Goal: Task Accomplishment & Management: Complete application form

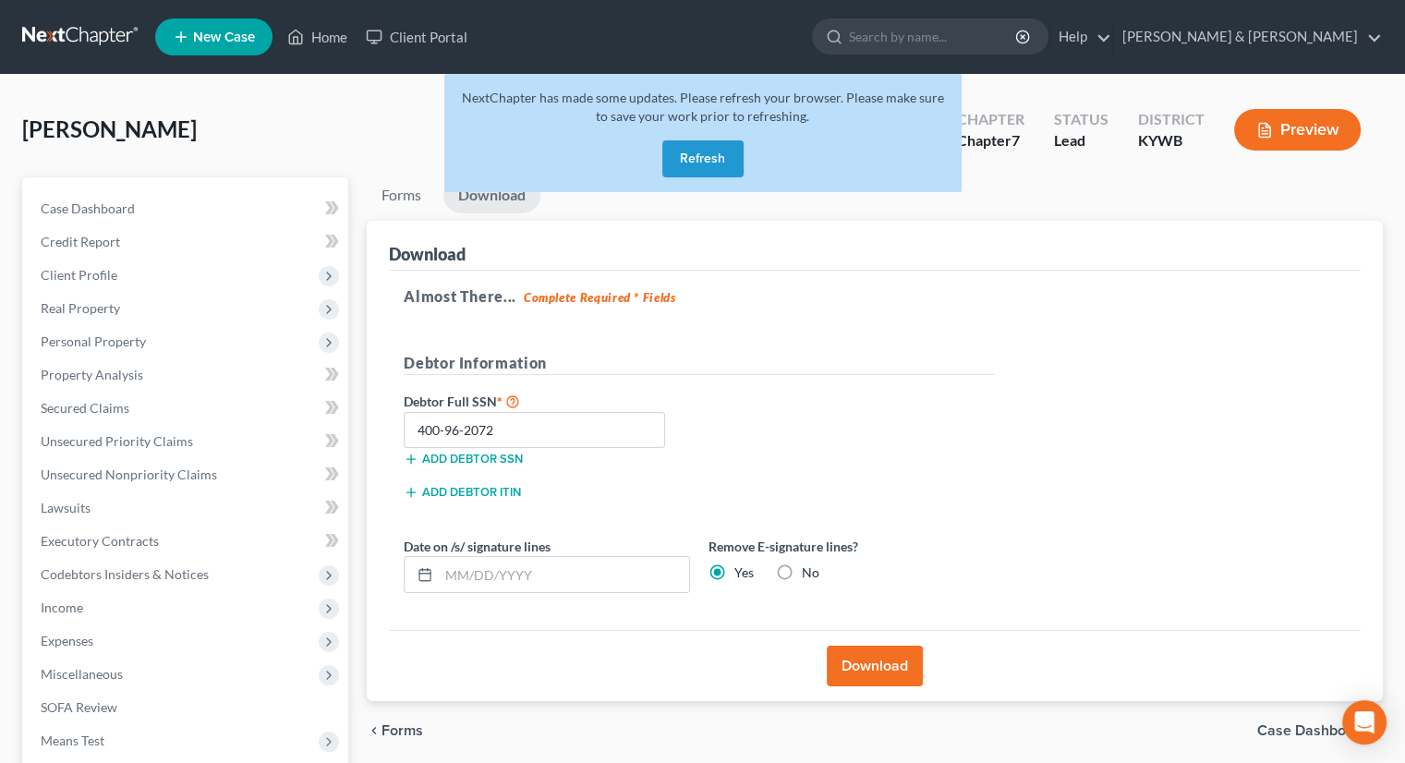
click at [698, 161] on button "Refresh" at bounding box center [702, 158] width 81 height 37
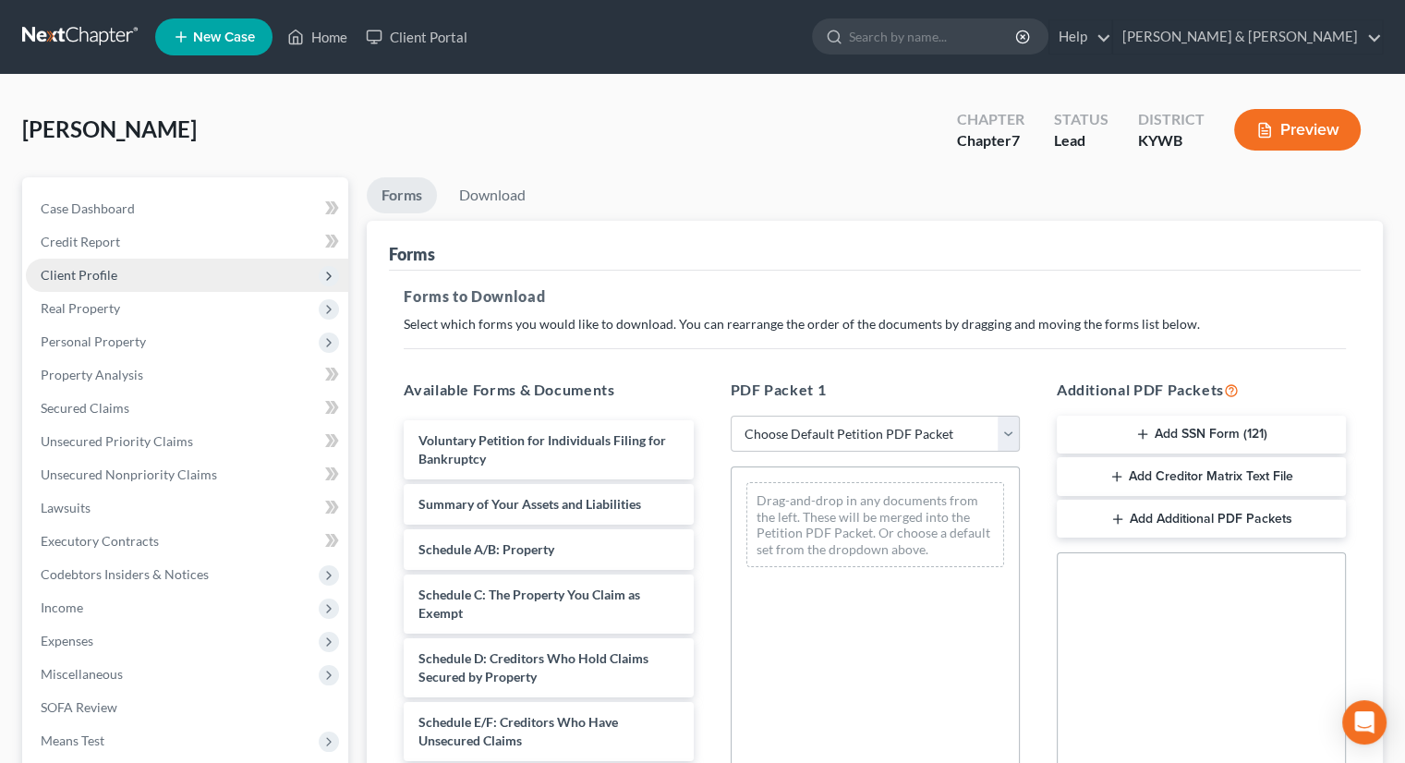
click at [103, 268] on span "Client Profile" at bounding box center [79, 275] width 77 height 16
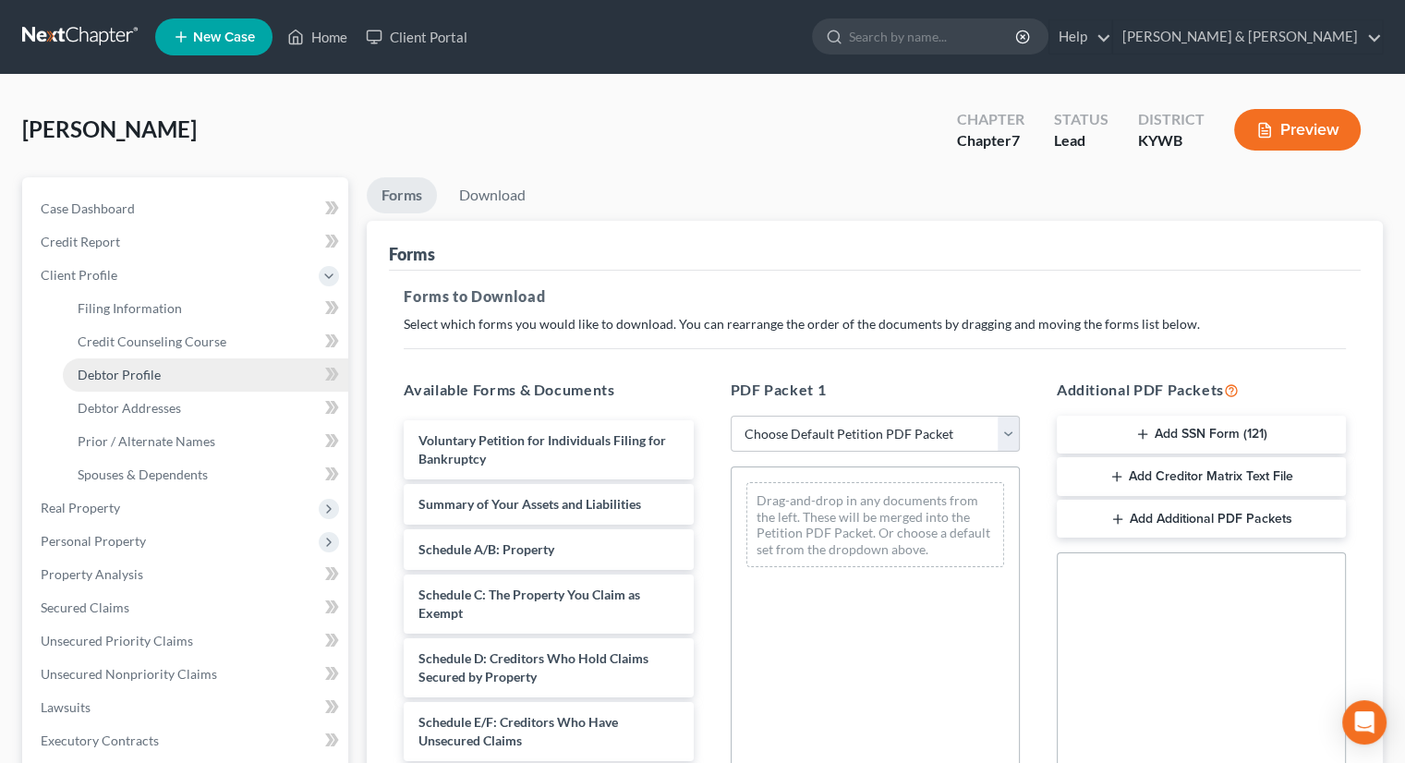
click at [142, 369] on span "Debtor Profile" at bounding box center [119, 375] width 83 height 16
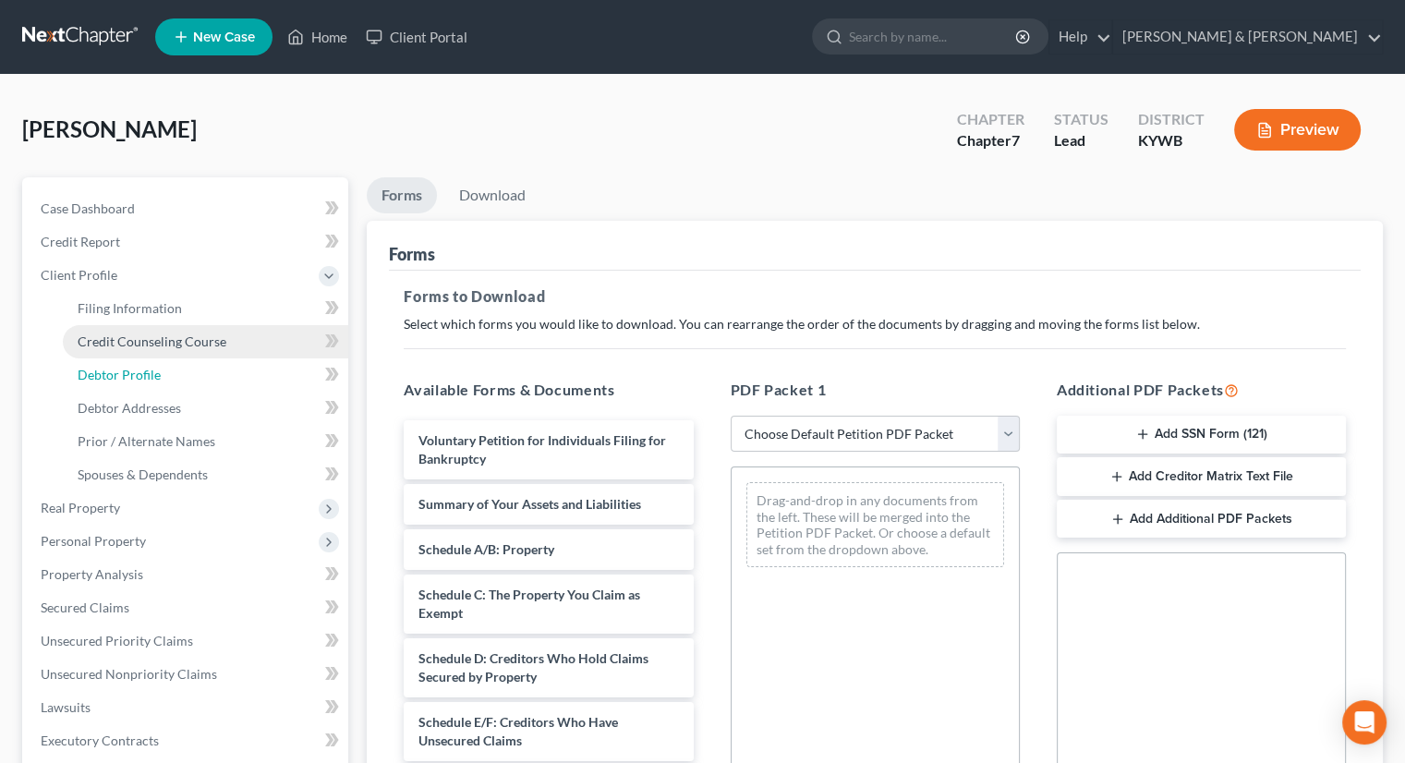
select select "0"
select select "1"
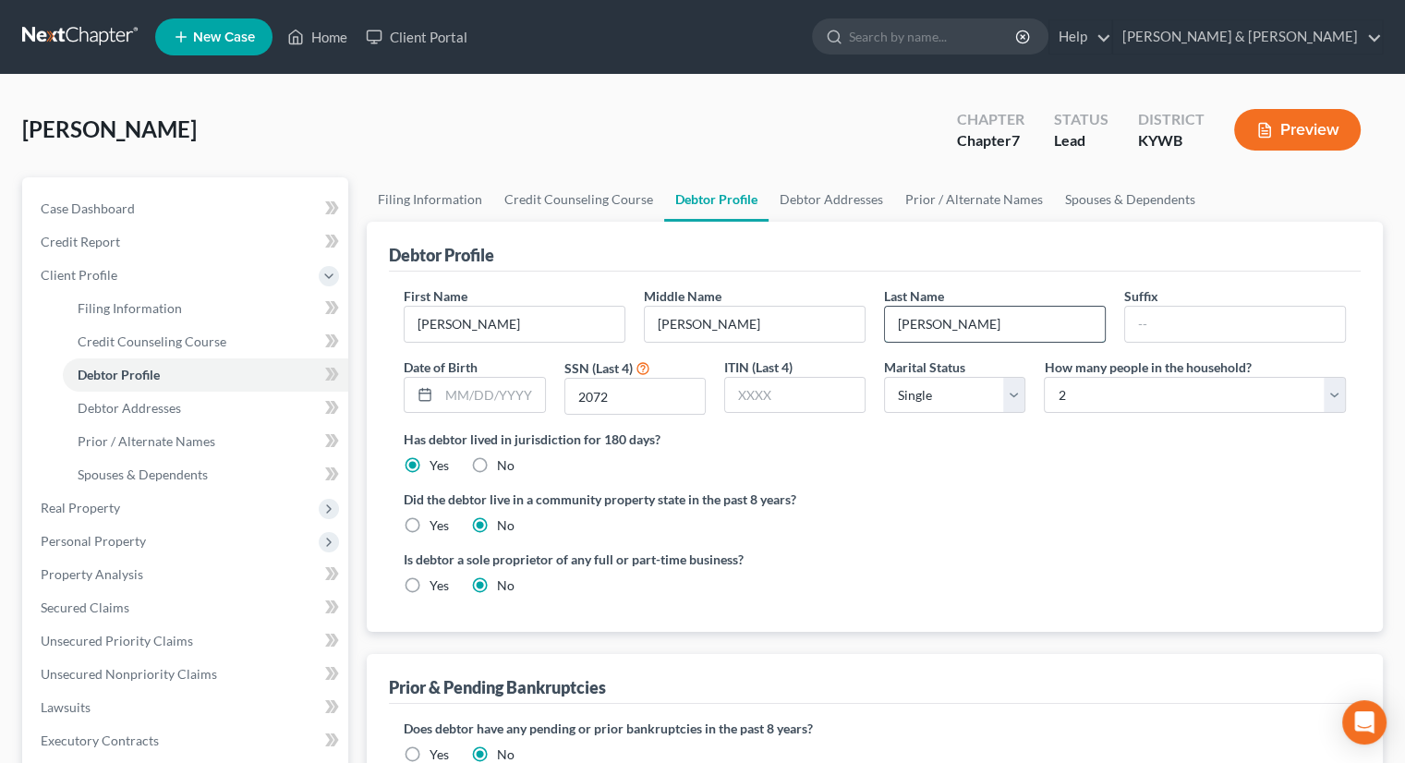
click at [910, 321] on input "[PERSON_NAME]" at bounding box center [995, 324] width 220 height 35
type input "[PERSON_NAME]"
click at [118, 341] on span "Credit Counseling Course" at bounding box center [152, 341] width 149 height 16
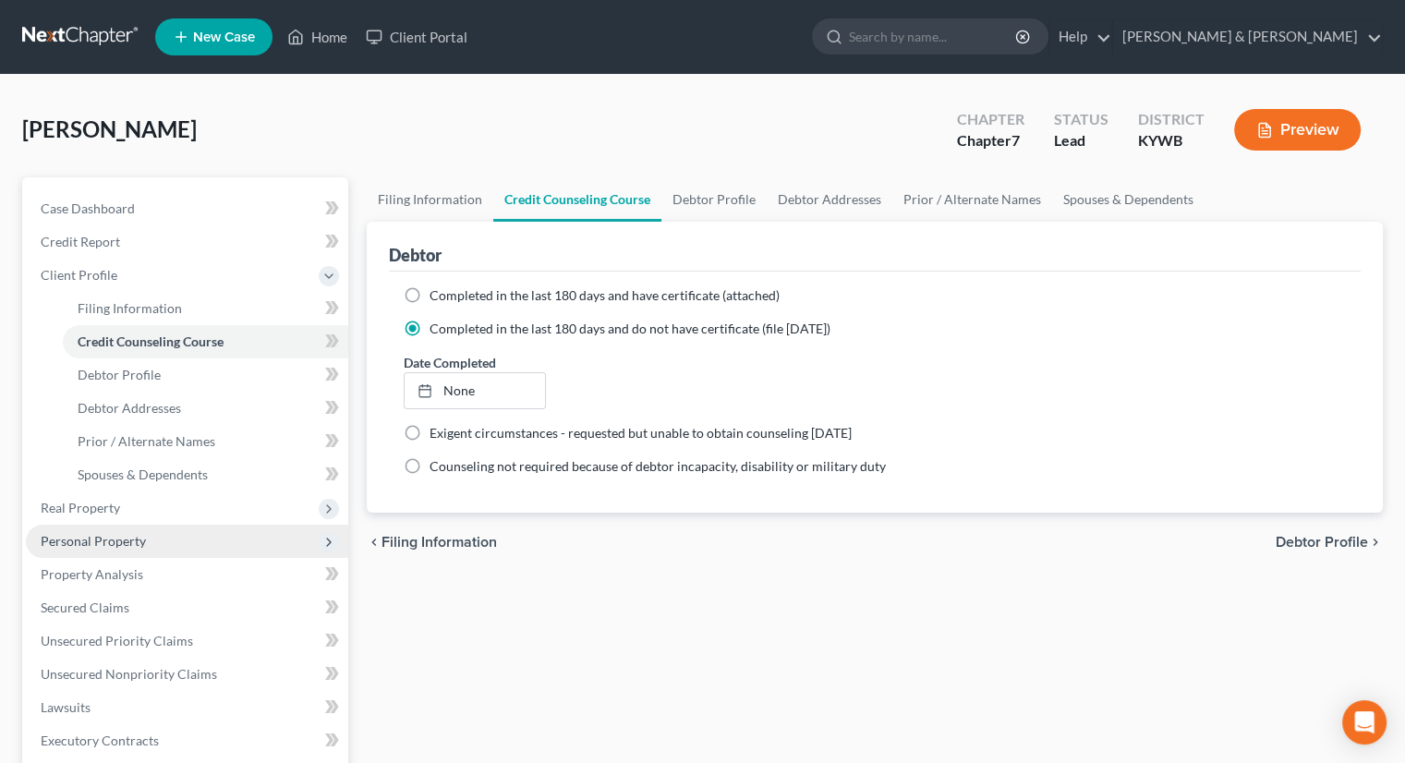
click at [100, 540] on span "Personal Property" at bounding box center [93, 541] width 105 height 16
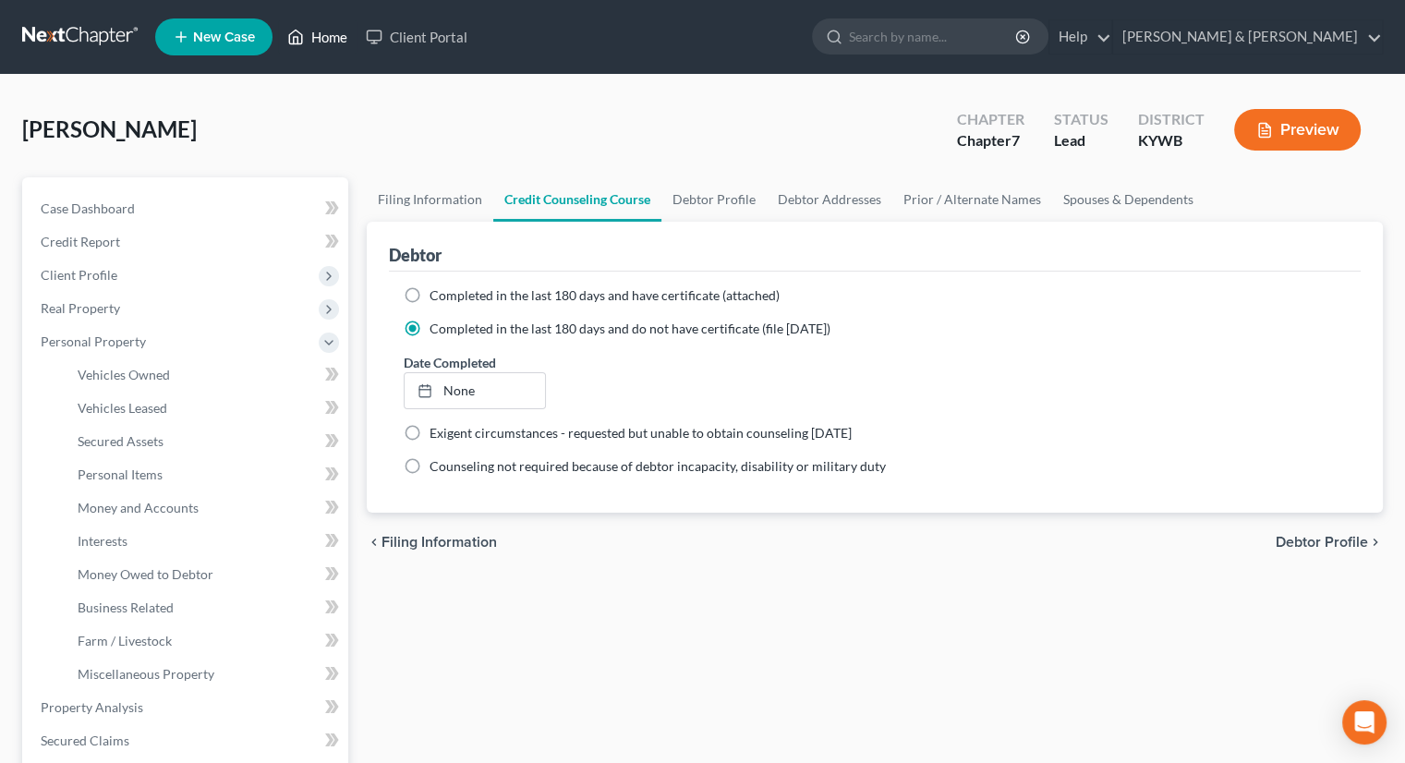
click at [330, 40] on link "Home" at bounding box center [317, 36] width 79 height 33
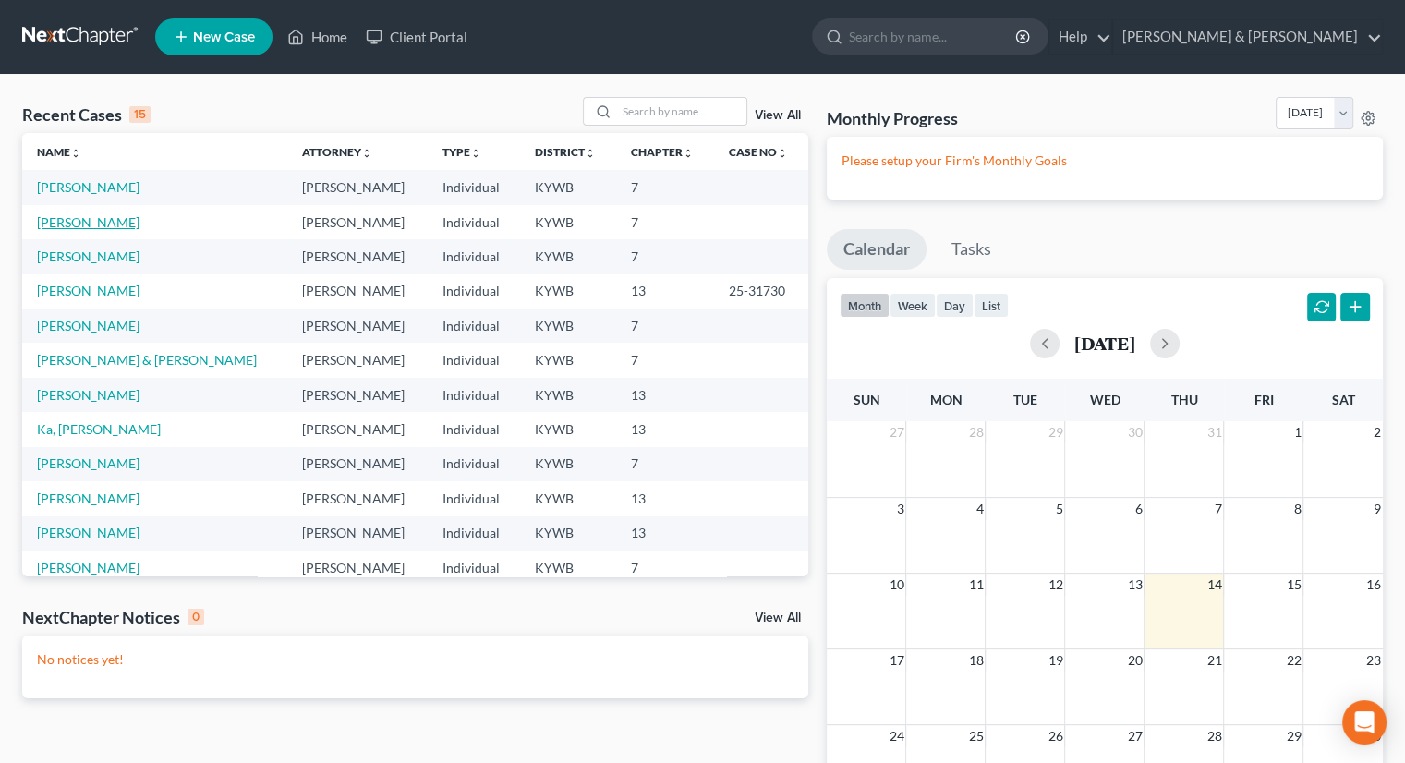
click at [60, 221] on link "[PERSON_NAME]" at bounding box center [88, 222] width 103 height 16
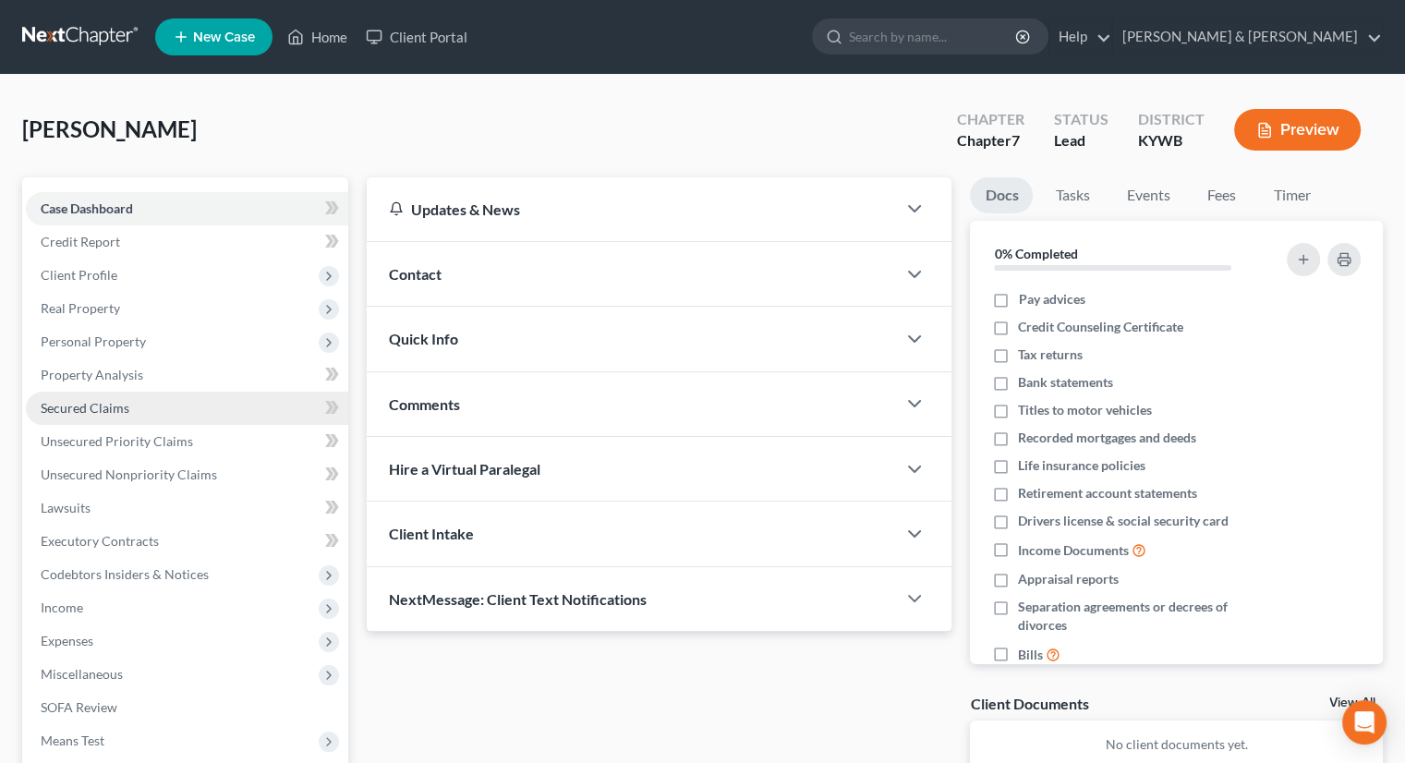
click at [91, 408] on span "Secured Claims" at bounding box center [85, 408] width 89 height 16
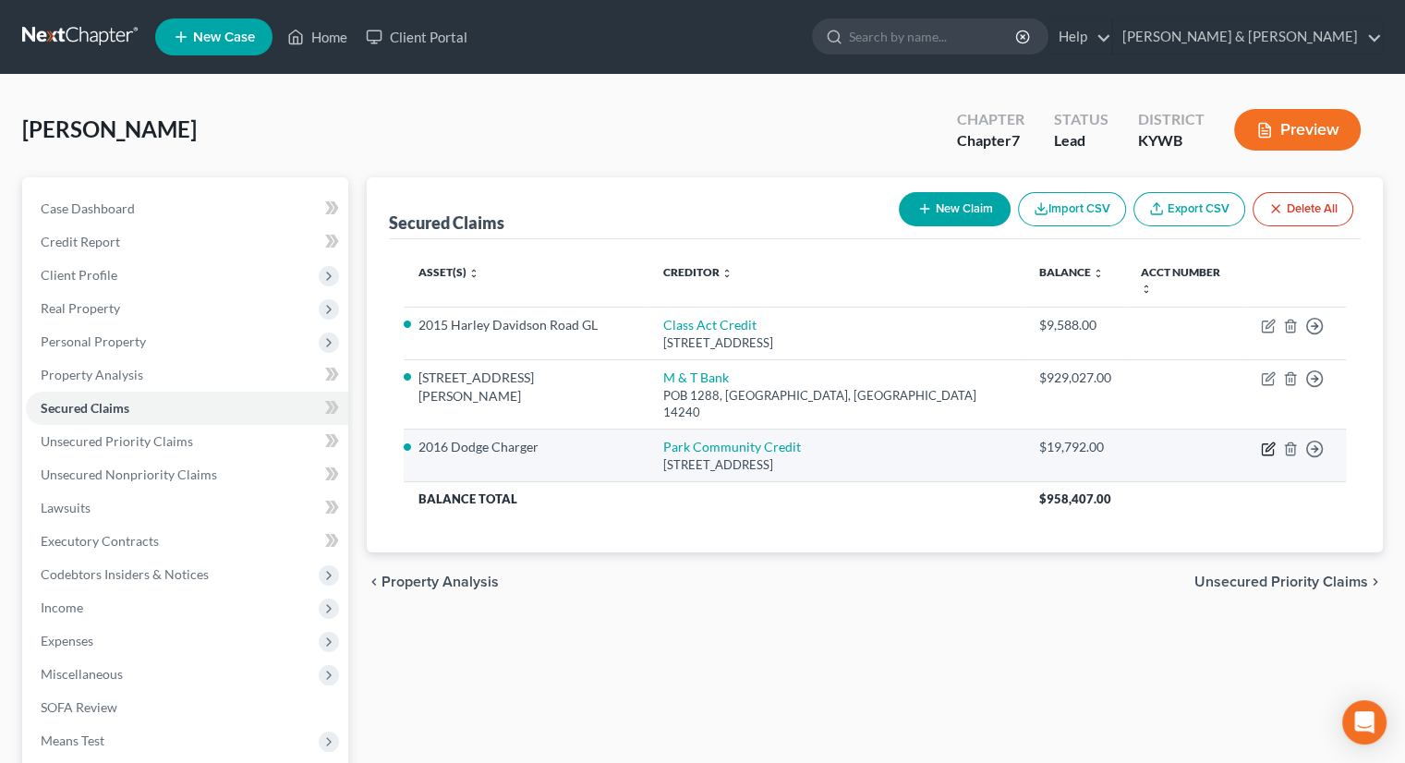
click at [1268, 442] on icon "button" at bounding box center [1270, 446] width 8 height 8
select select "18"
select select "0"
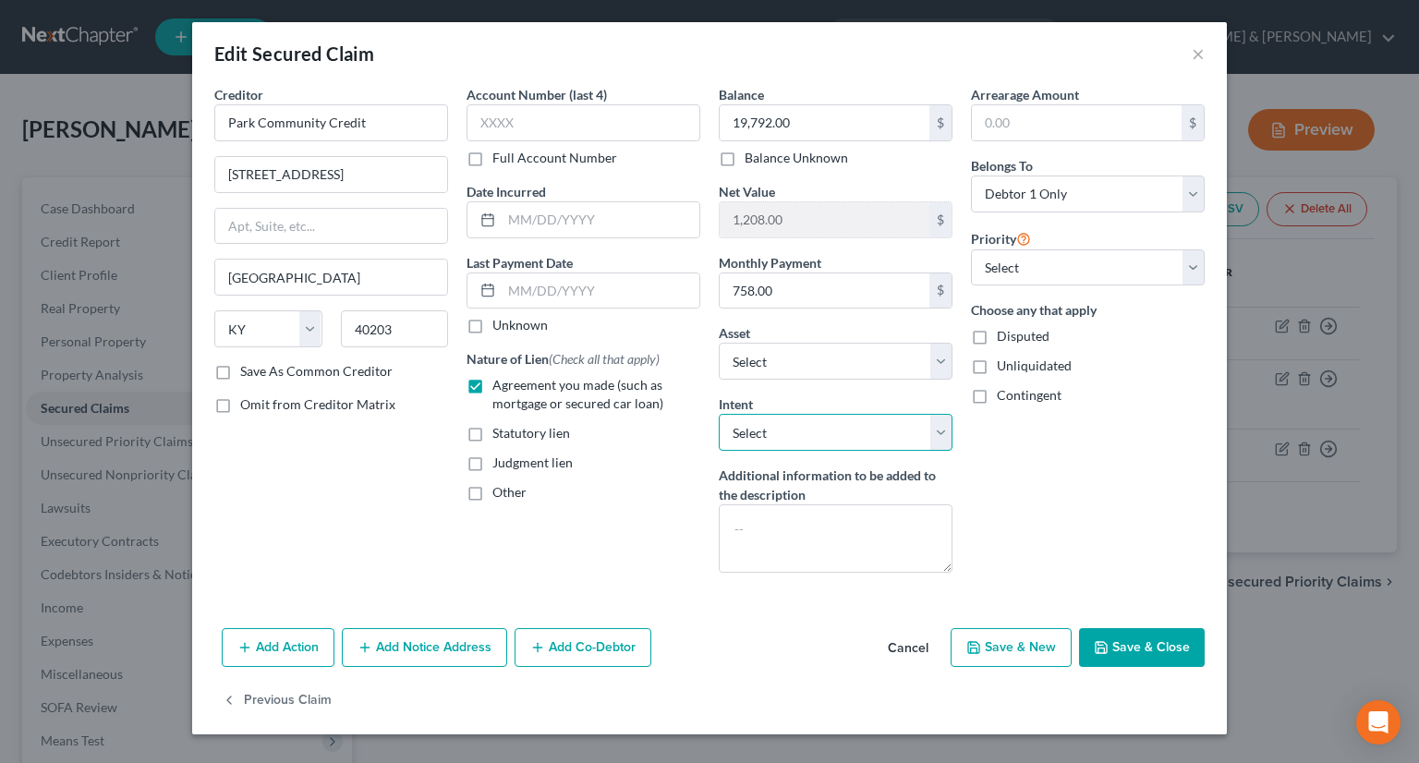
click at [936, 423] on select "Select Surrender Redeem Reaffirm Avoid Other" at bounding box center [836, 432] width 234 height 37
select select "2"
click at [719, 414] on select "Select Surrender Redeem Reaffirm Avoid Other" at bounding box center [836, 432] width 234 height 37
click at [1171, 648] on button "Save & Close" at bounding box center [1142, 647] width 126 height 39
select select "3"
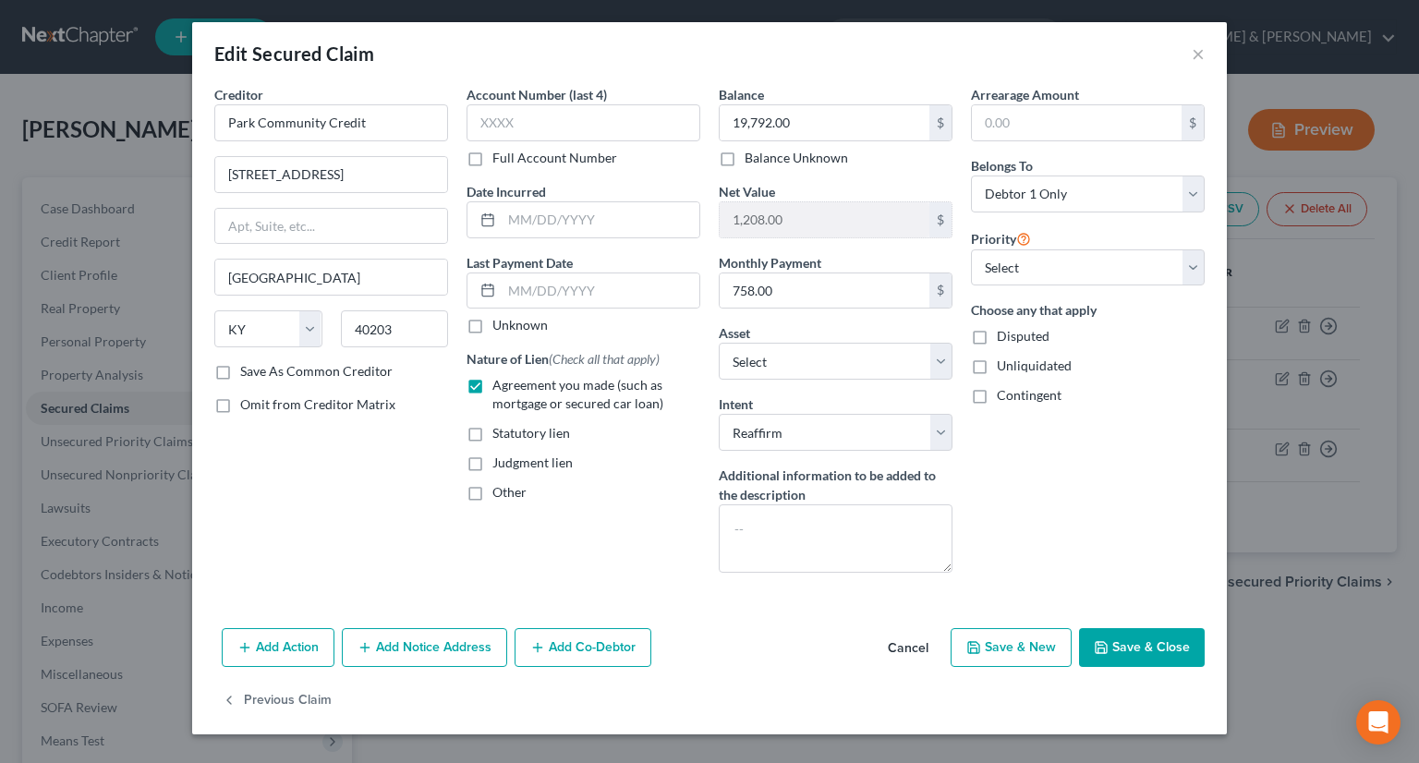
type input "0"
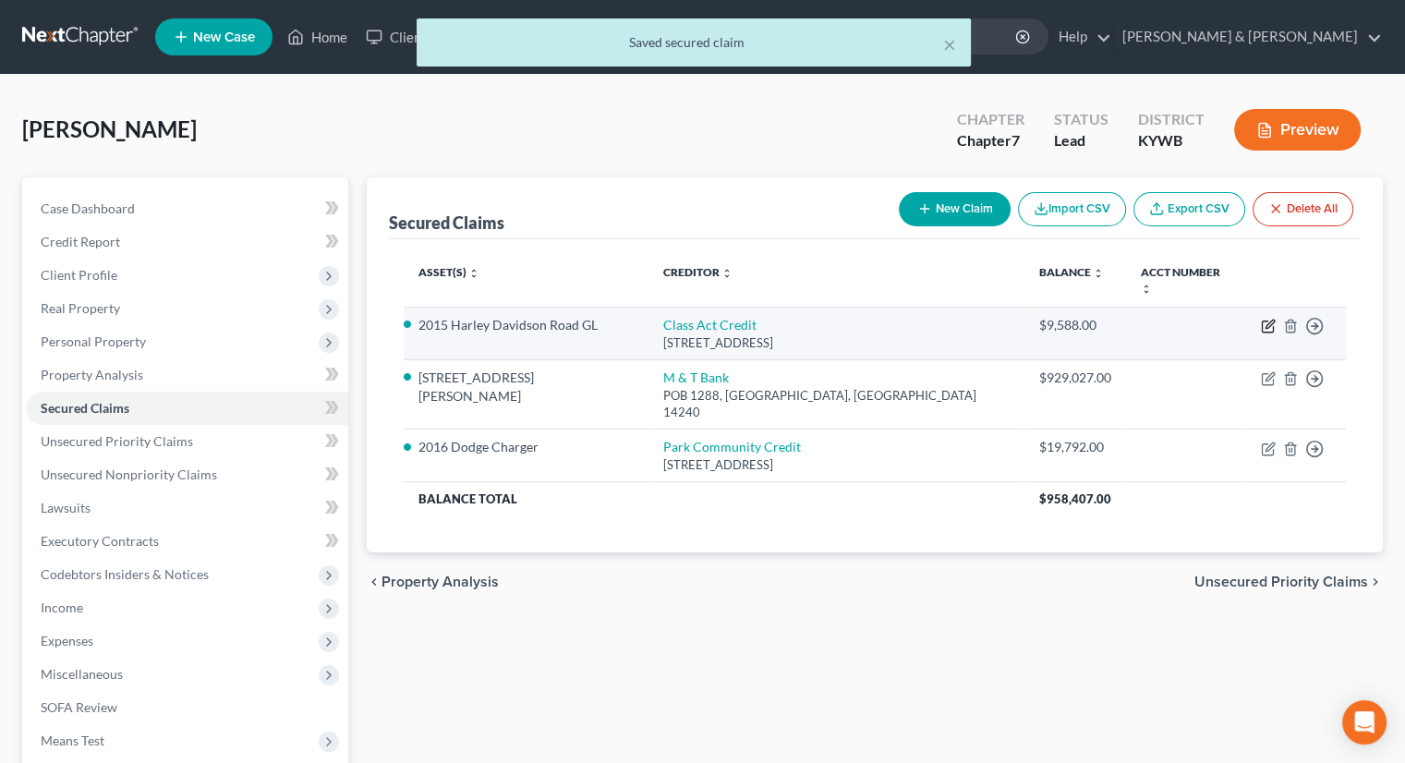
click at [1267, 320] on icon "button" at bounding box center [1270, 324] width 8 height 8
select select "18"
select select "0"
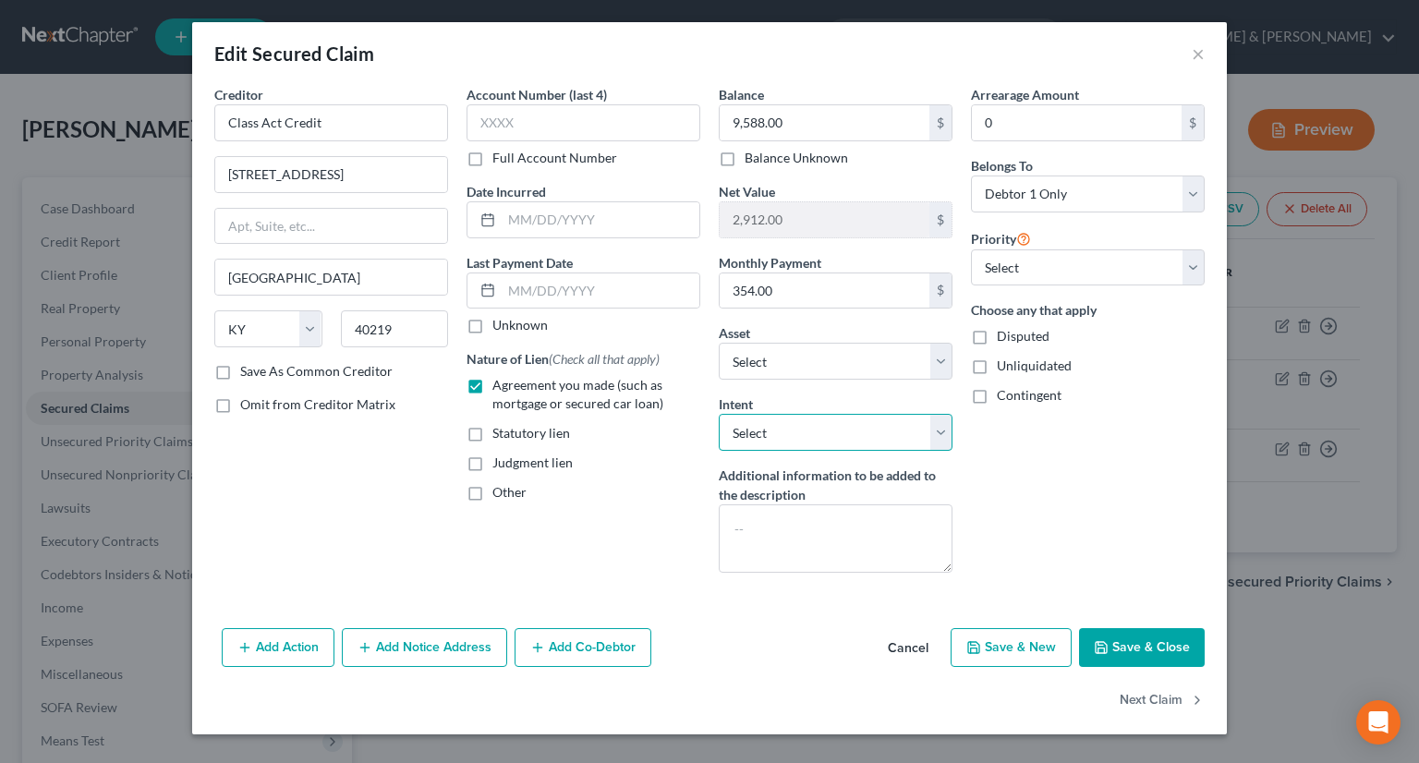
click at [945, 427] on select "Select Surrender Redeem Reaffirm Avoid Other" at bounding box center [836, 432] width 234 height 37
select select "2"
click at [719, 414] on select "Select Surrender Redeem Reaffirm Avoid Other" at bounding box center [836, 432] width 234 height 37
click at [1149, 648] on button "Save & Close" at bounding box center [1142, 647] width 126 height 39
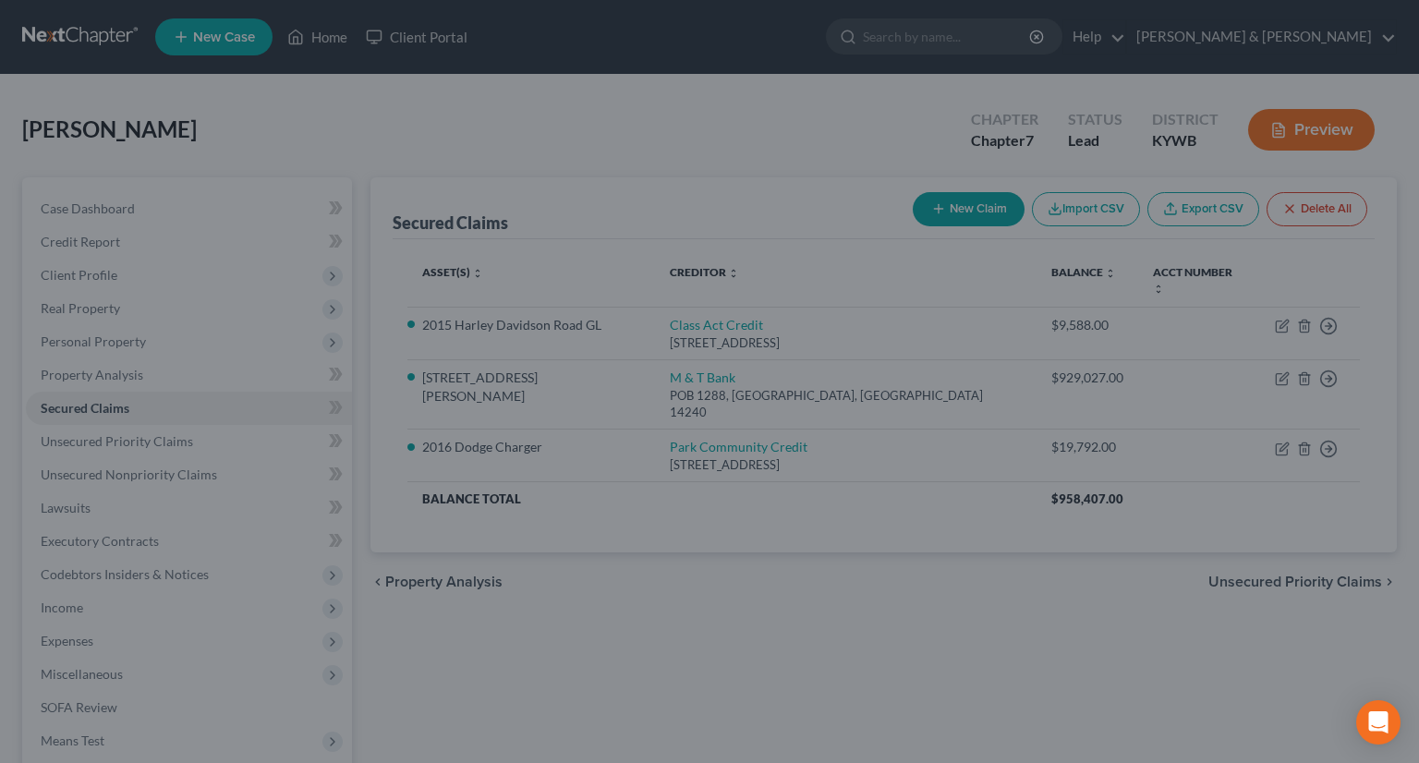
select select "4"
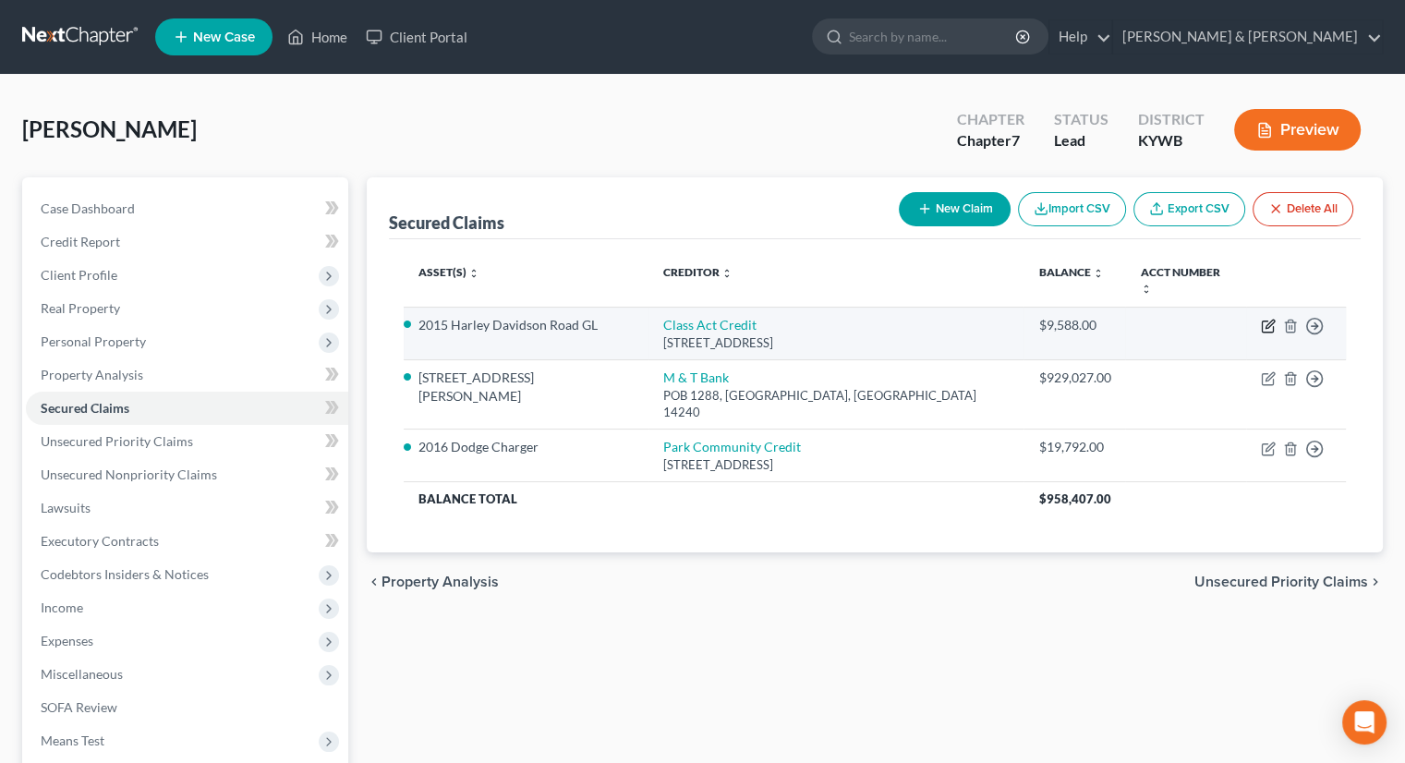
click at [1268, 320] on icon "button" at bounding box center [1270, 324] width 8 height 8
select select "18"
select select "2"
select select "0"
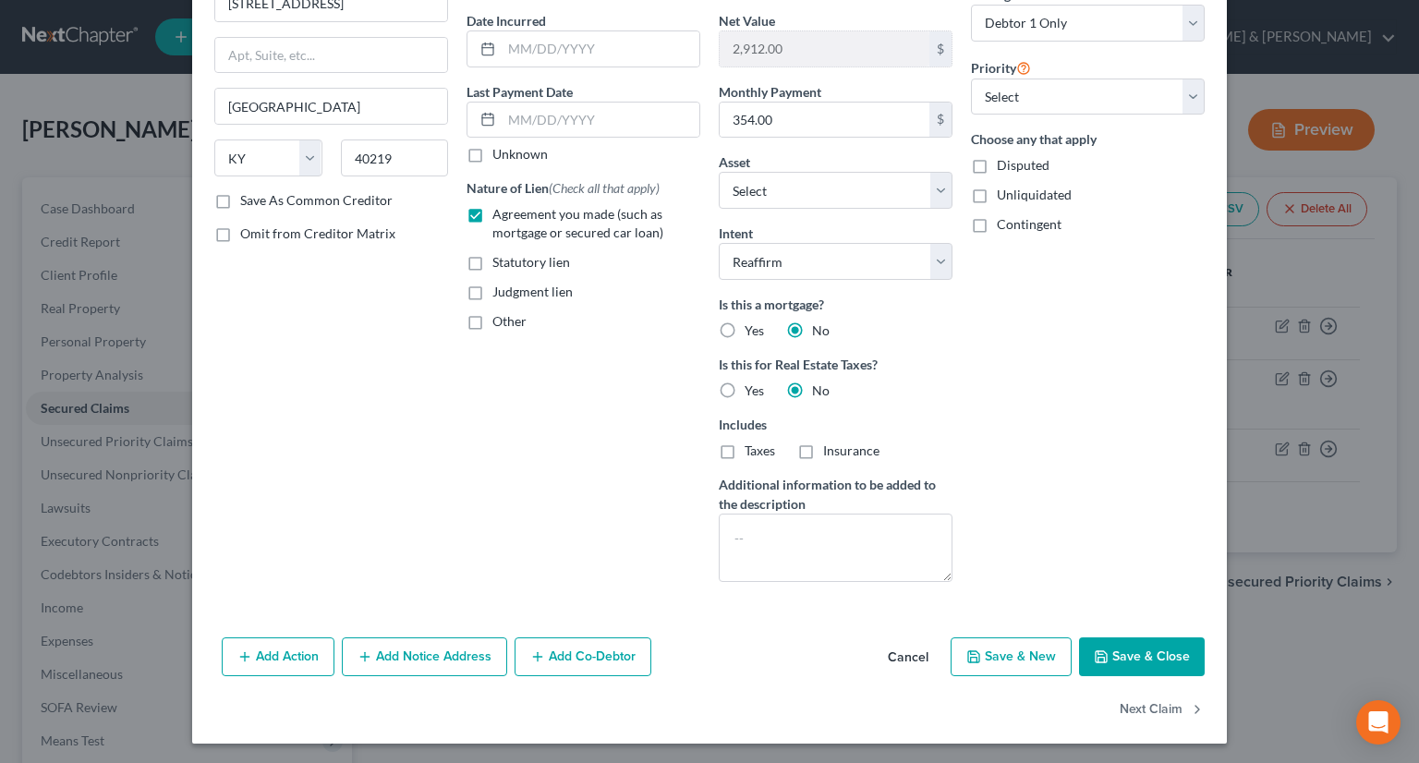
scroll to position [172, 0]
drag, startPoint x: 899, startPoint y: 648, endPoint x: 884, endPoint y: 636, distance: 19.0
click at [898, 648] on button "Cancel" at bounding box center [908, 656] width 70 height 37
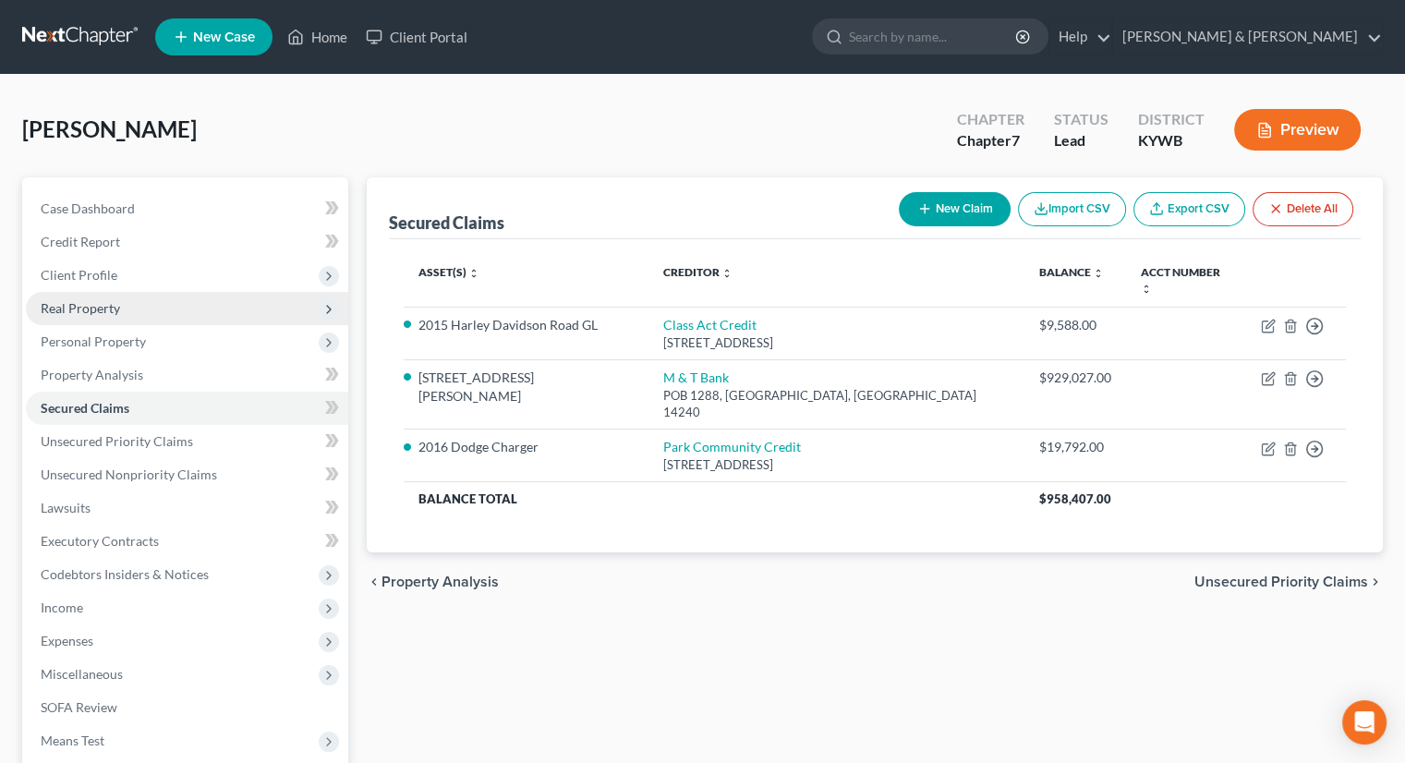
click at [73, 304] on span "Real Property" at bounding box center [80, 308] width 79 height 16
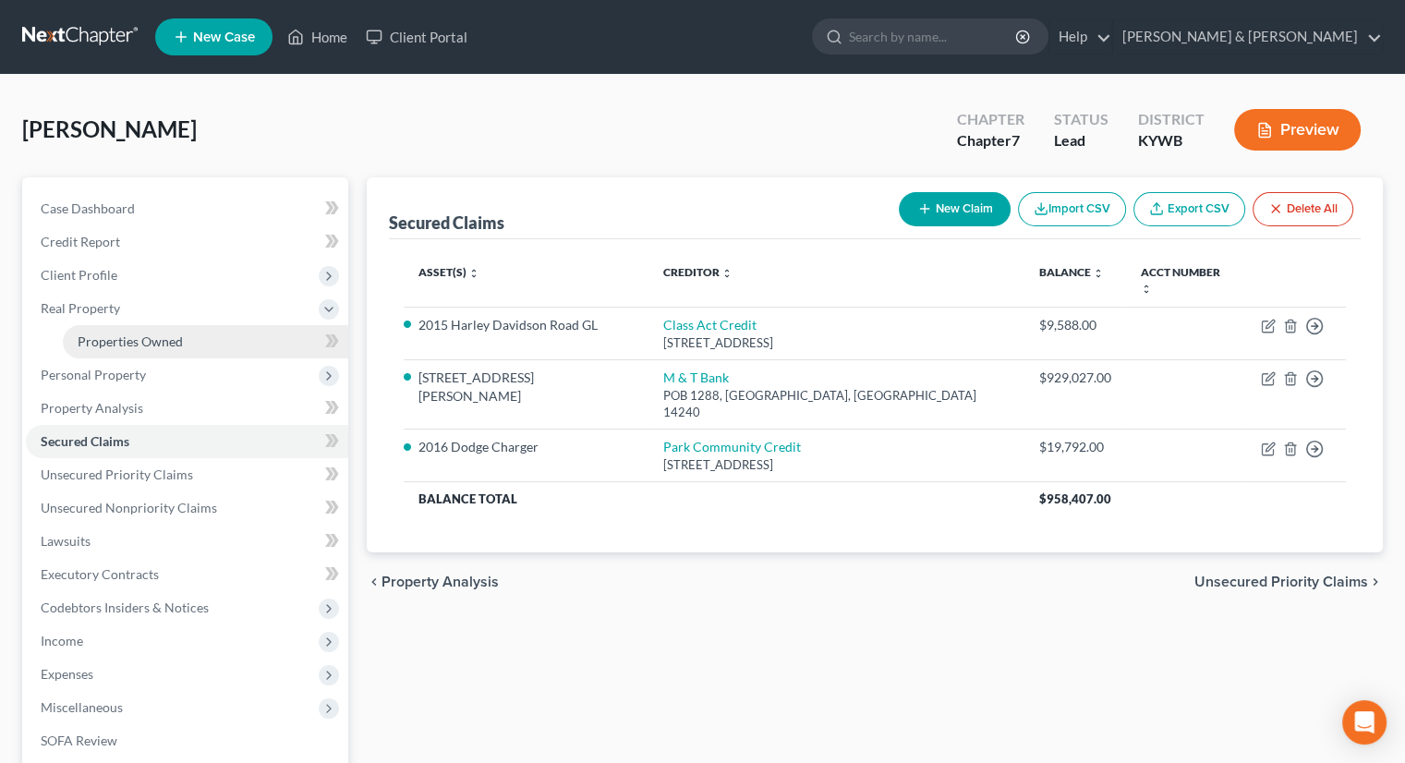
click at [105, 338] on span "Properties Owned" at bounding box center [130, 341] width 105 height 16
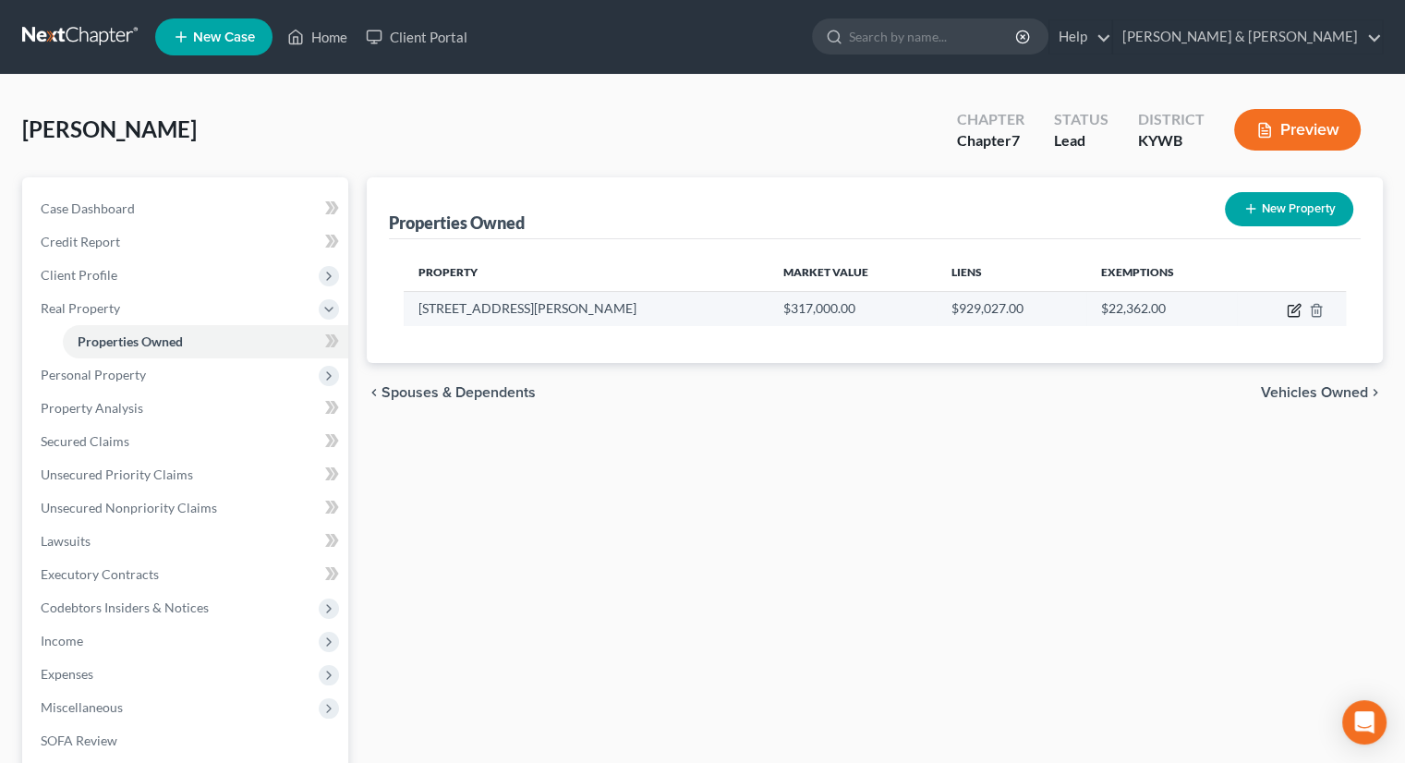
click at [1292, 308] on icon "button" at bounding box center [1294, 310] width 15 height 15
select select "18"
select select "3"
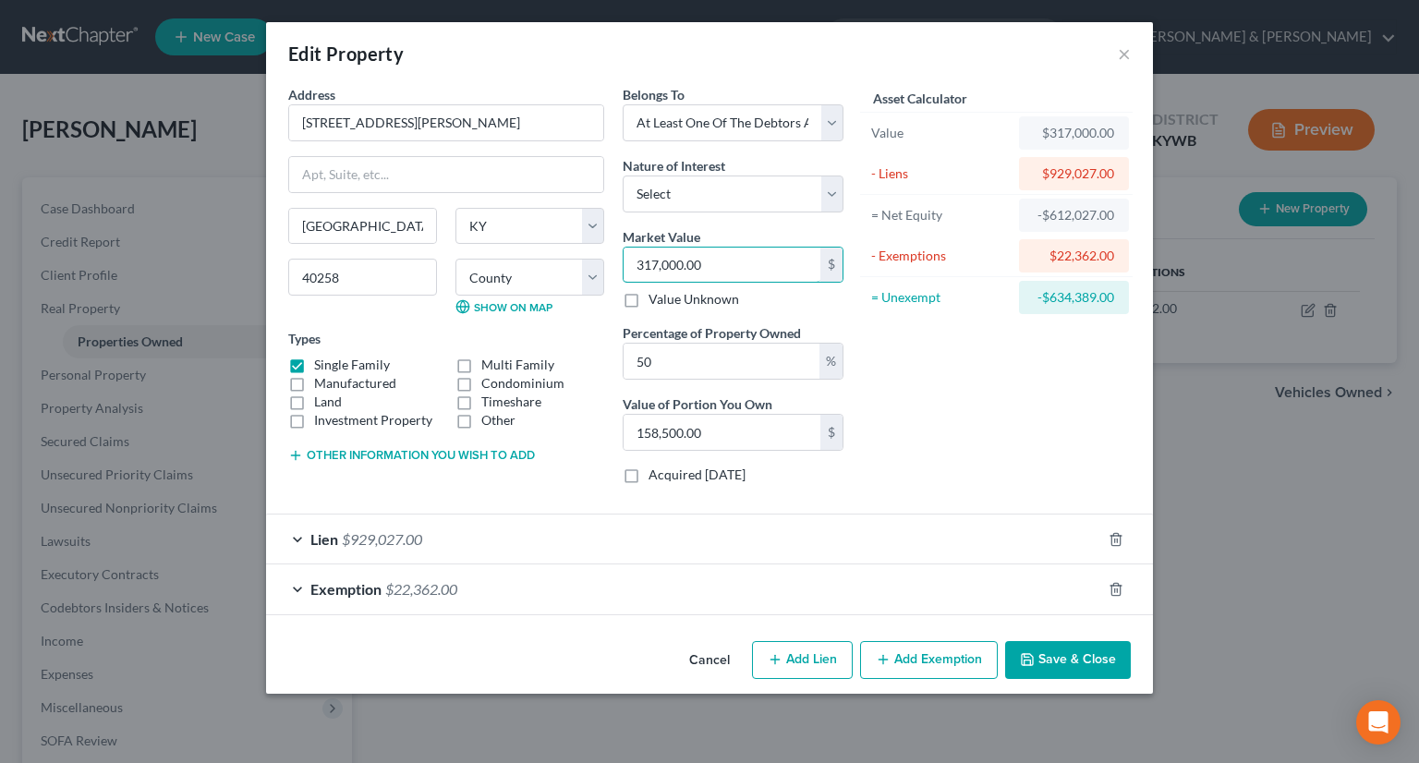
type input "3"
type input "1.50"
type input "33"
type input "16.50"
type input "335"
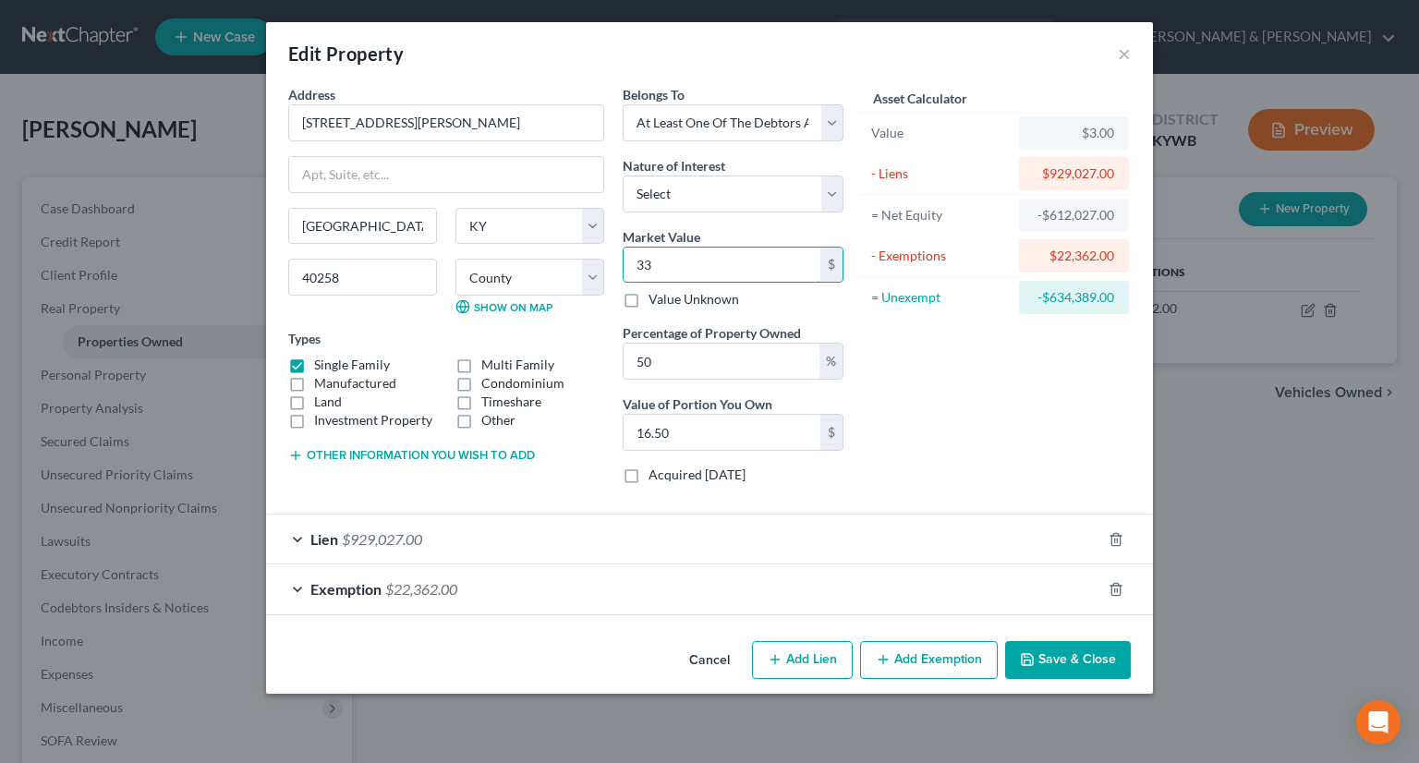
type input "167.50"
type input "3350"
type input "1,675.00"
type input "3,3500"
type input "16,750.00"
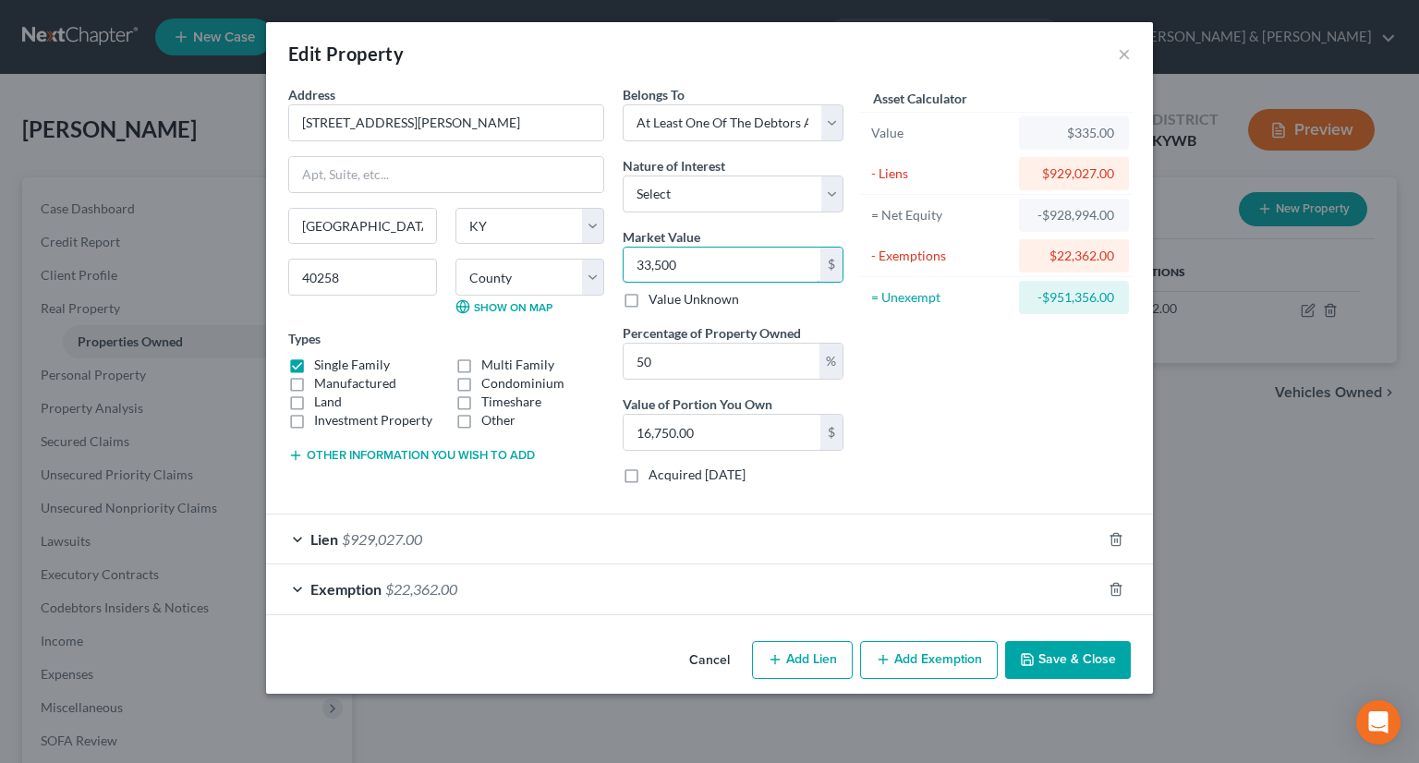
type input "33,5000"
type input "167,500.00"
type input "335,000"
click at [1066, 658] on button "Save & Close" at bounding box center [1068, 660] width 126 height 39
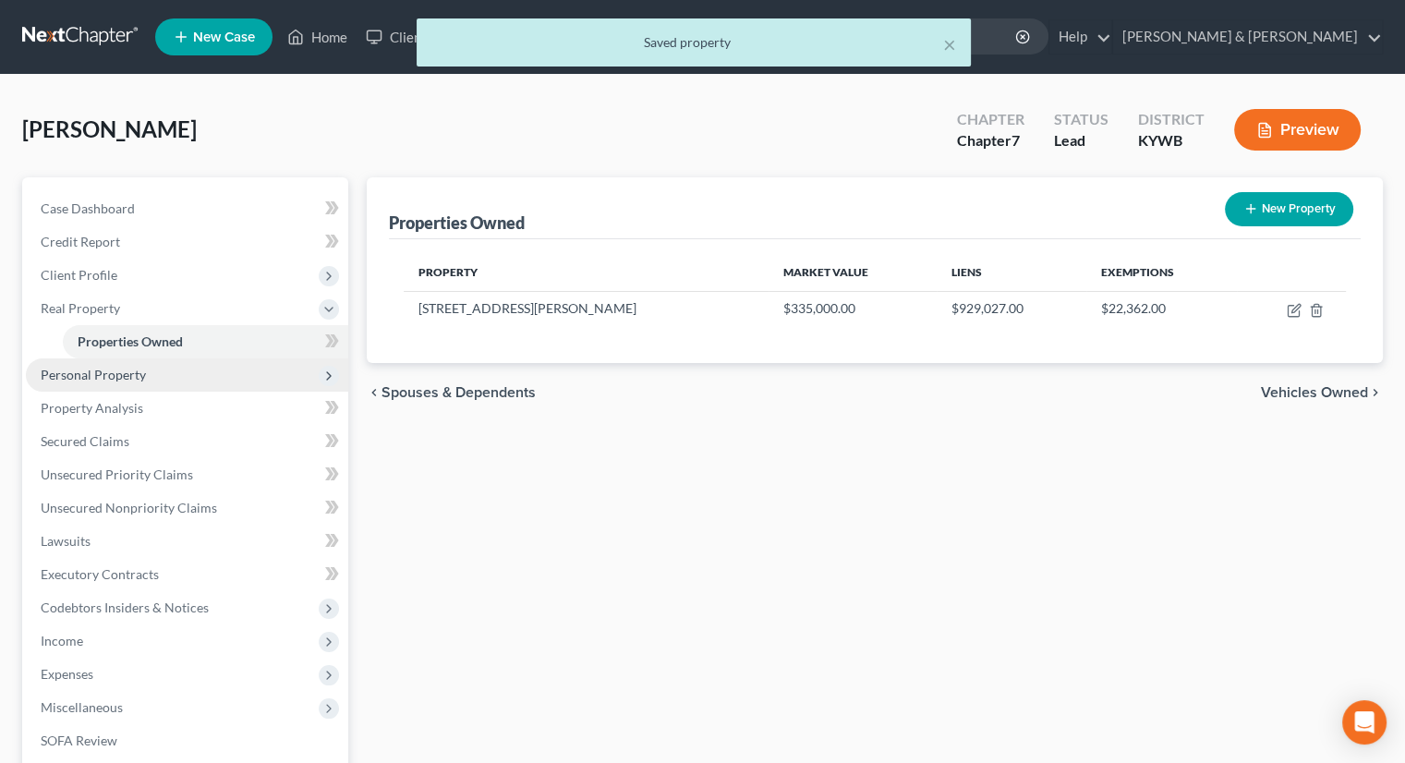
click at [127, 381] on span "Personal Property" at bounding box center [93, 375] width 105 height 16
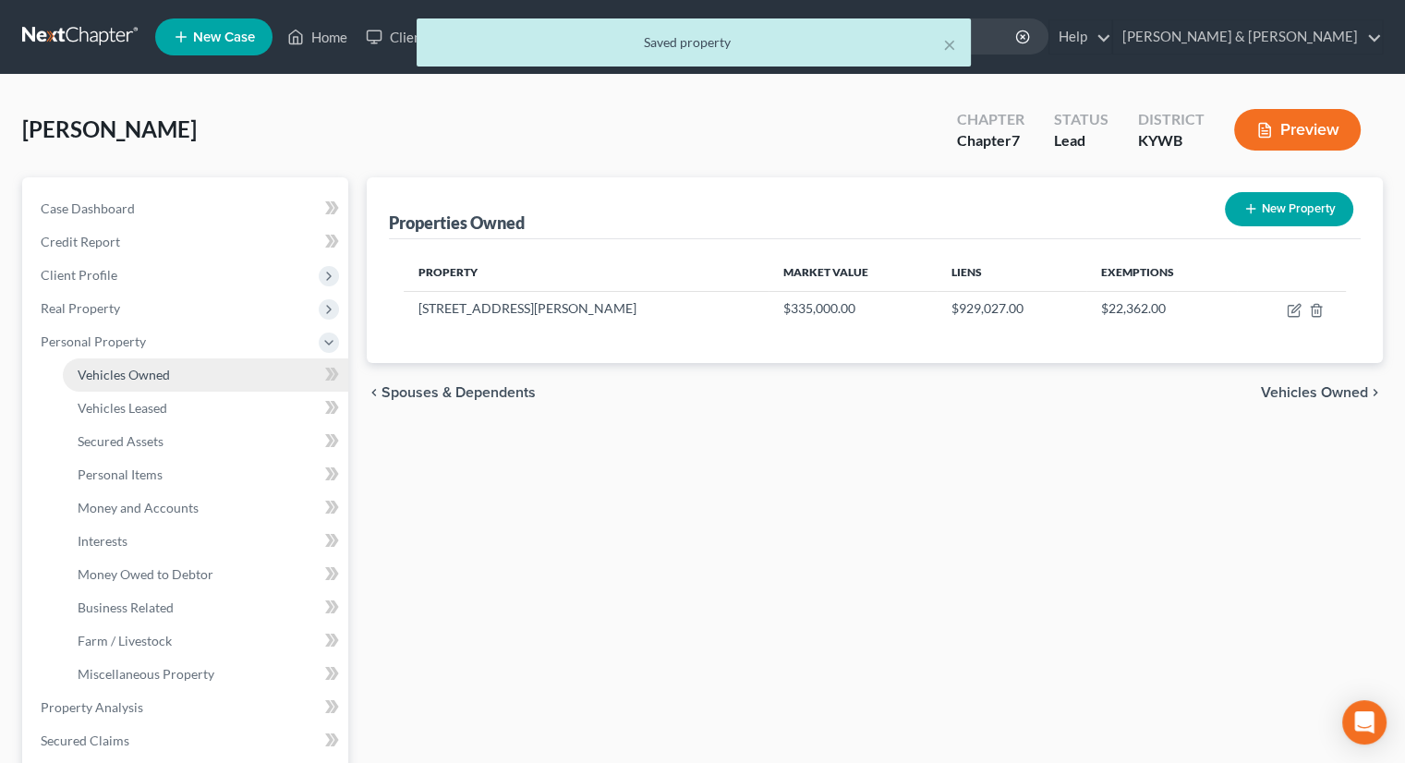
click at [135, 377] on span "Vehicles Owned" at bounding box center [124, 375] width 92 height 16
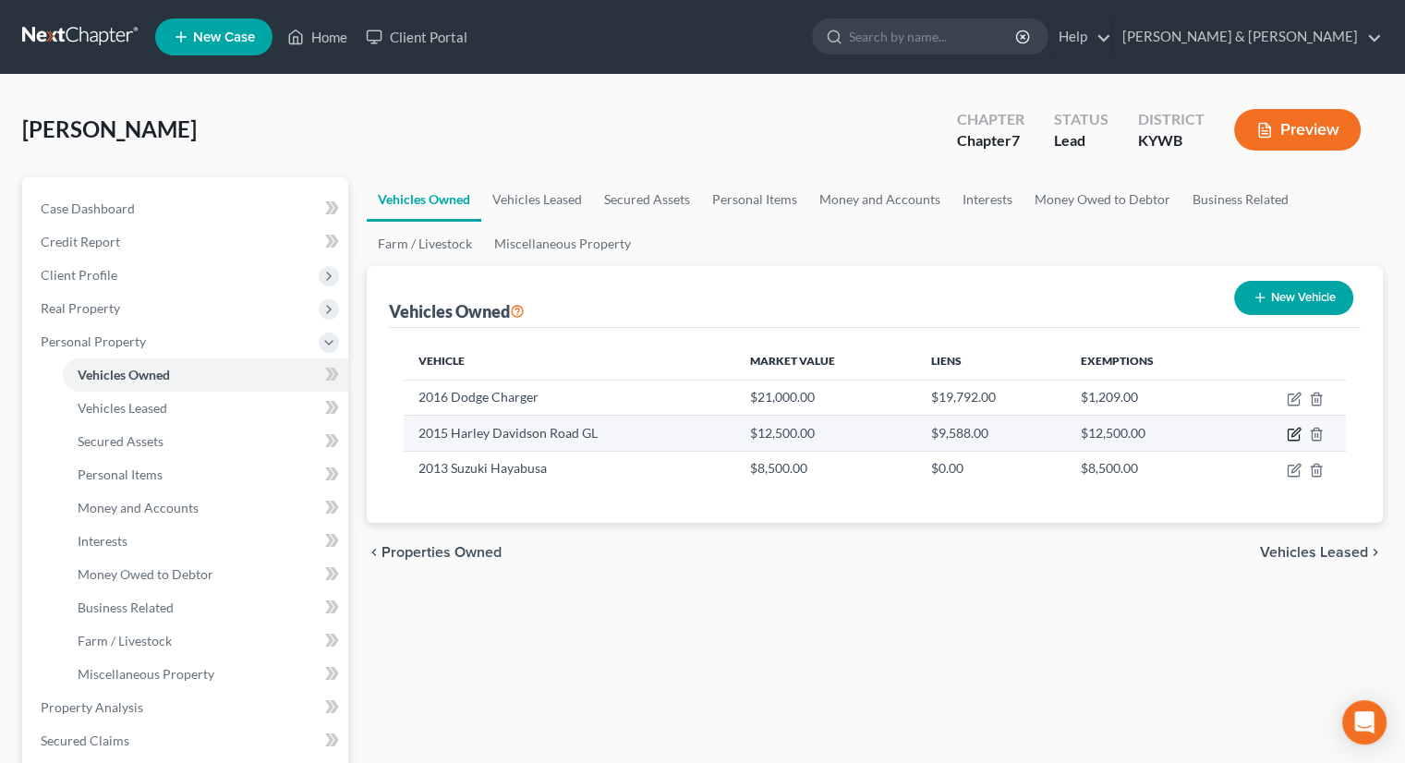
click at [1288, 431] on icon "button" at bounding box center [1293, 435] width 11 height 11
select select "7"
select select "11"
select select "3"
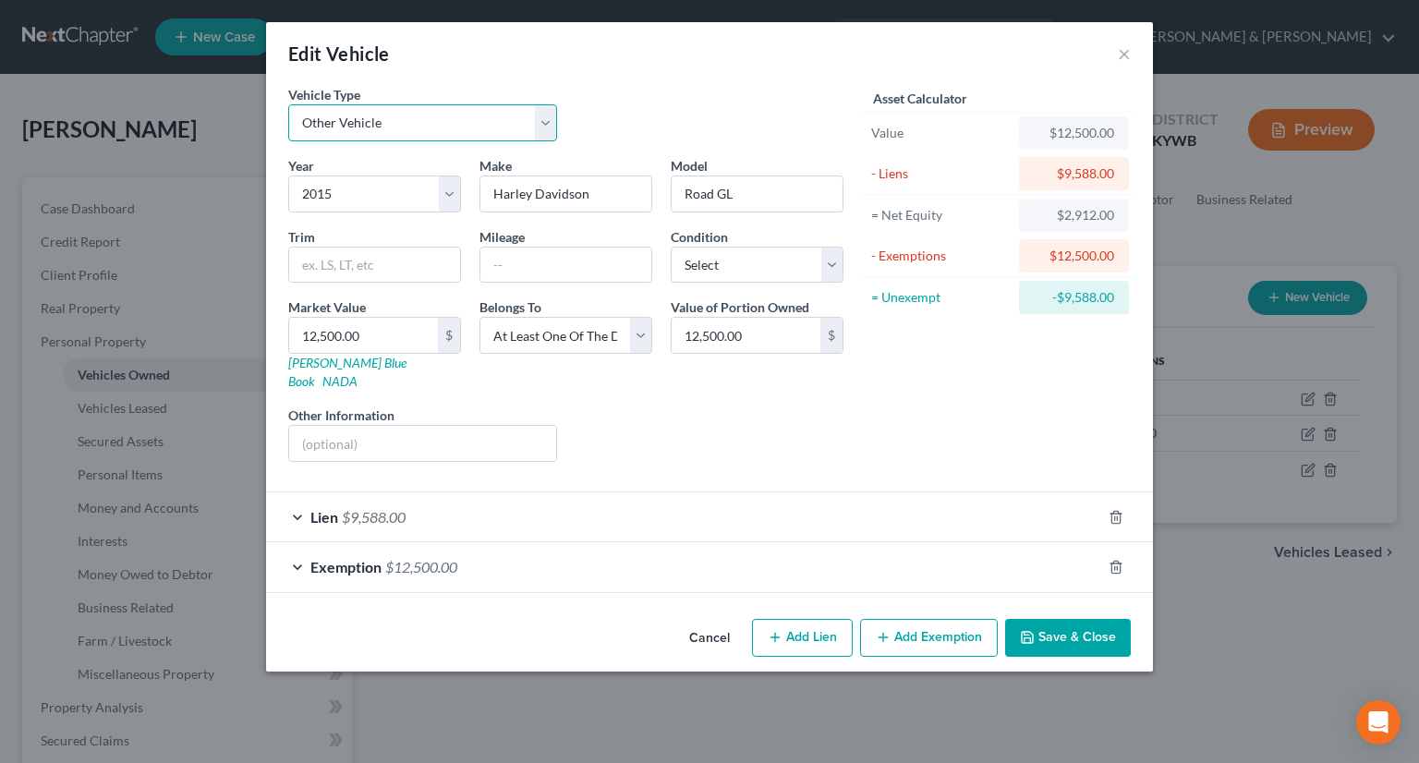
click at [551, 129] on select "Select Automobile Truck Trailer Watercraft Aircraft Motor Home Atv Other Vehicle" at bounding box center [422, 122] width 269 height 37
select select "0"
click at [288, 104] on select "Select Automobile Truck Trailer Watercraft Aircraft Motor Home Atv Other Vehicle" at bounding box center [422, 122] width 269 height 37
click at [351, 558] on span "Exemption" at bounding box center [345, 567] width 71 height 18
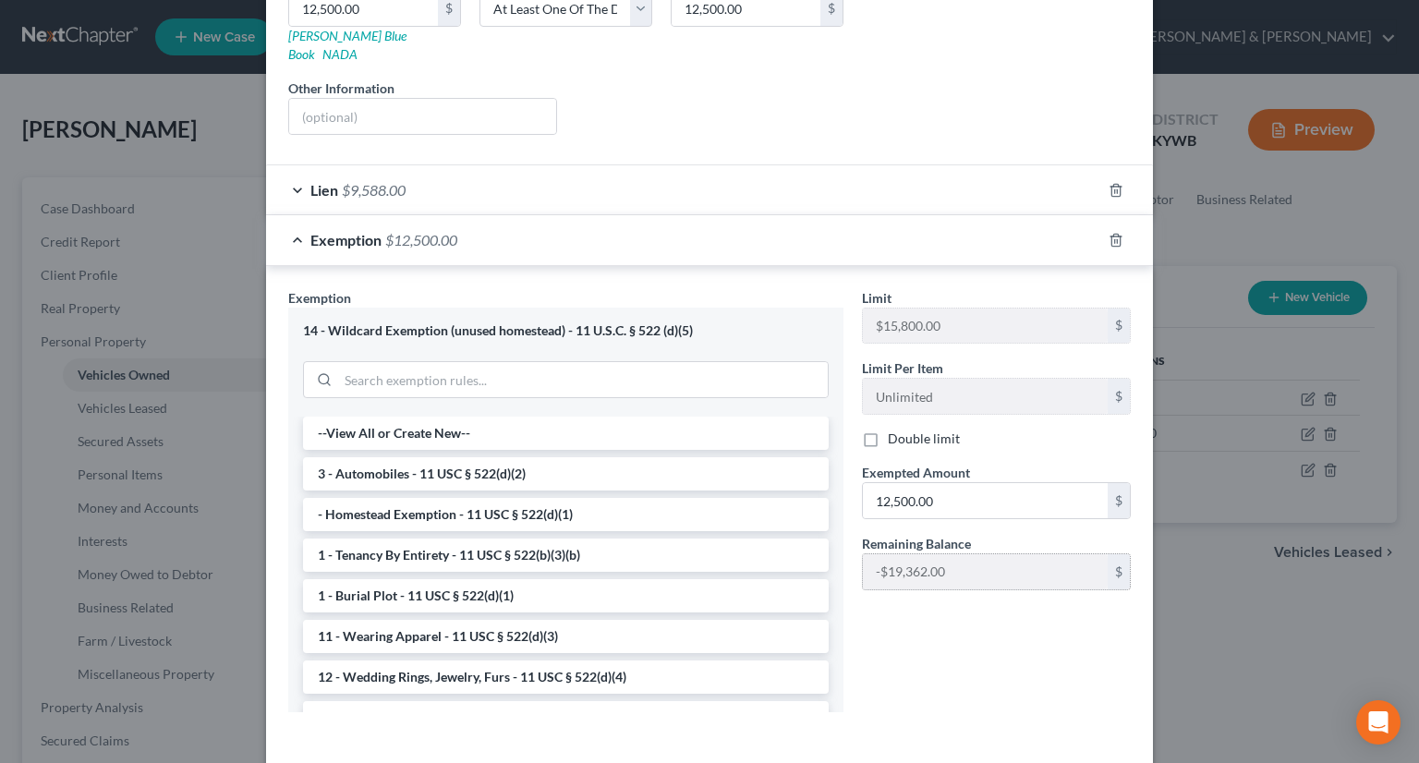
scroll to position [295, 0]
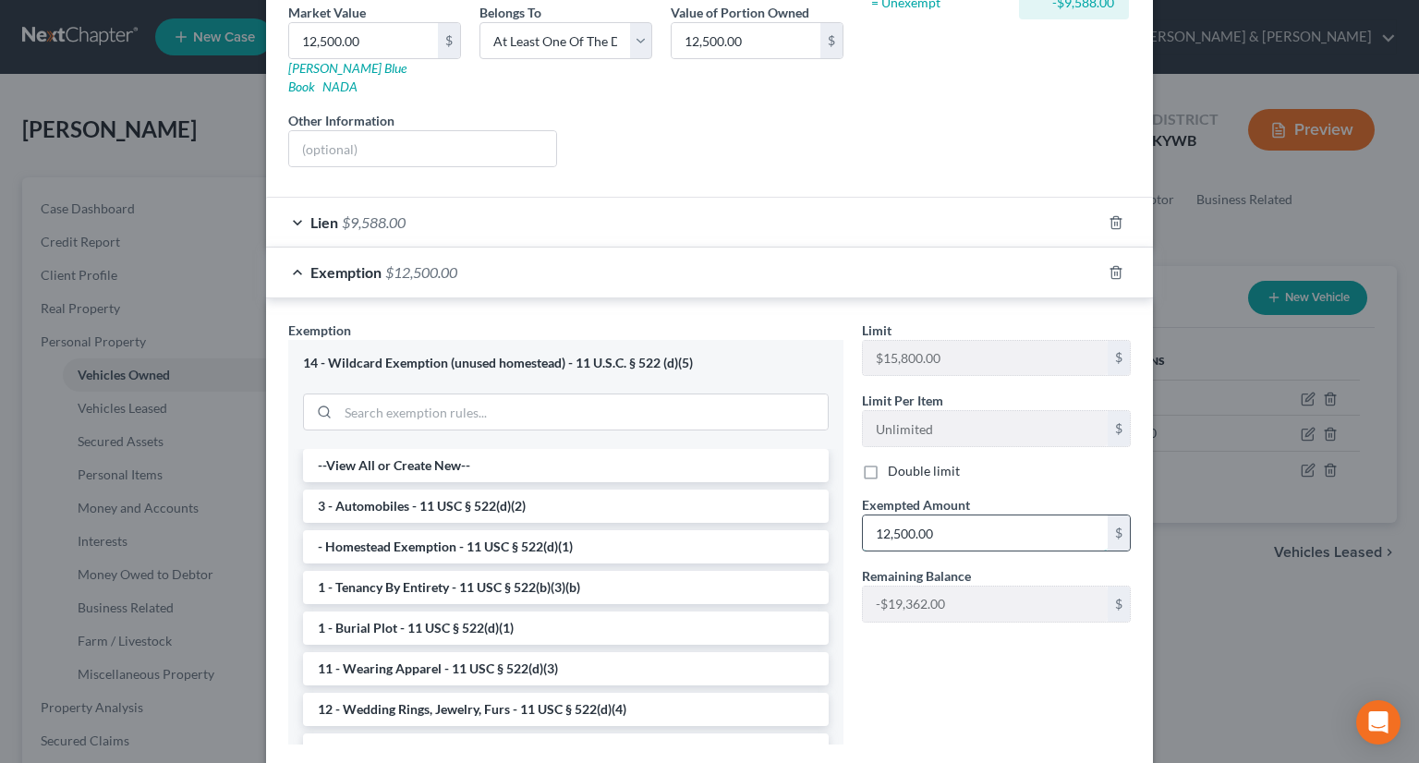
click at [994, 515] on input "12,500.00" at bounding box center [985, 532] width 245 height 35
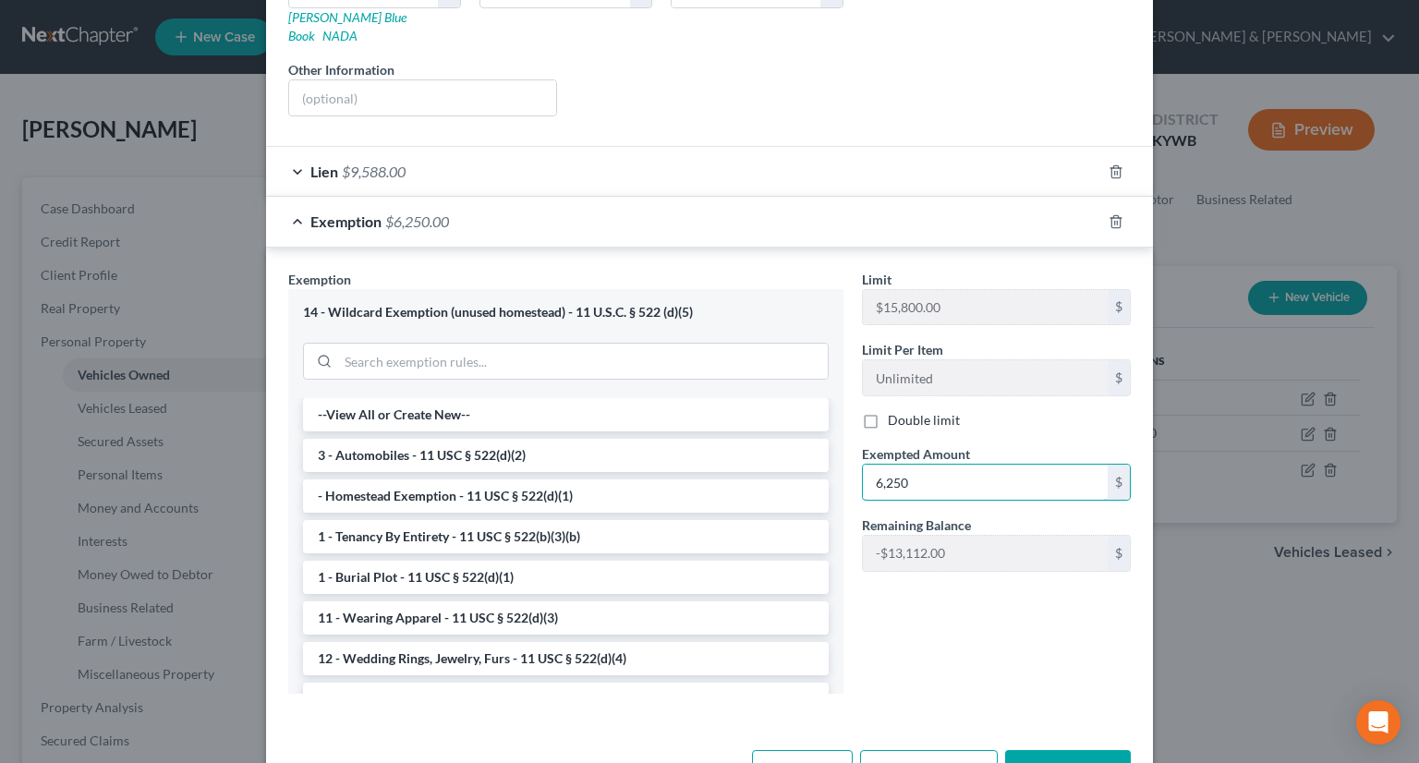
scroll to position [387, 0]
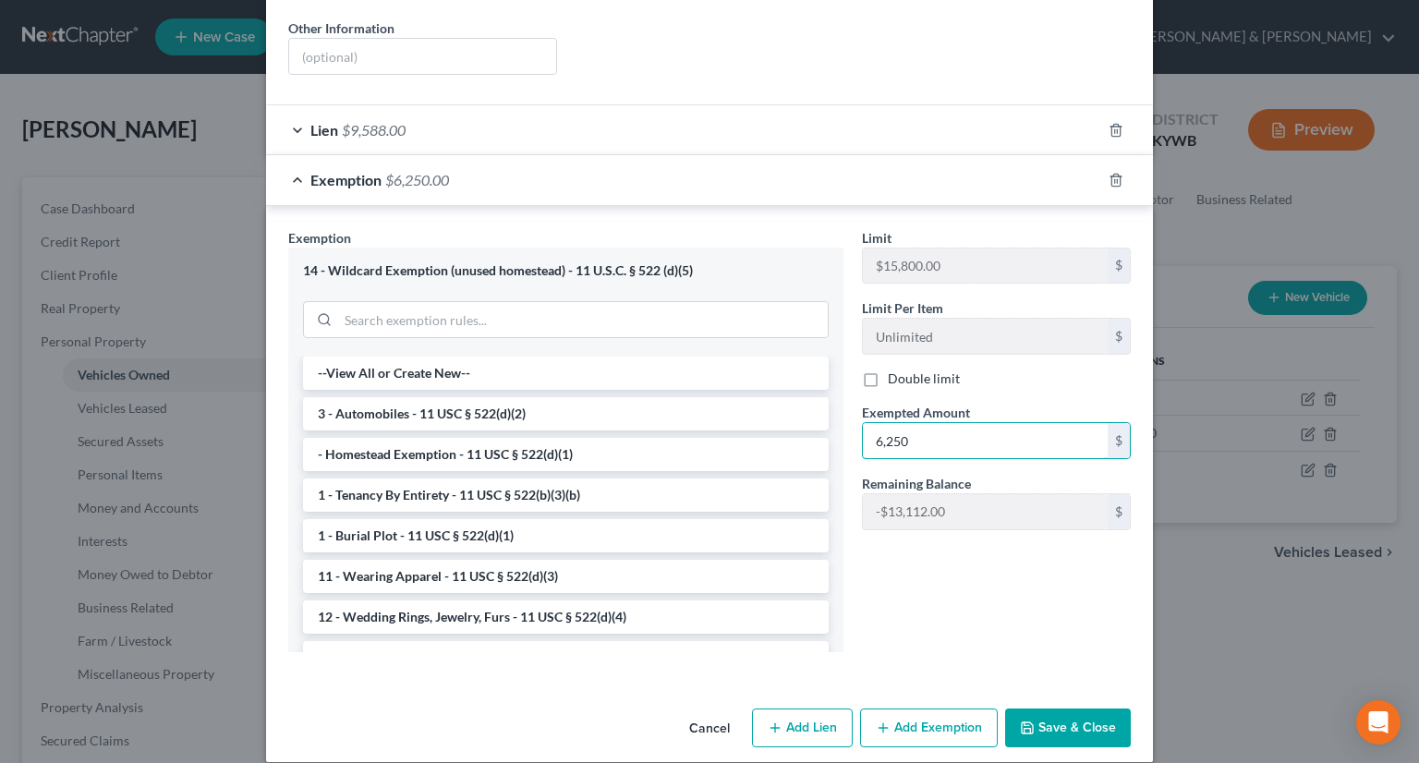
type input "6,250"
click at [1037, 708] on button "Save & Close" at bounding box center [1068, 727] width 126 height 39
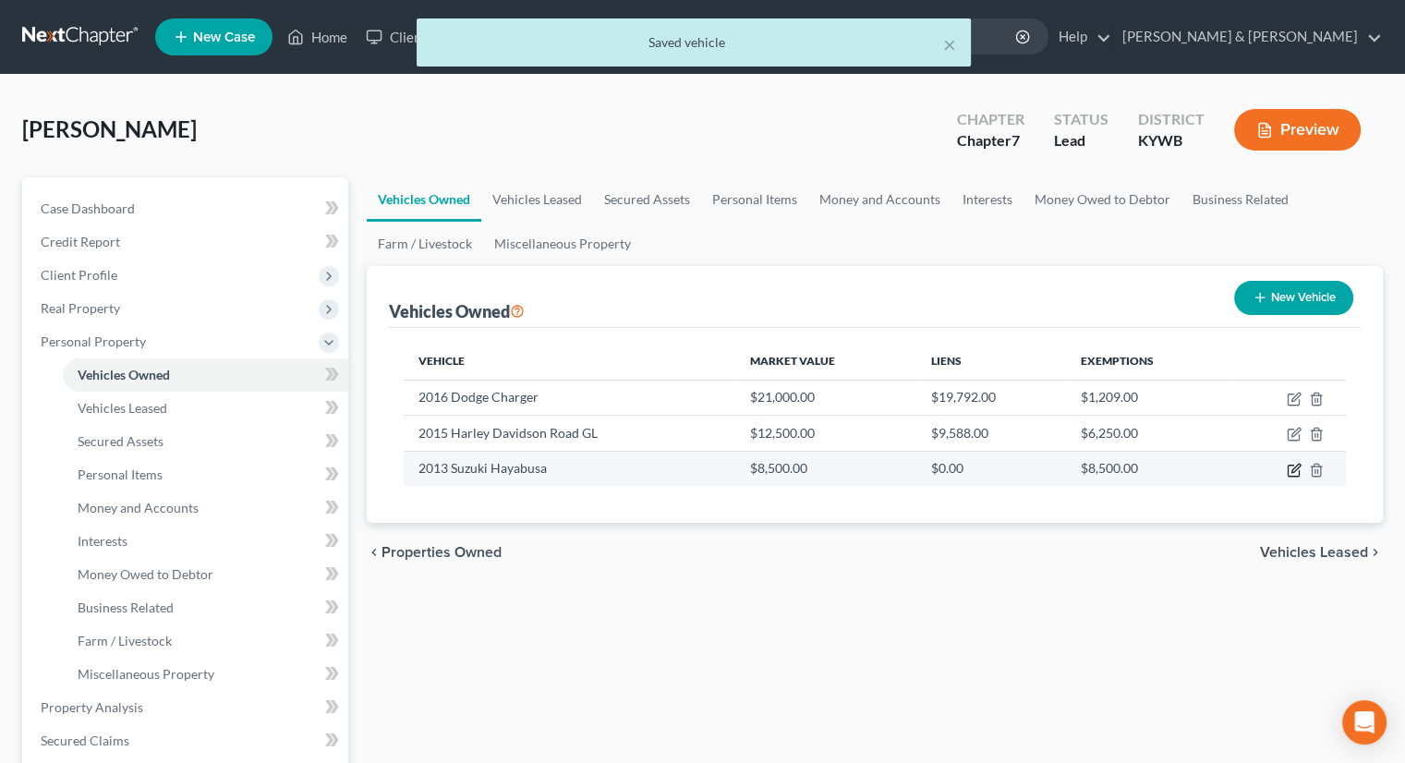
click at [1294, 468] on icon "button" at bounding box center [1294, 470] width 15 height 15
select select "7"
select select "13"
select select "0"
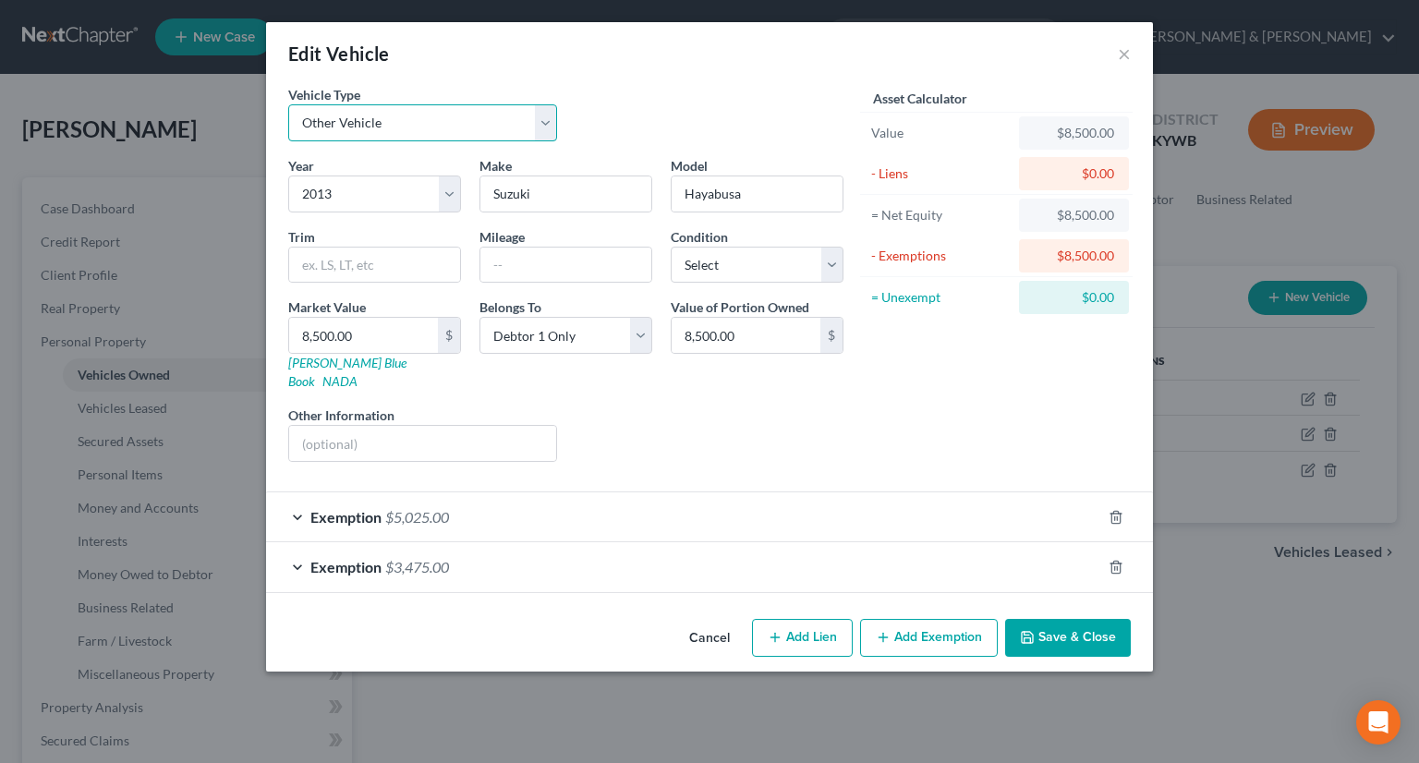
click at [547, 118] on select "Select Automobile Truck Trailer Watercraft Aircraft Motor Home Atv Other Vehicle" at bounding box center [422, 122] width 269 height 37
select select "0"
click at [288, 104] on select "Select Automobile Truck Trailer Watercraft Aircraft Motor Home Atv Other Vehicle" at bounding box center [422, 122] width 269 height 37
click at [1072, 622] on button "Save & Close" at bounding box center [1068, 638] width 126 height 39
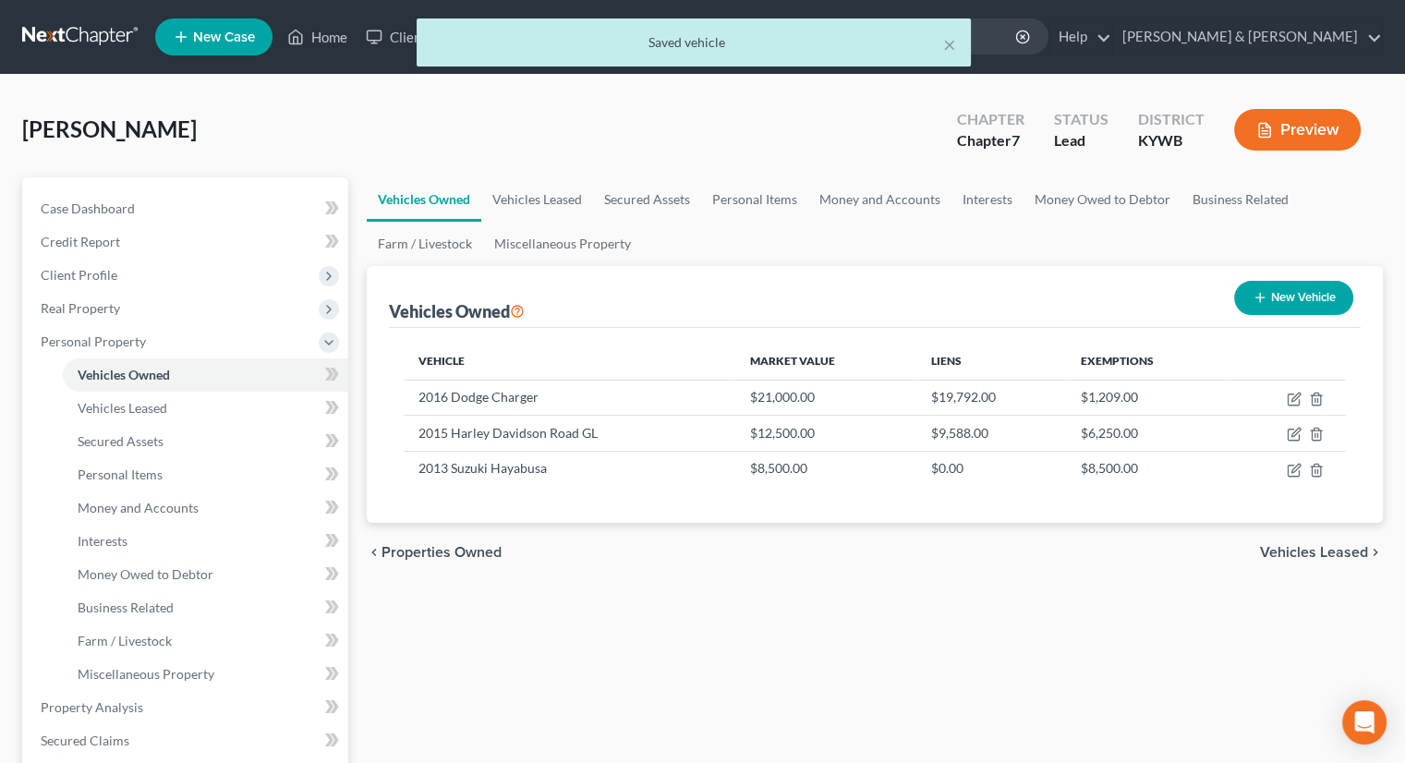
click at [1299, 126] on button "Preview" at bounding box center [1297, 130] width 127 height 42
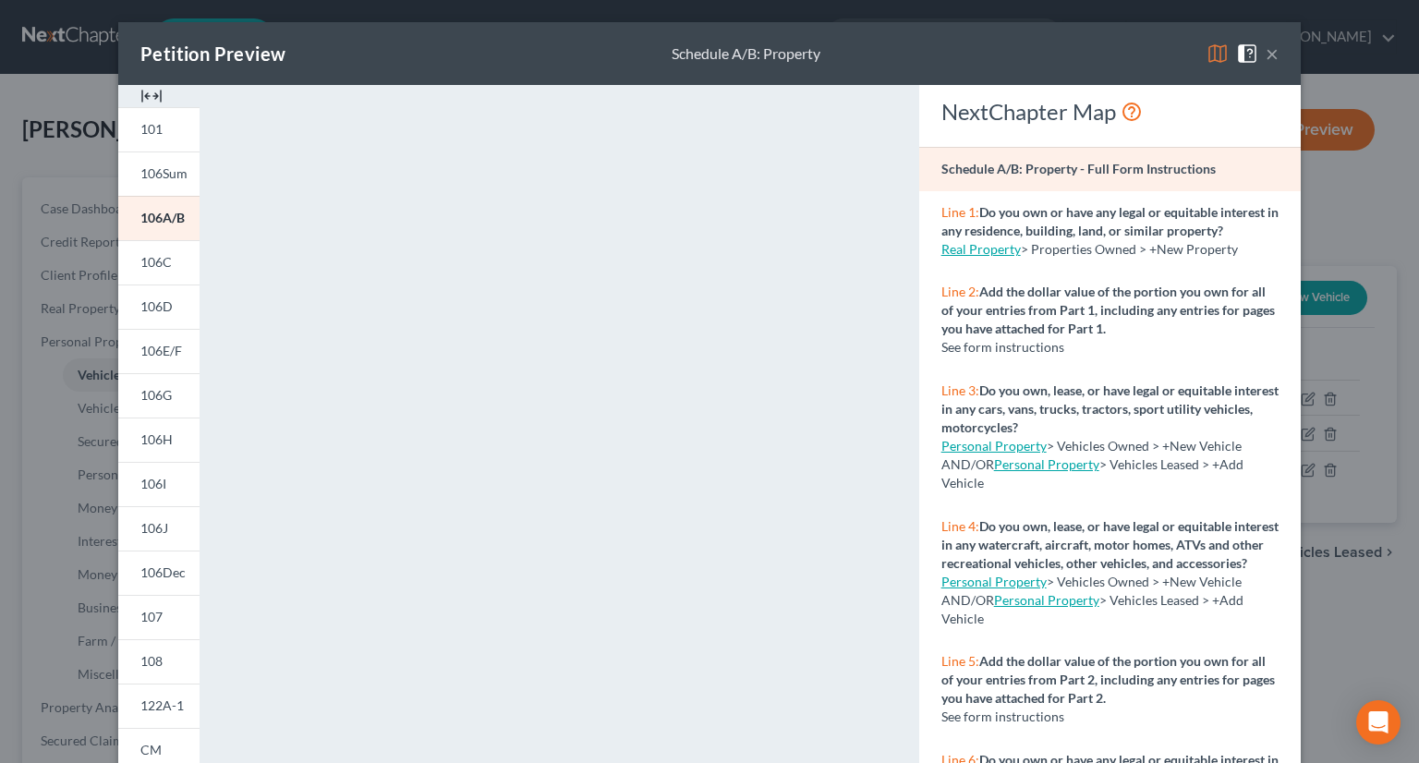
click at [1210, 55] on img at bounding box center [1217, 53] width 22 height 22
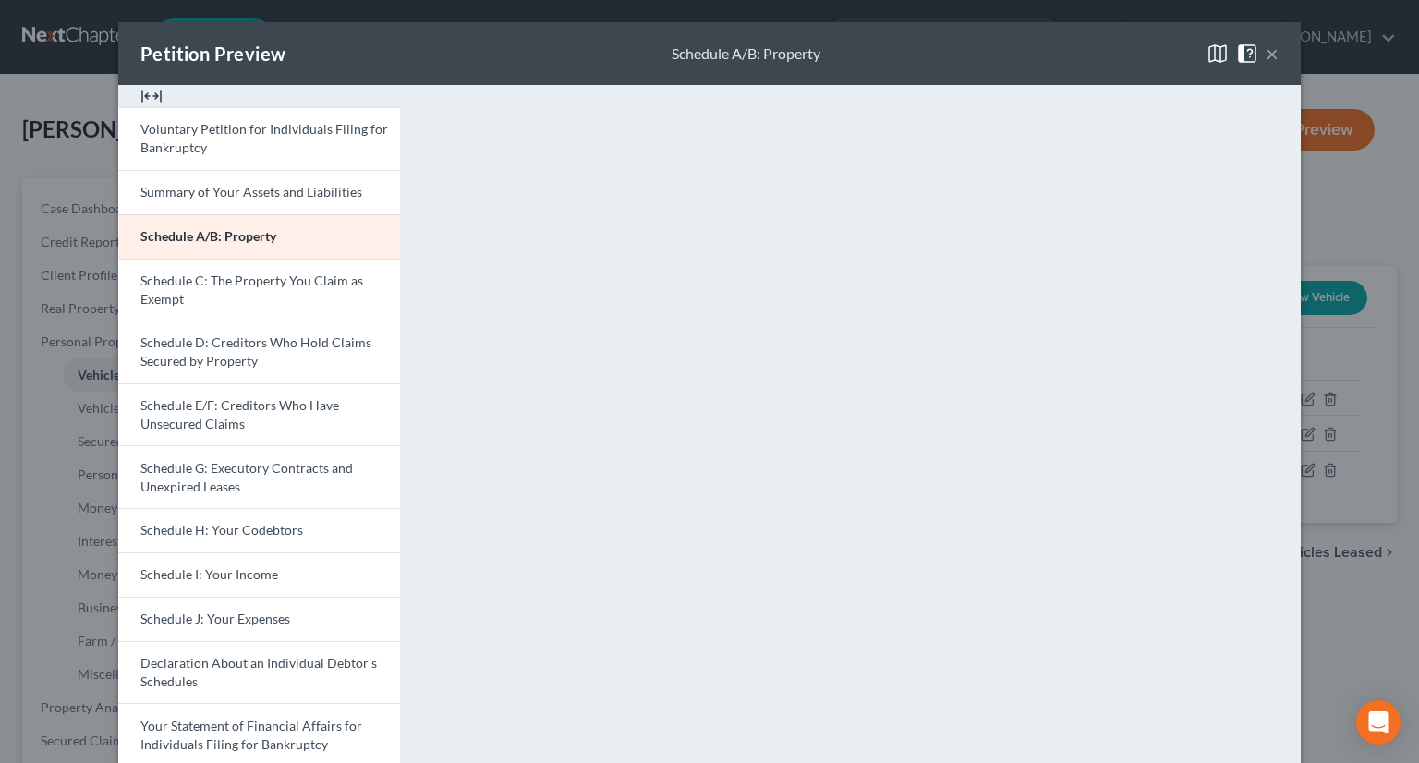
click at [1266, 56] on button "×" at bounding box center [1272, 53] width 13 height 22
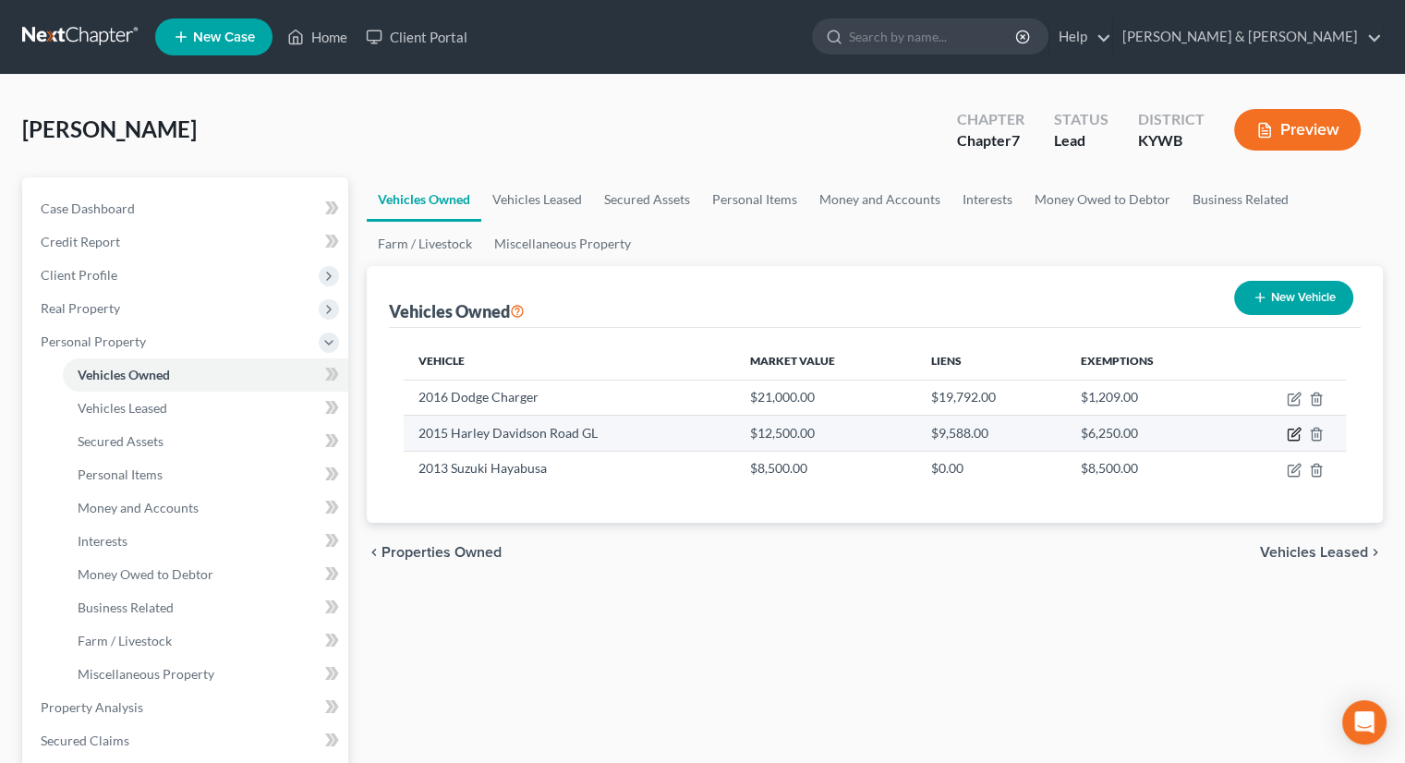
click at [1290, 435] on icon "button" at bounding box center [1294, 434] width 15 height 15
select select "0"
select select "11"
select select "3"
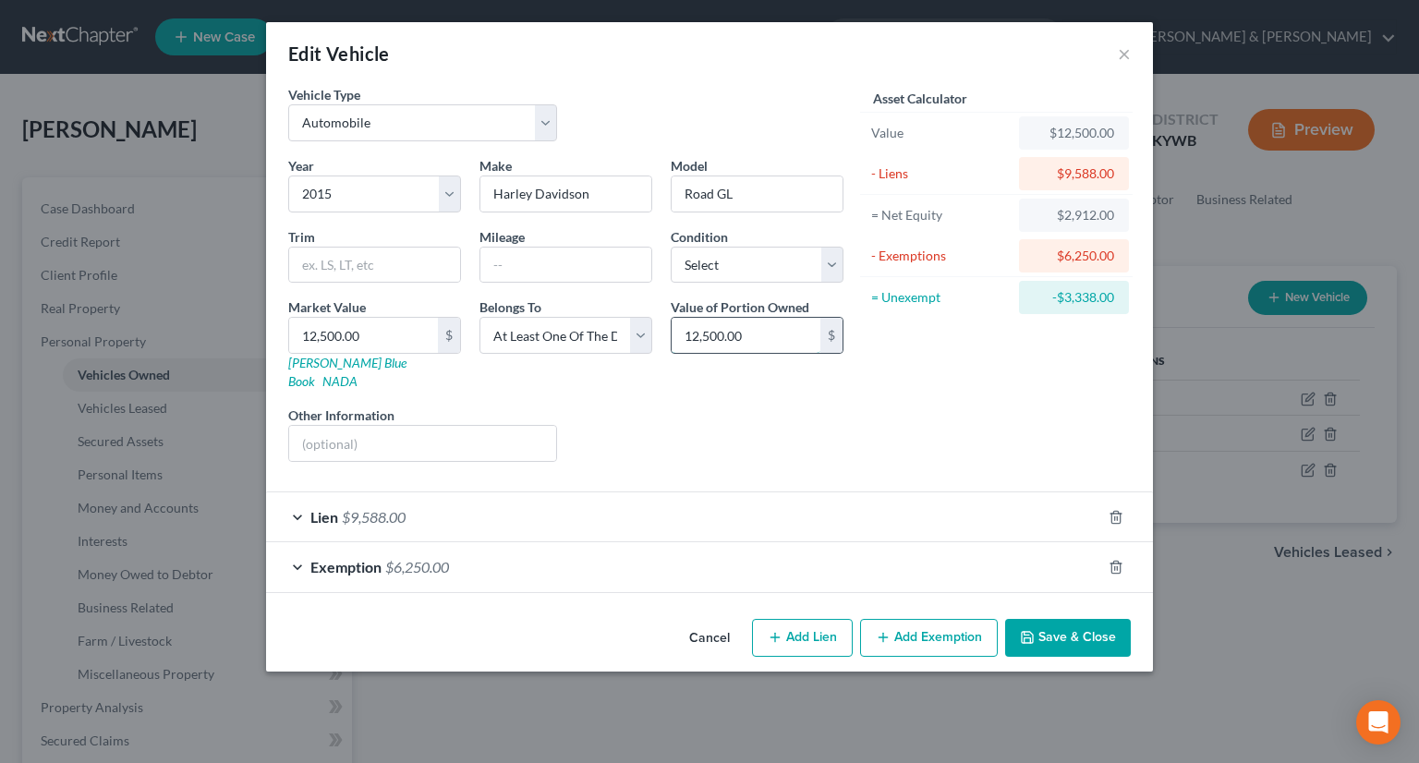
click at [764, 333] on input "12,500.00" at bounding box center [746, 335] width 149 height 35
click at [633, 333] on select "Select Debtor 1 Only Debtor 2 Only Debtor 1 And Debtor 2 Only At Least One Of T…" at bounding box center [565, 335] width 173 height 37
click at [636, 334] on select "Select Debtor 1 Only Debtor 2 Only Debtor 1 And Debtor 2 Only At Least One Of T…" at bounding box center [565, 335] width 173 height 37
click at [749, 332] on input "12,500.00" at bounding box center [746, 335] width 149 height 35
drag, startPoint x: 749, startPoint y: 332, endPoint x: 649, endPoint y: 329, distance: 99.8
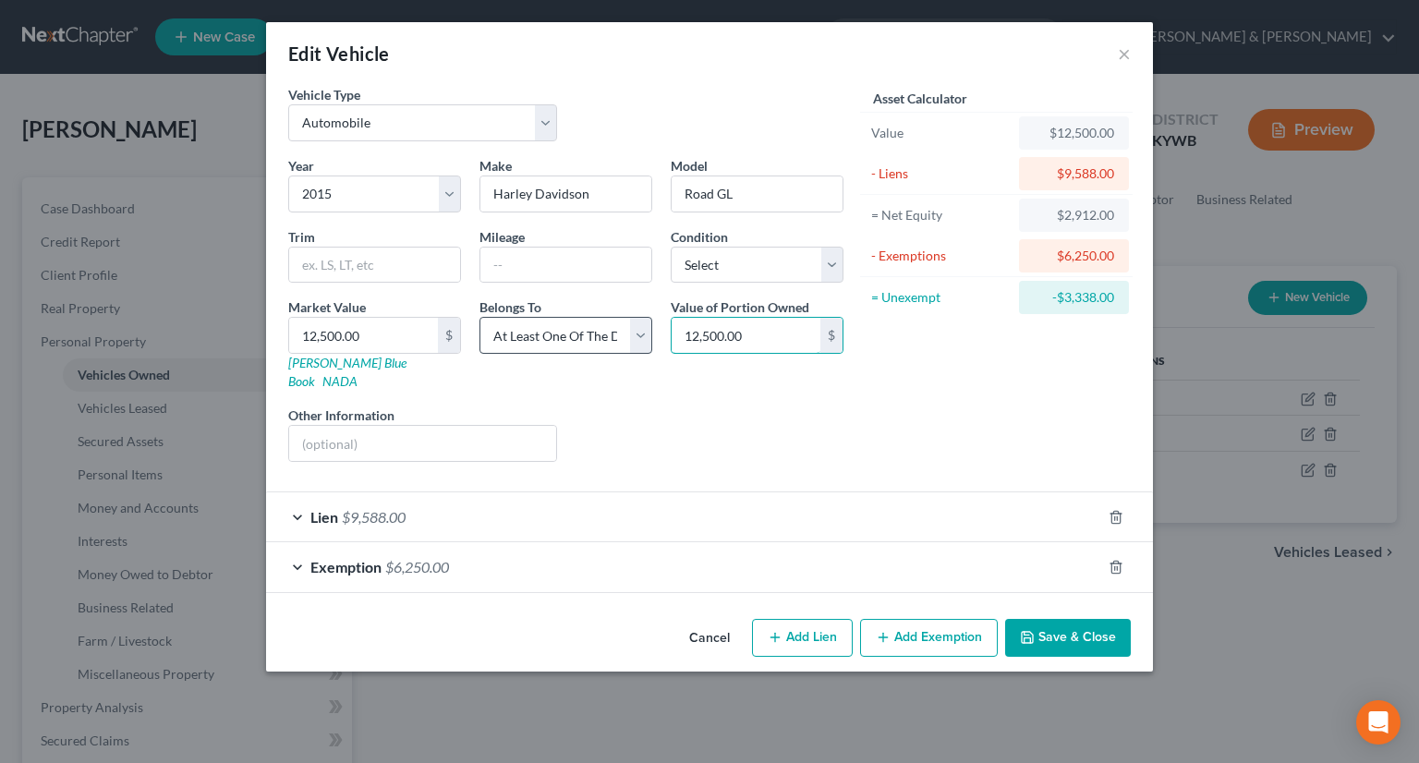
click at [650, 330] on div "Year Select 2026 2025 2024 2023 2022 2021 2020 2019 2018 2017 2016 2015 2014 20…" at bounding box center [566, 316] width 574 height 321
click at [639, 330] on select "Select Debtor 1 Only Debtor 2 Only Debtor 1 And Debtor 2 Only At Least One Of T…" at bounding box center [565, 335] width 173 height 37
click at [479, 317] on select "Select Debtor 1 Only Debtor 2 Only Debtor 1 And Debtor 2 Only At Least One Of T…" at bounding box center [565, 335] width 173 height 37
click at [746, 334] on input "12,500.00" at bounding box center [746, 335] width 149 height 35
type input "6,250"
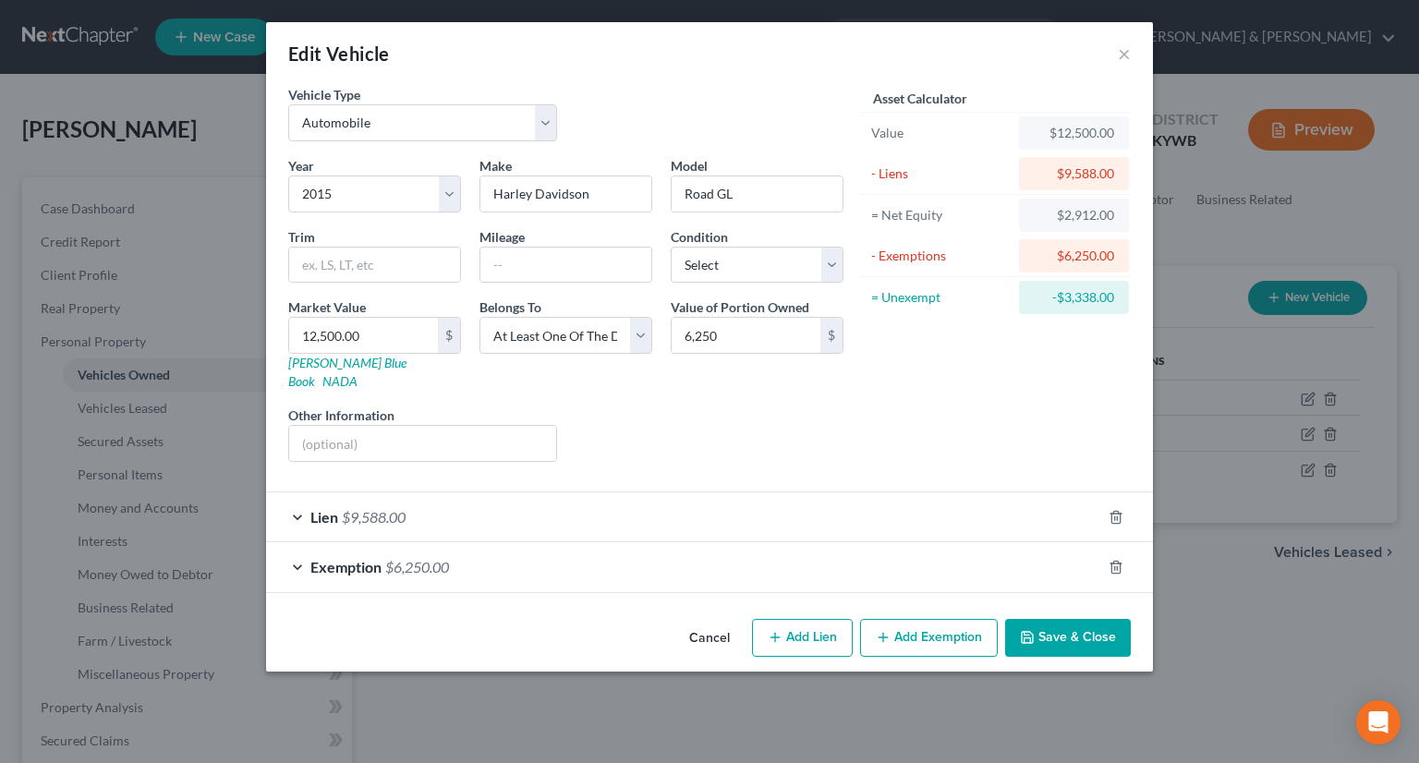
click at [1048, 619] on button "Save & Close" at bounding box center [1068, 638] width 126 height 39
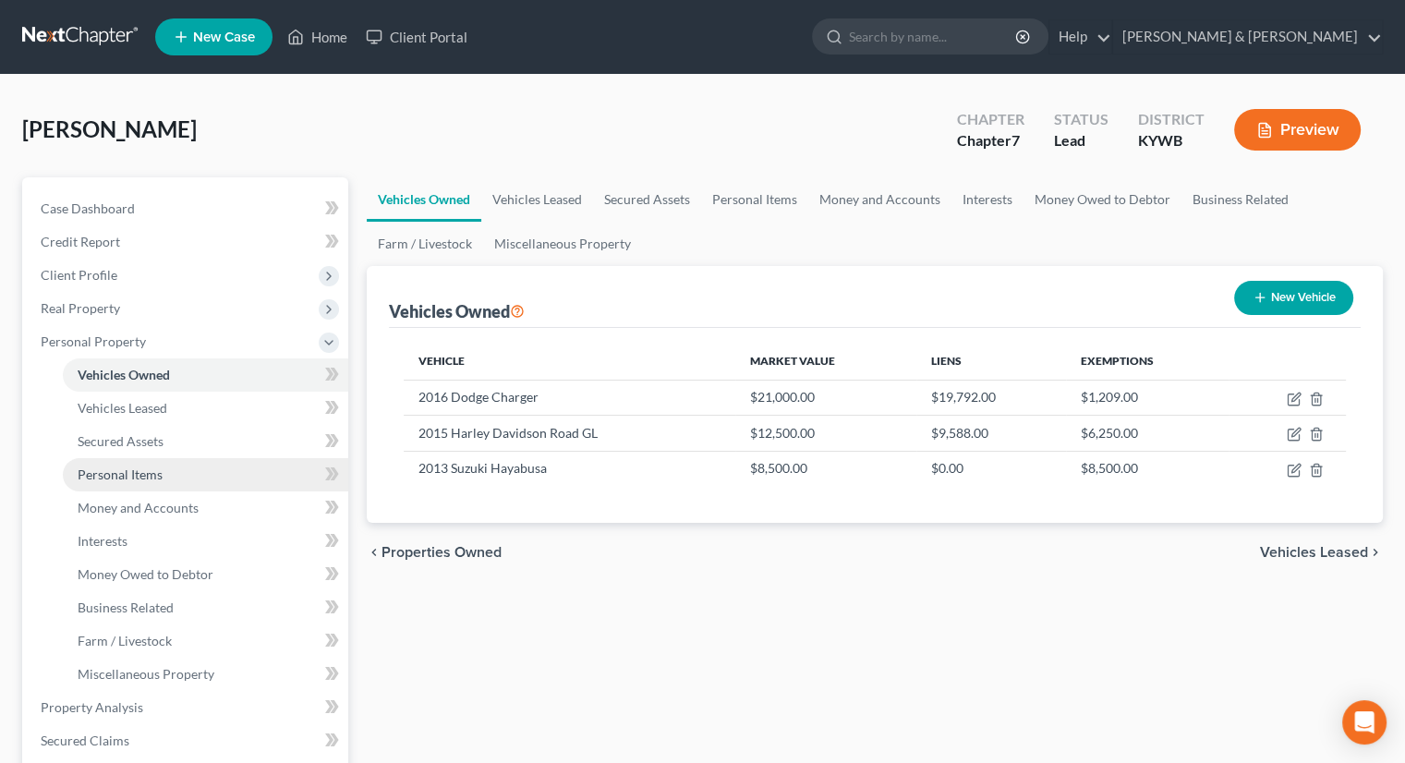
click at [121, 467] on span "Personal Items" at bounding box center [120, 474] width 85 height 16
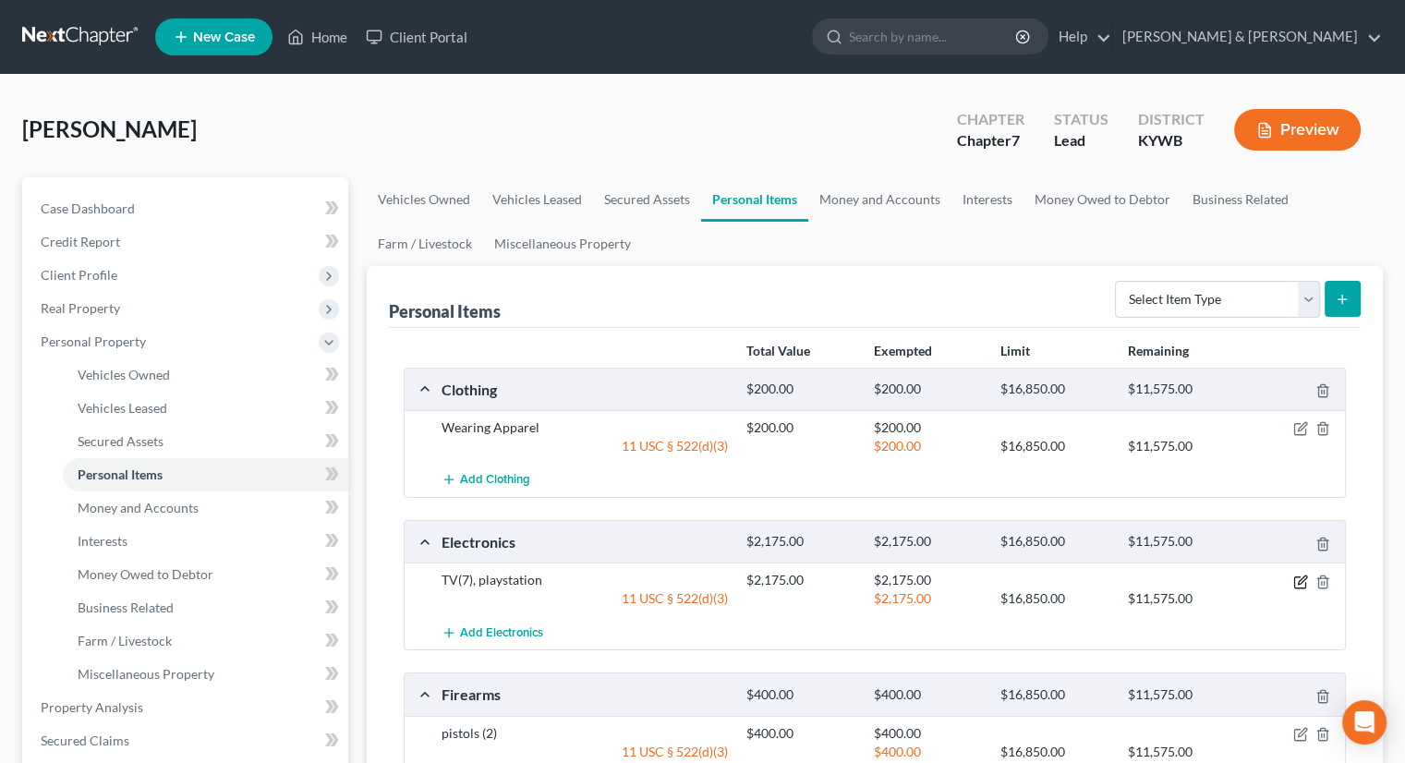
click at [1301, 581] on icon "button" at bounding box center [1302, 579] width 8 height 8
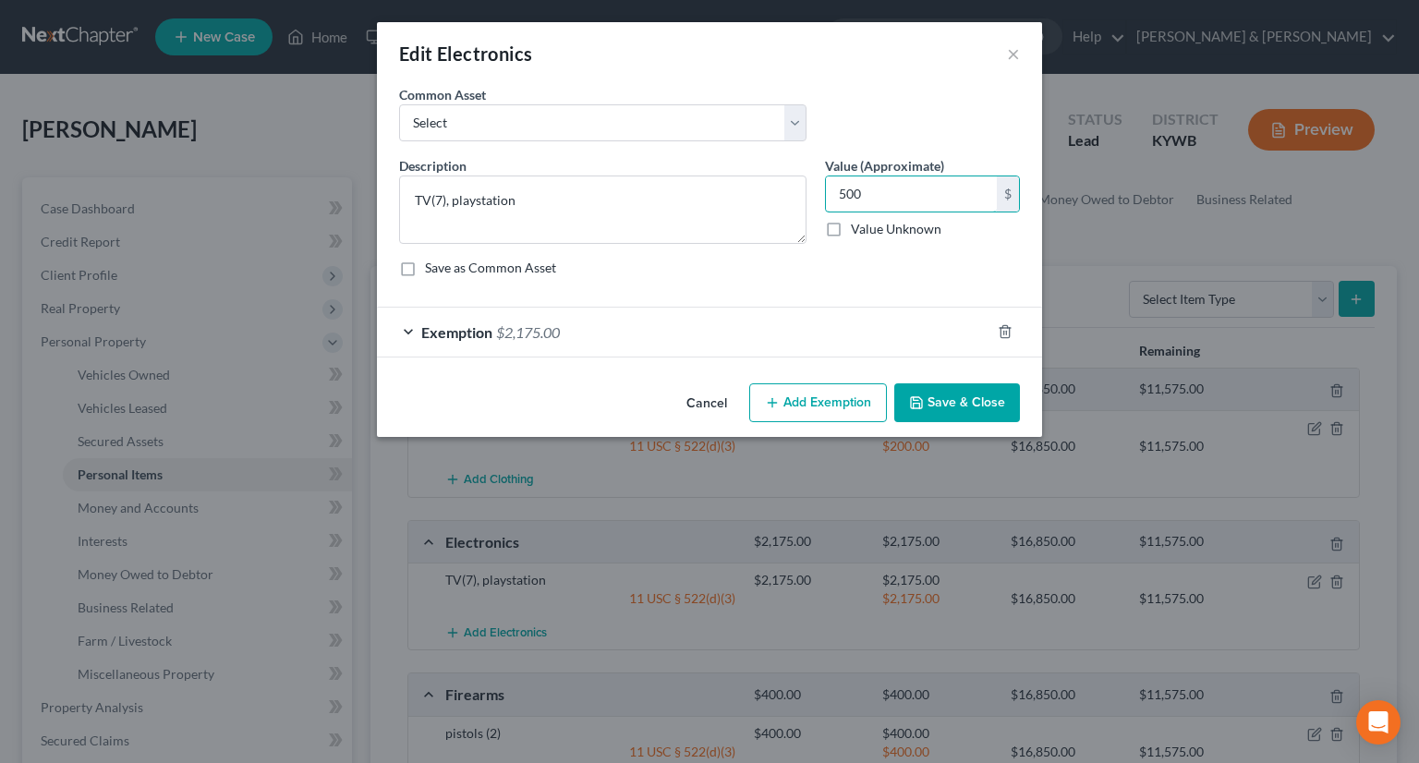
type input "500"
click at [457, 331] on span "Exemption" at bounding box center [456, 332] width 71 height 18
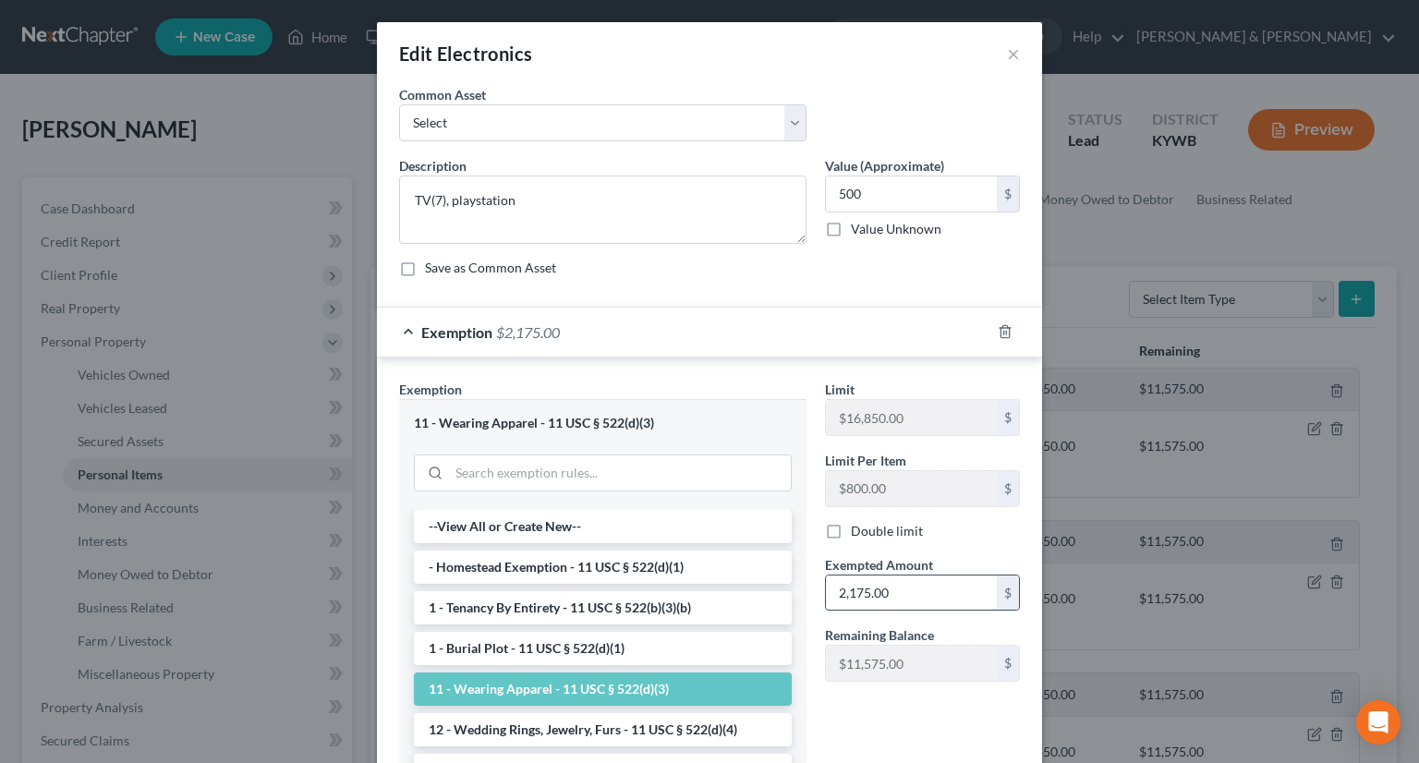
click at [902, 589] on input "2,175.00" at bounding box center [911, 592] width 171 height 35
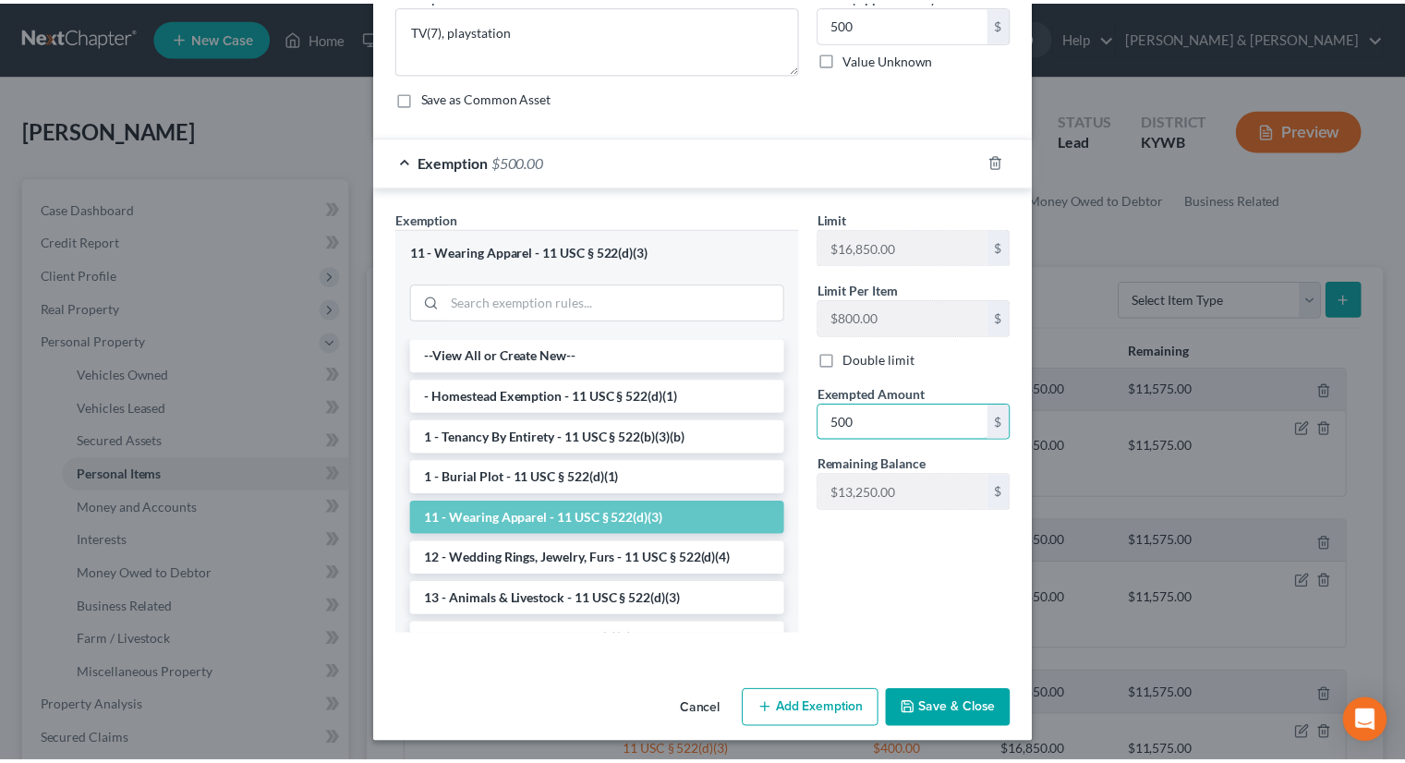
scroll to position [172, 0]
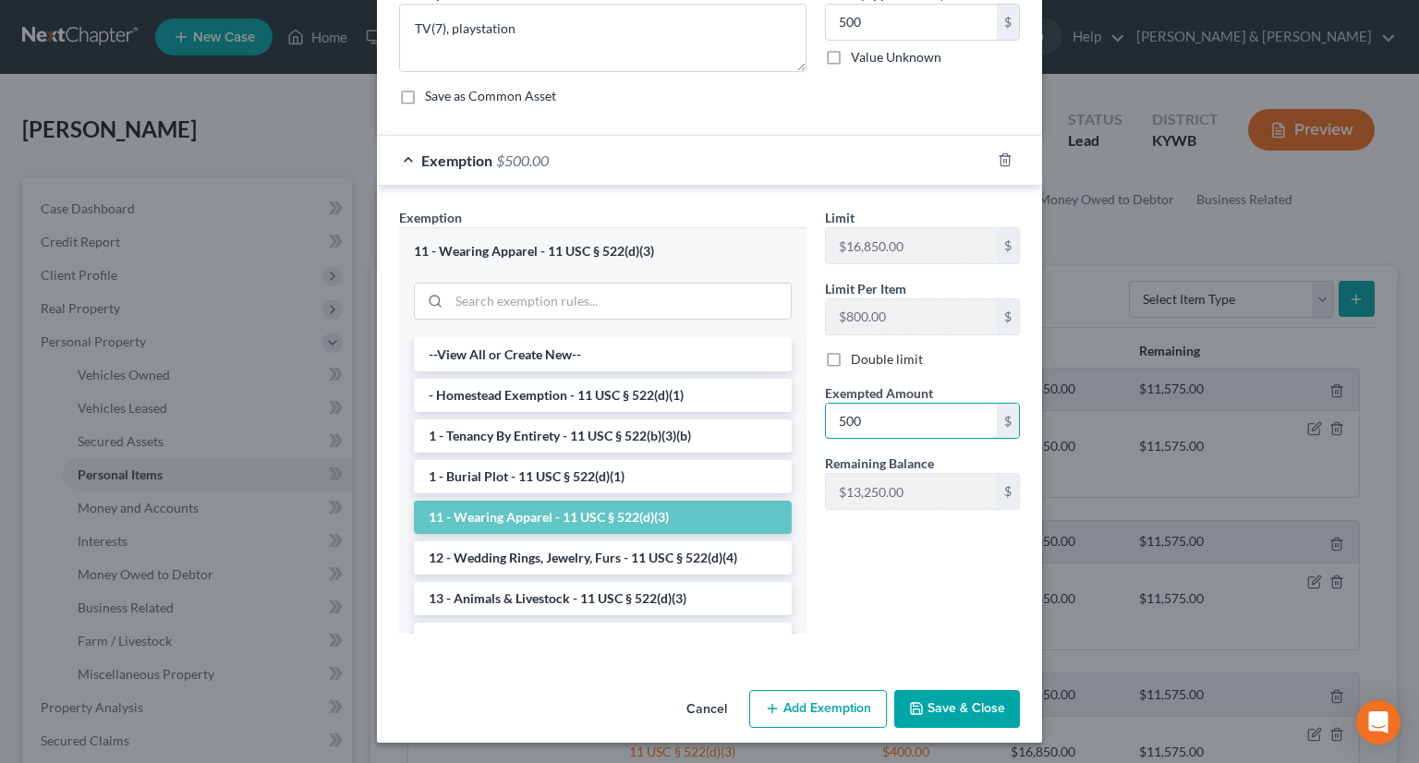
type input "500.00"
click at [943, 707] on button "Save & Close" at bounding box center [957, 709] width 126 height 39
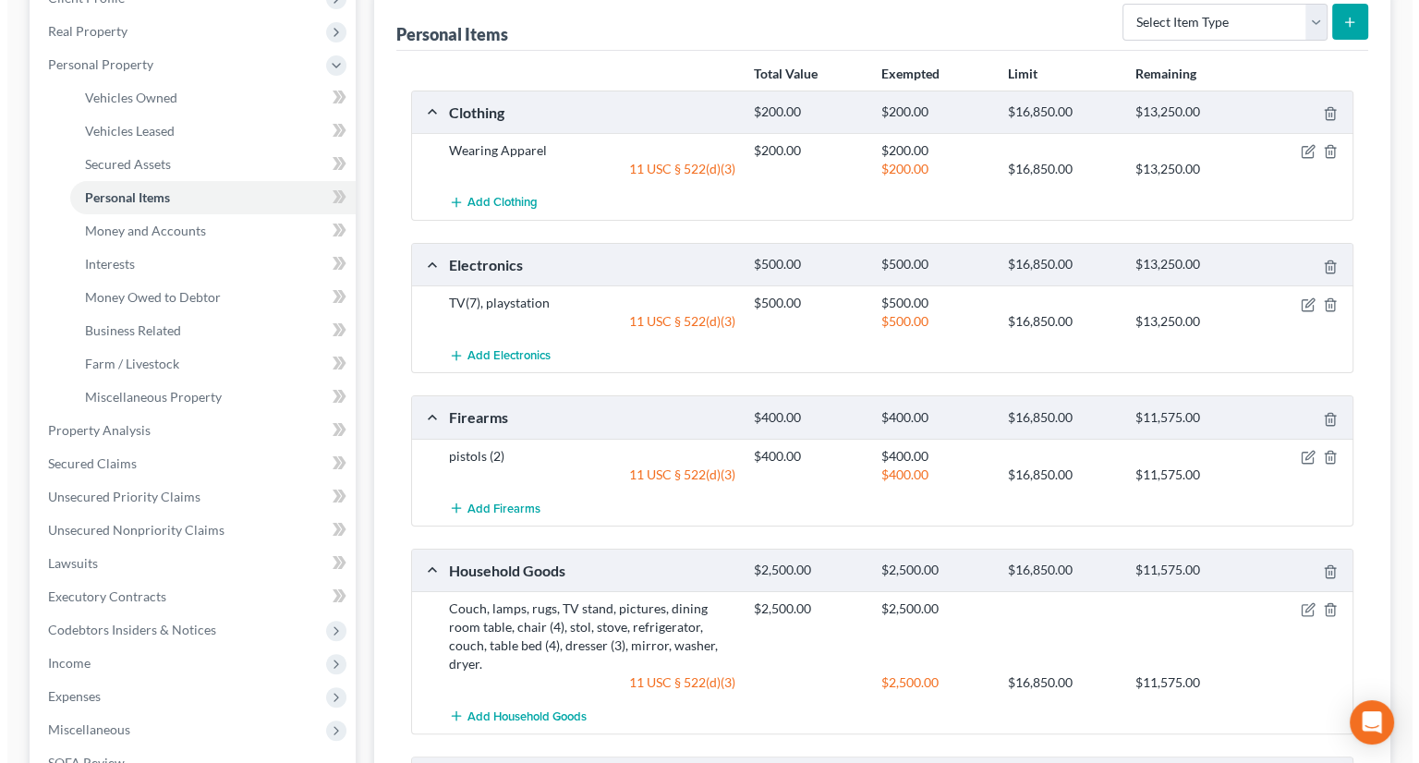
scroll to position [0, 0]
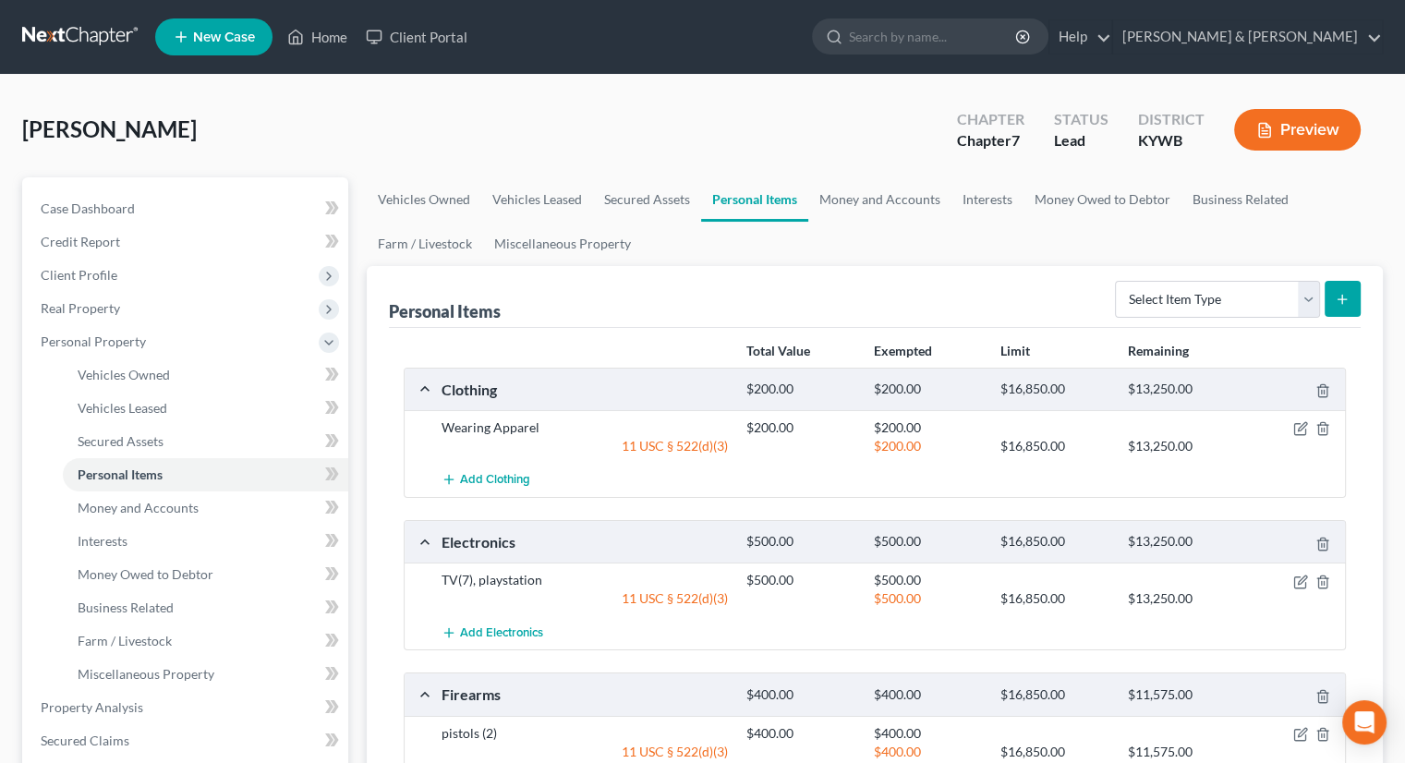
click at [1329, 124] on button "Preview" at bounding box center [1297, 130] width 127 height 42
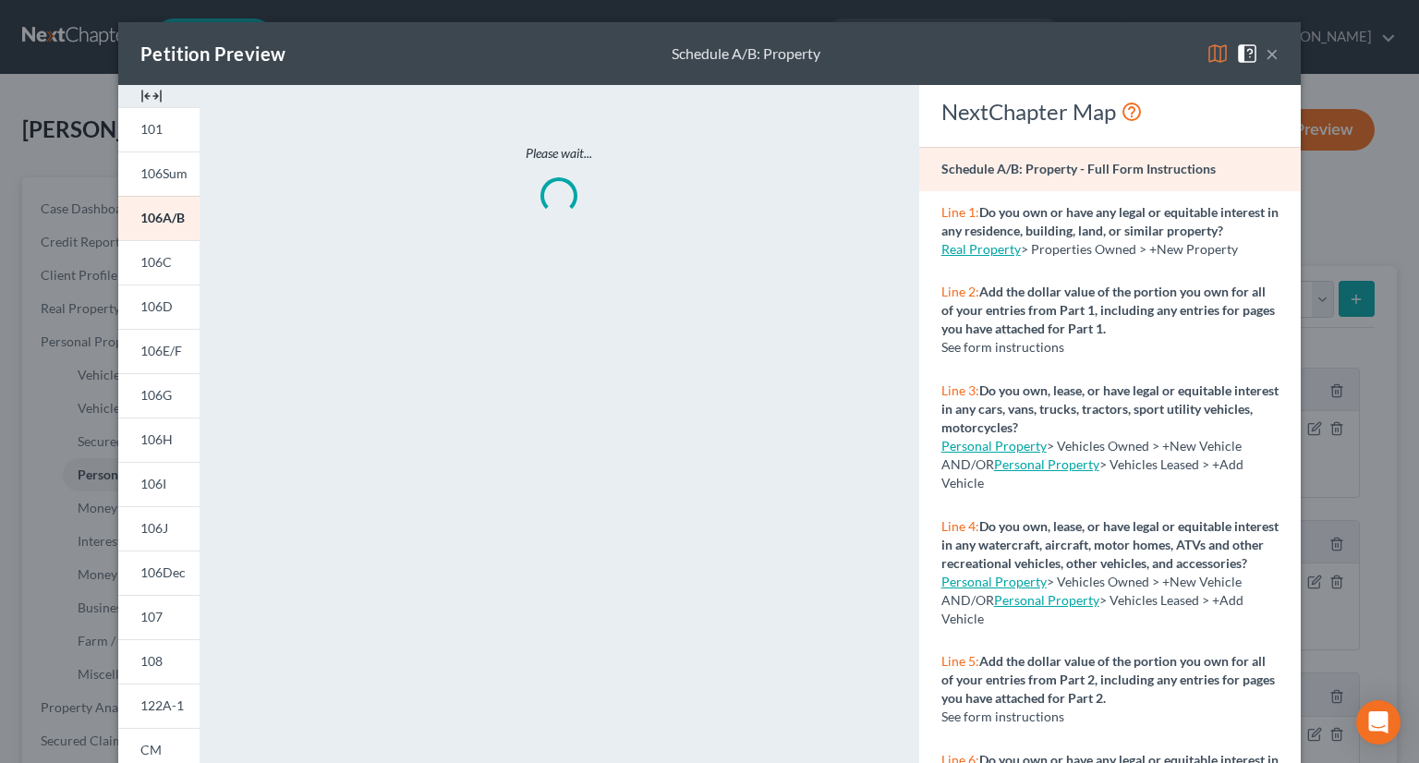
click at [1206, 56] on img at bounding box center [1217, 53] width 22 height 22
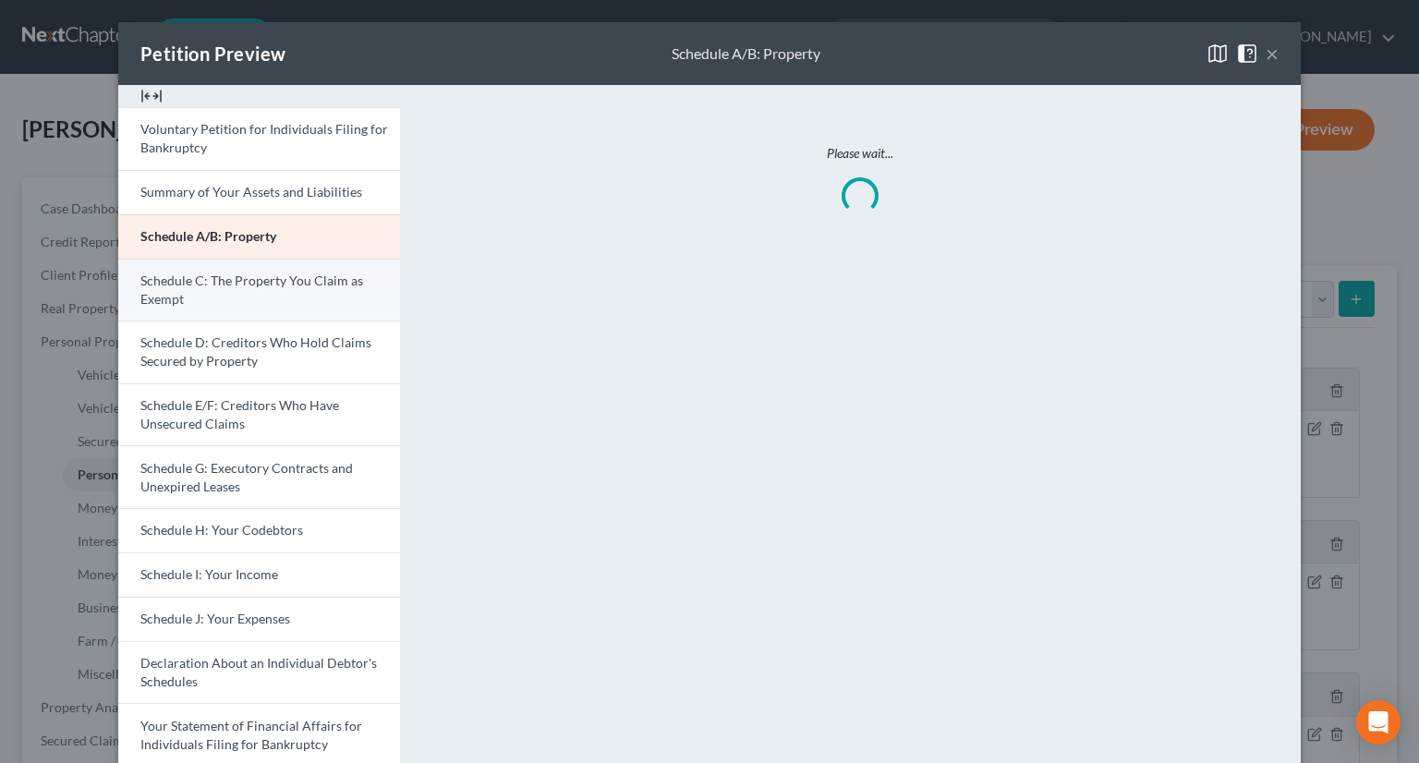
click at [210, 280] on span "Schedule C: The Property You Claim as Exempt" at bounding box center [251, 289] width 223 height 34
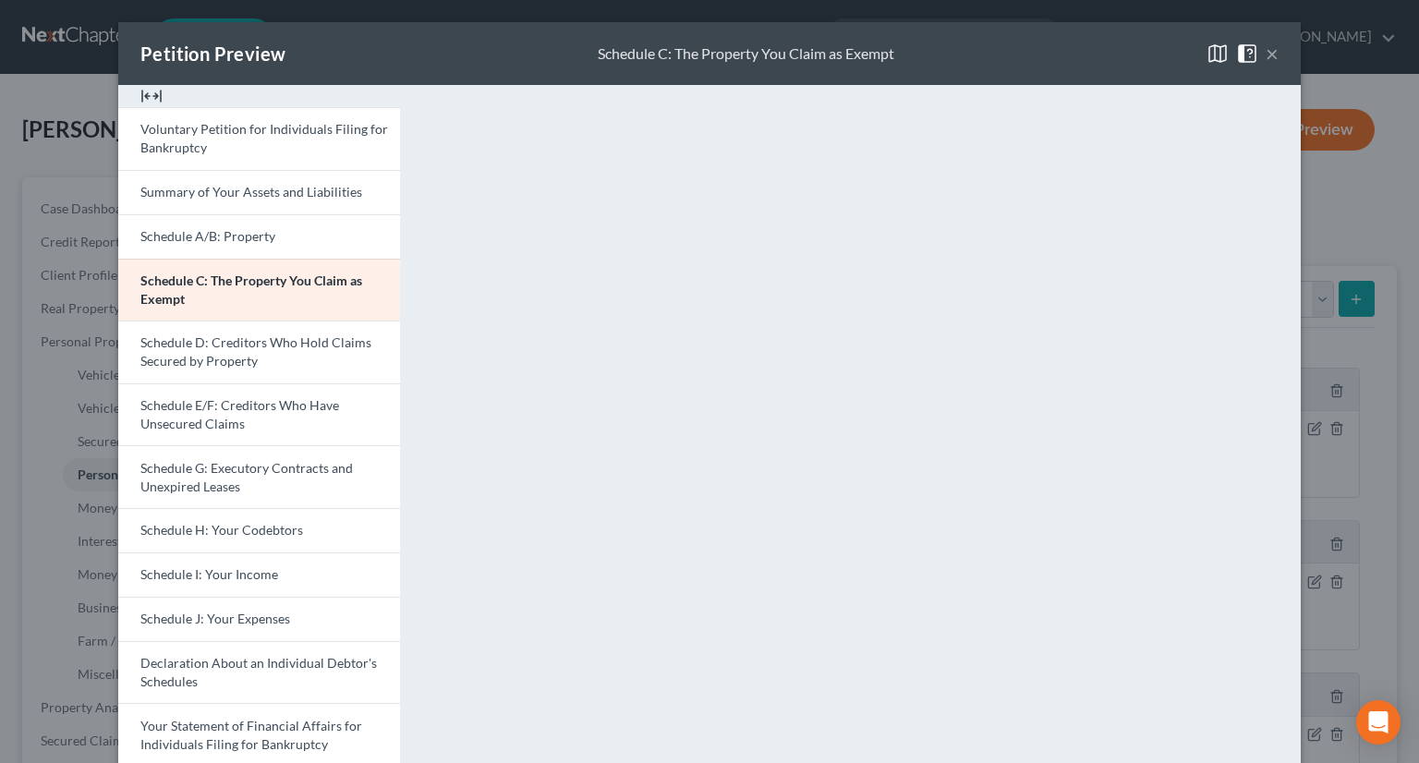
click at [1266, 54] on button "×" at bounding box center [1272, 53] width 13 height 22
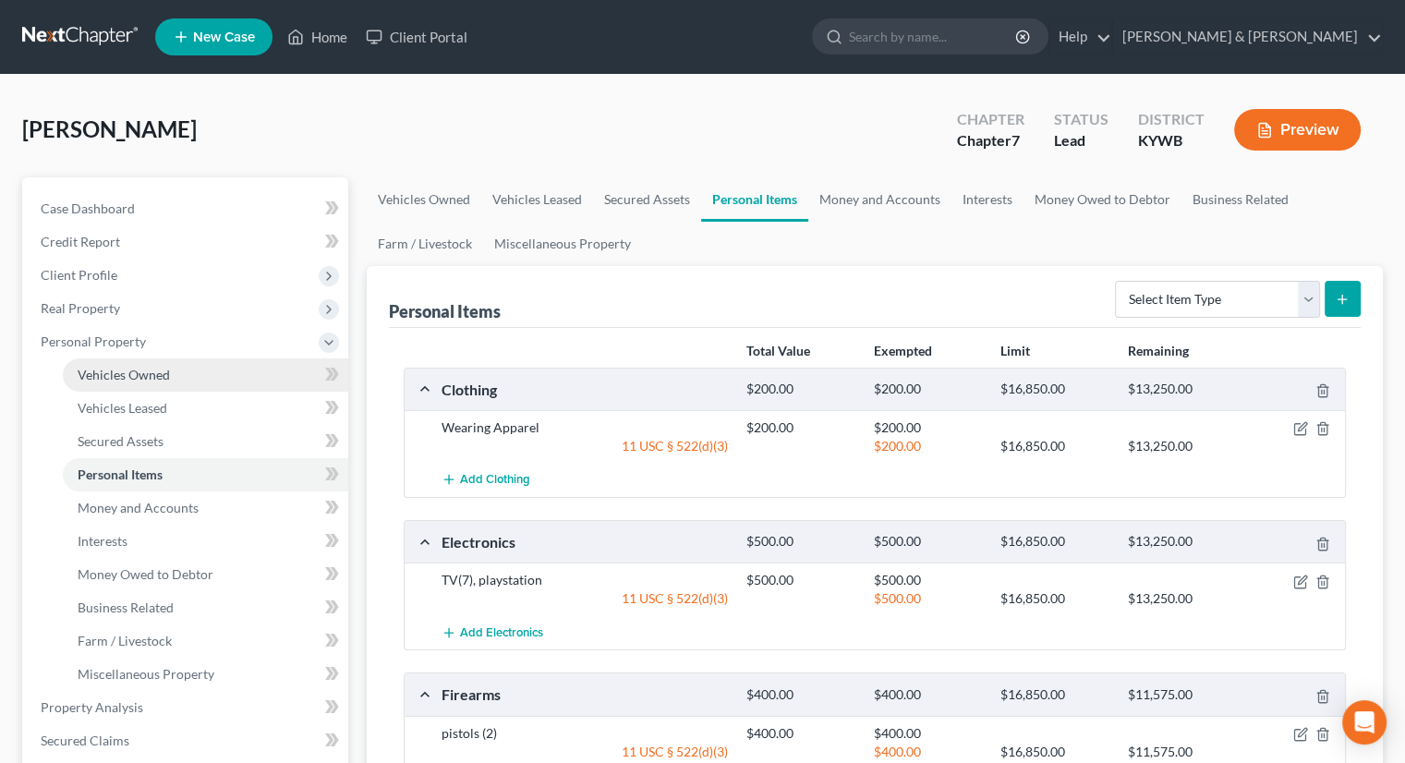
click at [146, 377] on span "Vehicles Owned" at bounding box center [124, 375] width 92 height 16
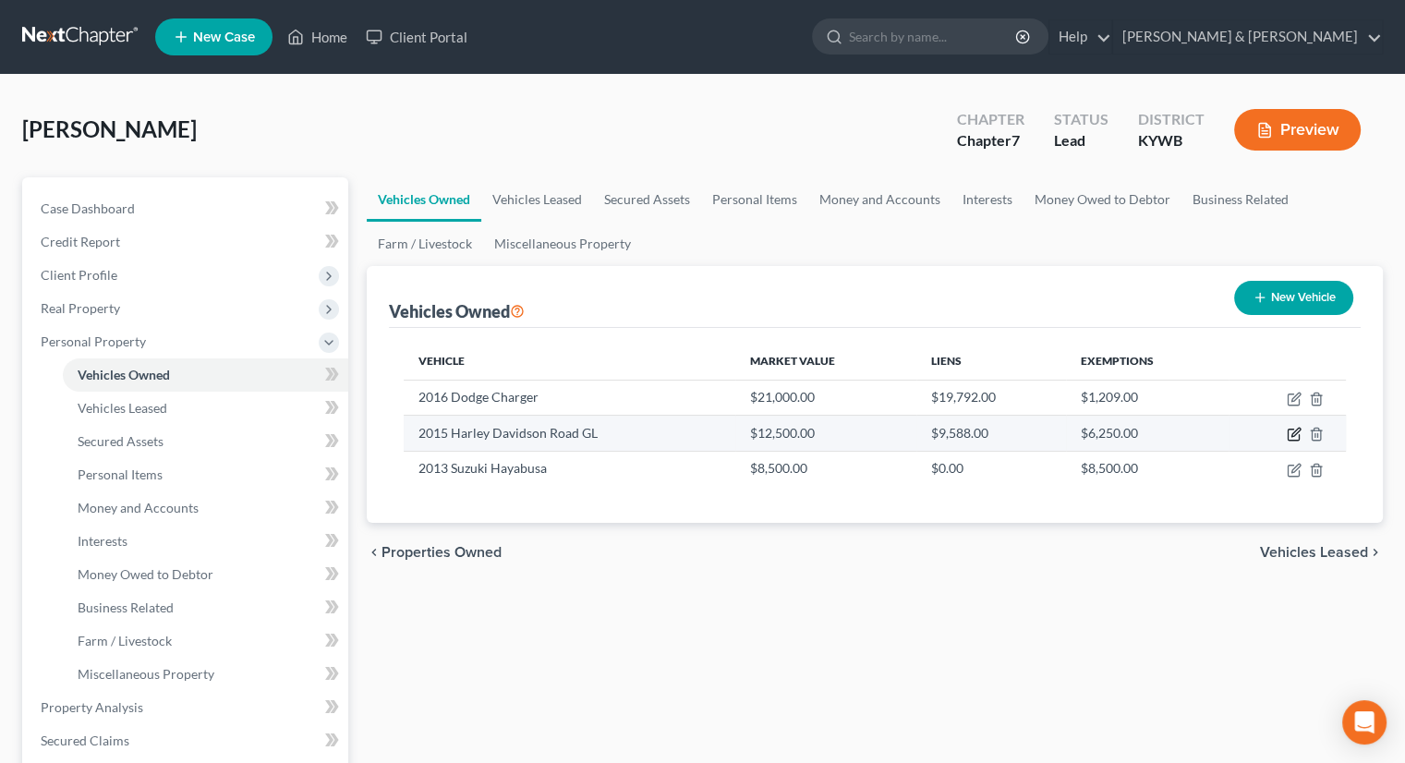
click at [1290, 434] on icon "button" at bounding box center [1294, 434] width 15 height 15
select select "0"
select select "11"
select select "3"
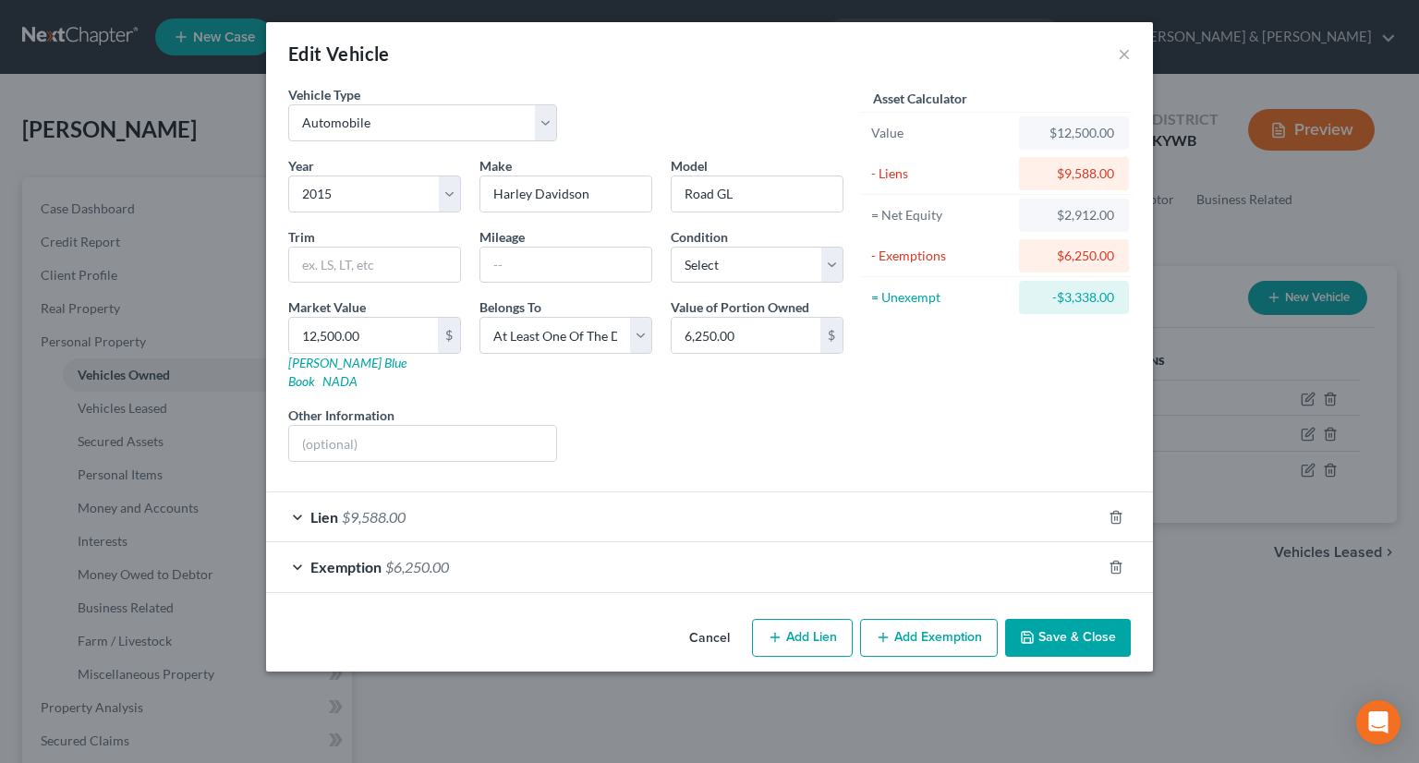
click at [339, 558] on span "Exemption" at bounding box center [345, 567] width 71 height 18
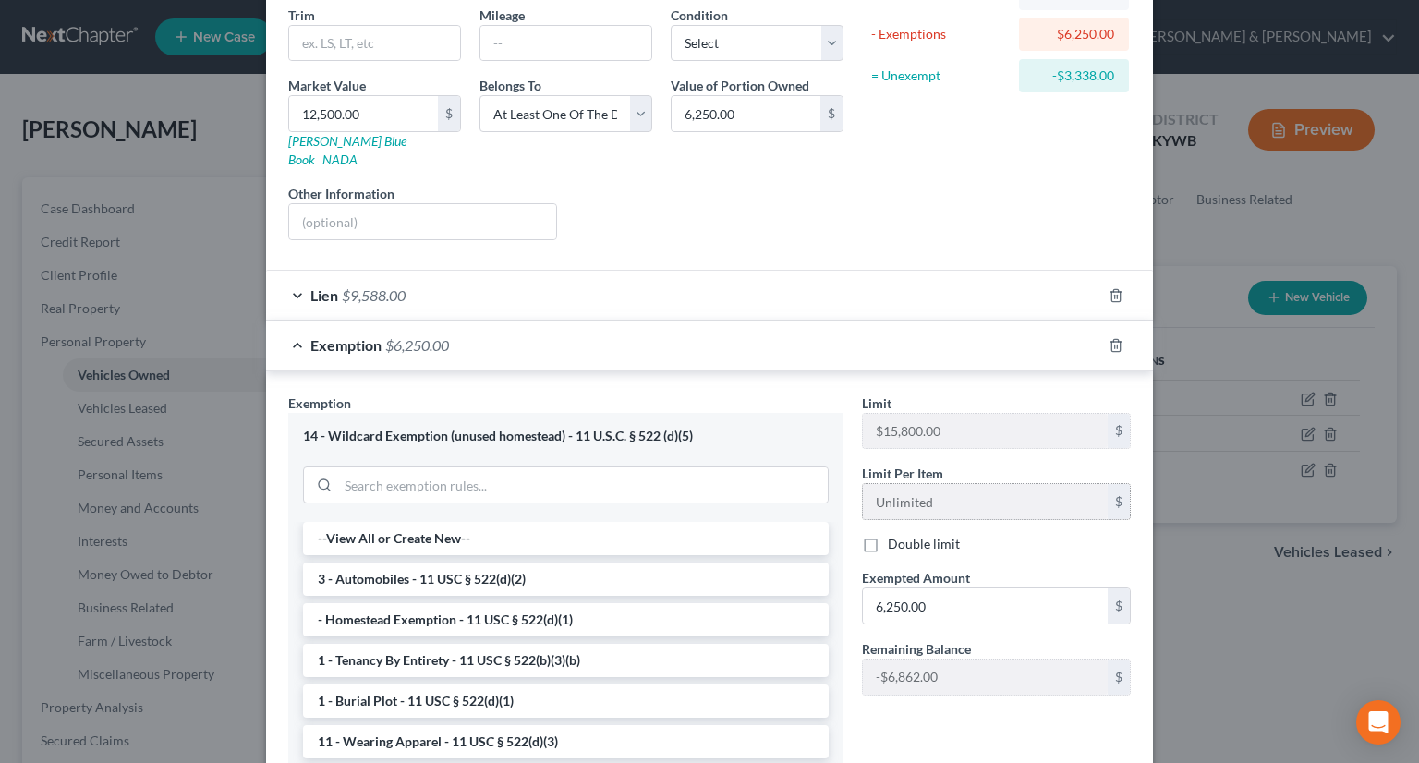
scroll to position [277, 0]
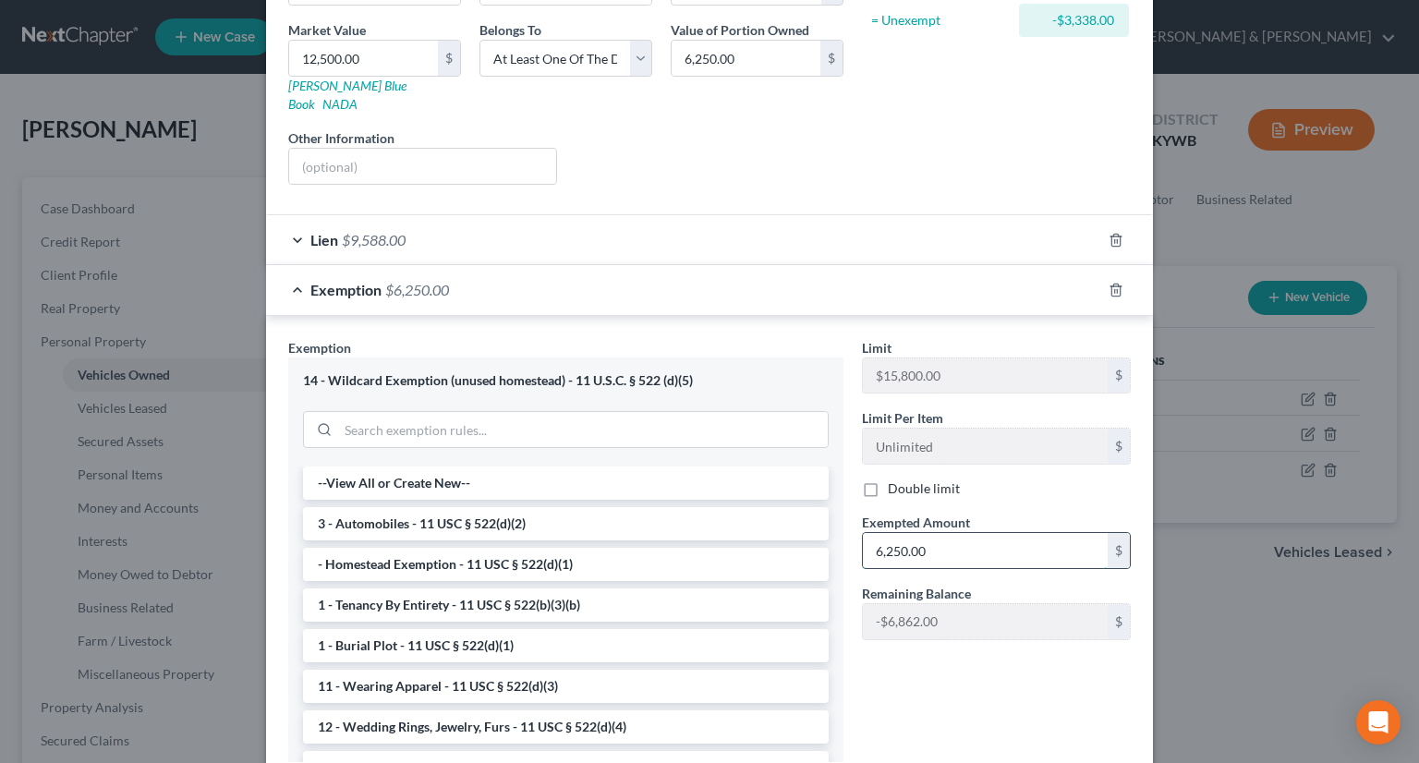
click at [942, 533] on input "6,250.00" at bounding box center [985, 550] width 245 height 35
type input "1,456"
click at [1049, 666] on div "Limit $15,800.00 $ Limit Per Item Unlimited $ Double limit Exempted Amount * 1,…" at bounding box center [996, 557] width 287 height 439
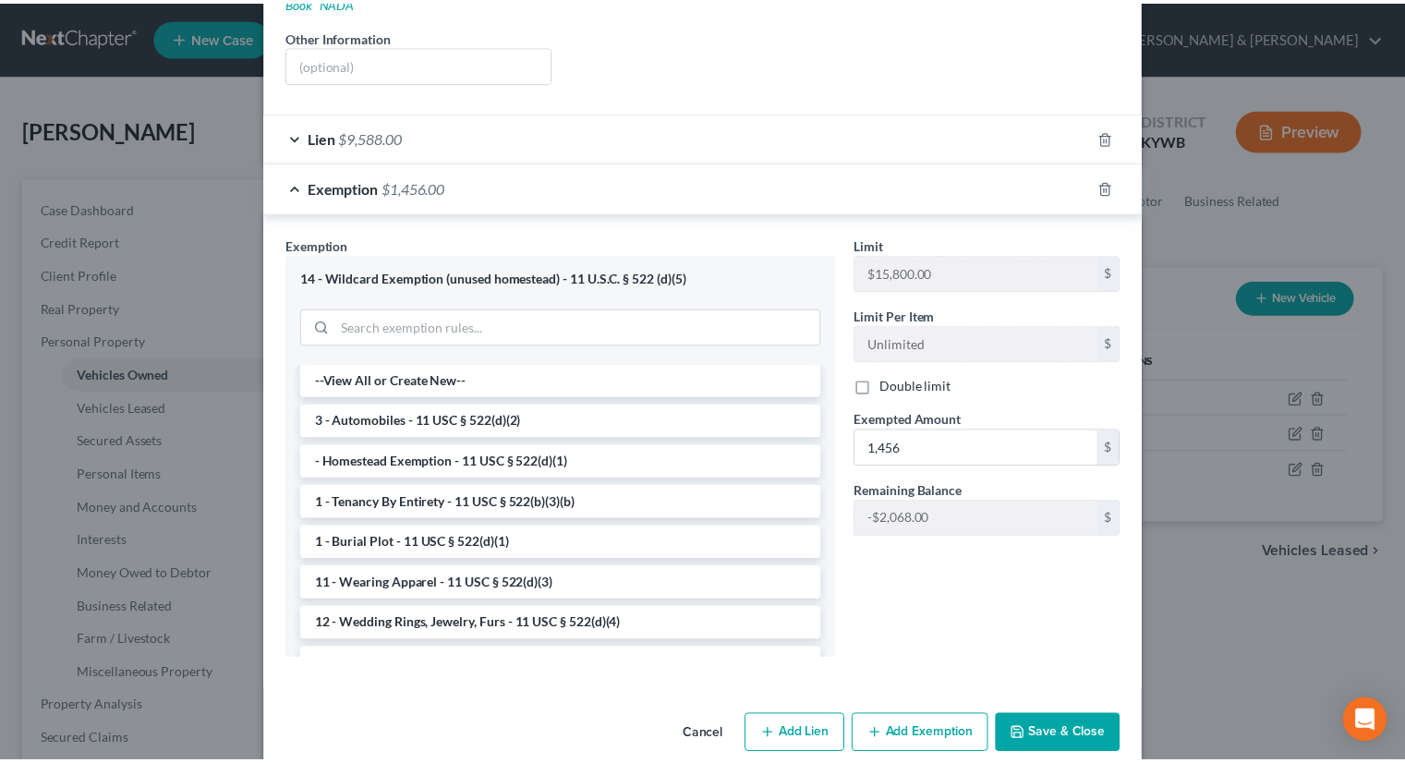
scroll to position [387, 0]
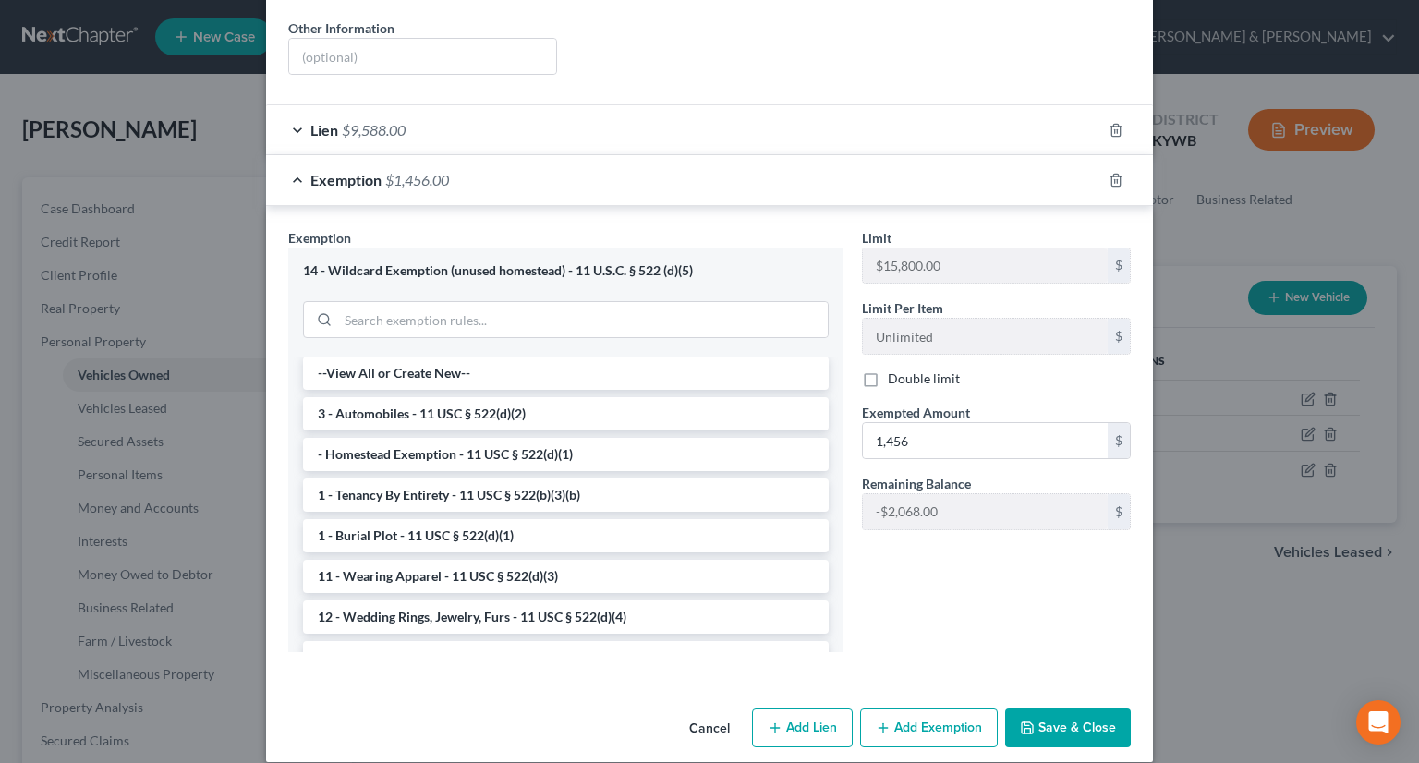
click at [1069, 708] on button "Save & Close" at bounding box center [1068, 727] width 126 height 39
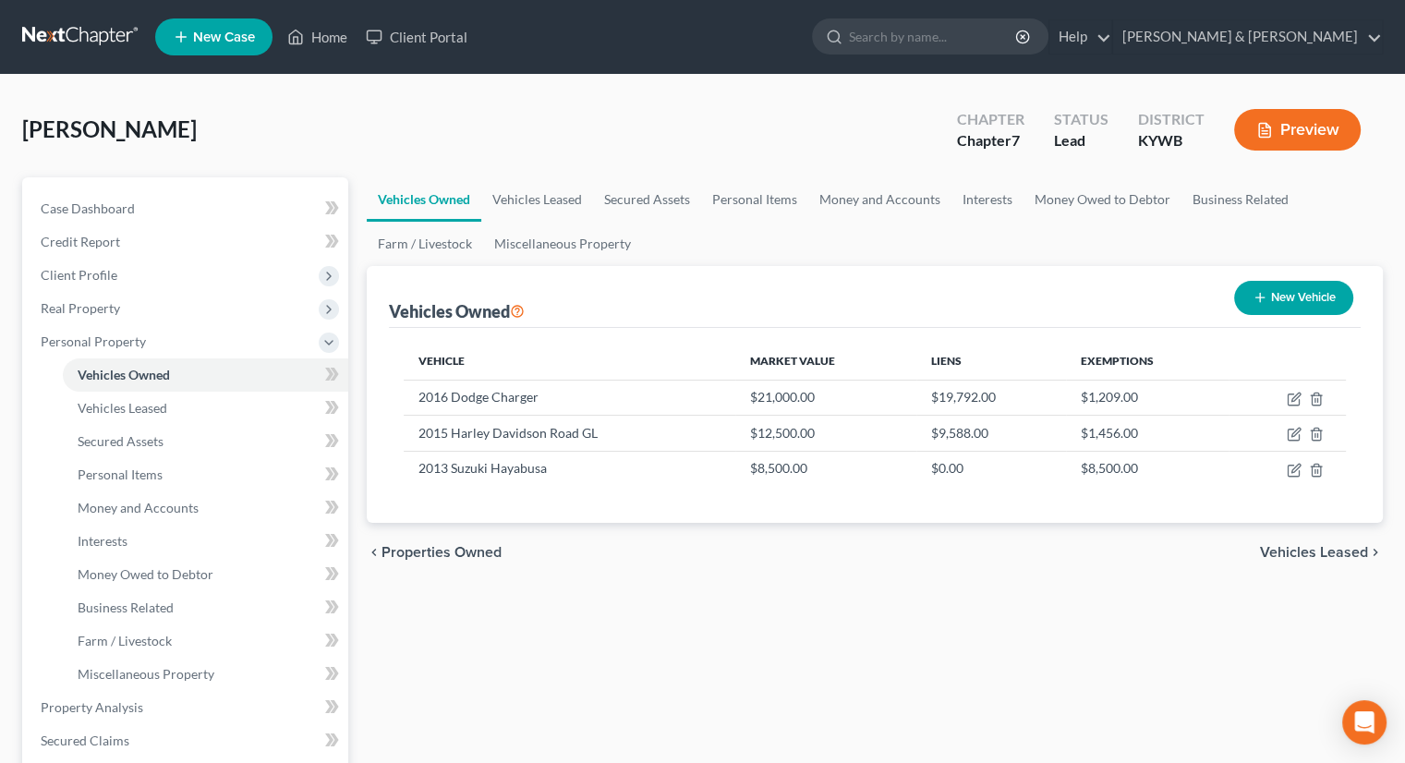
click at [1284, 128] on button "Preview" at bounding box center [1297, 130] width 127 height 42
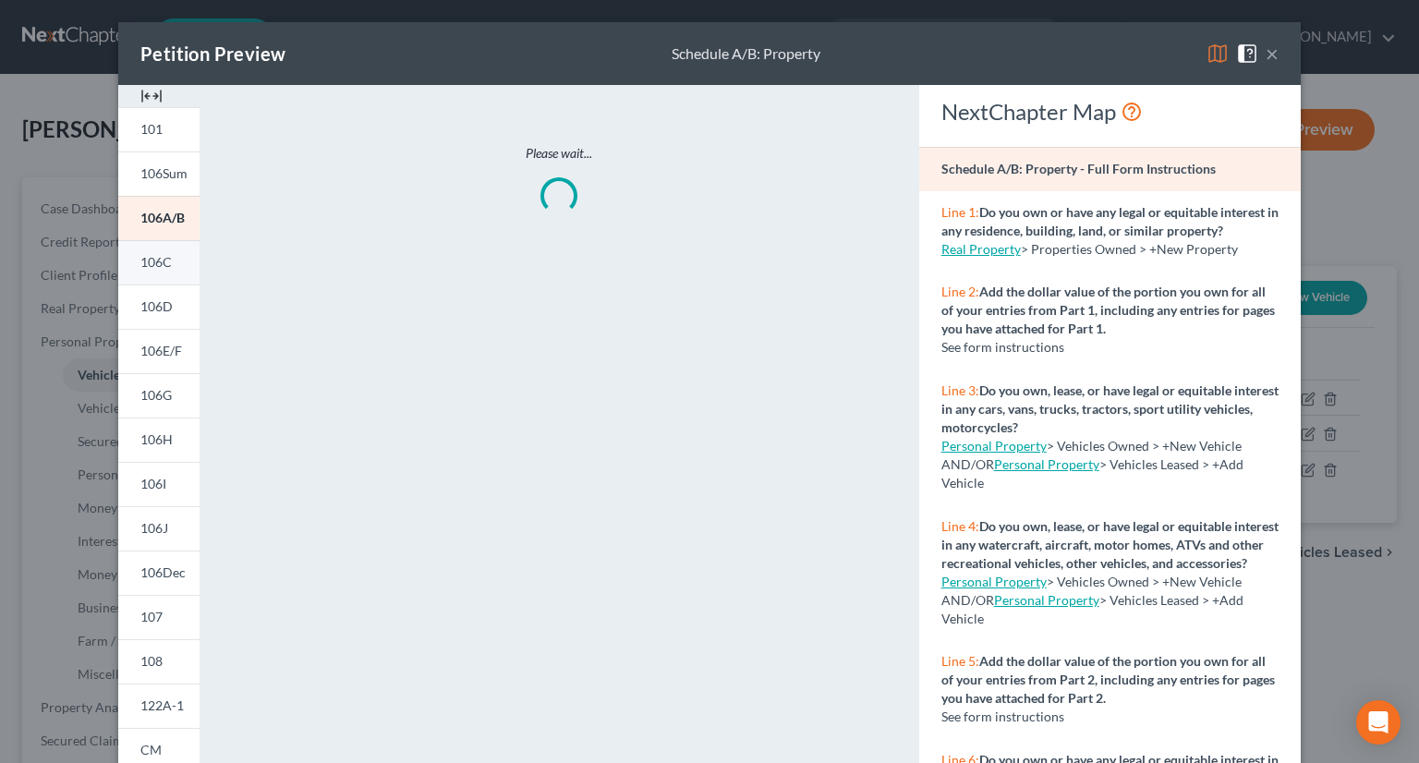
click at [153, 261] on span "106C" at bounding box center [155, 262] width 31 height 16
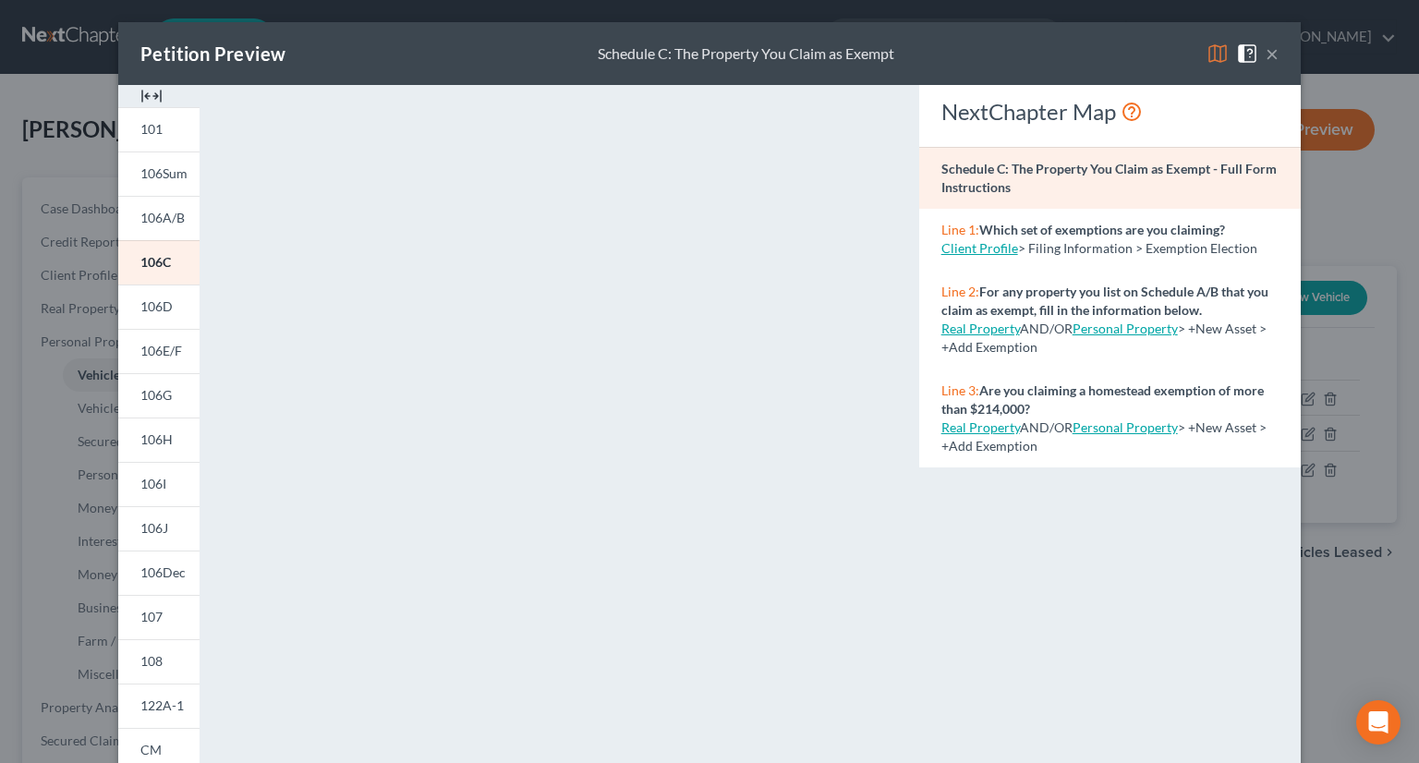
click at [1215, 56] on img at bounding box center [1217, 53] width 22 height 22
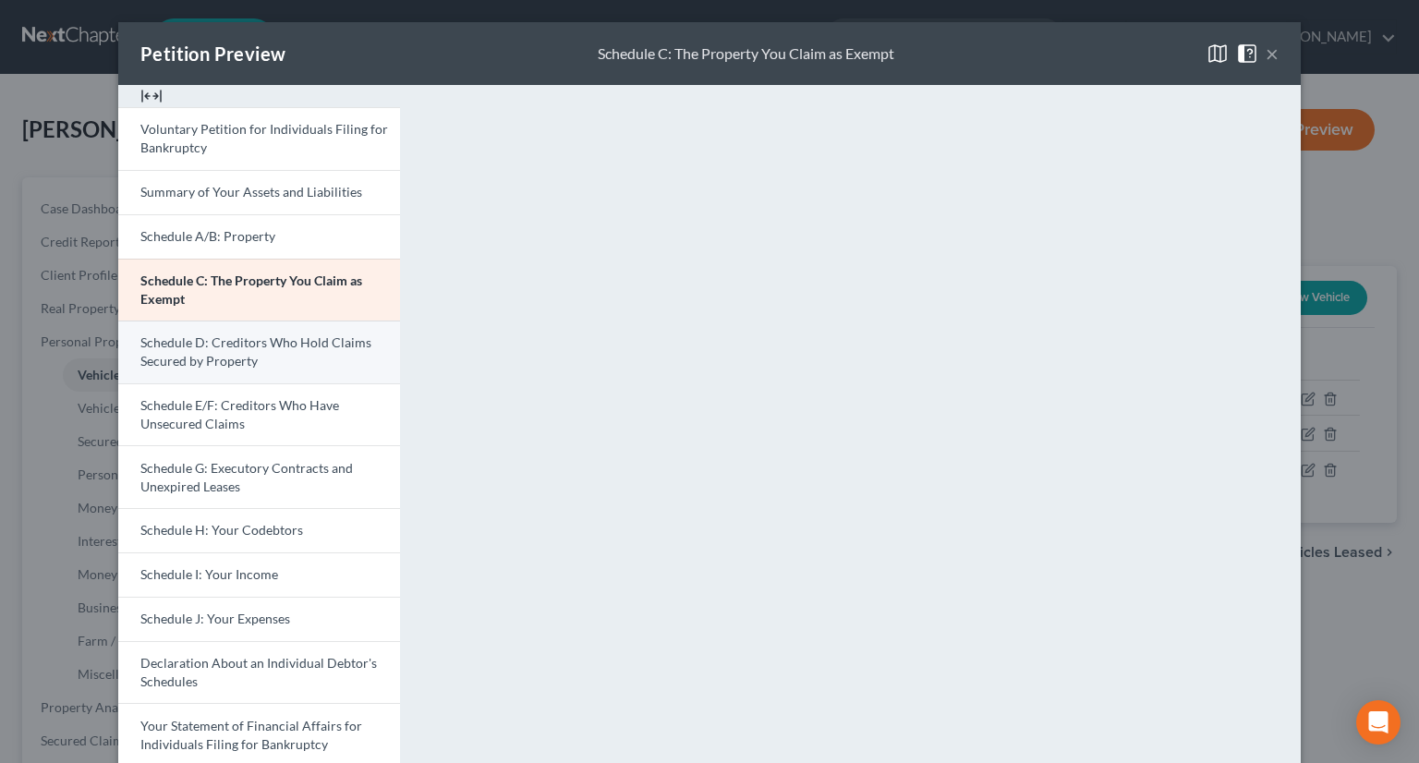
click at [238, 353] on span "Schedule D: Creditors Who Hold Claims Secured by Property" at bounding box center [255, 351] width 231 height 34
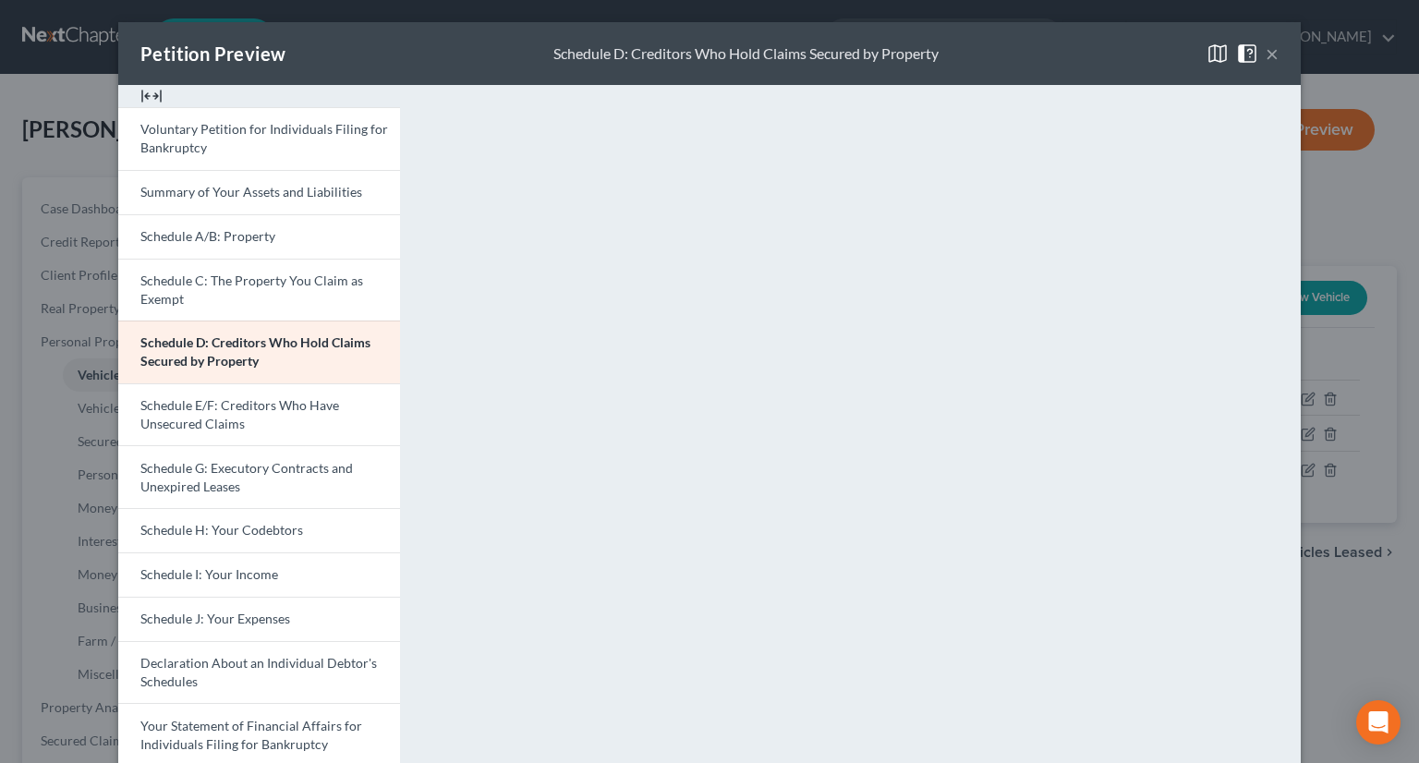
click at [1267, 57] on button "×" at bounding box center [1272, 53] width 13 height 22
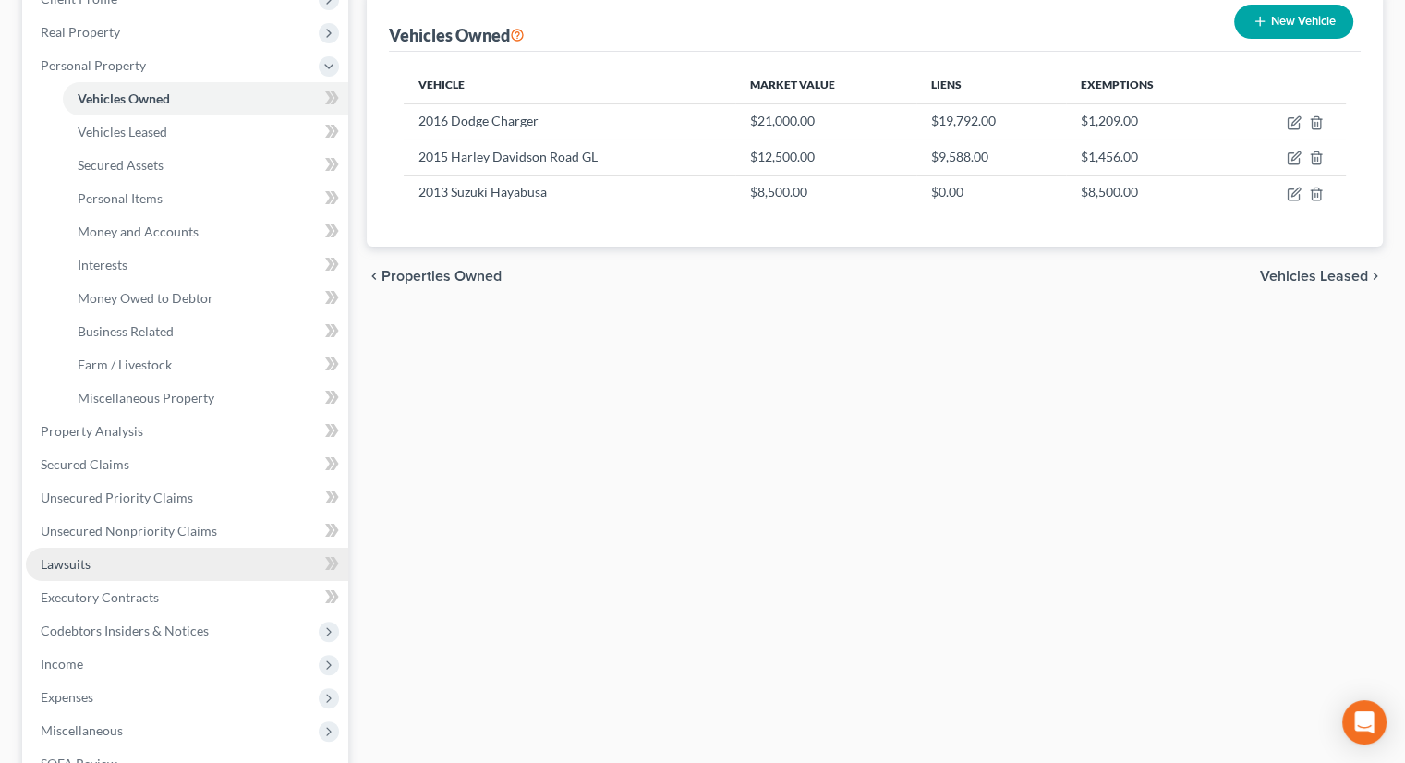
scroll to position [277, 0]
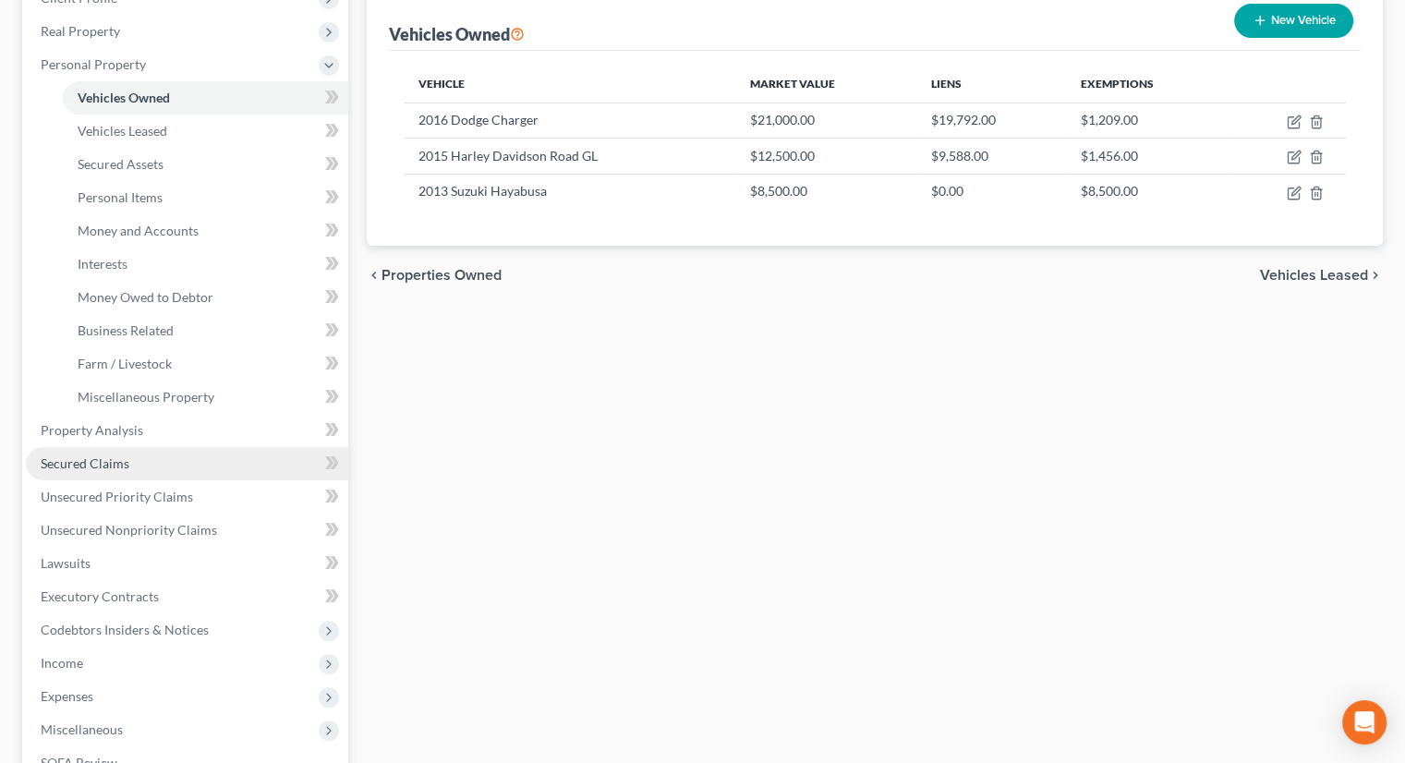
click at [117, 457] on span "Secured Claims" at bounding box center [85, 463] width 89 height 16
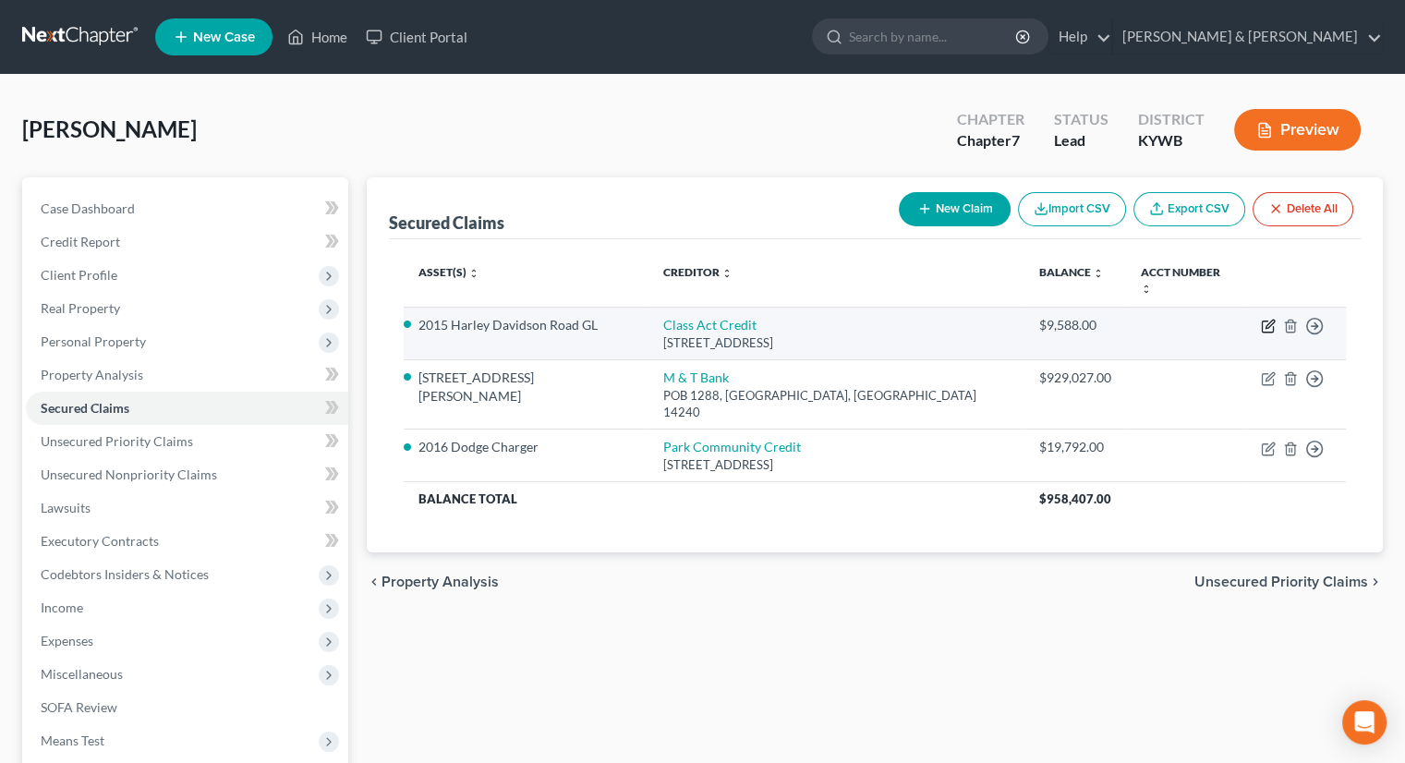
click at [1264, 319] on icon "button" at bounding box center [1268, 326] width 15 height 15
select select "18"
select select "2"
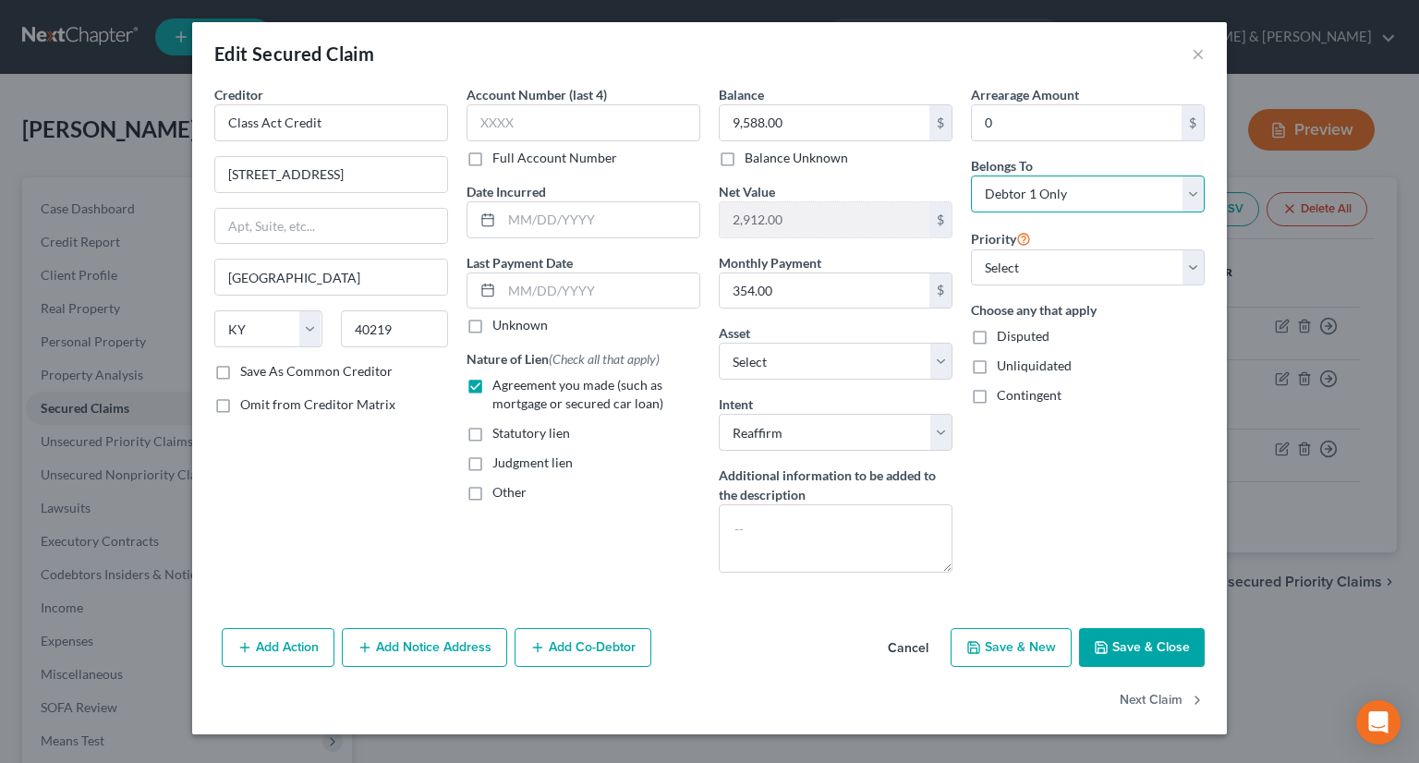
click at [1190, 193] on select "Select Debtor 1 Only Debtor 2 Only Debtor 1 And Debtor 2 Only At Least One Of T…" at bounding box center [1088, 194] width 234 height 37
select select "3"
click at [971, 176] on select "Select Debtor 1 Only Debtor 2 Only Debtor 1 And Debtor 2 Only At Least One Of T…" at bounding box center [1088, 194] width 234 height 37
click at [1154, 640] on button "Save & Close" at bounding box center [1142, 647] width 126 height 39
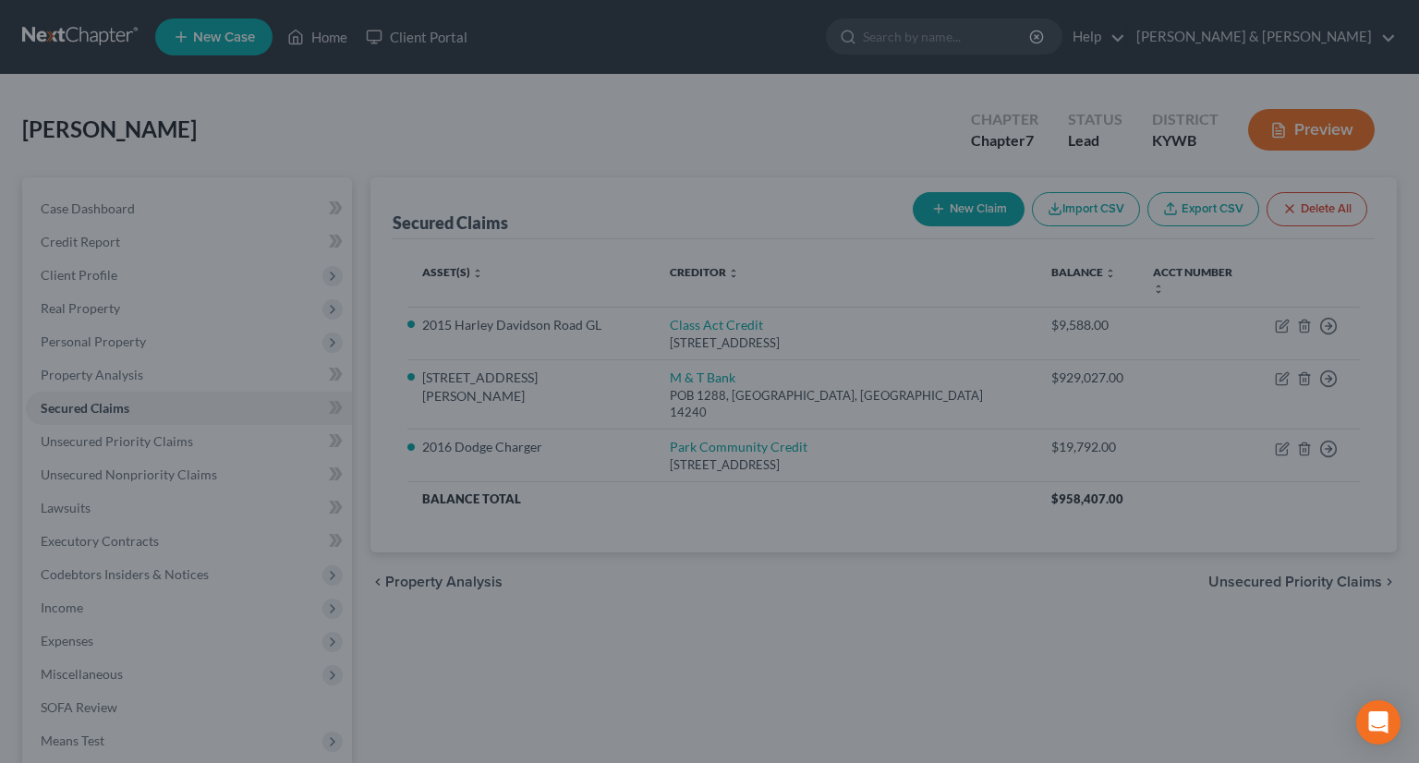
select select "4"
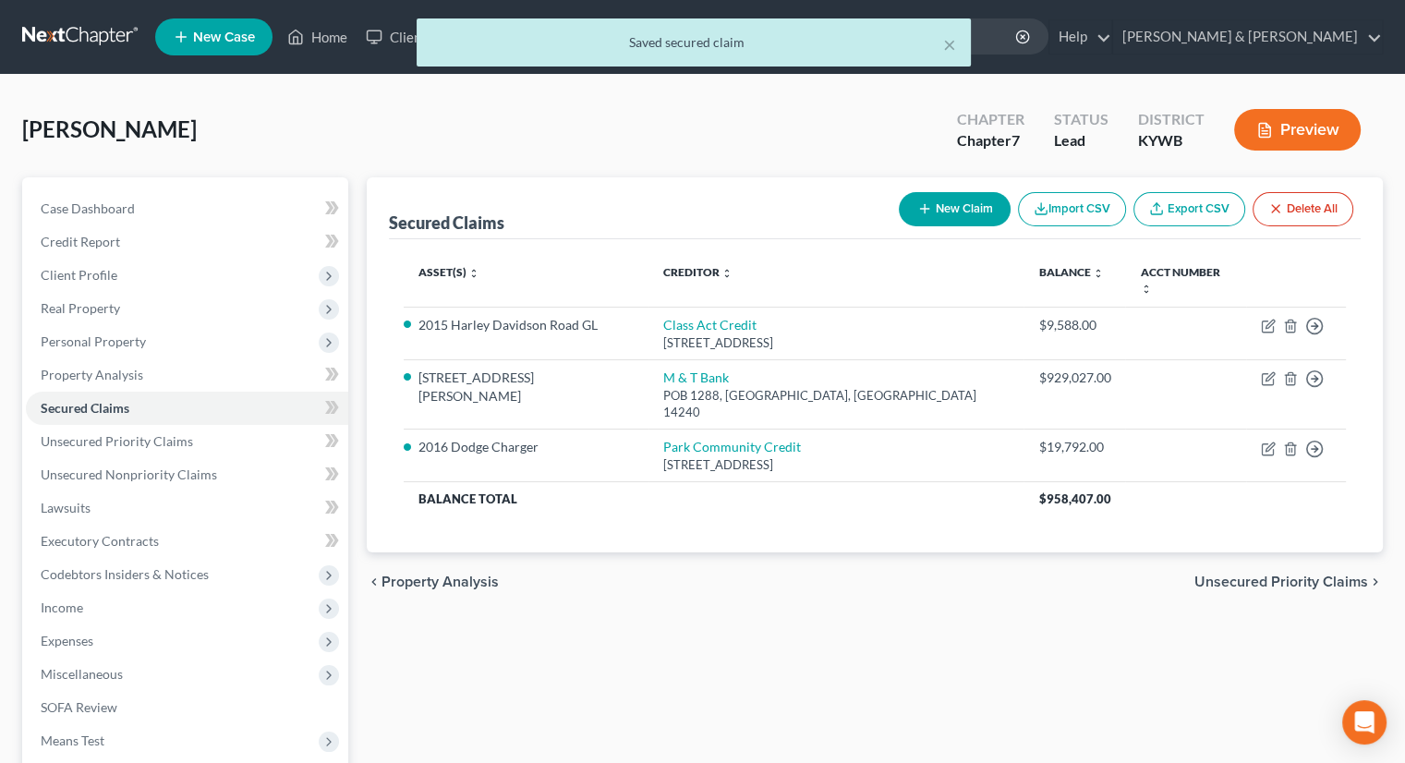
click at [1278, 125] on button "Preview" at bounding box center [1297, 130] width 127 height 42
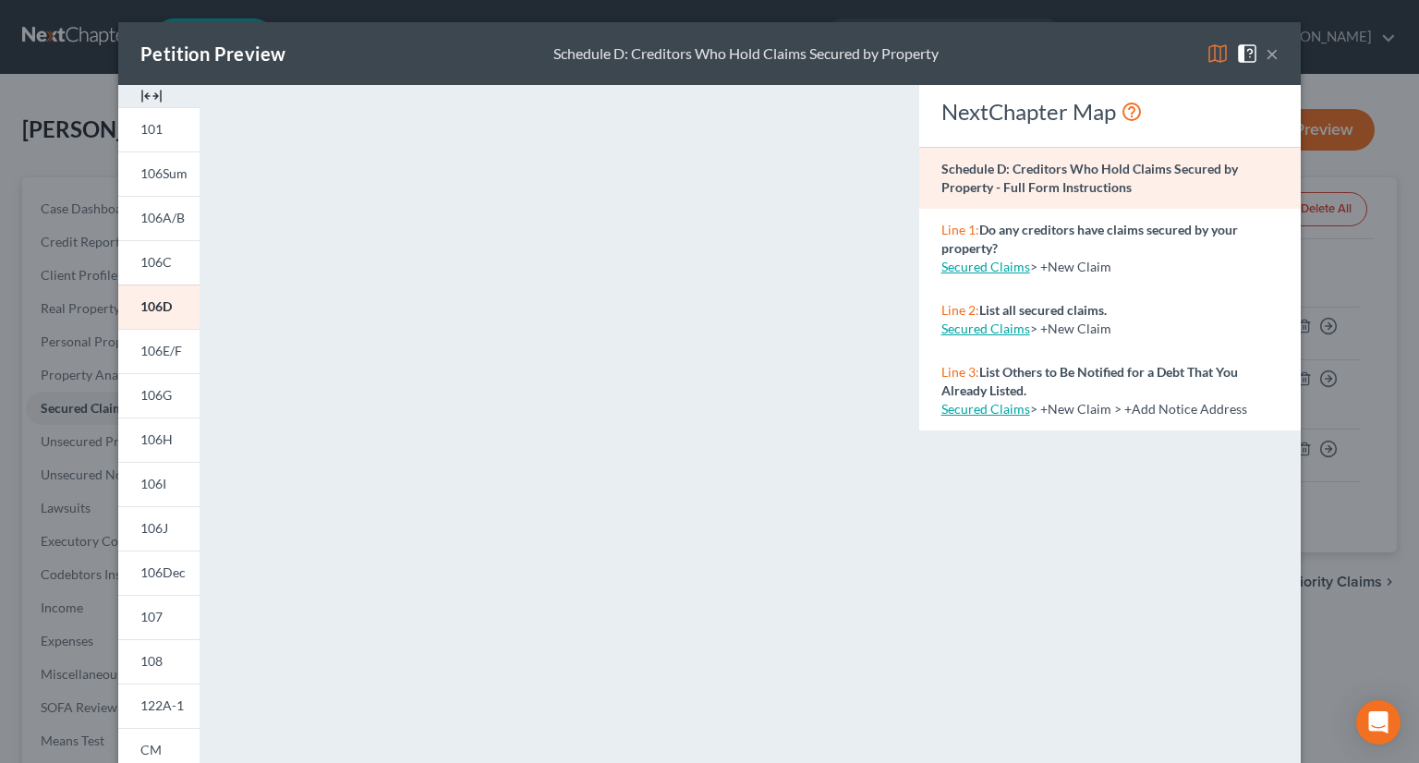
click at [1216, 56] on img at bounding box center [1217, 53] width 22 height 22
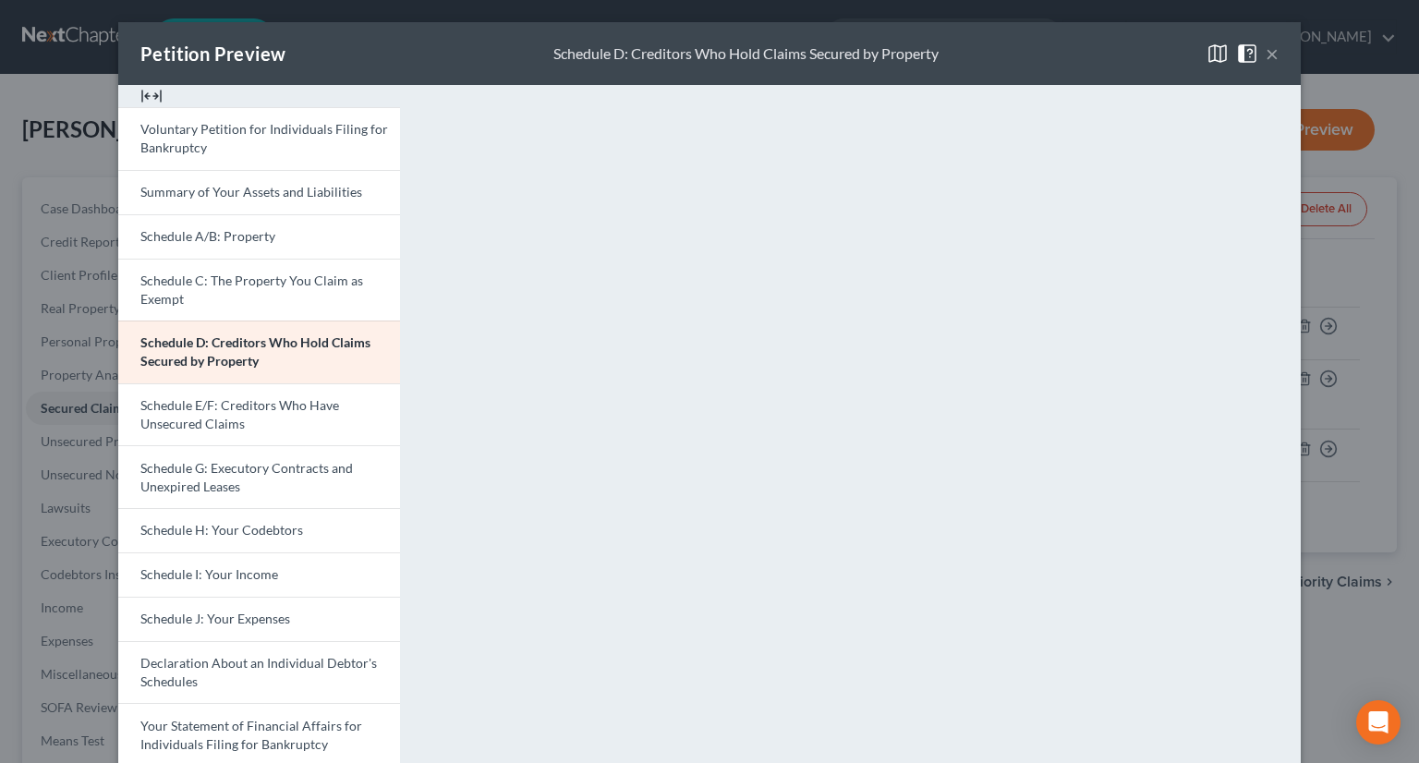
click at [1268, 58] on button "×" at bounding box center [1272, 53] width 13 height 22
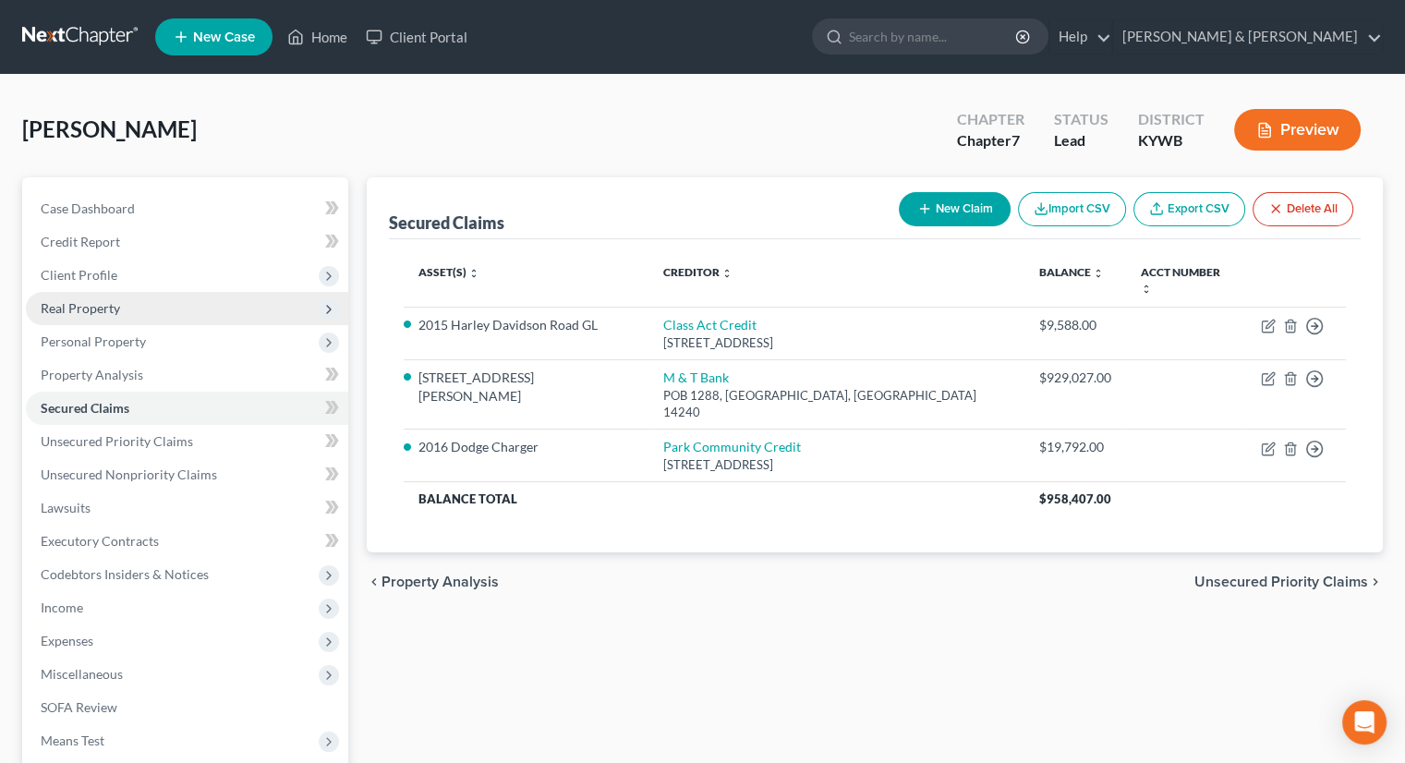
click at [63, 313] on span "Real Property" at bounding box center [80, 308] width 79 height 16
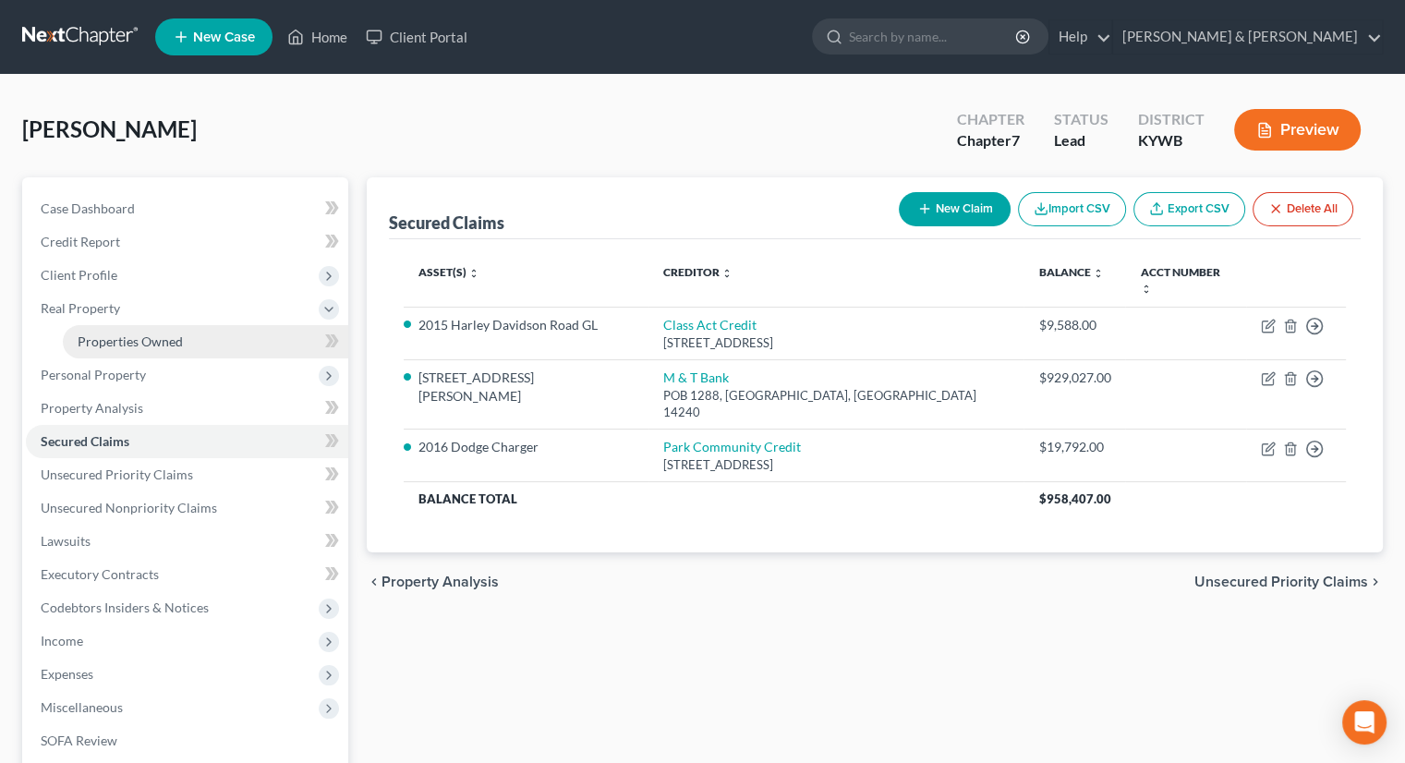
click at [120, 346] on span "Properties Owned" at bounding box center [130, 341] width 105 height 16
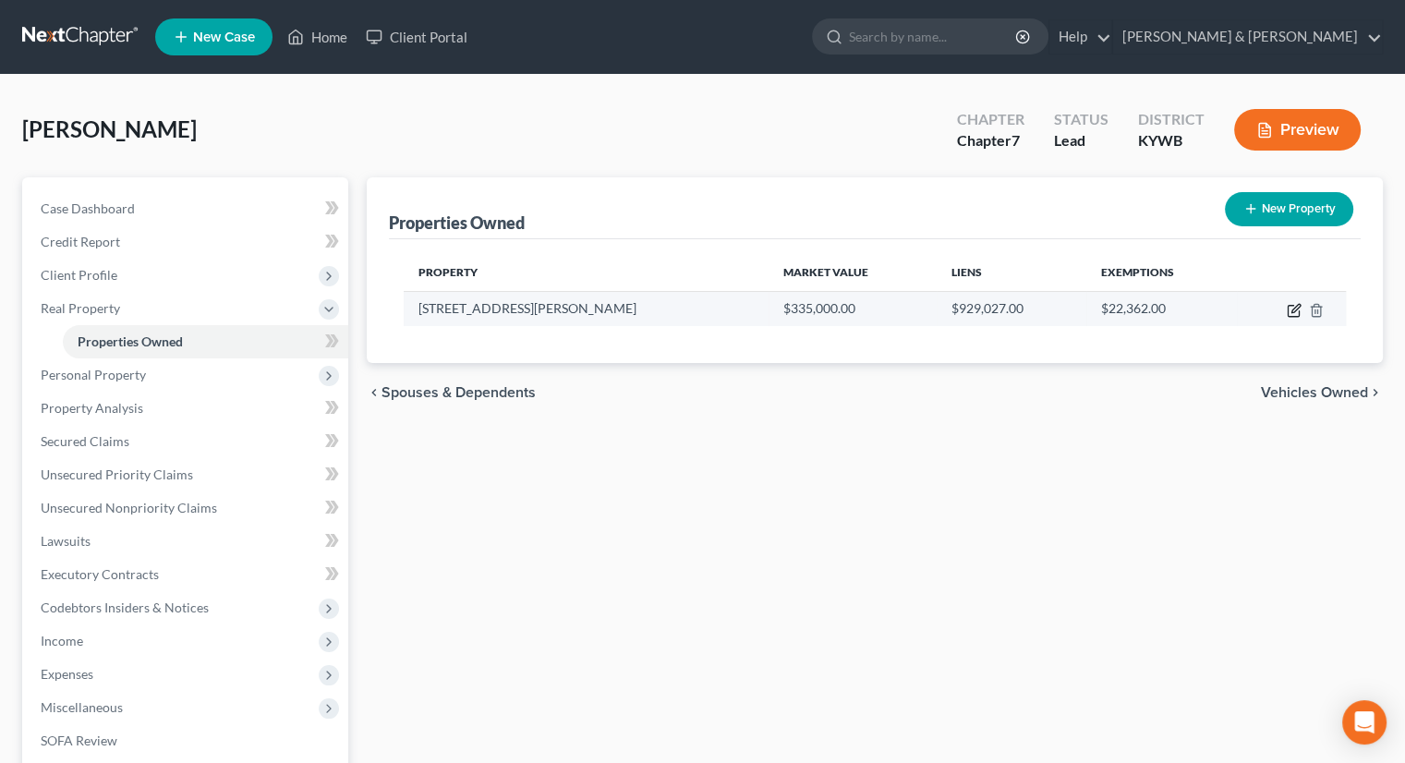
click at [1292, 314] on icon "button" at bounding box center [1294, 310] width 15 height 15
select select "18"
select select "55"
select select "3"
select select "35"
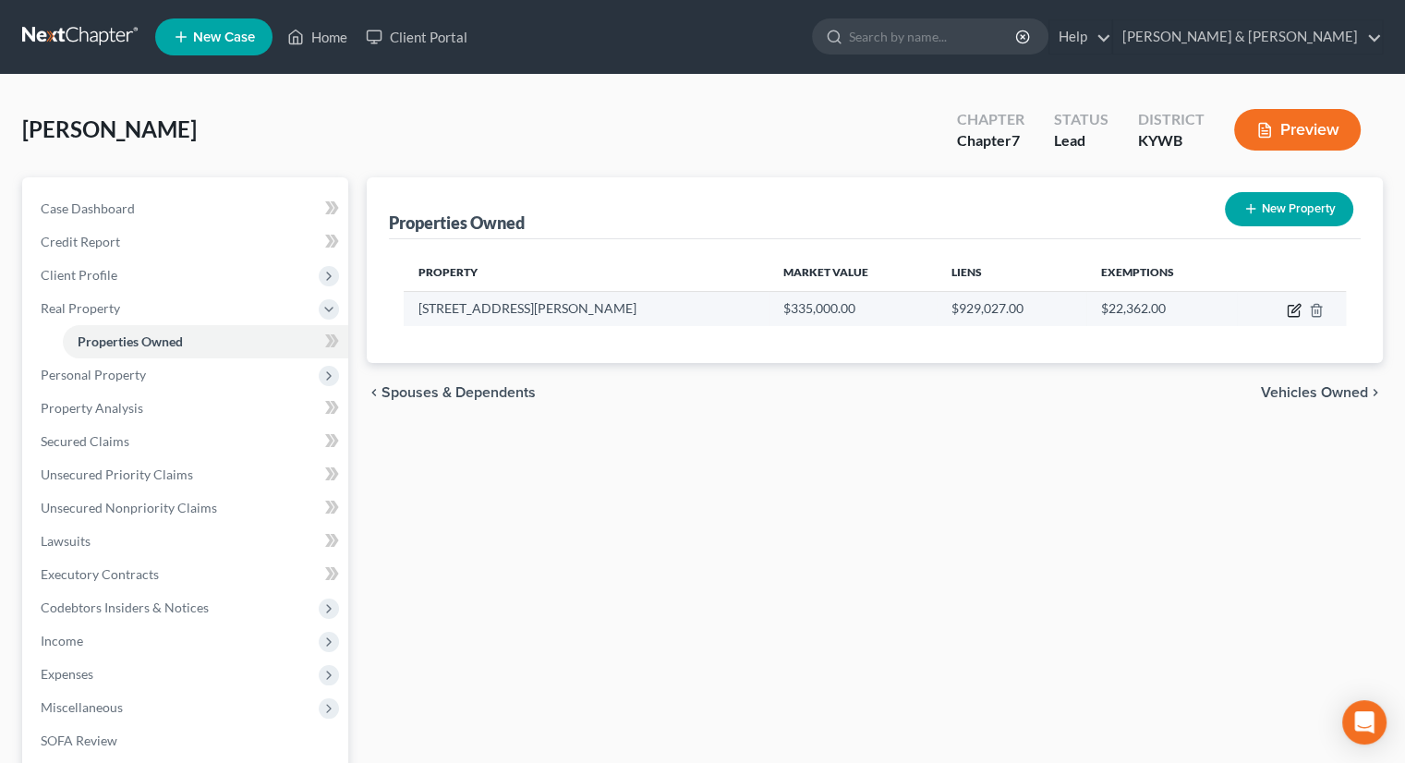
select select "0"
select select "2"
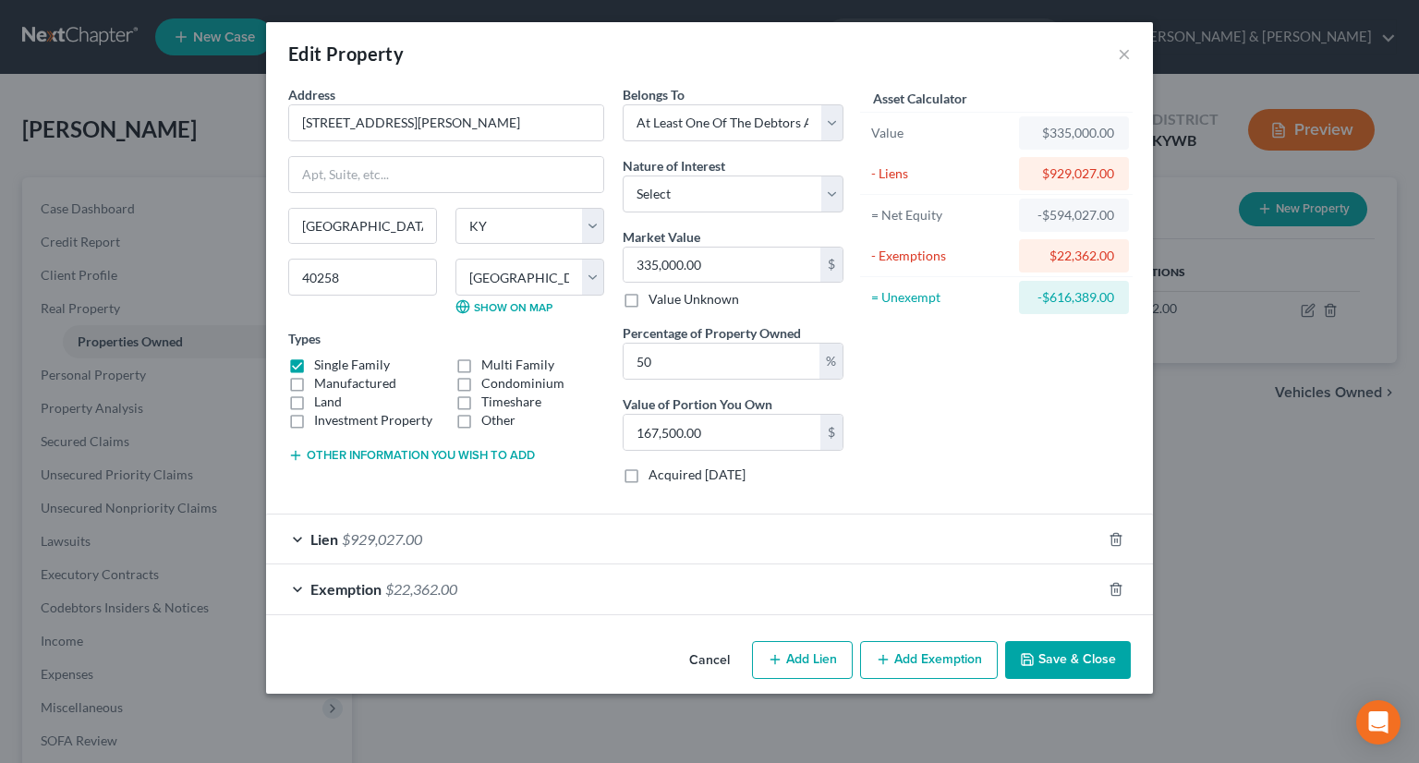
click at [384, 538] on span "$929,027.00" at bounding box center [382, 539] width 80 height 18
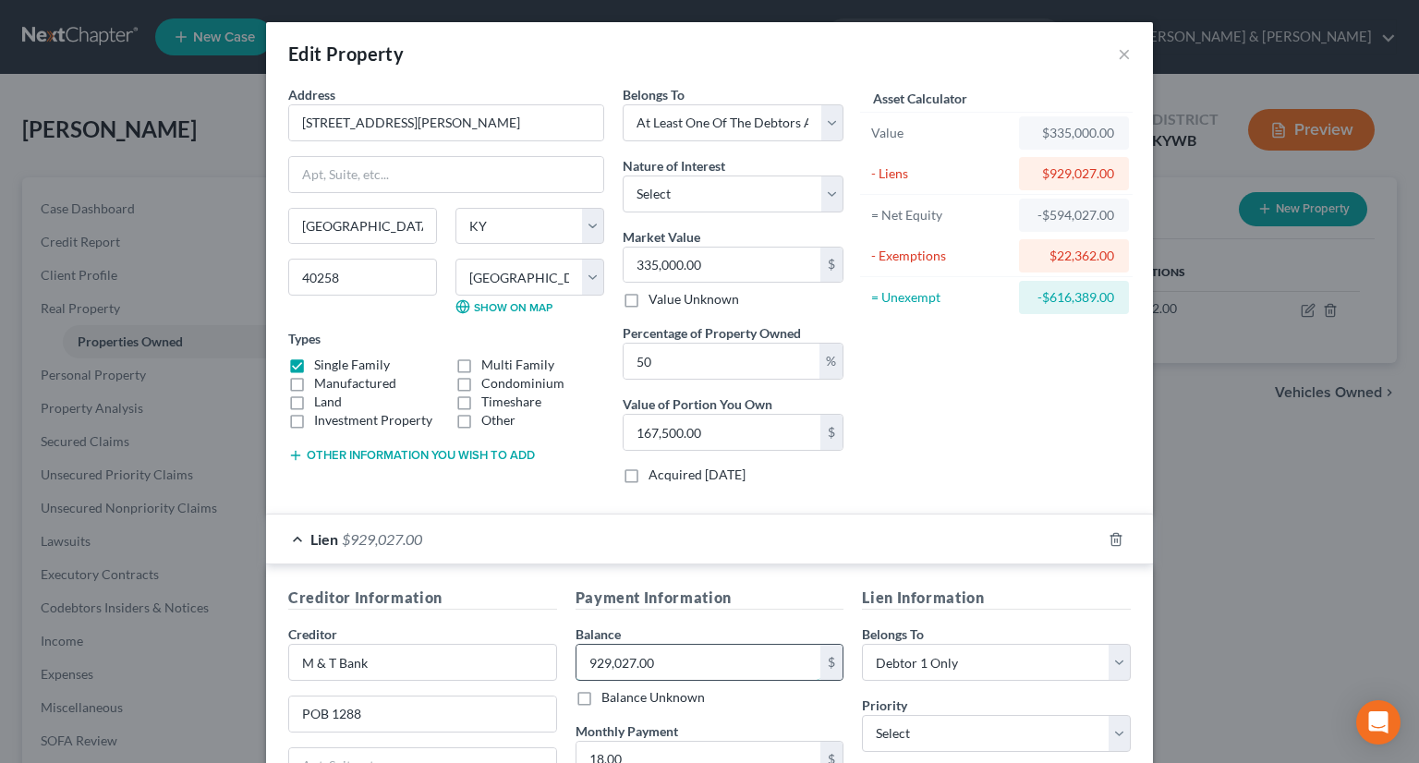
click at [667, 659] on input "929,027.00" at bounding box center [698, 662] width 245 height 35
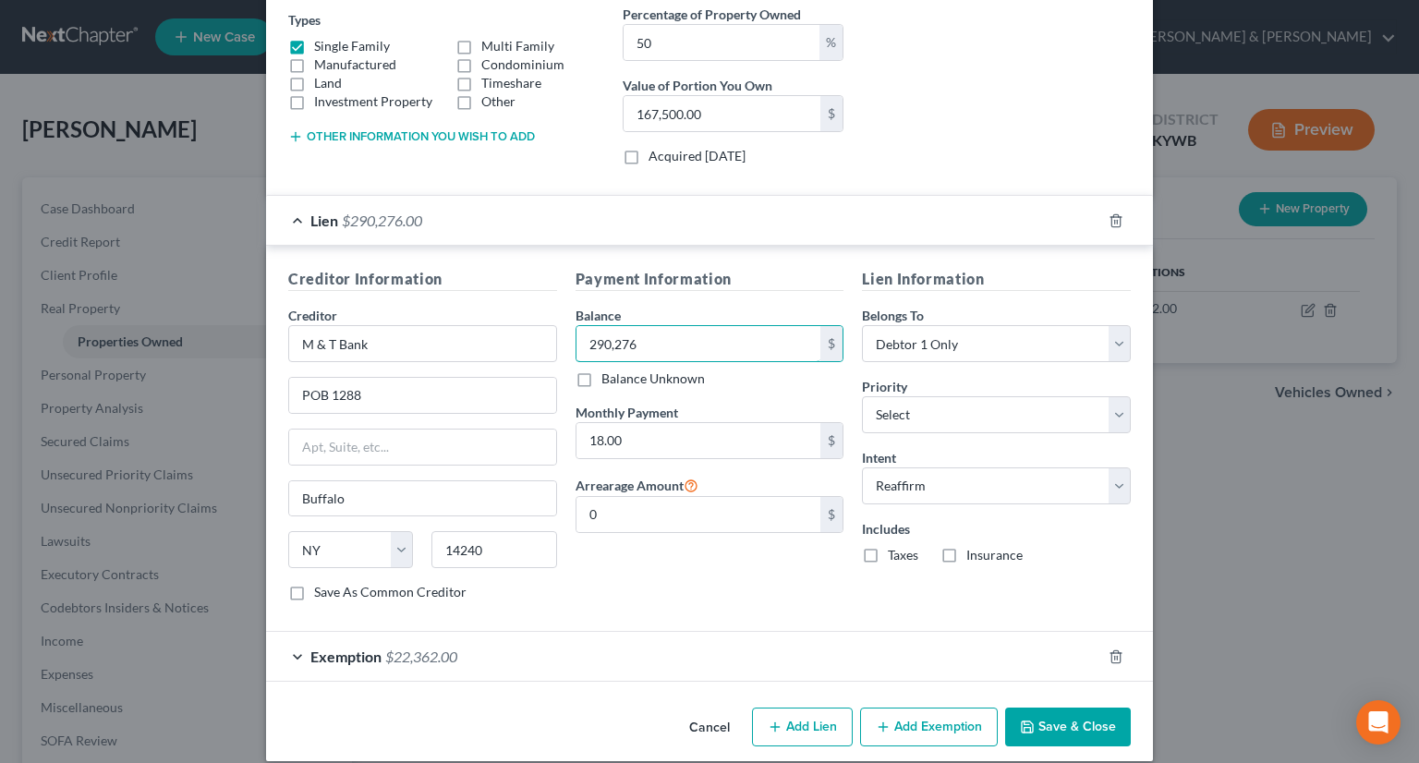
scroll to position [334, 0]
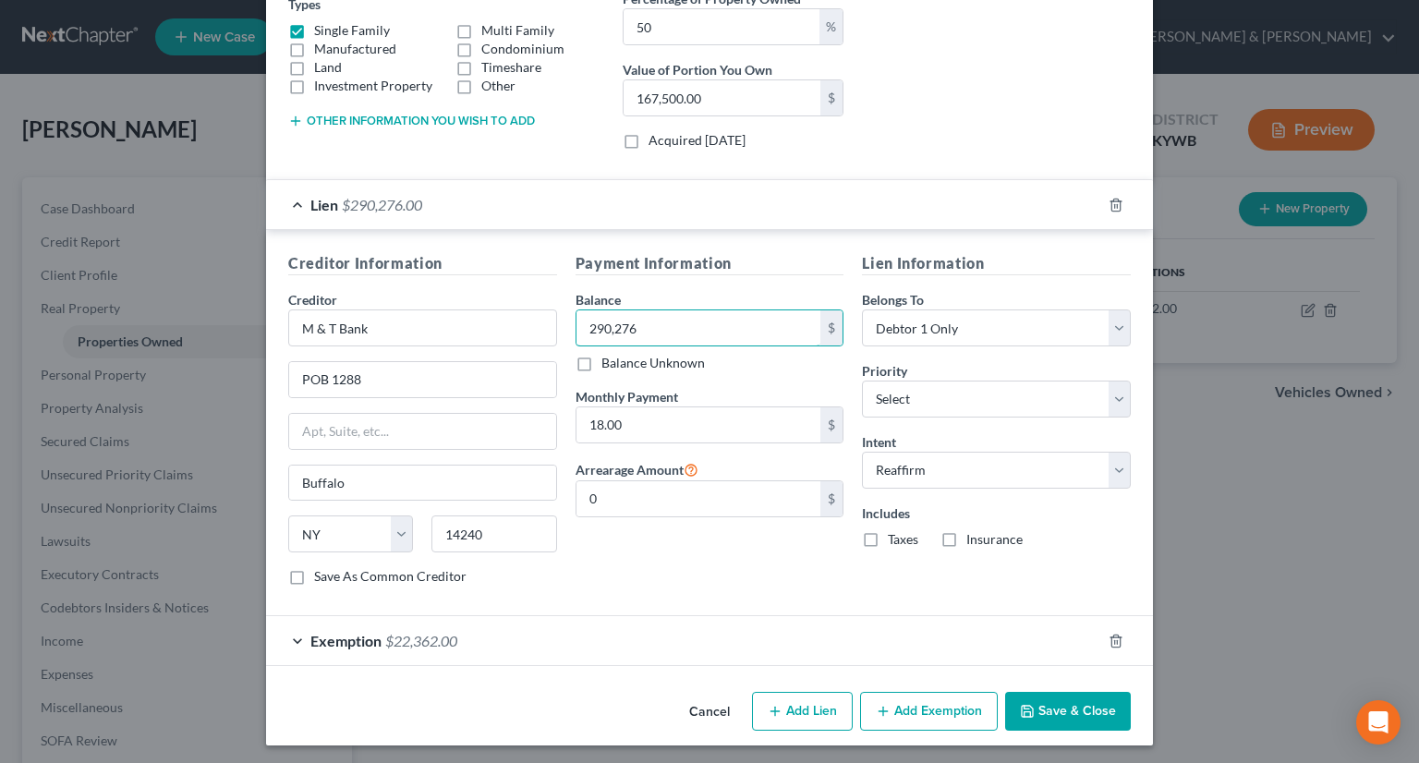
type input "290,276"
click at [1060, 698] on button "Save & Close" at bounding box center [1068, 711] width 126 height 39
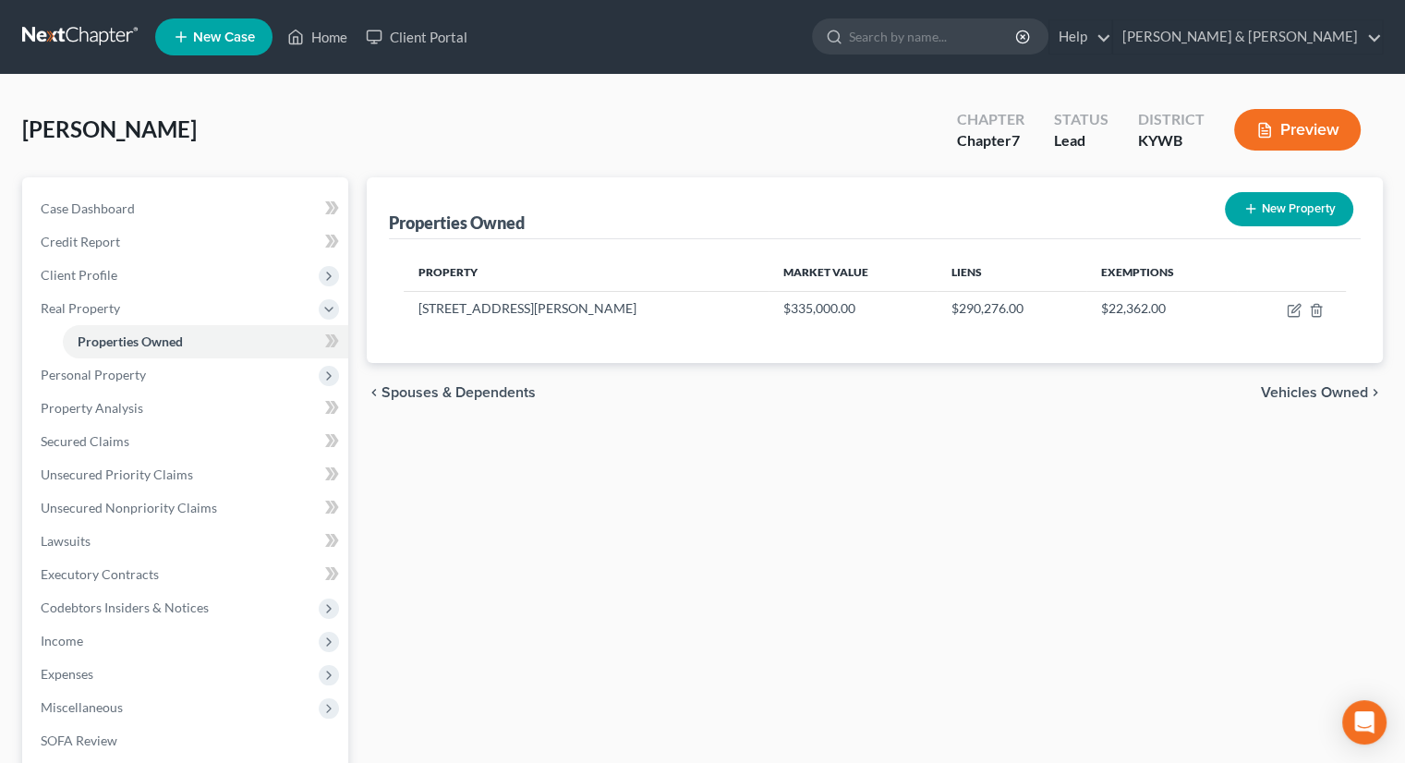
click at [1274, 115] on button "Preview" at bounding box center [1297, 130] width 127 height 42
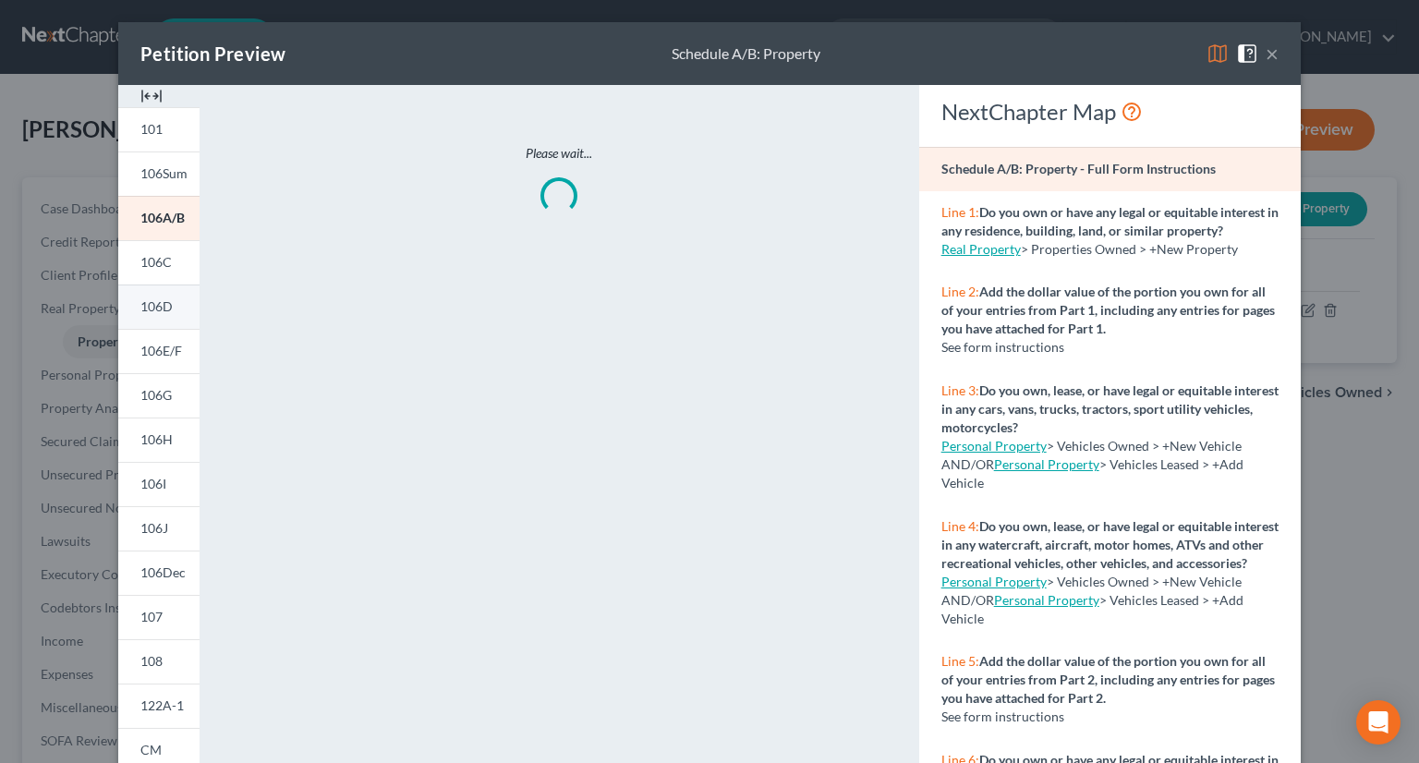
click at [153, 310] on span "106D" at bounding box center [156, 306] width 32 height 16
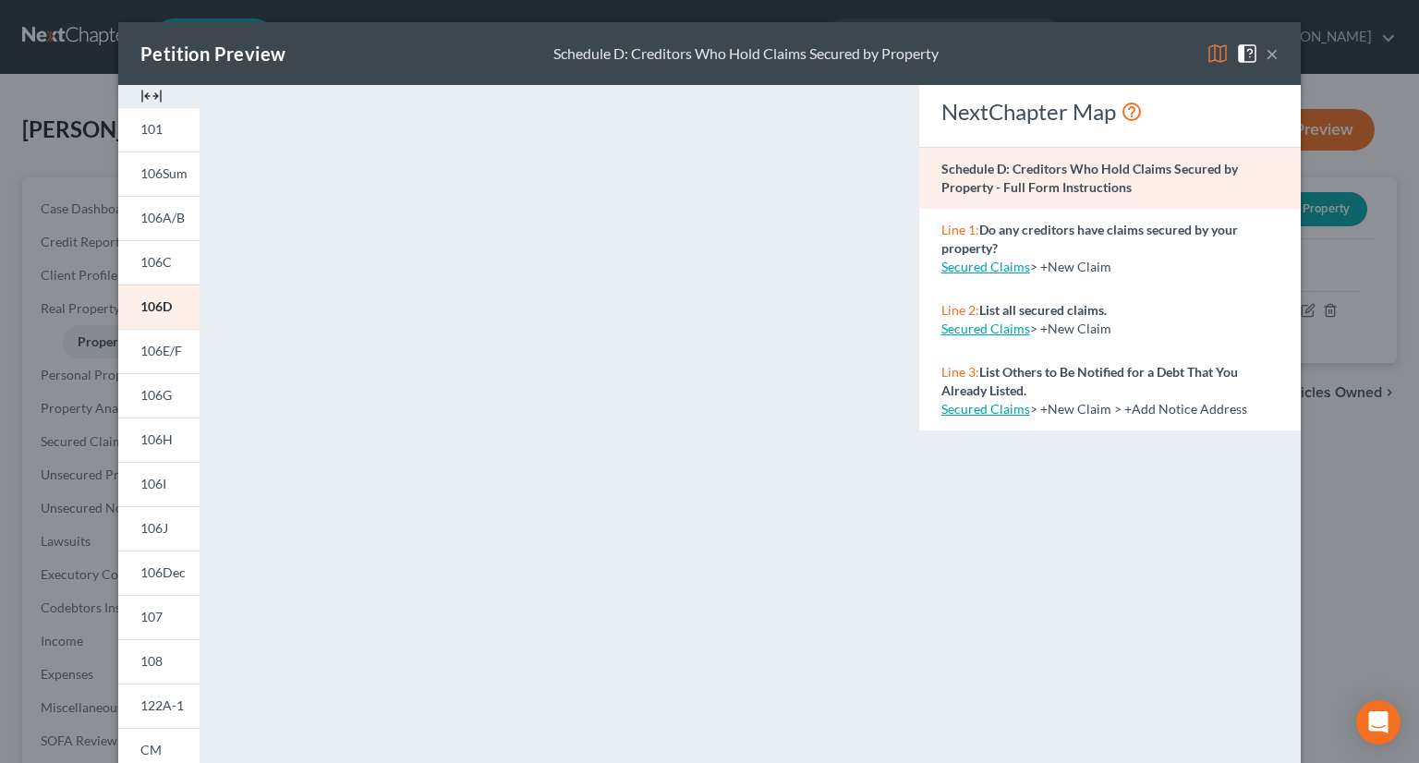
drag, startPoint x: 1208, startPoint y: 53, endPoint x: 1189, endPoint y: 71, distance: 26.8
click at [1207, 54] on img at bounding box center [1217, 53] width 22 height 22
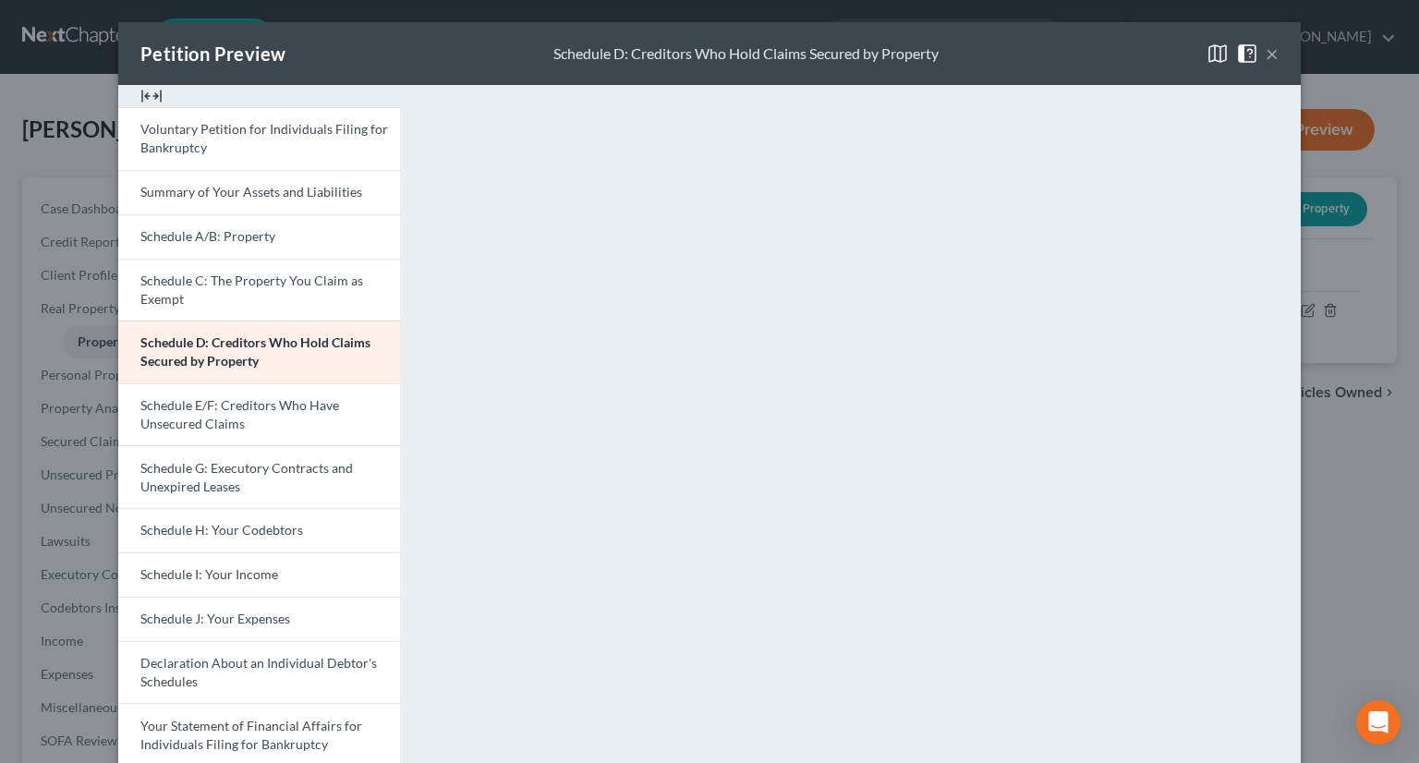
click at [1266, 58] on button "×" at bounding box center [1272, 53] width 13 height 22
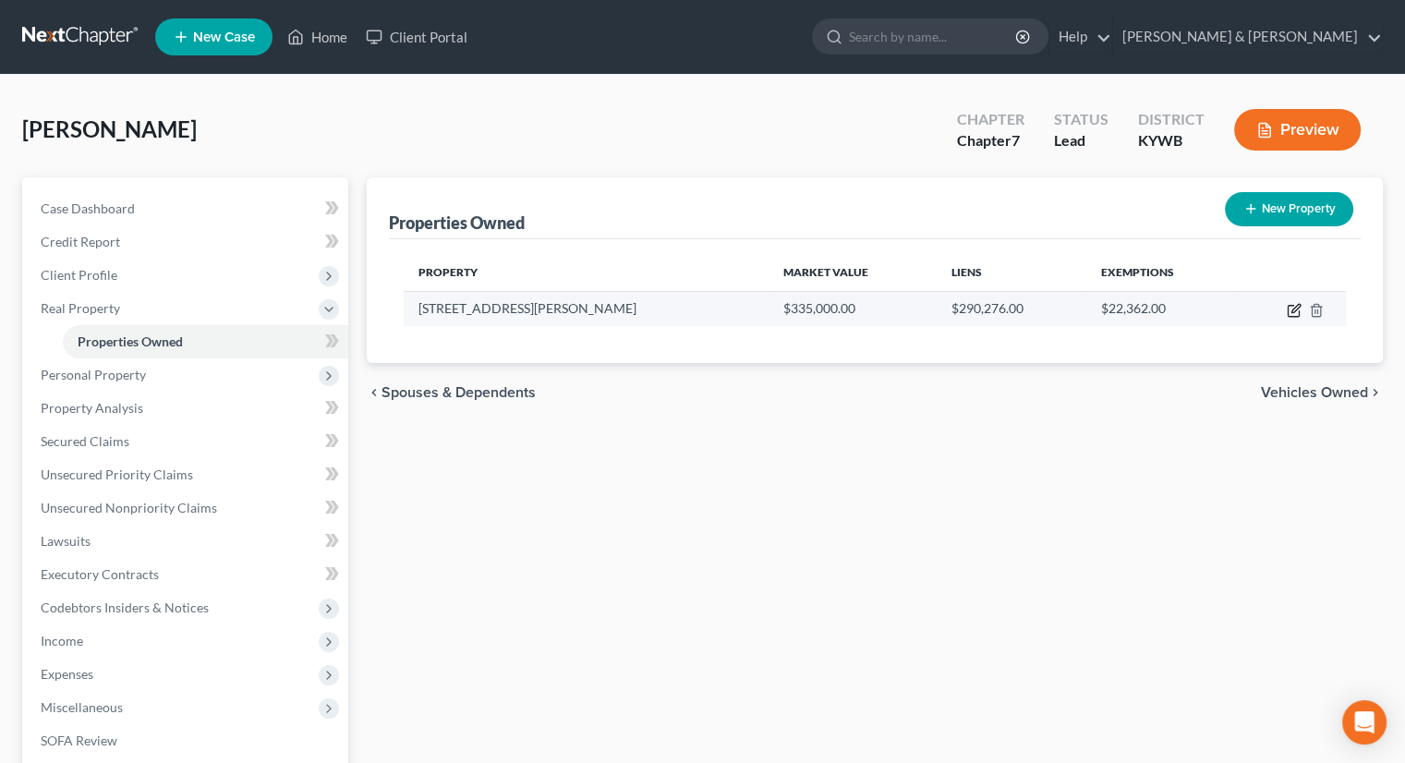
click at [1292, 307] on icon "button" at bounding box center [1294, 310] width 15 height 15
select select "18"
select select "55"
select select "3"
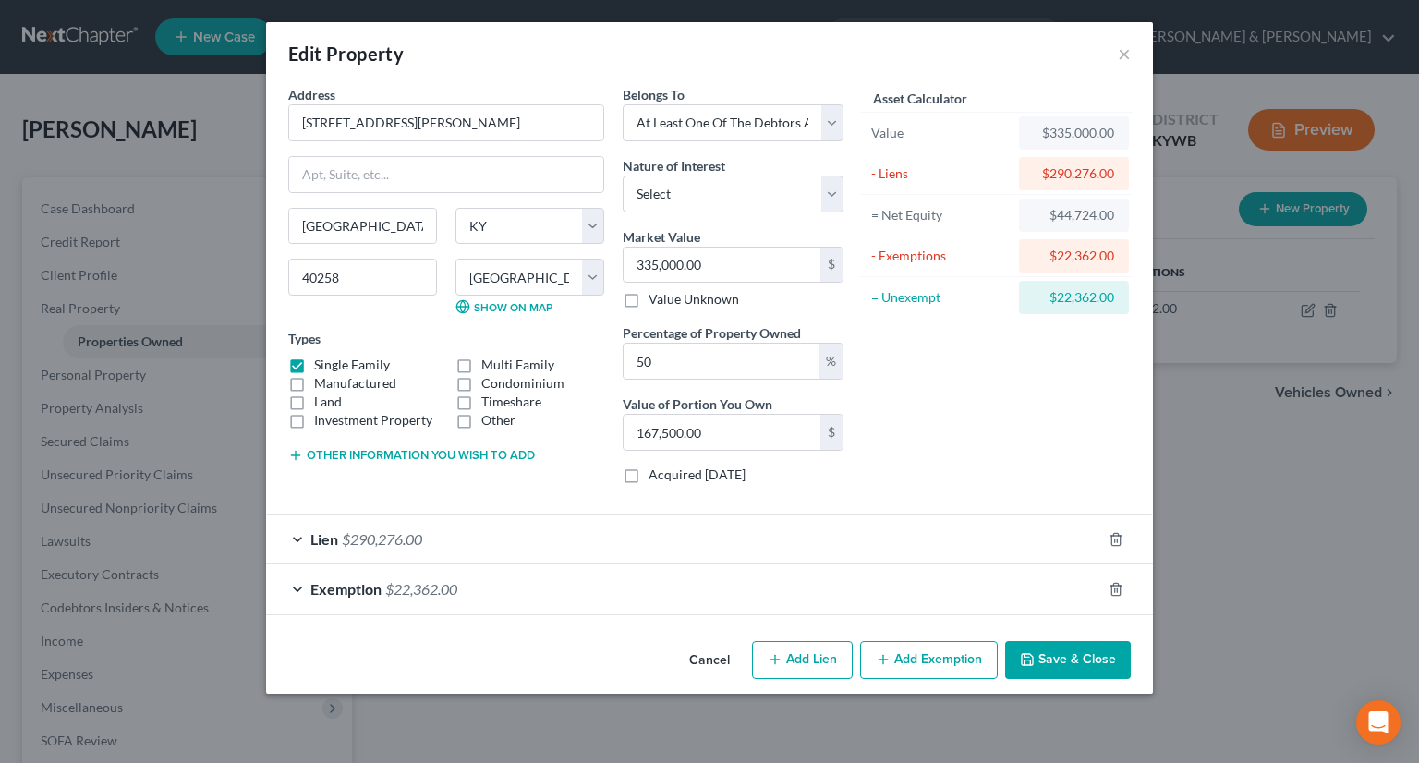
click at [333, 587] on span "Exemption" at bounding box center [345, 589] width 71 height 18
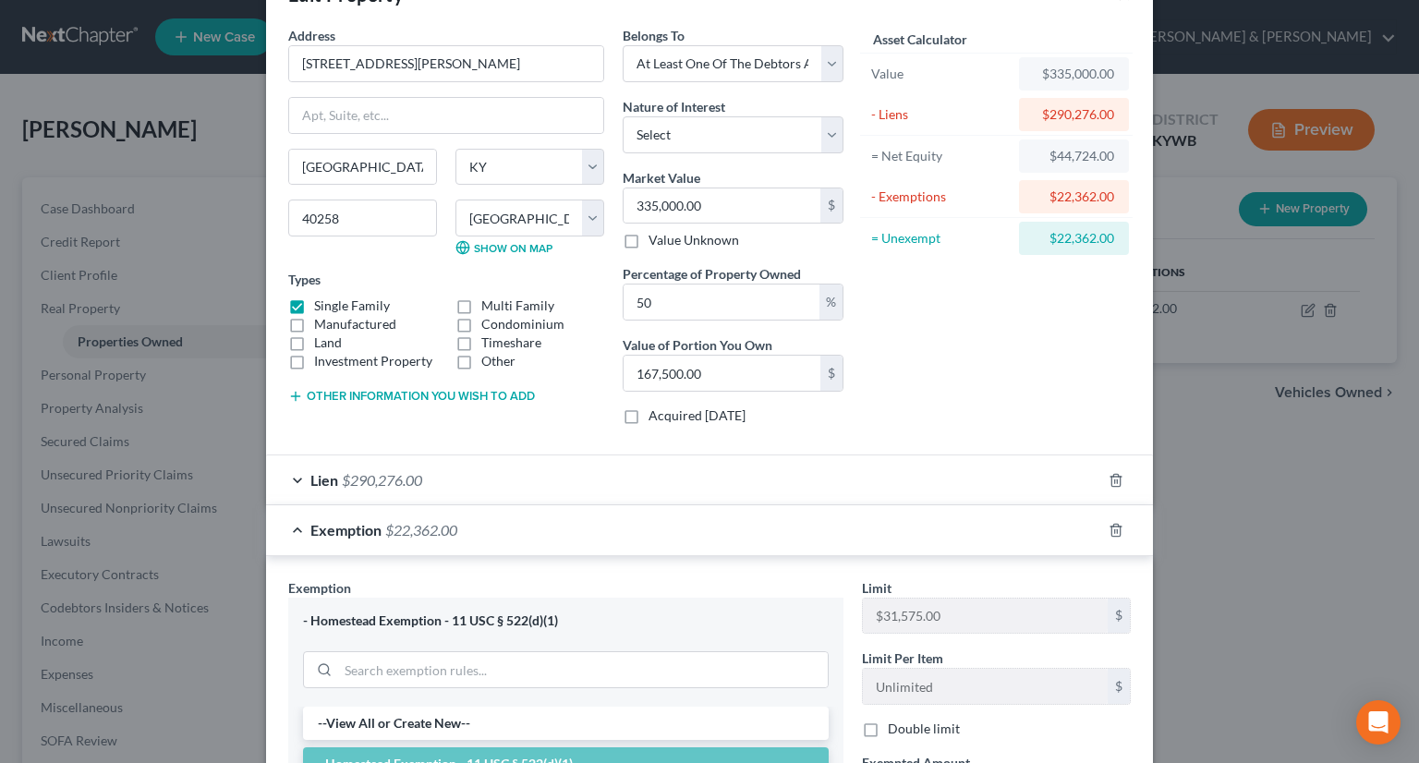
scroll to position [92, 0]
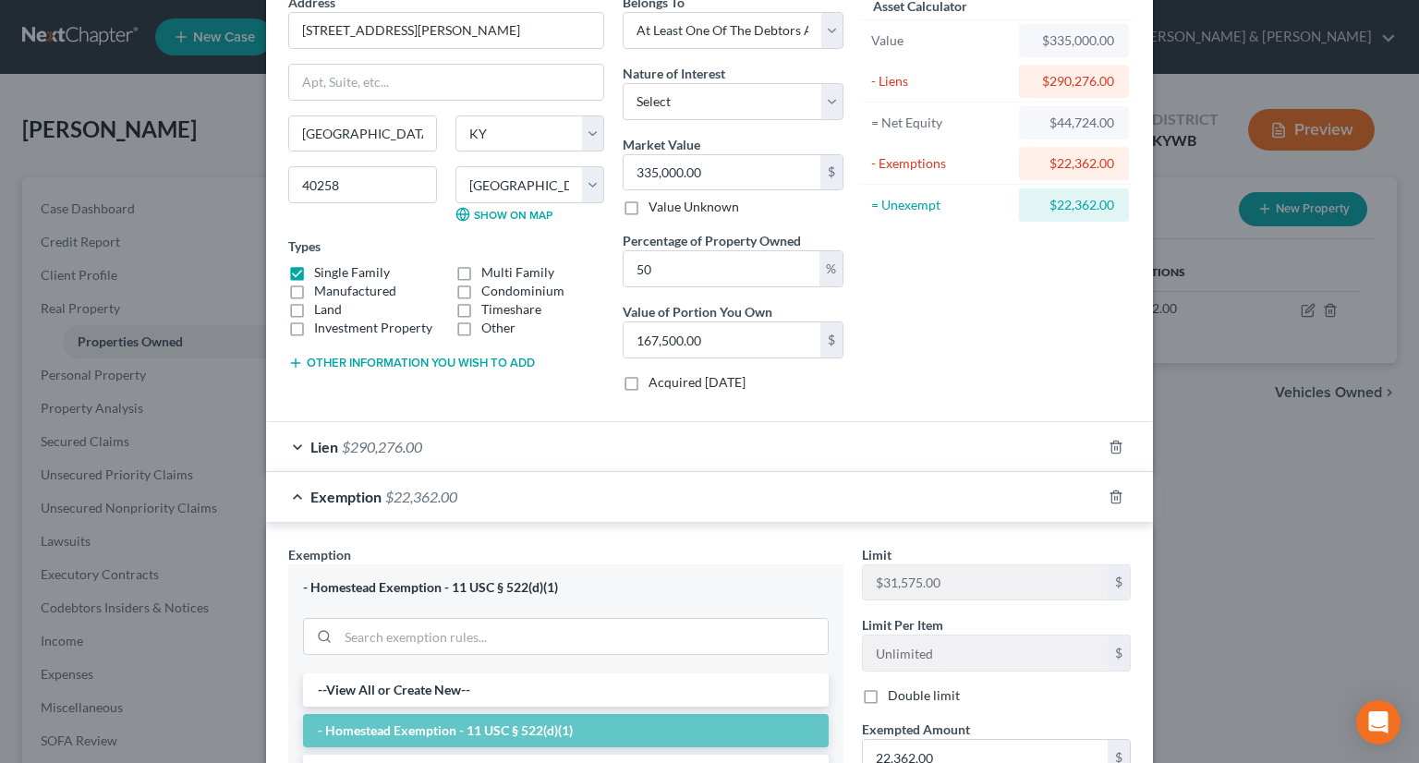
click at [345, 497] on span "Exemption" at bounding box center [345, 497] width 71 height 18
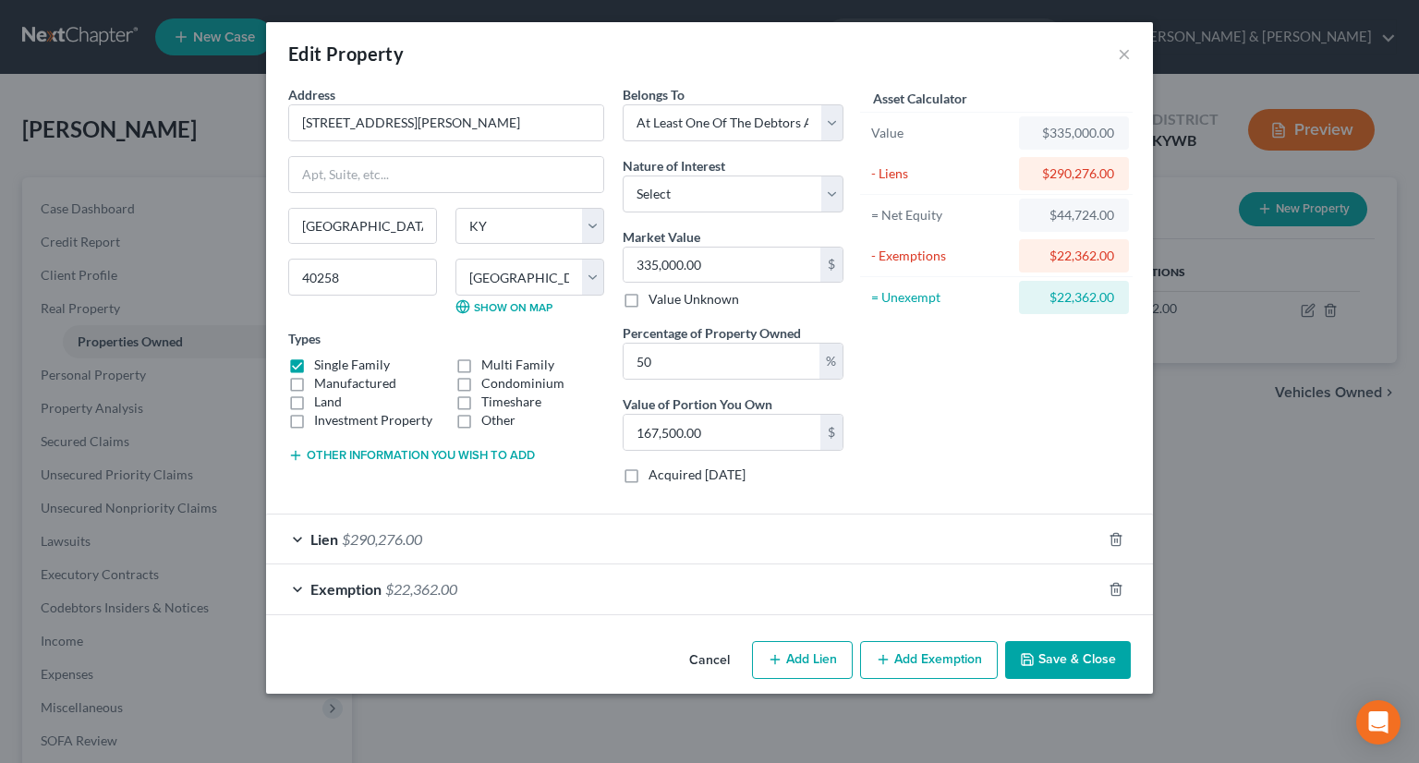
scroll to position [0, 0]
click at [349, 591] on span "Exemption" at bounding box center [345, 589] width 71 height 18
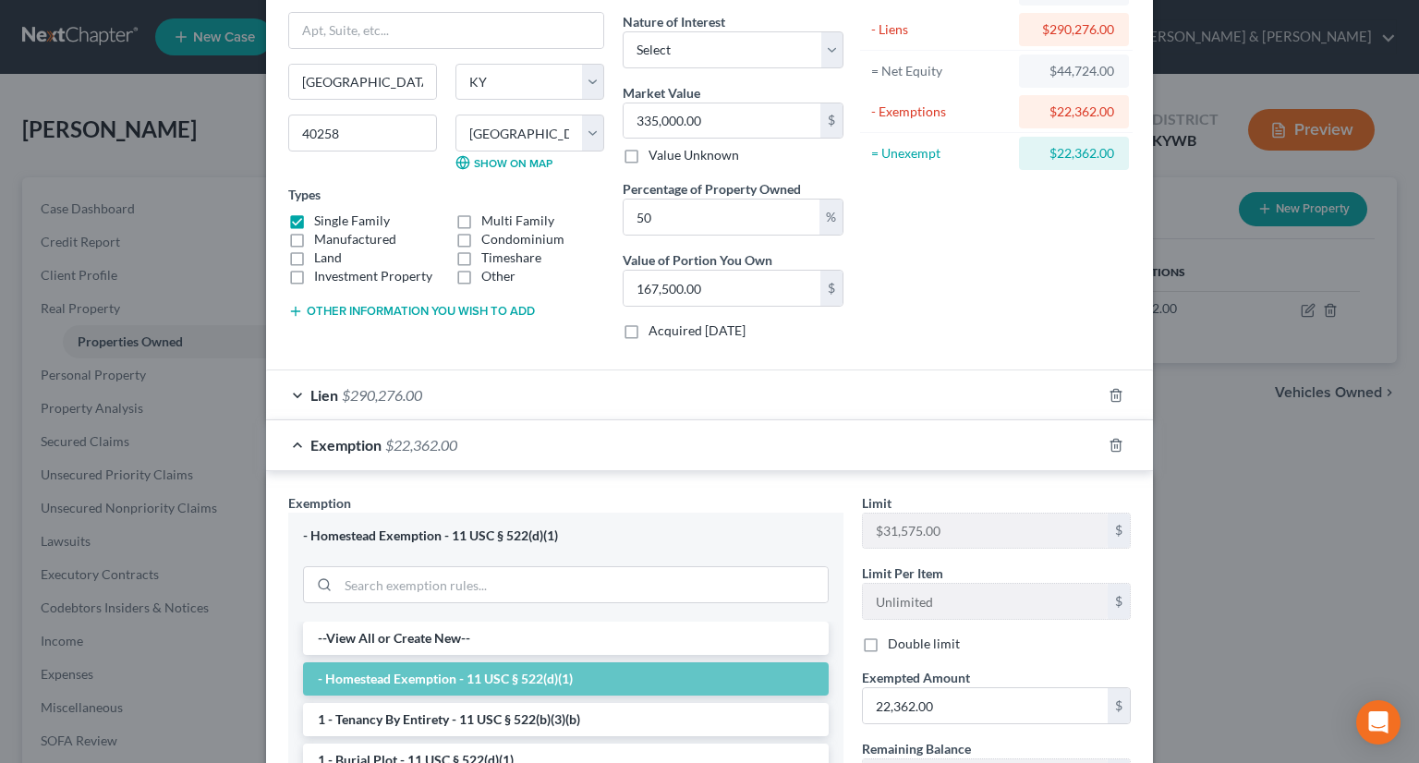
scroll to position [277, 0]
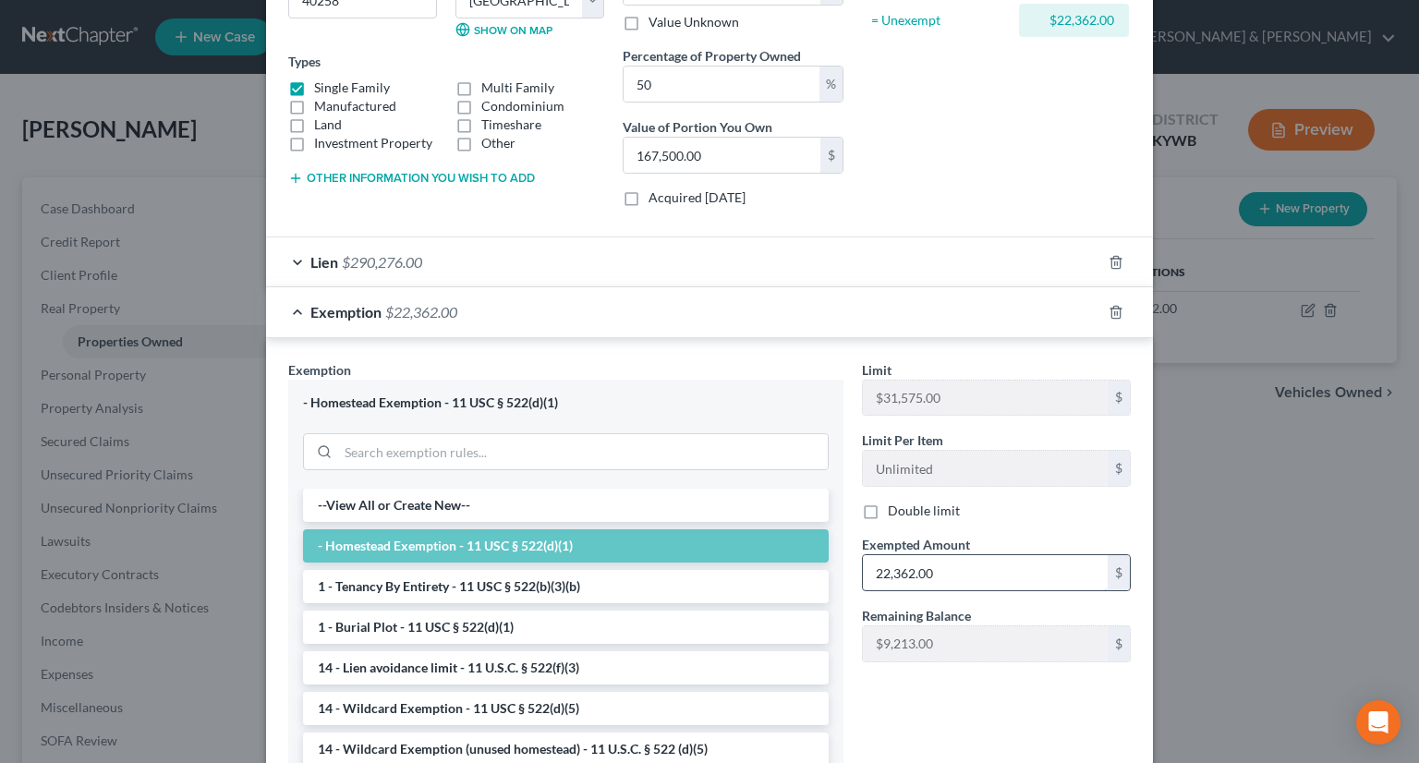
click at [946, 566] on input "22,362.00" at bounding box center [985, 572] width 245 height 35
click at [984, 678] on div "Limit $31,575.00 $ Limit Per Item Unlimited $ Double limit Exempted Amount * 22…" at bounding box center [996, 579] width 287 height 439
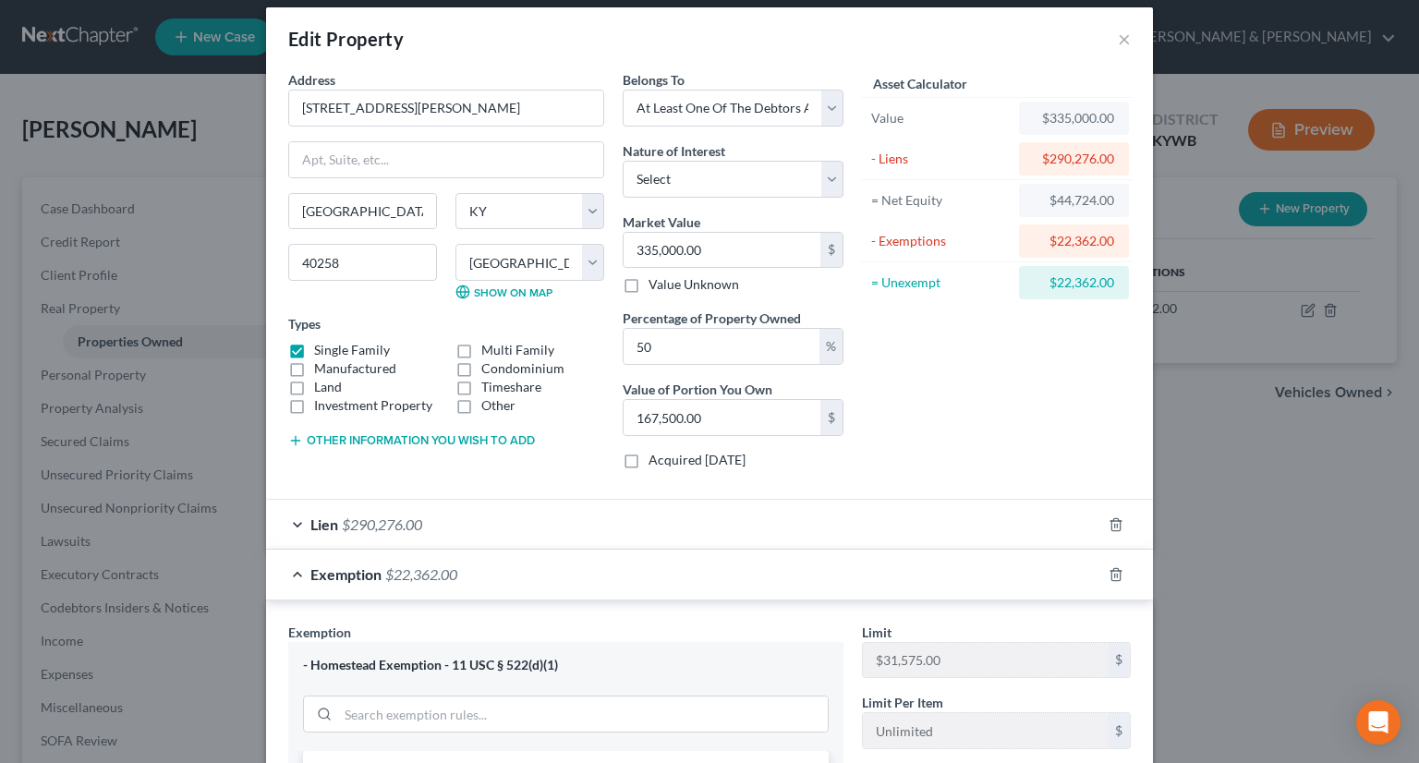
scroll to position [0, 0]
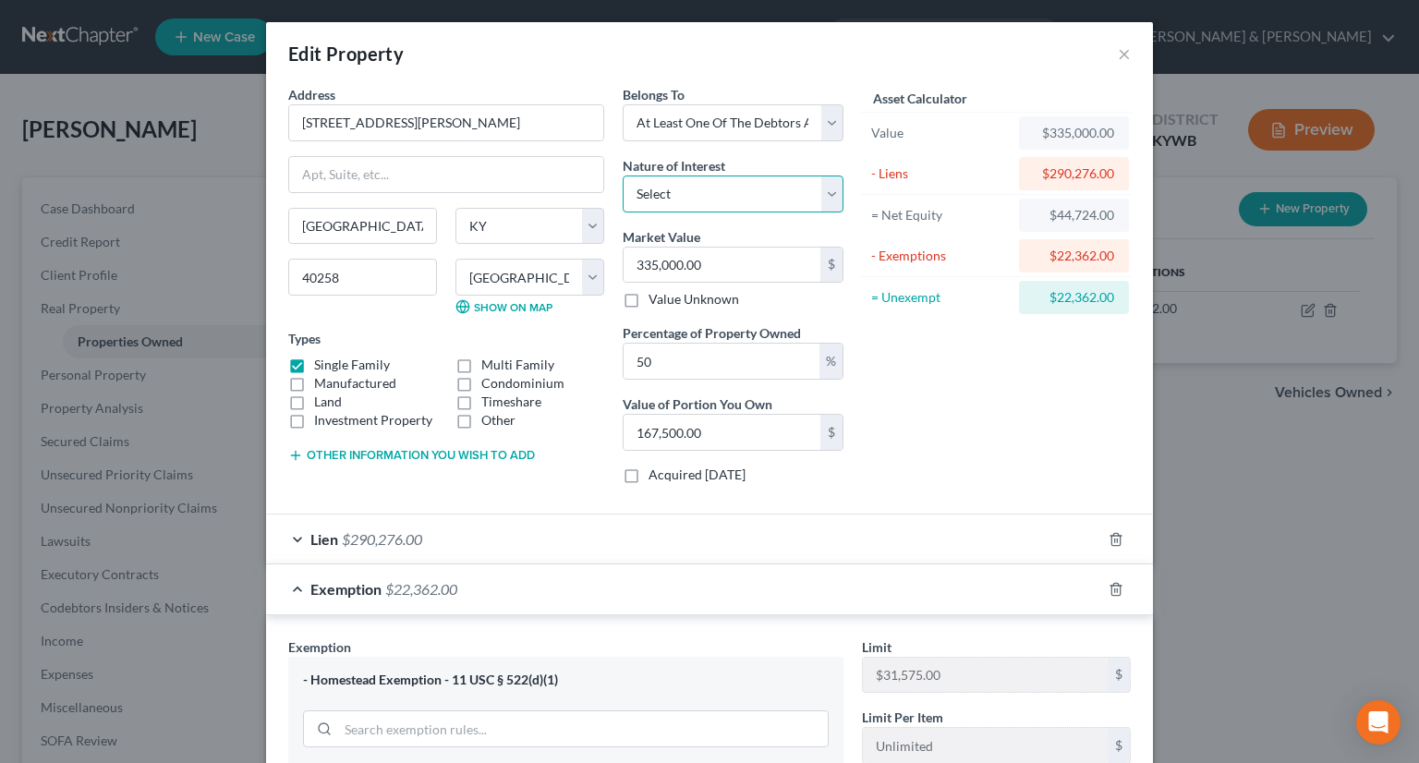
click at [819, 192] on select "Select Fee Simple Joint Tenant Life Estate Equitable Interest Future Interest T…" at bounding box center [733, 194] width 221 height 37
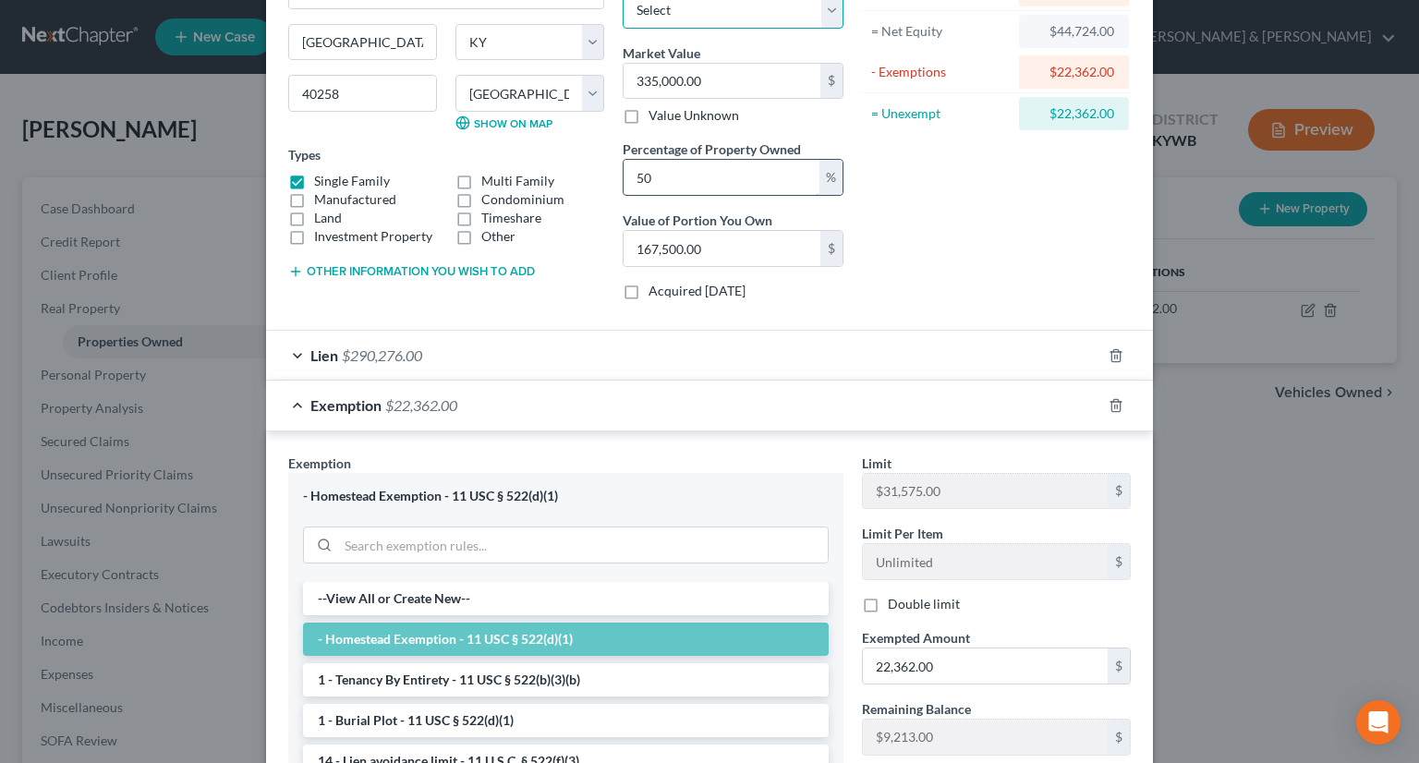
scroll to position [185, 0]
click at [342, 352] on span "$290,276.00" at bounding box center [382, 354] width 80 height 18
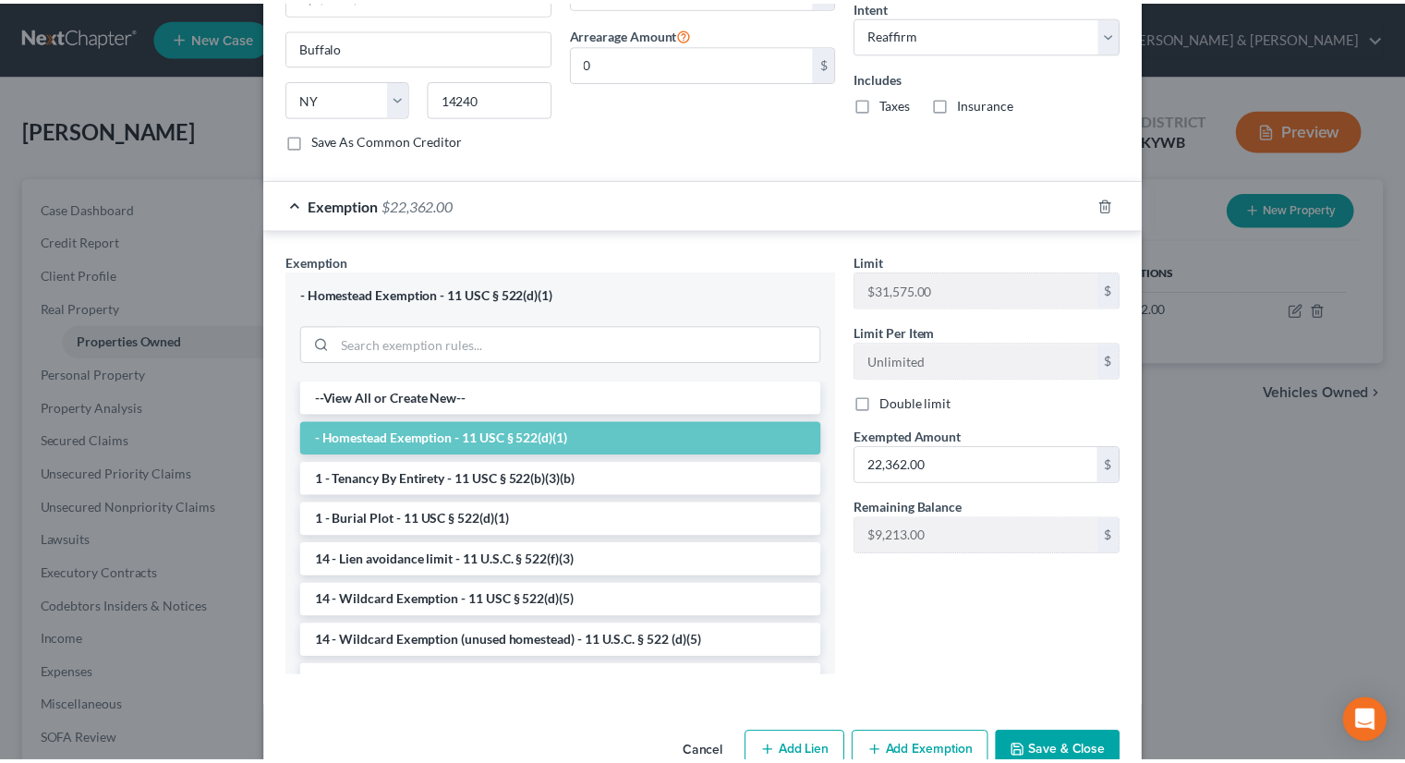
scroll to position [811, 0]
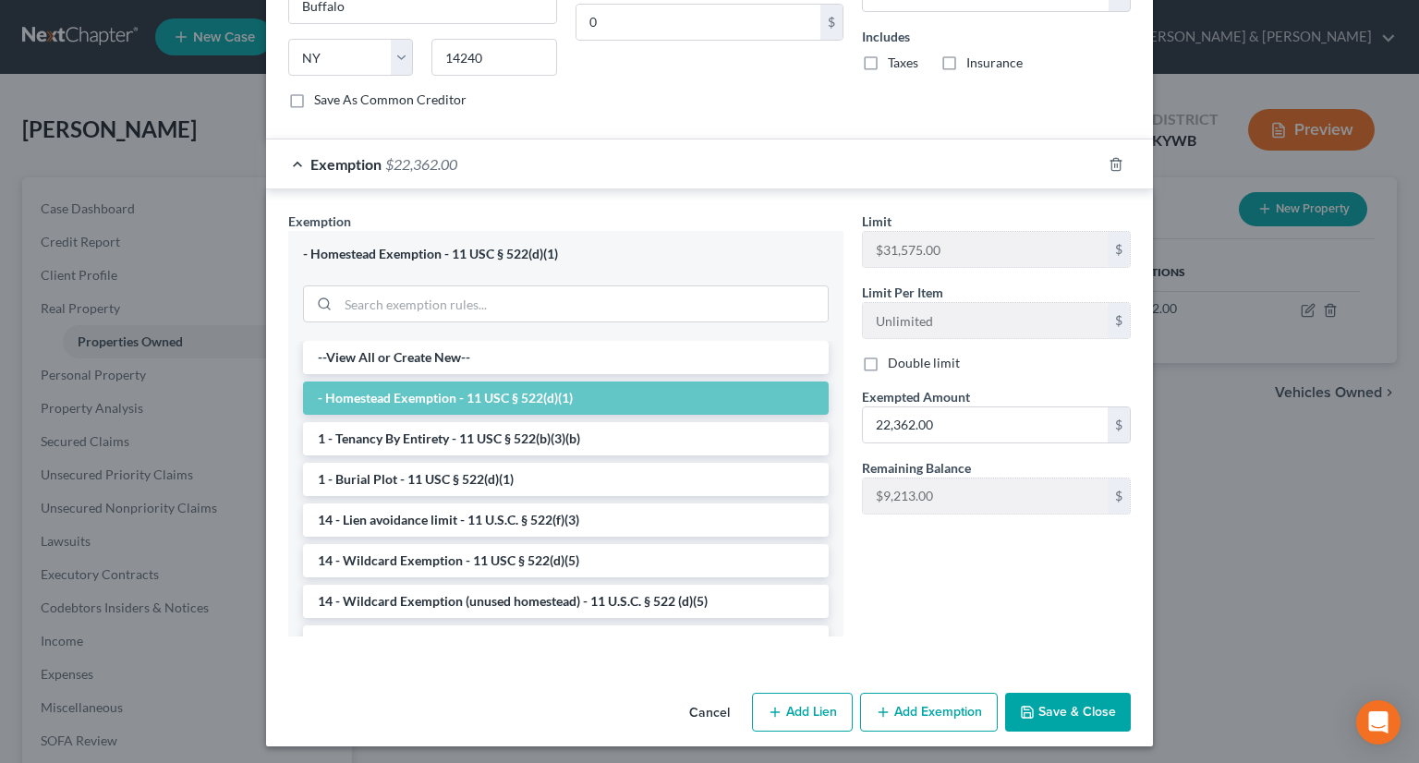
click at [1035, 707] on button "Save & Close" at bounding box center [1068, 712] width 126 height 39
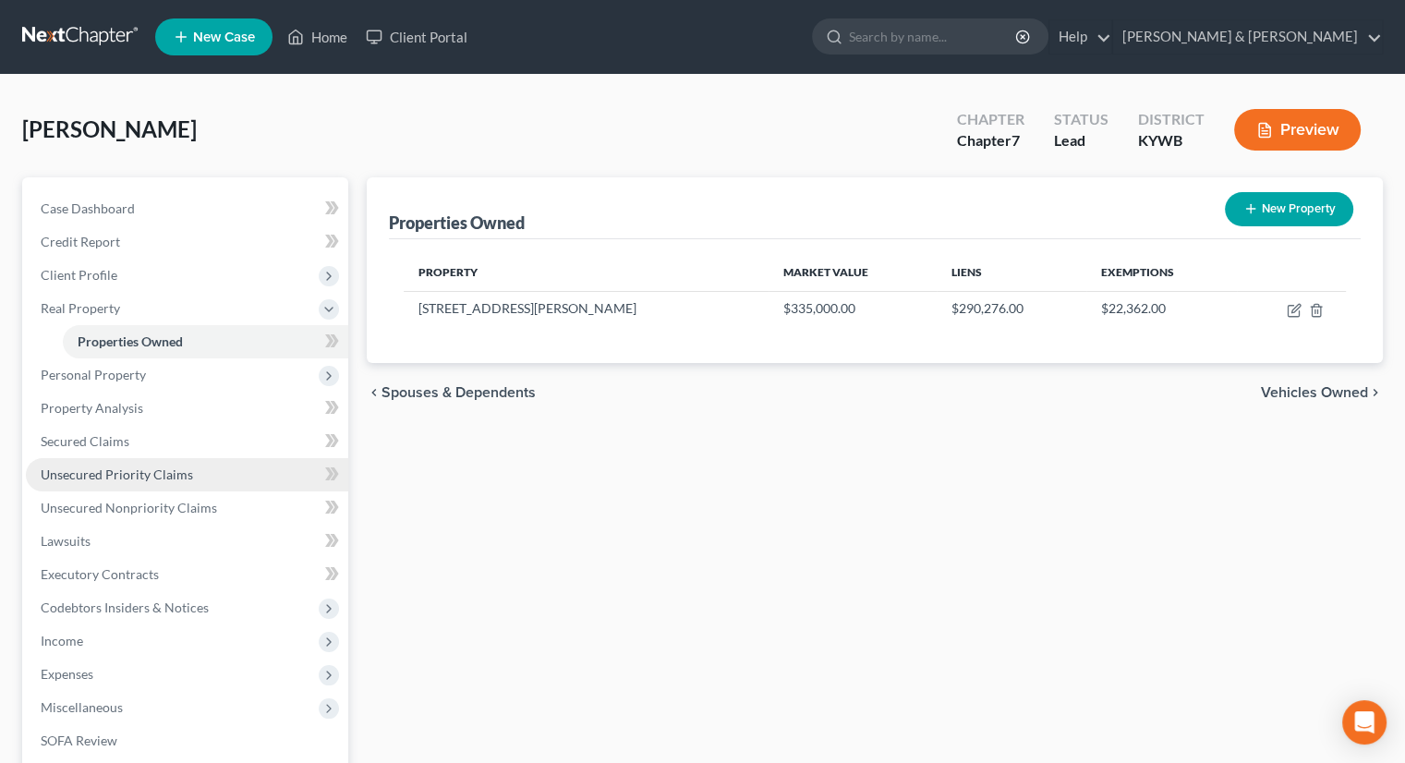
click at [115, 472] on span "Unsecured Priority Claims" at bounding box center [117, 474] width 152 height 16
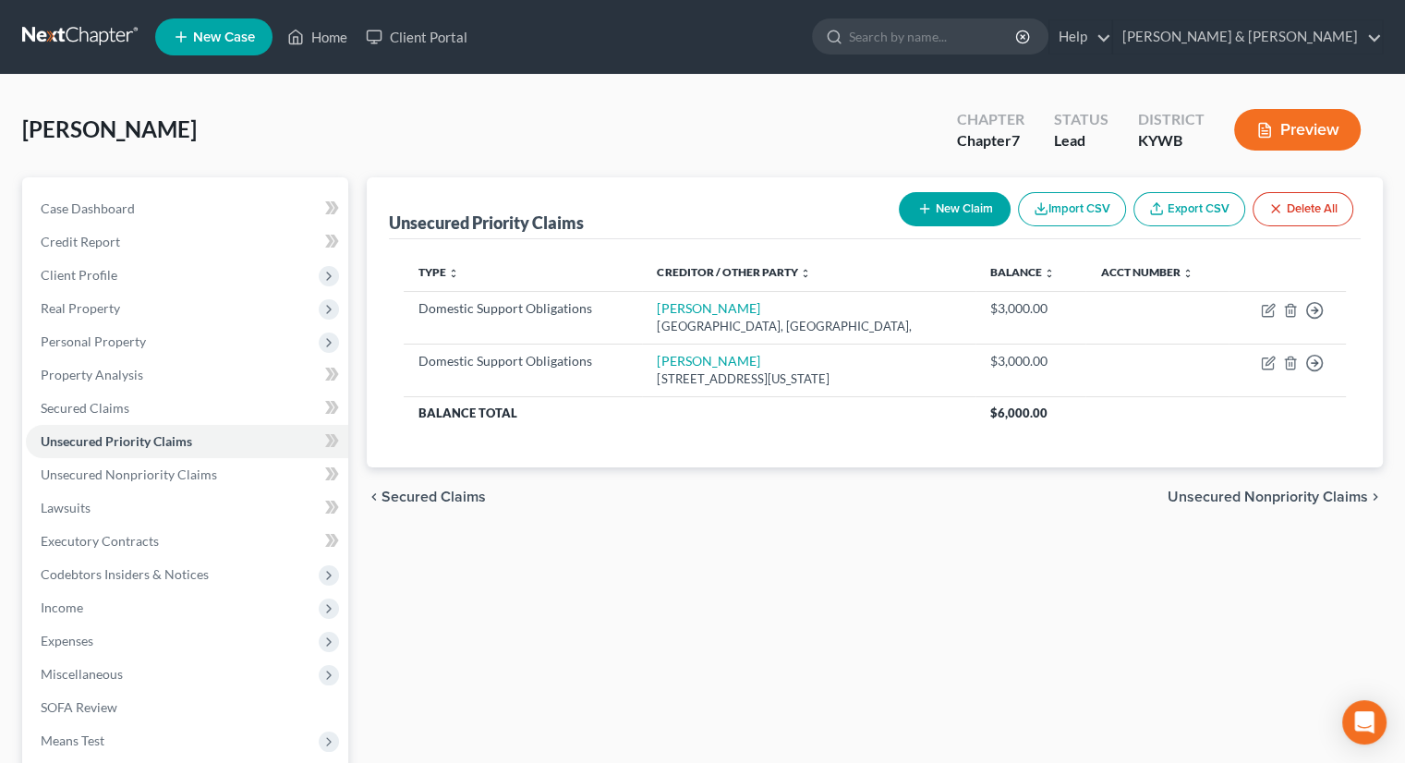
click at [962, 208] on button "New Claim" at bounding box center [955, 209] width 112 height 34
select select "0"
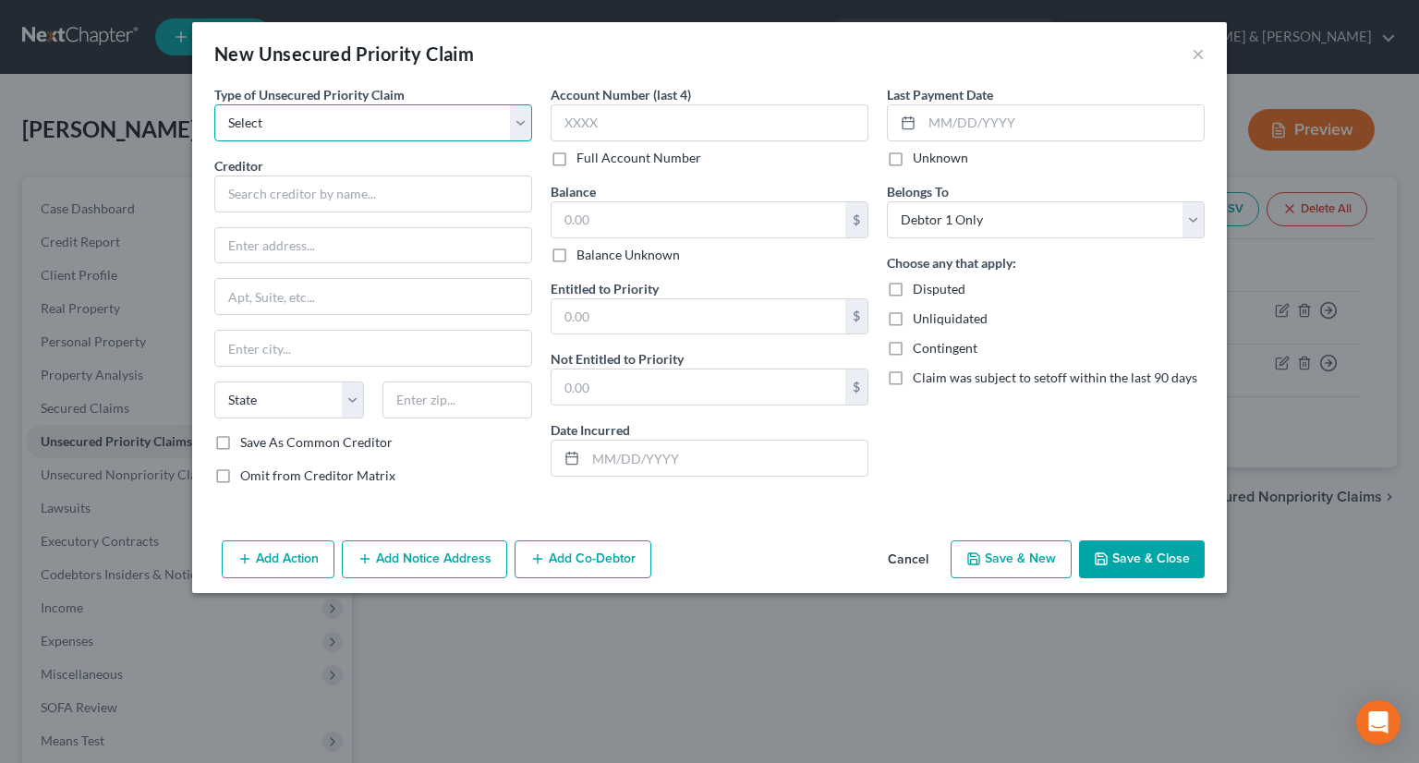
click at [424, 118] on select "Select Taxes & Other Government Units Domestic Support Obligations Extensions o…" at bounding box center [373, 122] width 318 height 37
select select "1"
click at [214, 104] on select "Select Taxes & Other Government Units Domestic Support Obligations Extensions o…" at bounding box center [373, 122] width 318 height 37
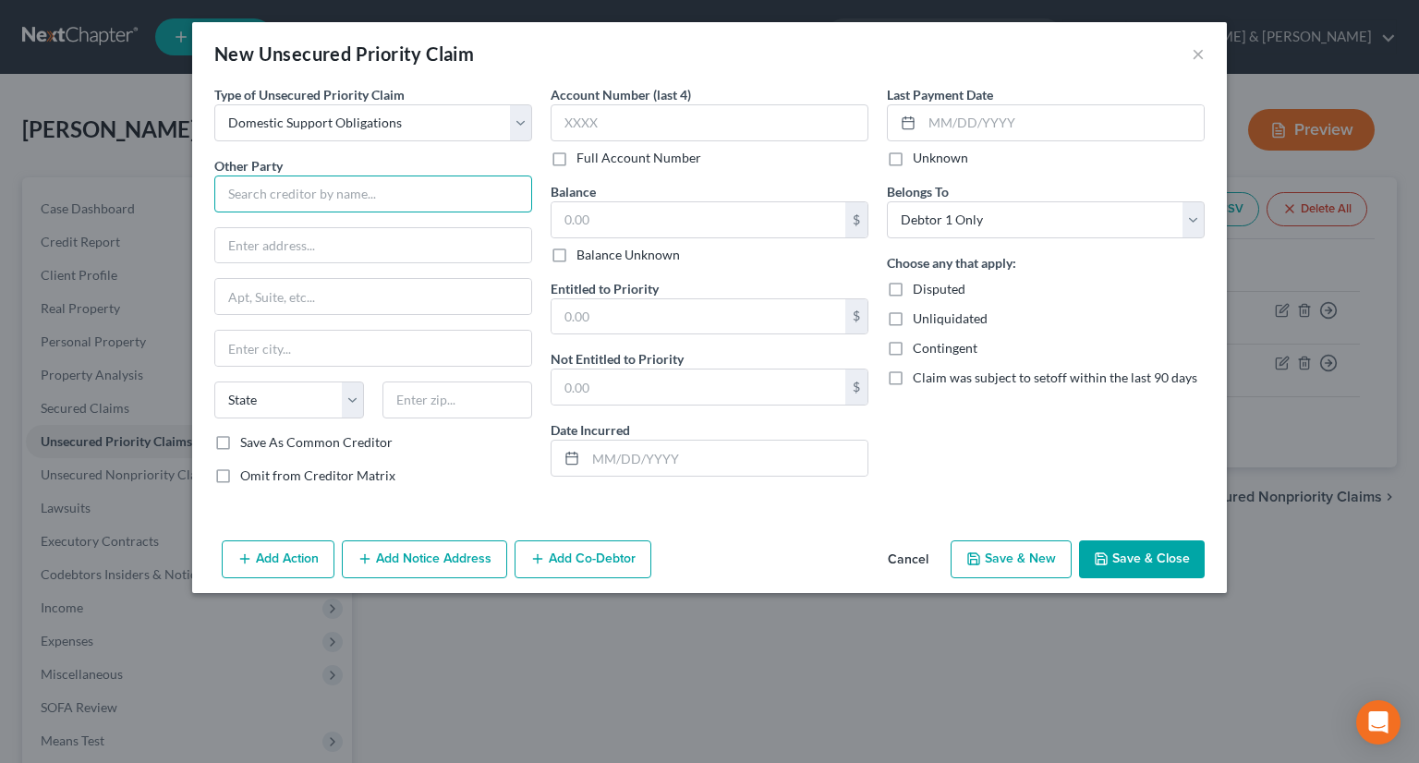
click at [443, 208] on input "text" at bounding box center [373, 194] width 318 height 37
click at [406, 191] on input "[PERSON_NAME] c/o Jefferson COunty Atty" at bounding box center [373, 194] width 318 height 37
type input "[PERSON_NAME] c/o Jefferson County Atty"
click at [329, 243] on input "text" at bounding box center [373, 245] width 316 height 35
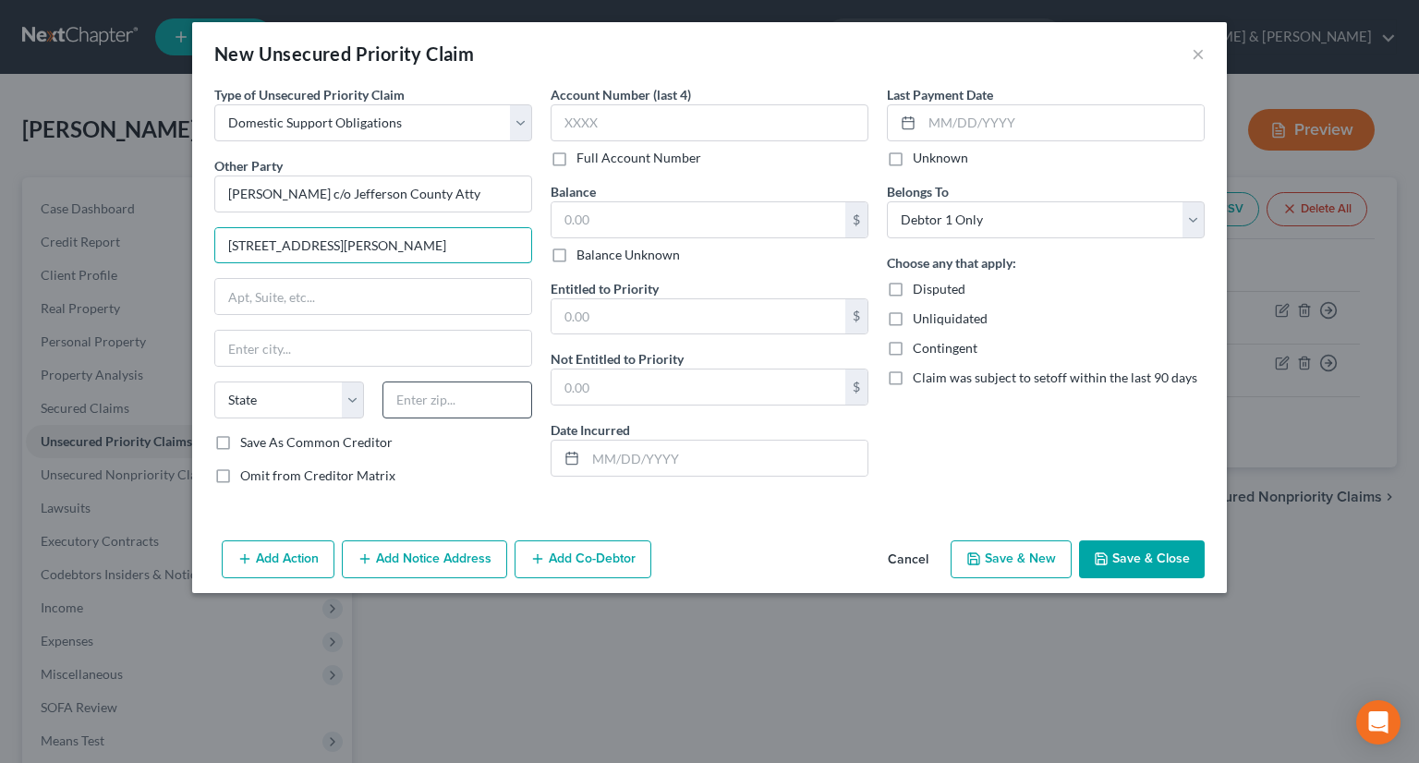
type input "[STREET_ADDRESS][PERSON_NAME]"
click at [413, 396] on input "text" at bounding box center [457, 399] width 150 height 37
type input "40202"
type input "[GEOGRAPHIC_DATA]"
select select "18"
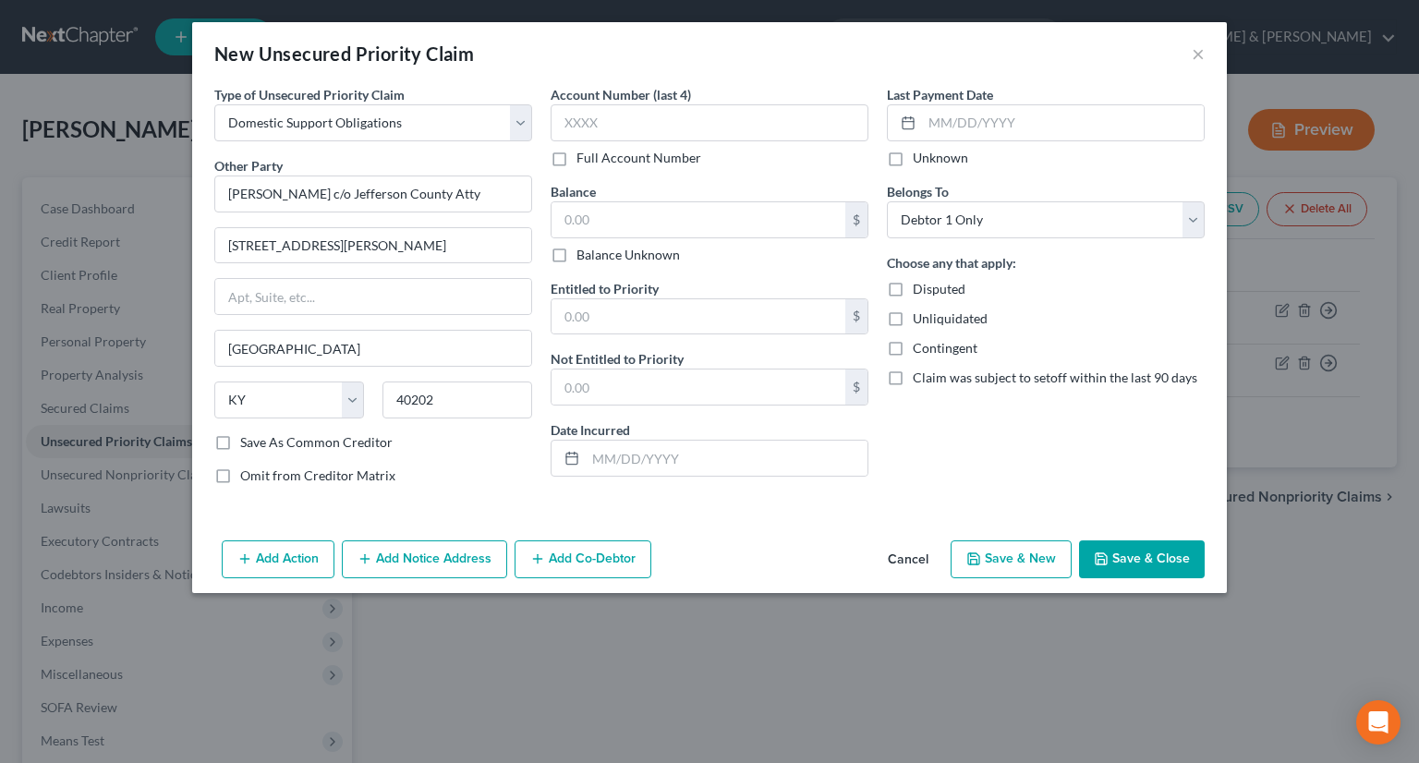
click at [1160, 553] on button "Save & Close" at bounding box center [1142, 559] width 126 height 39
type input "0.00"
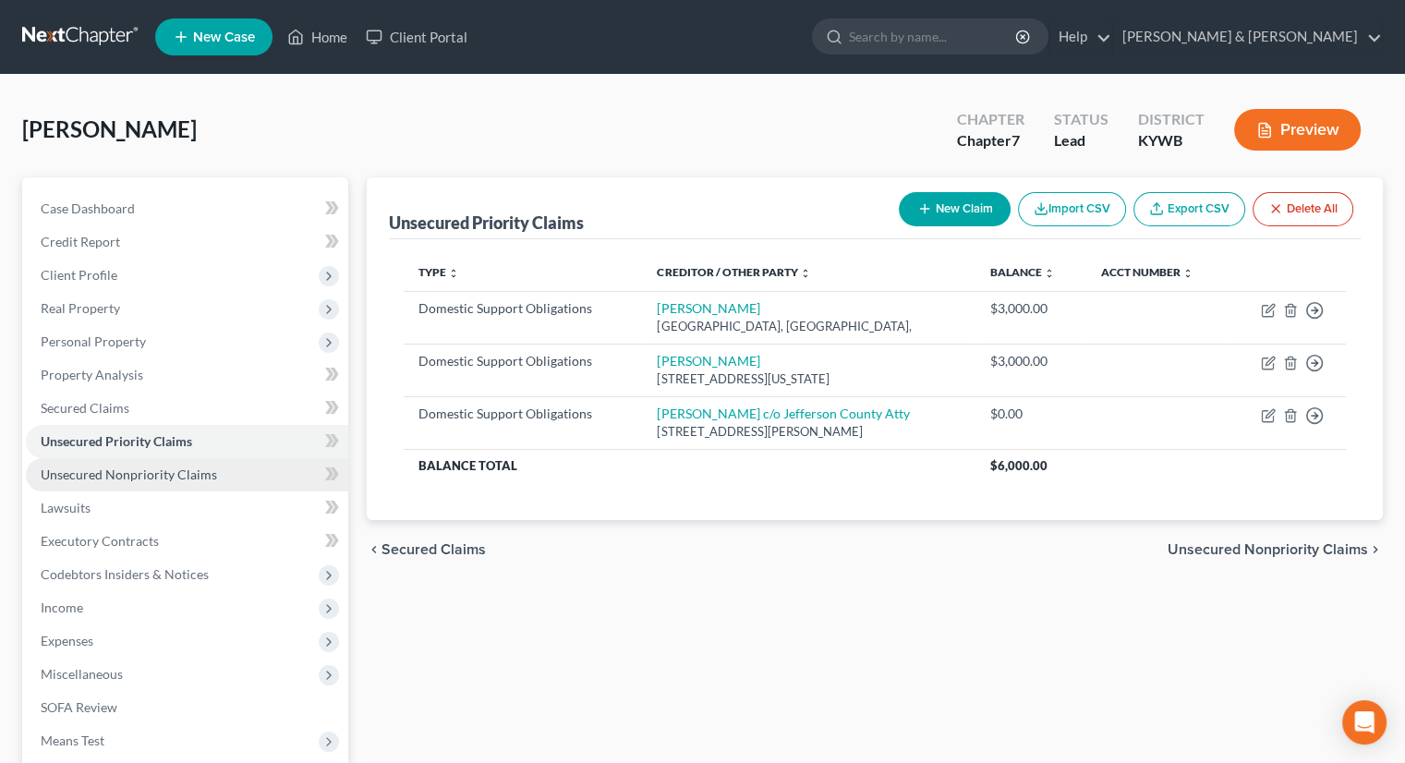
click at [169, 481] on link "Unsecured Nonpriority Claims" at bounding box center [187, 474] width 322 height 33
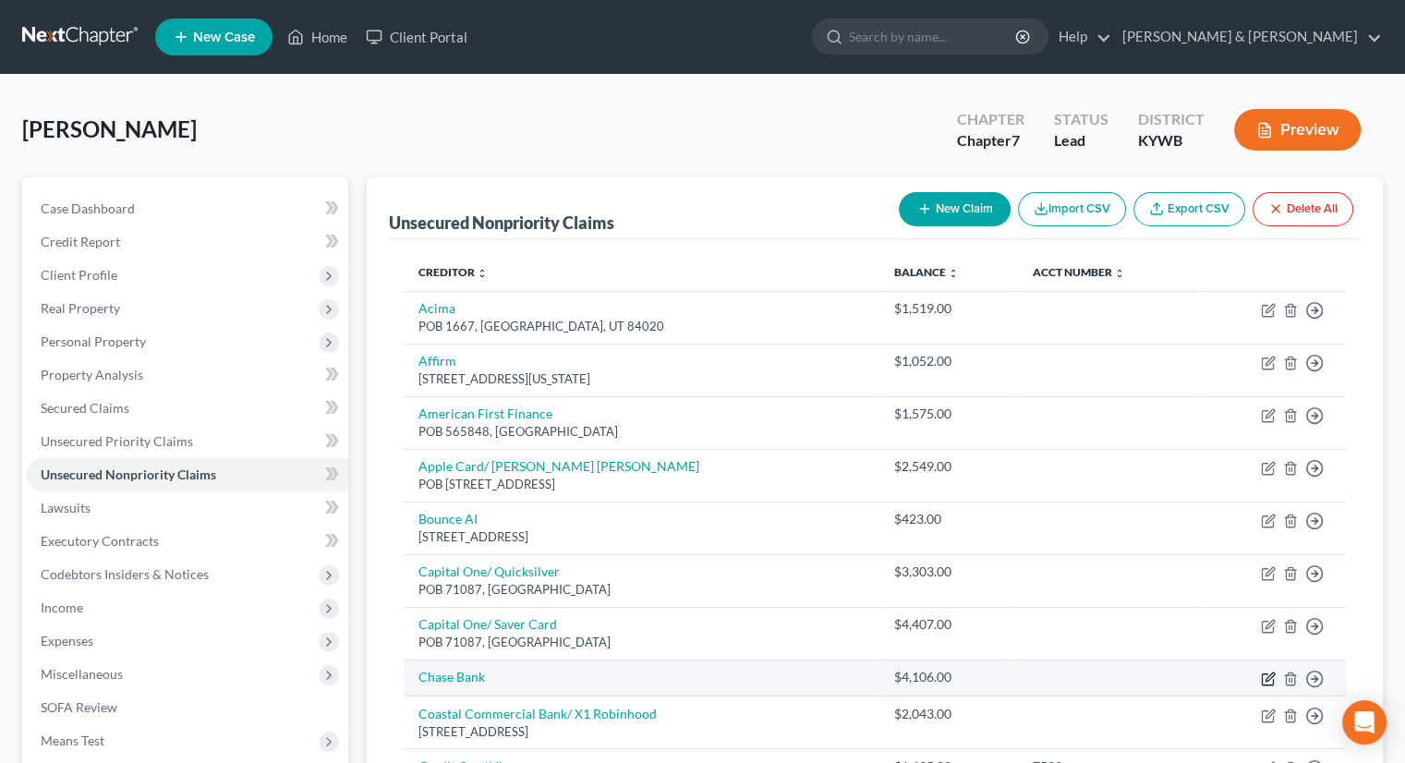
click at [1267, 677] on icon "button" at bounding box center [1270, 676] width 8 height 8
select select "0"
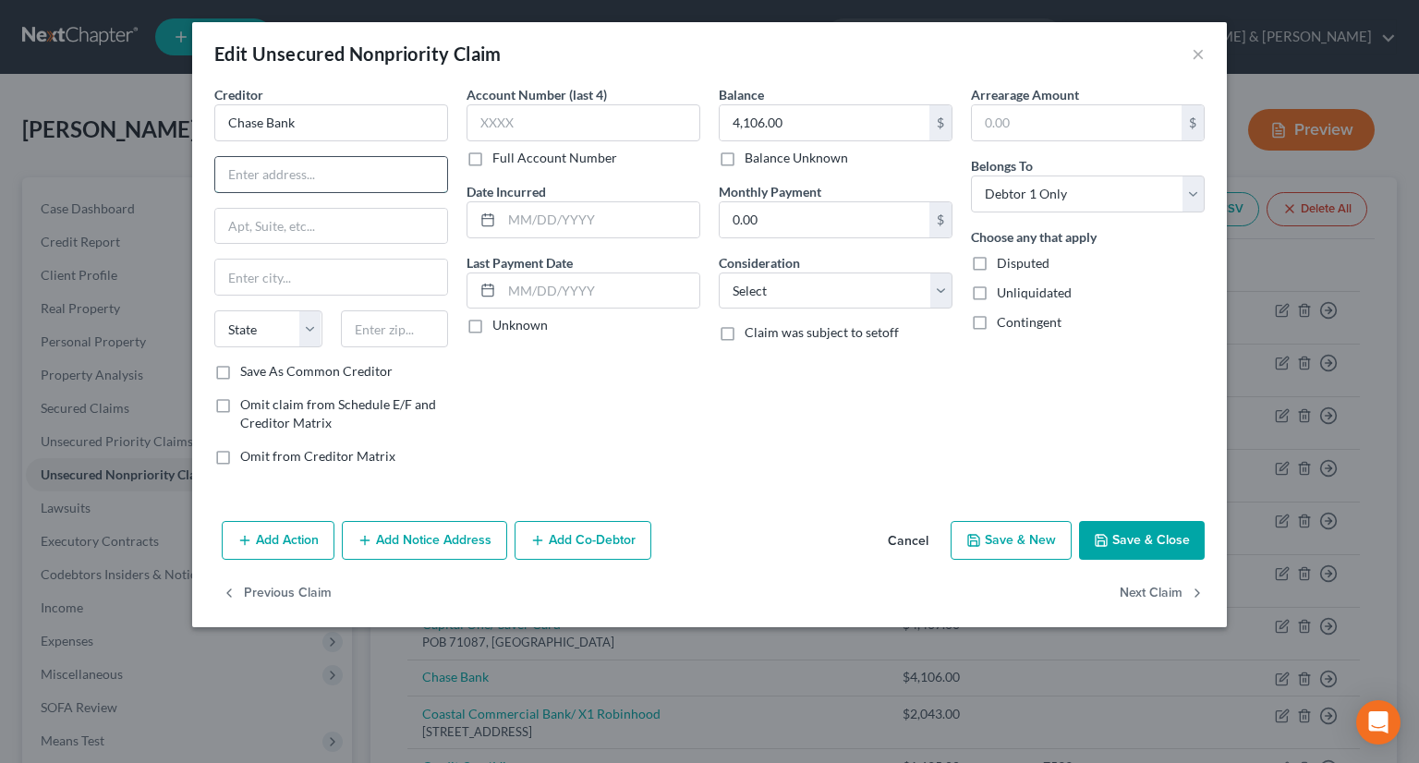
click at [277, 166] on input "text" at bounding box center [331, 174] width 232 height 35
type input "POB 6294"
click at [395, 323] on input "text" at bounding box center [395, 328] width 108 height 37
type input "60197"
type input "[PERSON_NAME] Stream"
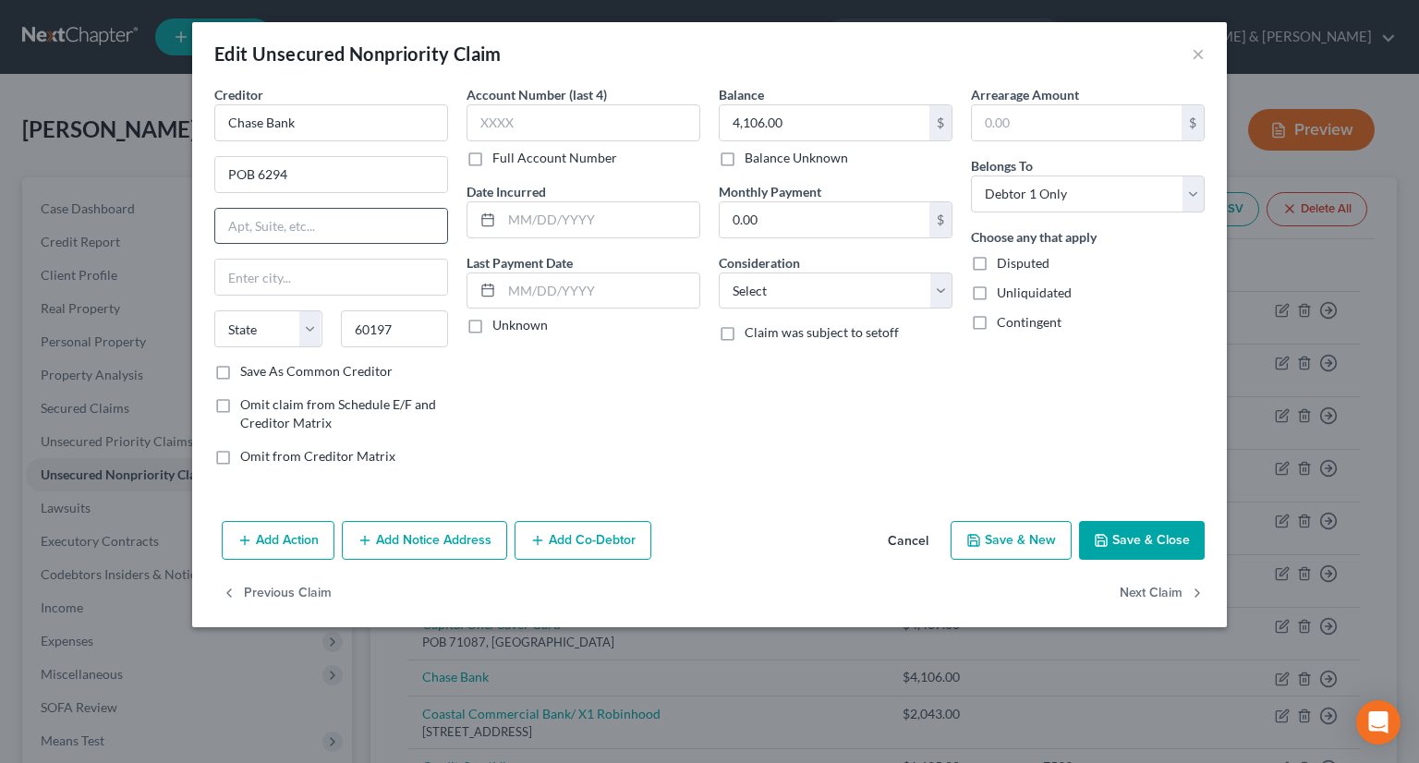
select select "14"
click at [398, 219] on input "text" at bounding box center [331, 226] width 232 height 35
click at [843, 422] on div "Balance 4,106.00 $ Balance Unknown Balance Undetermined 4,106.00 $ Balance Unkn…" at bounding box center [835, 282] width 252 height 395
click at [1149, 541] on button "Save & Close" at bounding box center [1142, 540] width 126 height 39
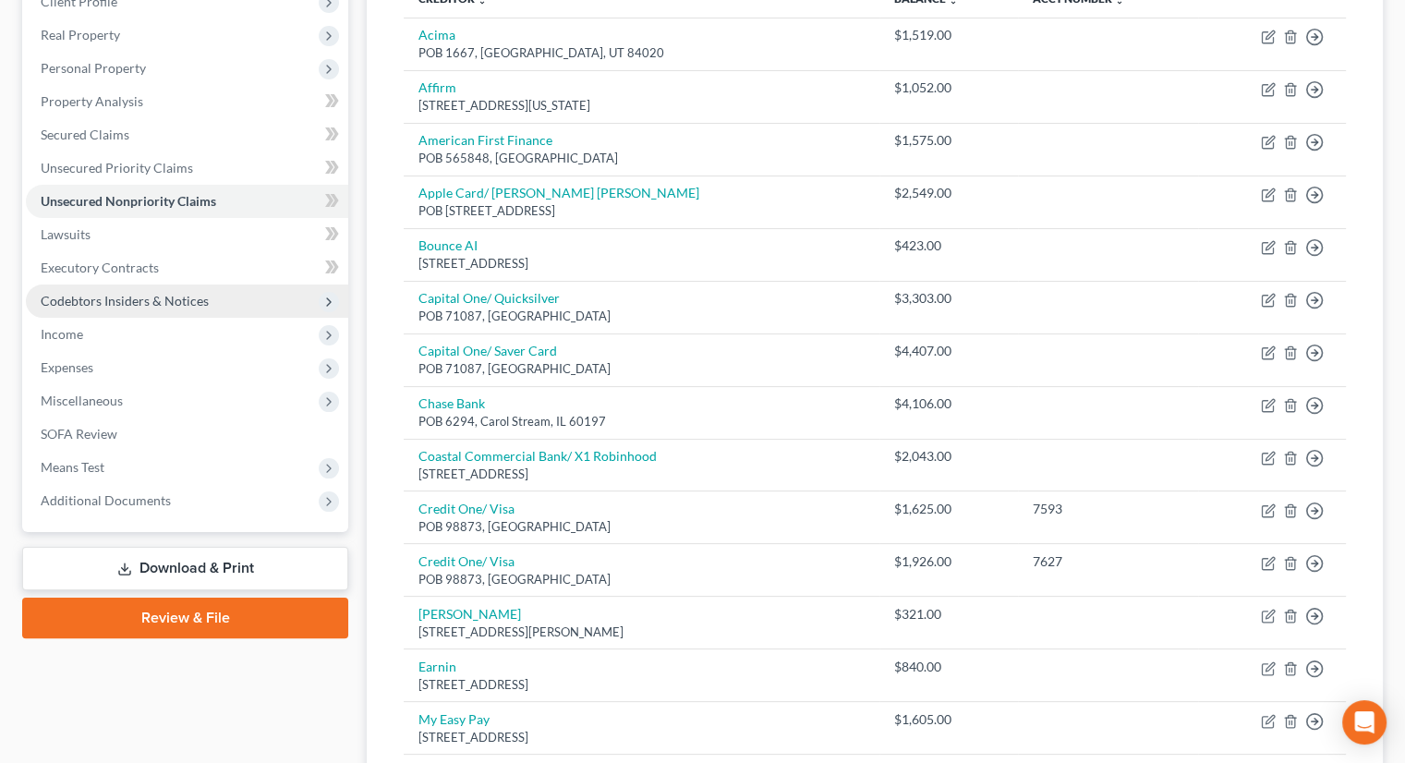
scroll to position [369, 0]
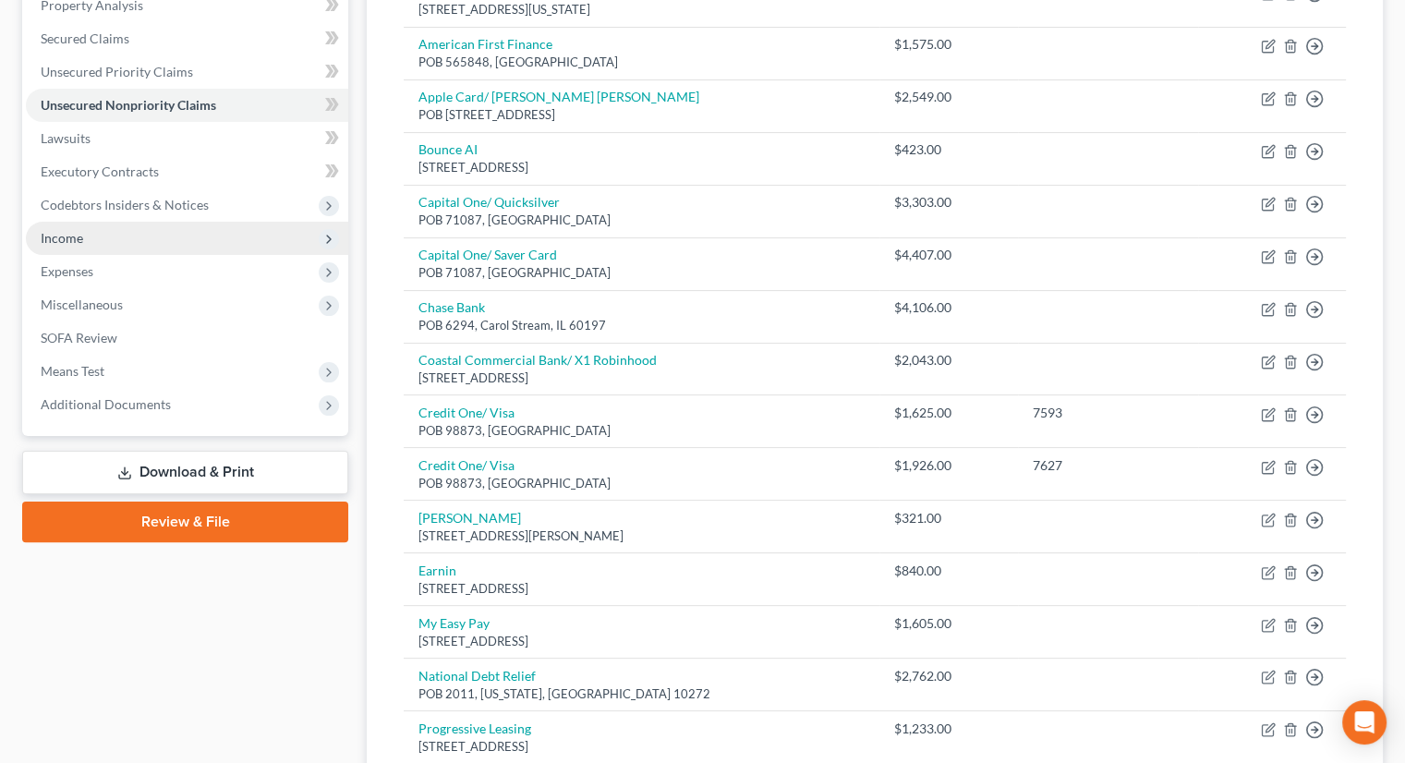
click at [85, 239] on span "Income" at bounding box center [187, 238] width 322 height 33
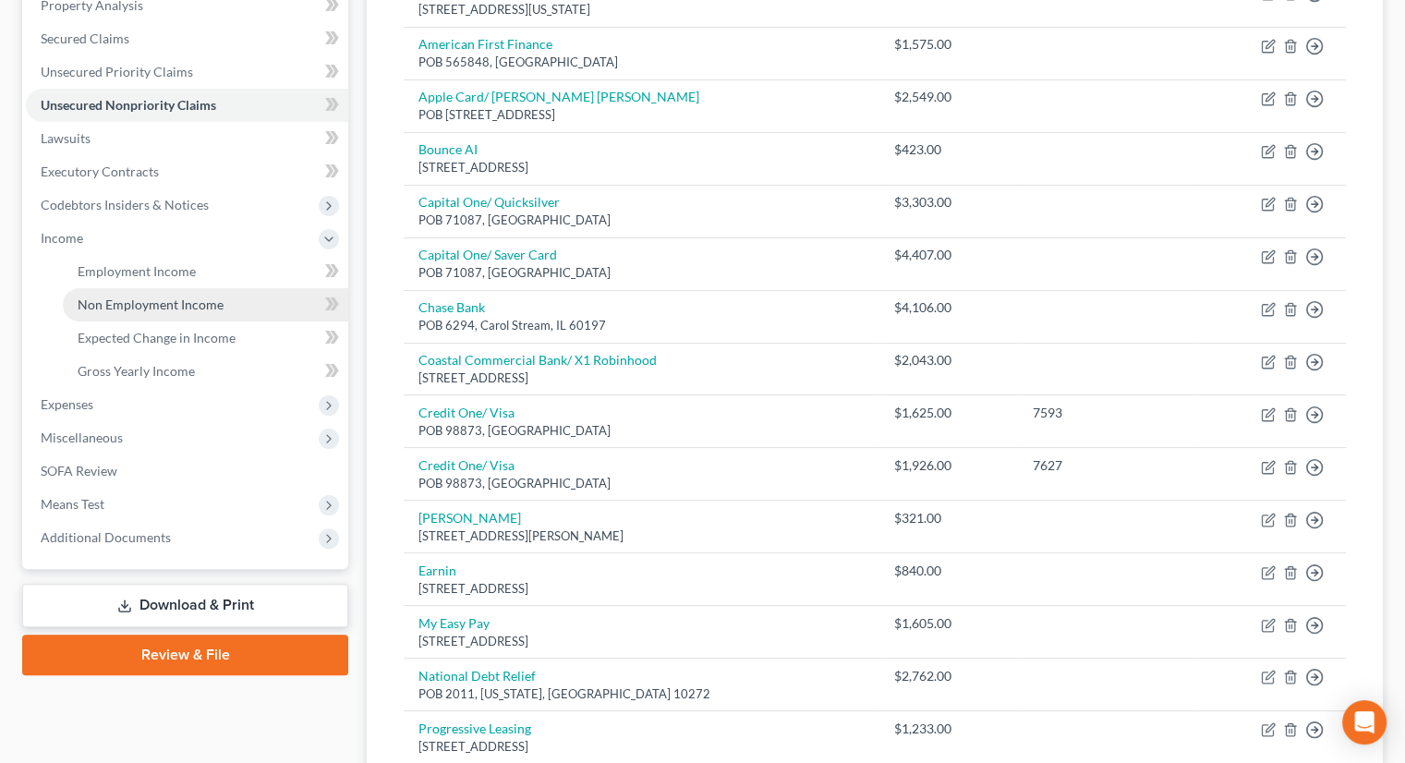
click at [146, 300] on span "Non Employment Income" at bounding box center [151, 305] width 146 height 16
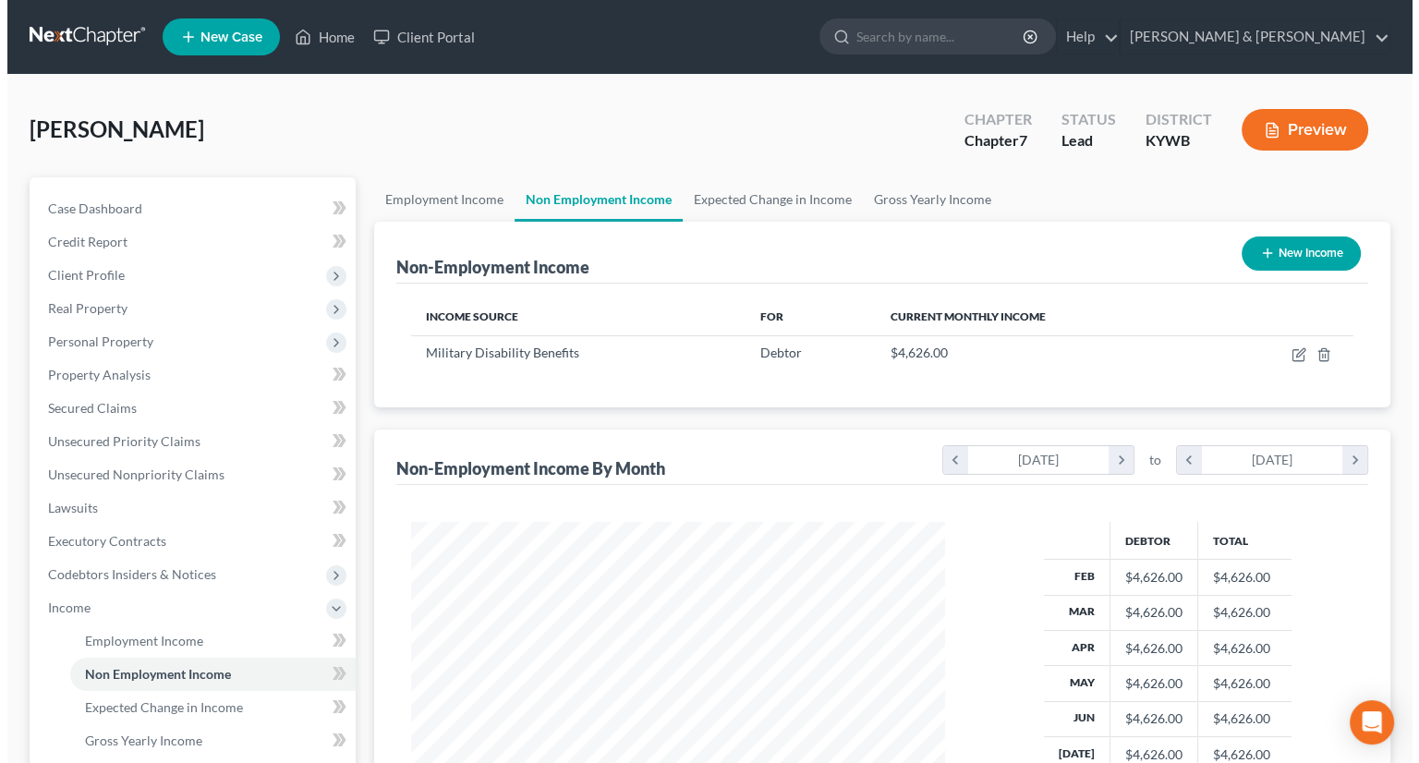
scroll to position [329, 570]
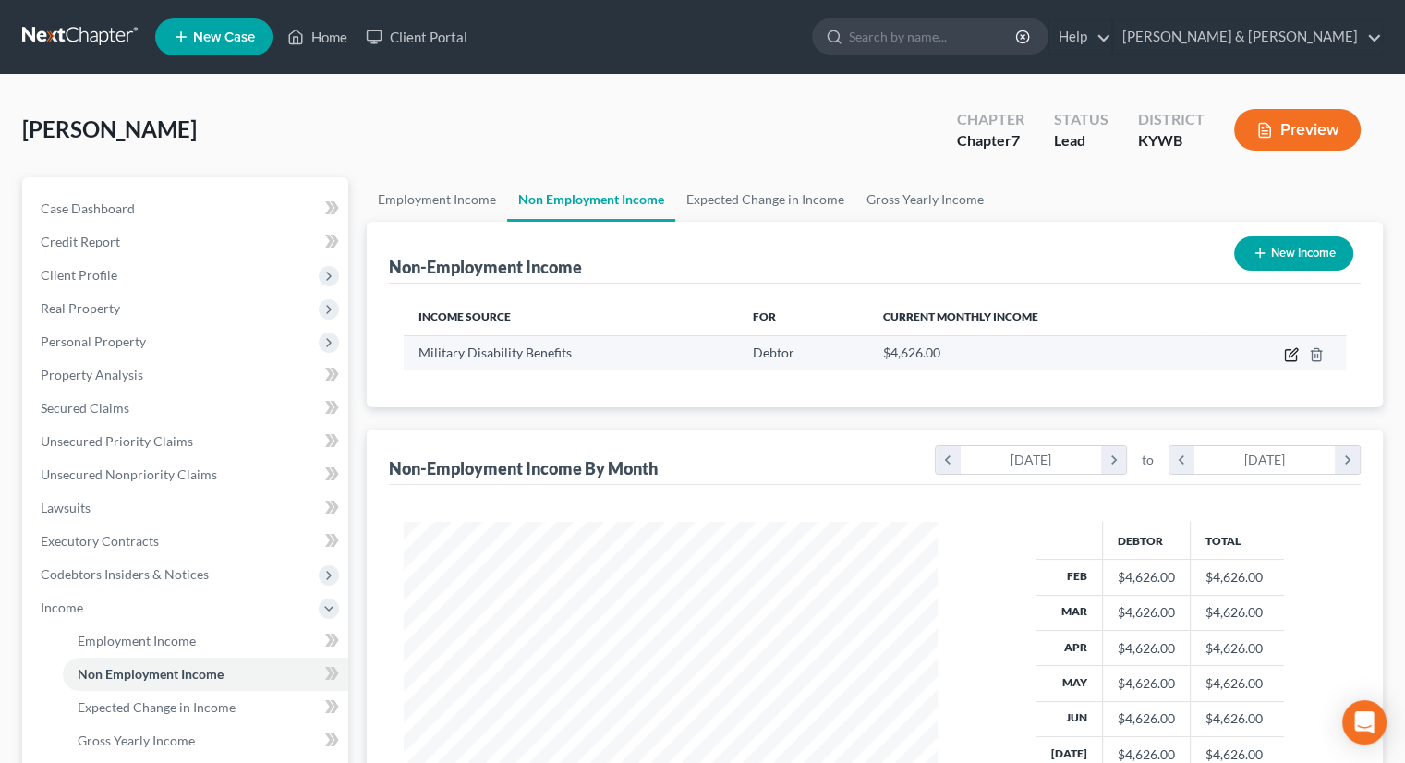
click at [1294, 357] on icon "button" at bounding box center [1291, 354] width 15 height 15
select select "12"
select select "0"
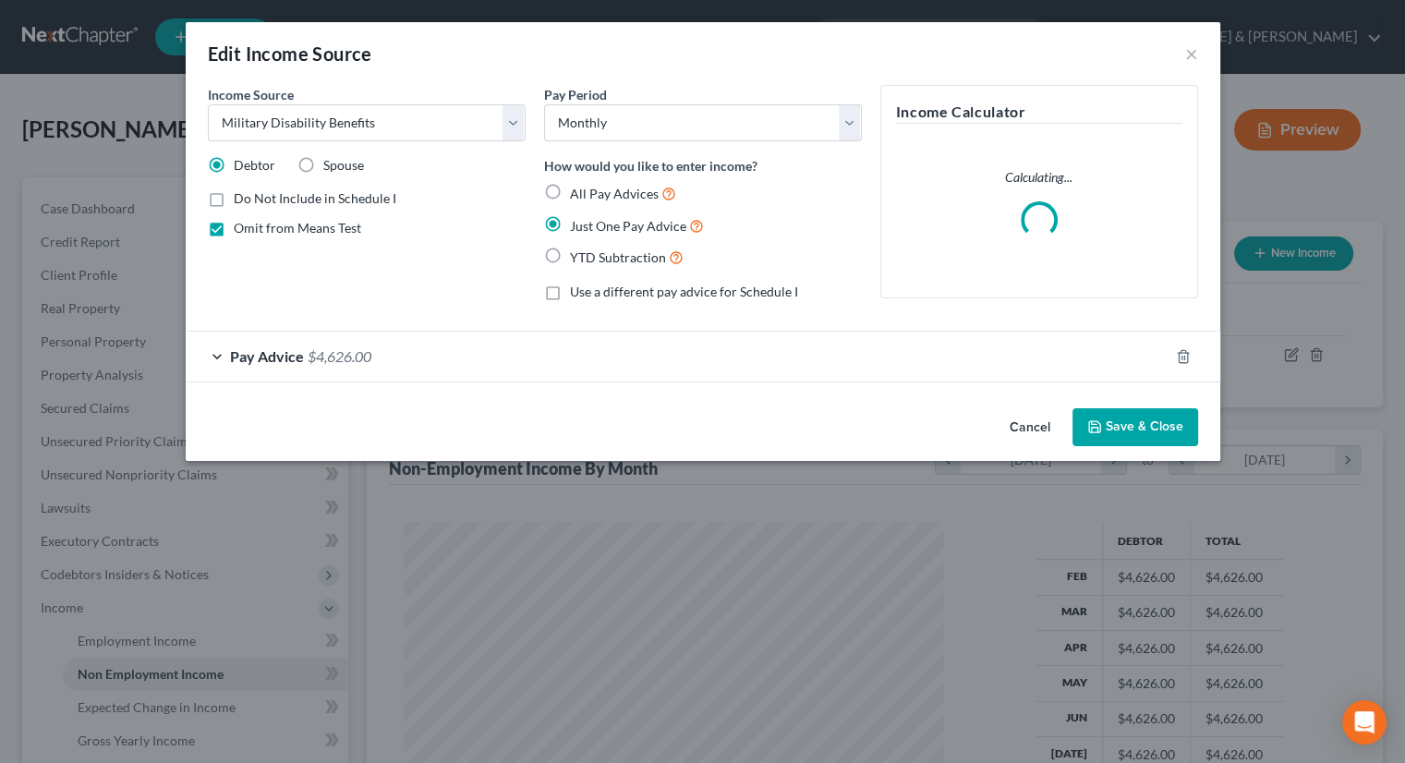
scroll to position [329, 576]
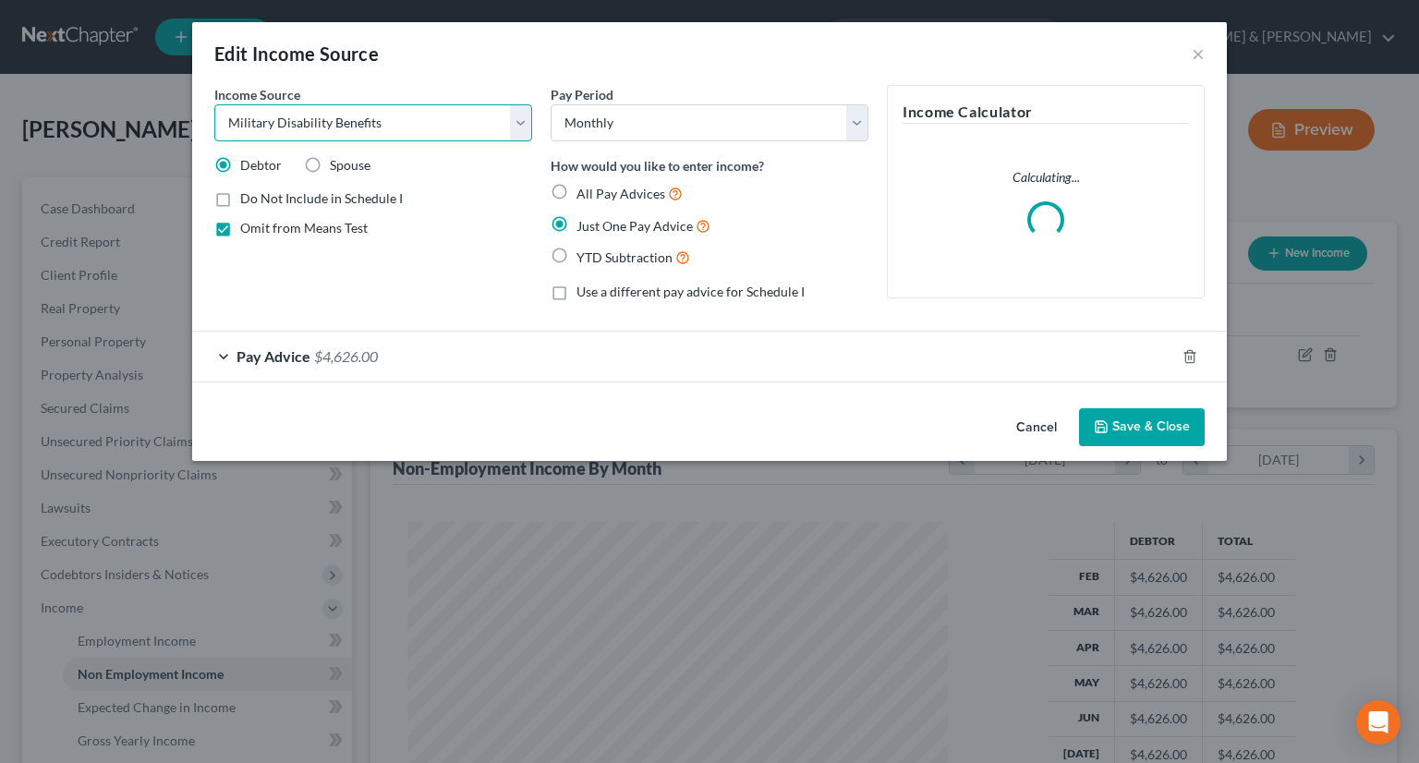
click at [521, 124] on select "Select Unemployment Disability (from employer) Pension Retirement Social Securi…" at bounding box center [373, 122] width 318 height 37
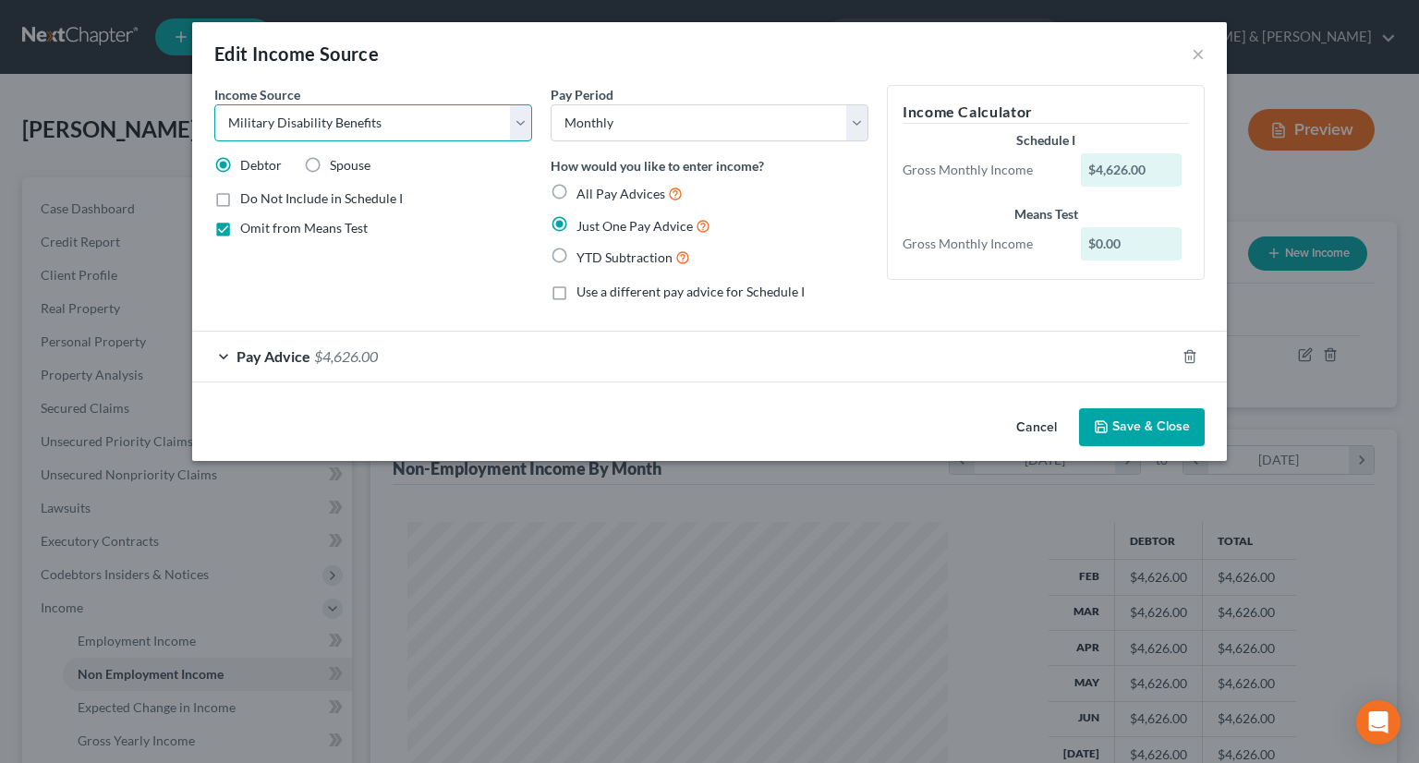
select select "13"
click at [214, 104] on select "Select Unemployment Disability (from employer) Pension Retirement Social Securi…" at bounding box center [373, 122] width 318 height 37
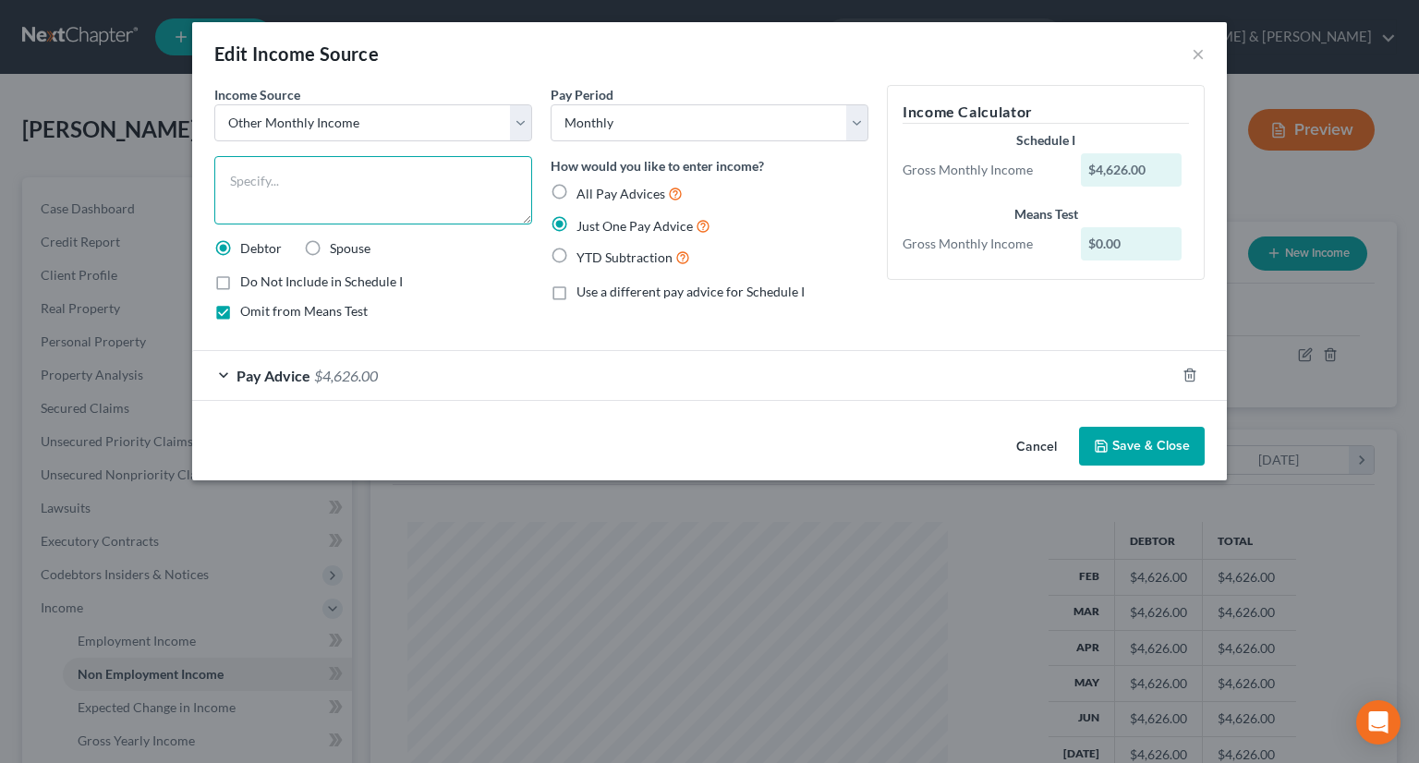
click at [265, 180] on textarea at bounding box center [373, 190] width 318 height 68
type textarea "VA Disability Benefits"
click at [1126, 442] on button "Save & Close" at bounding box center [1142, 446] width 126 height 39
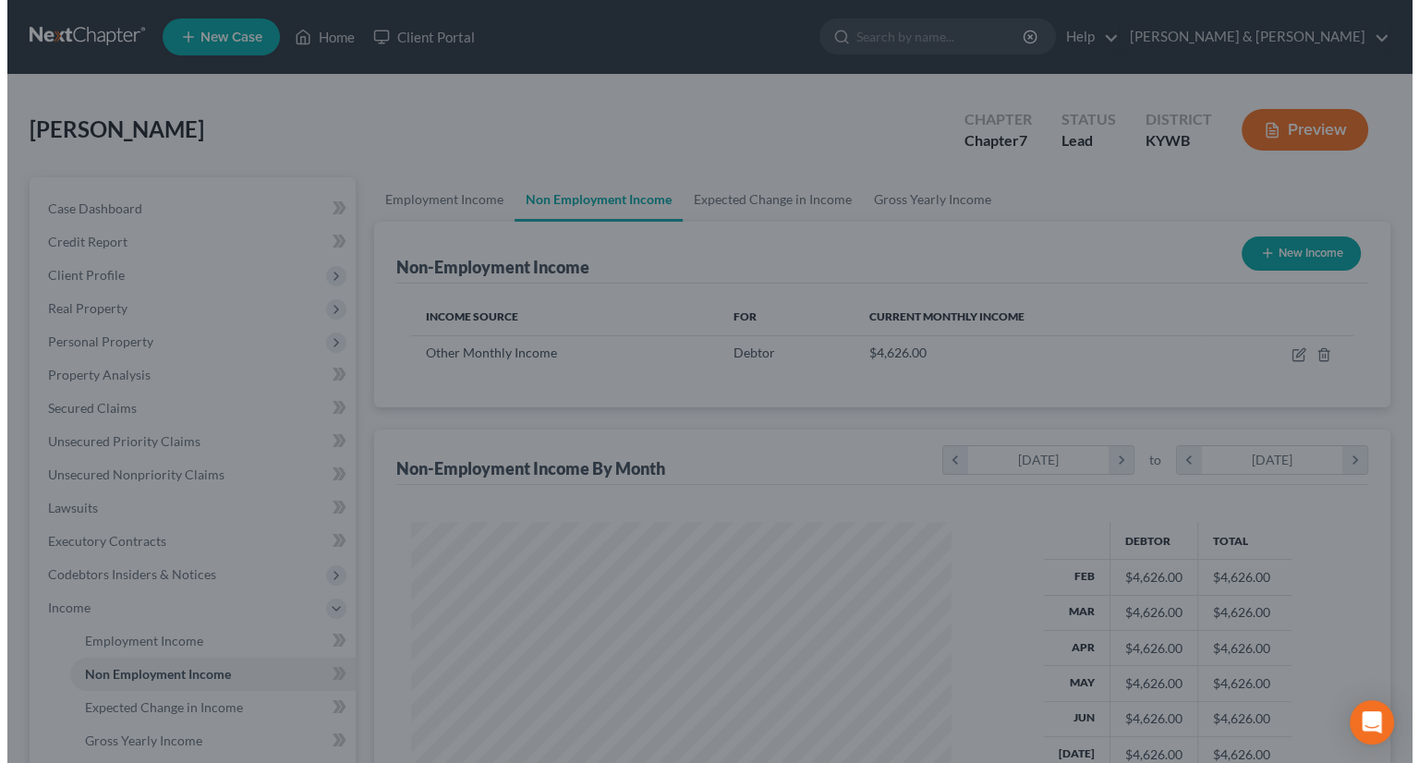
scroll to position [923394, 923152]
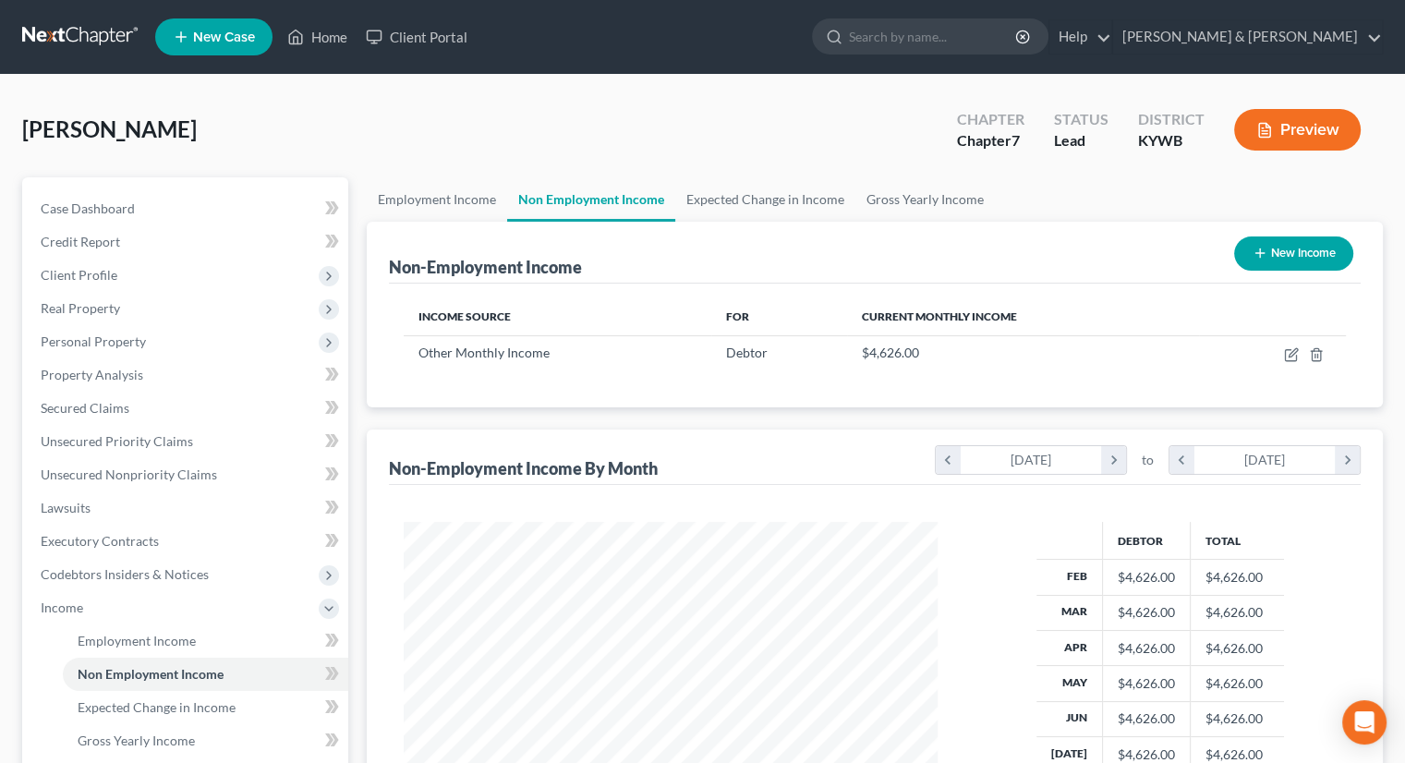
click at [1295, 137] on button "Preview" at bounding box center [1297, 130] width 127 height 42
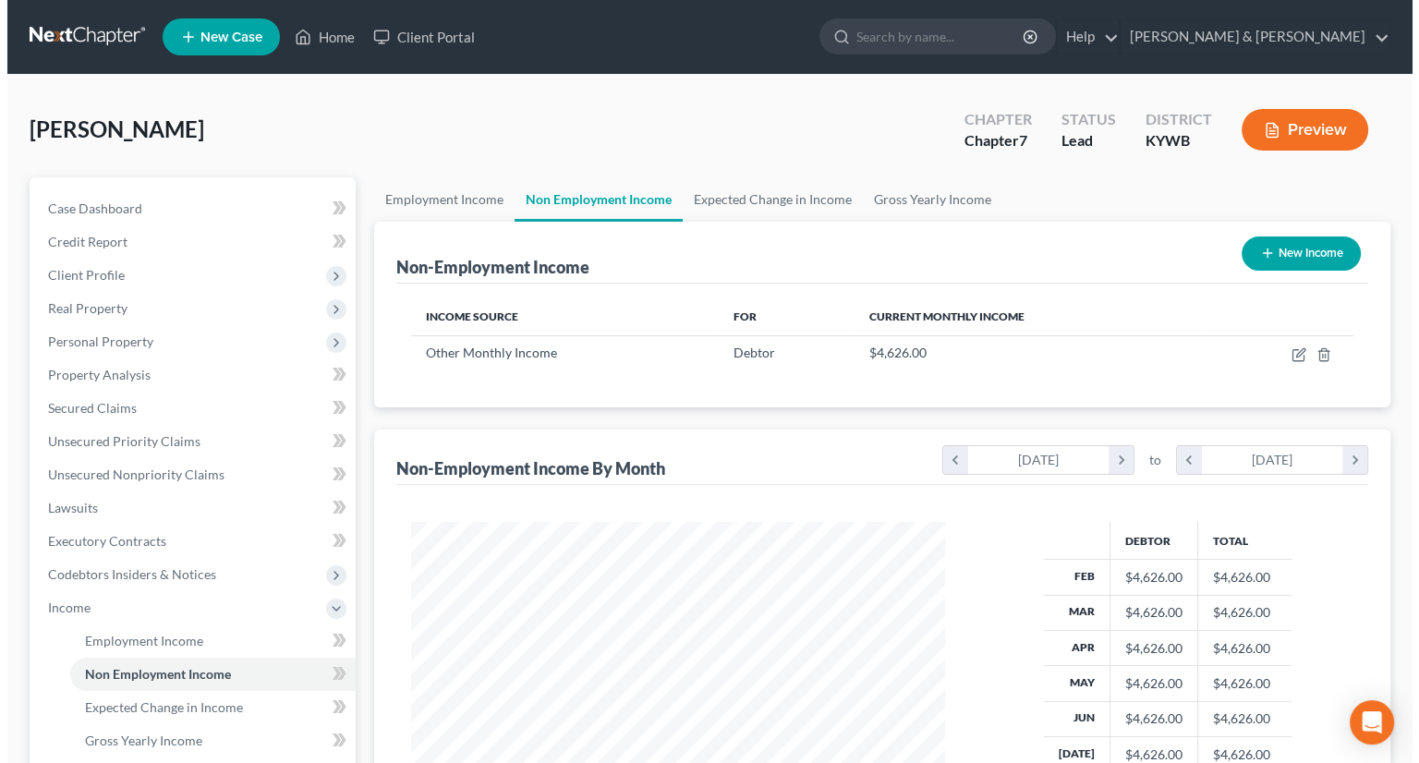
scroll to position [329, 576]
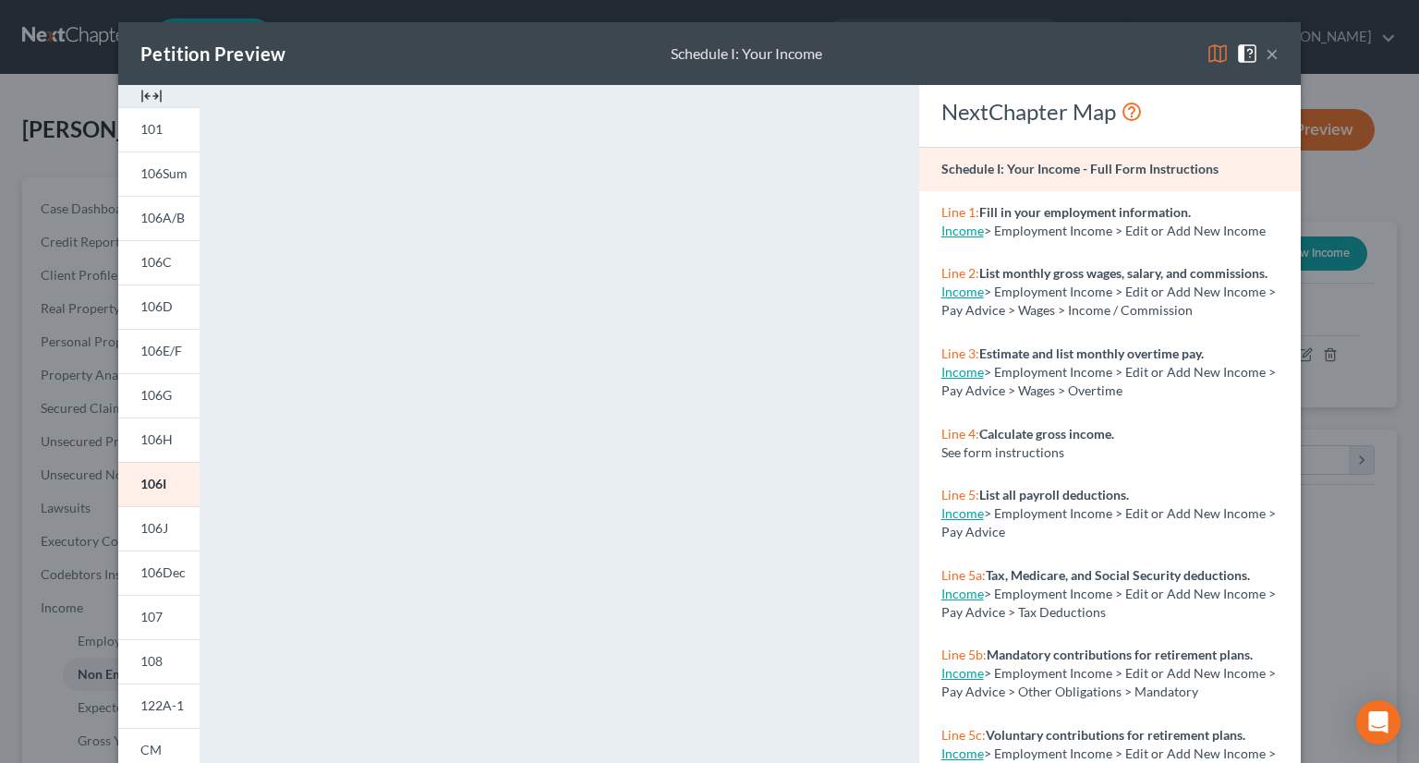
click at [1212, 50] on img at bounding box center [1217, 53] width 22 height 22
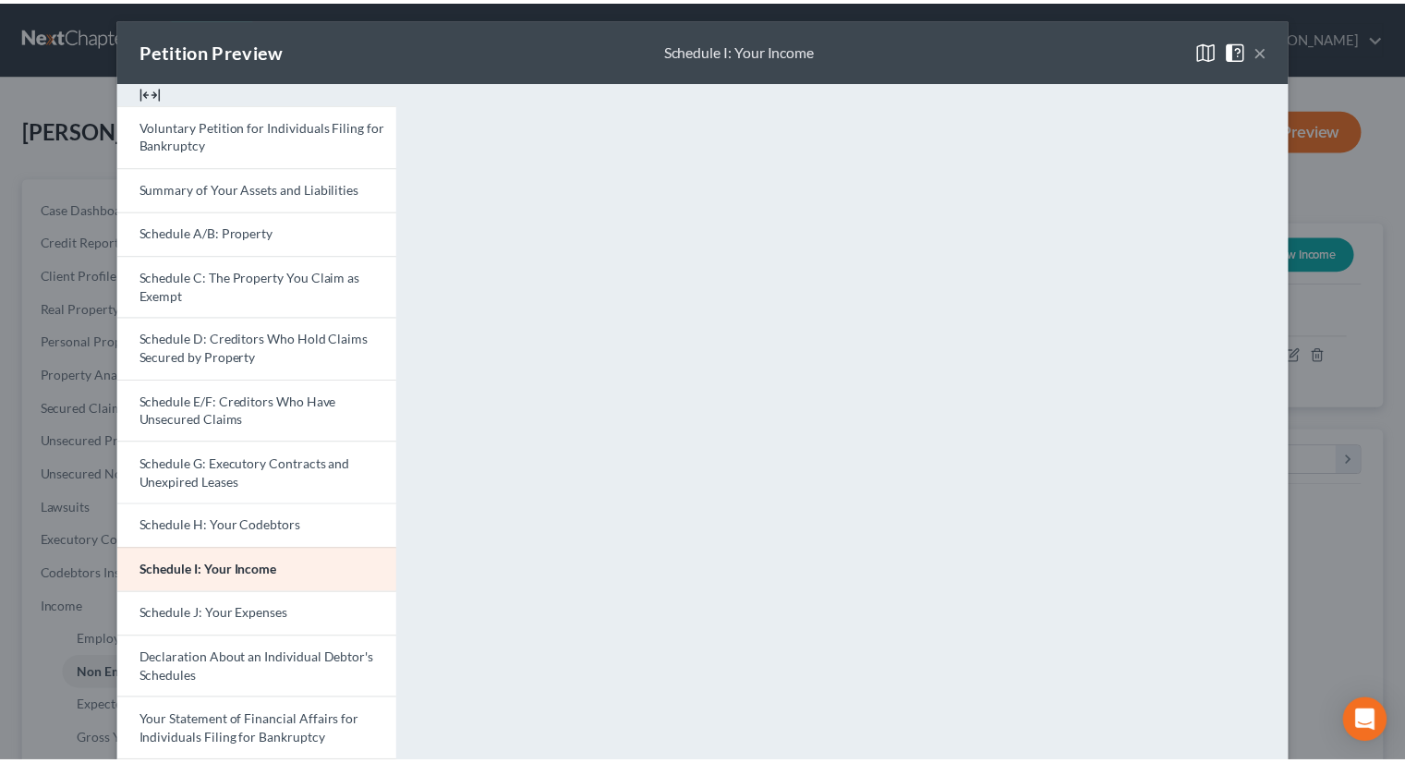
scroll to position [0, 0]
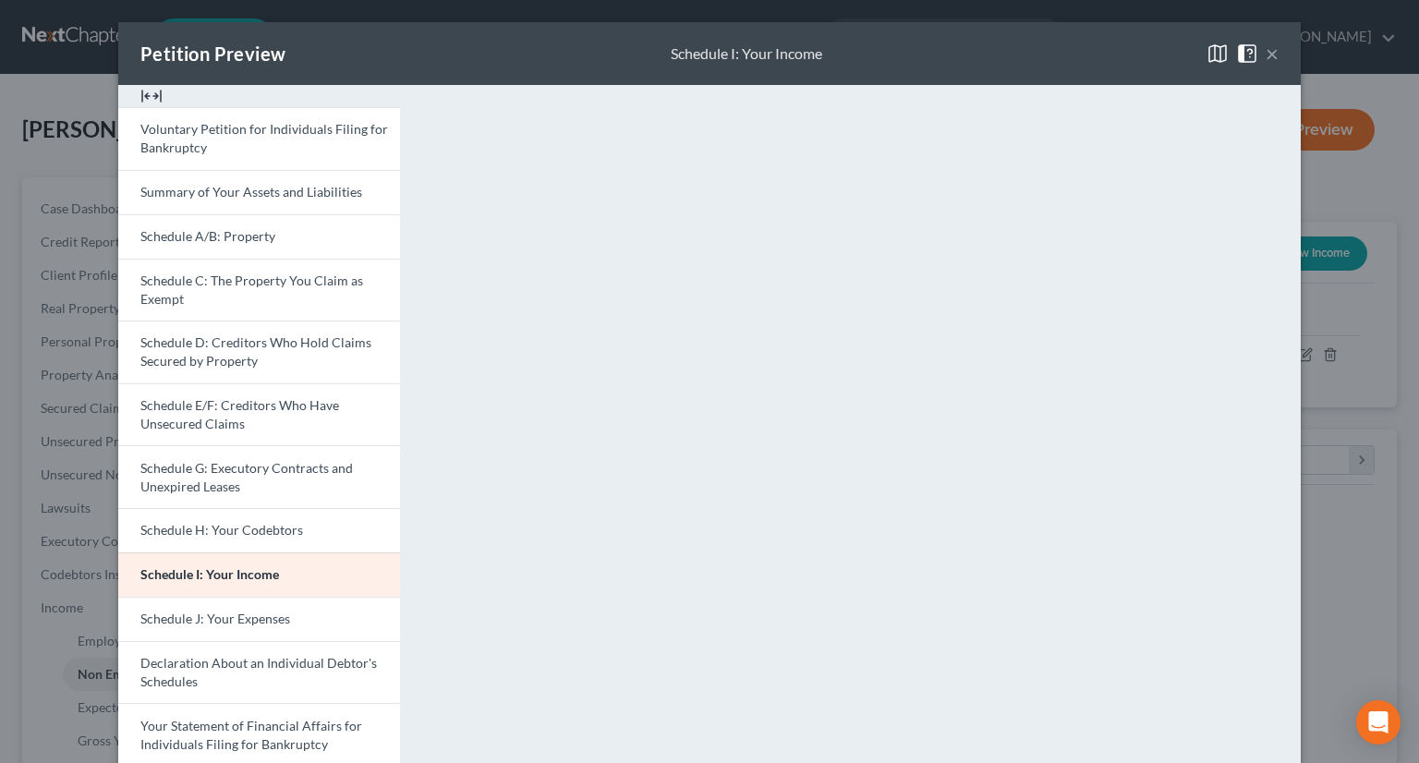
click at [1266, 55] on button "×" at bounding box center [1272, 53] width 13 height 22
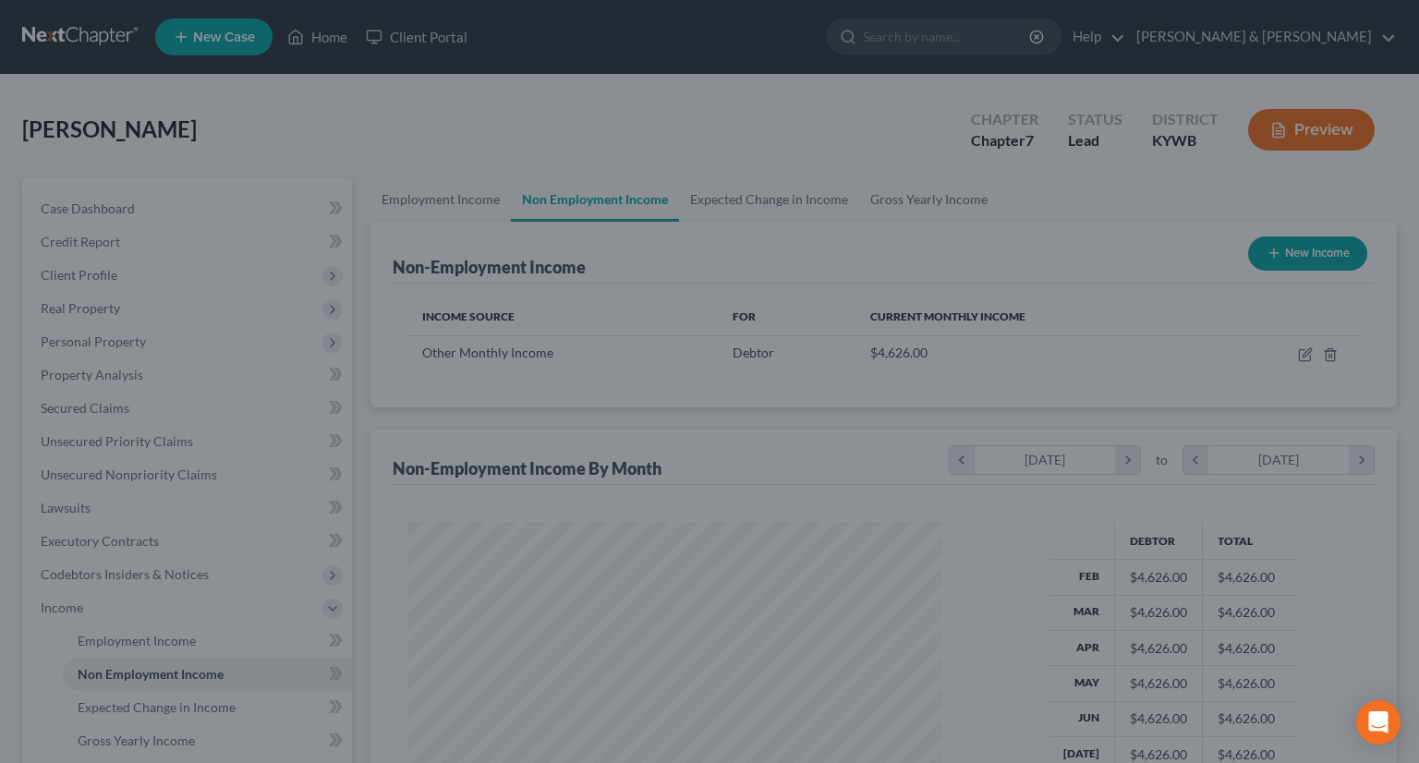
scroll to position [923394, 923152]
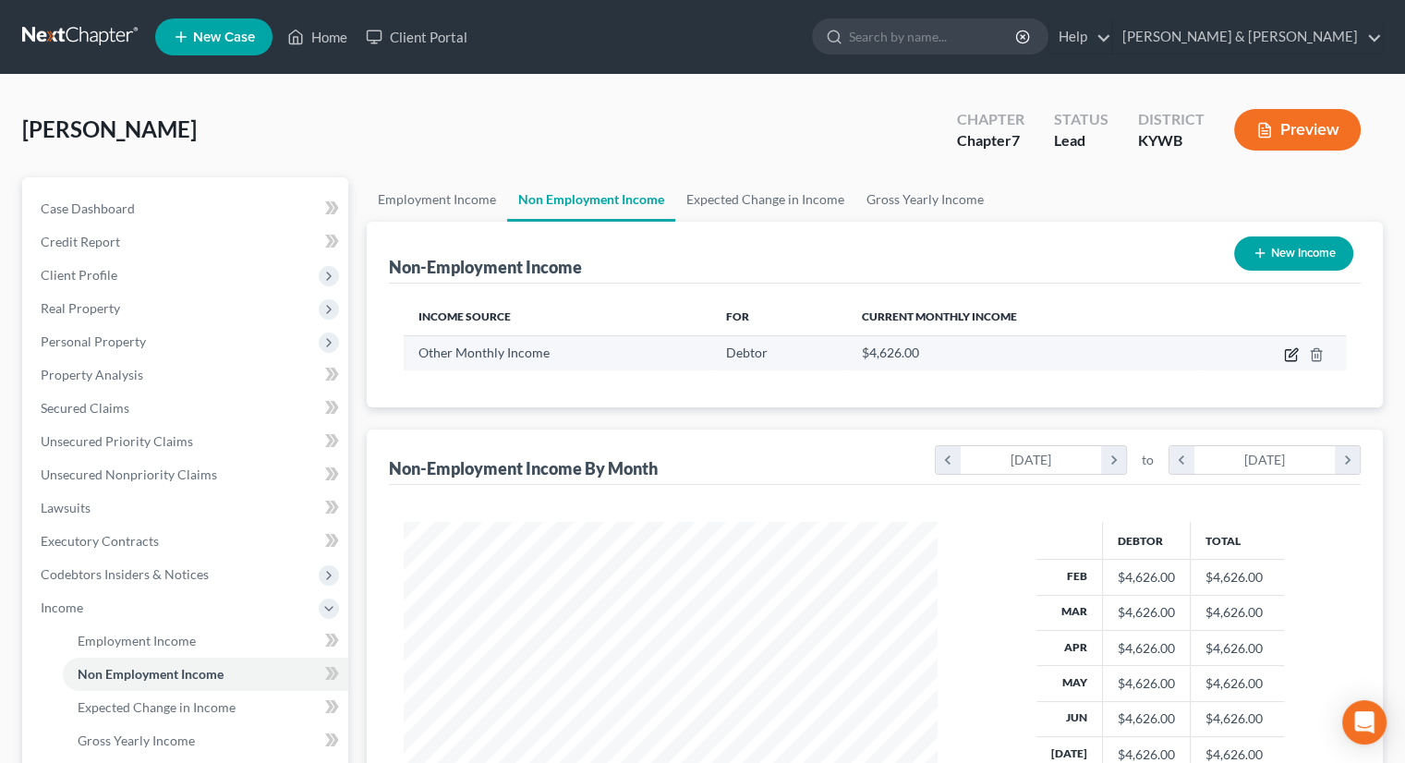
click at [1290, 350] on icon "button" at bounding box center [1291, 354] width 15 height 15
select select "13"
select select "0"
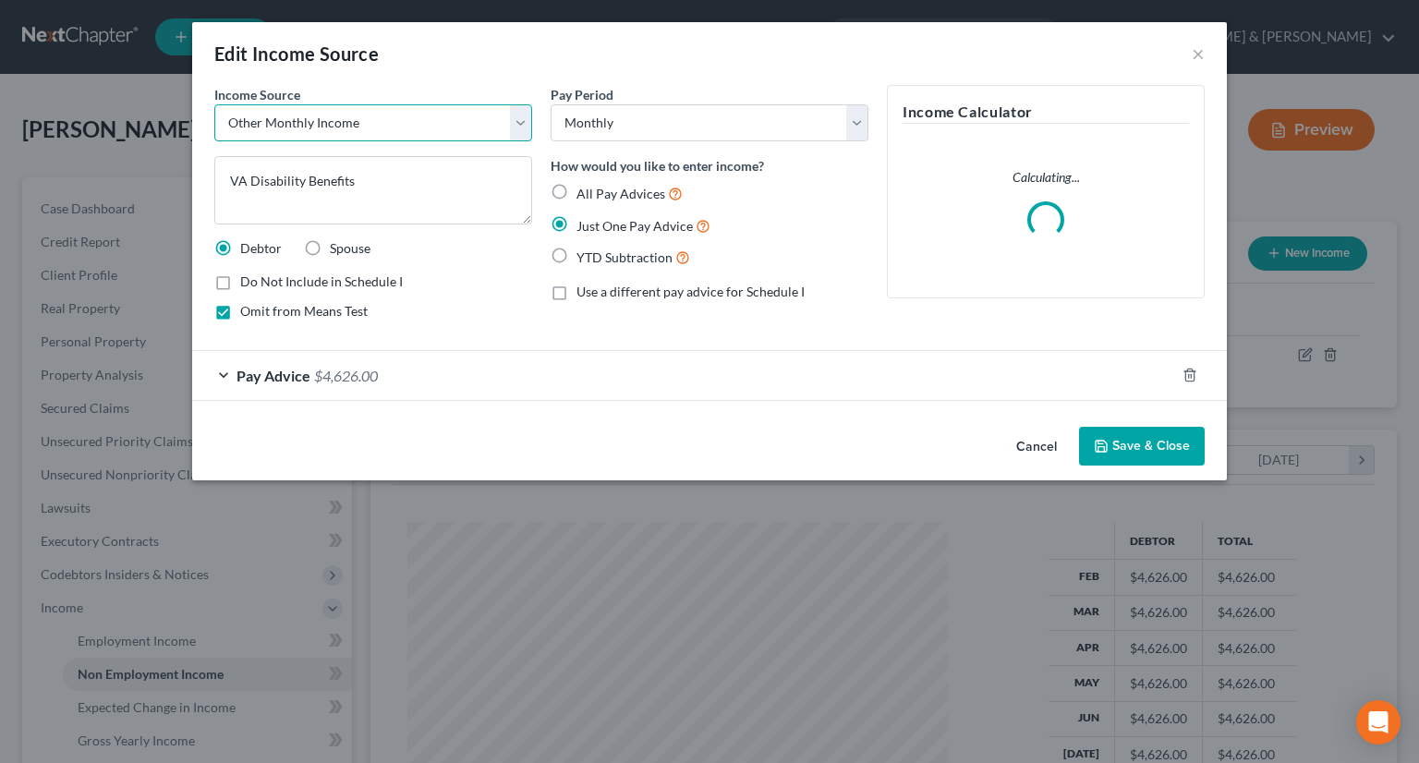
click at [514, 123] on select "Select Unemployment Disability (from employer) Pension Retirement Social Securi…" at bounding box center [373, 122] width 318 height 37
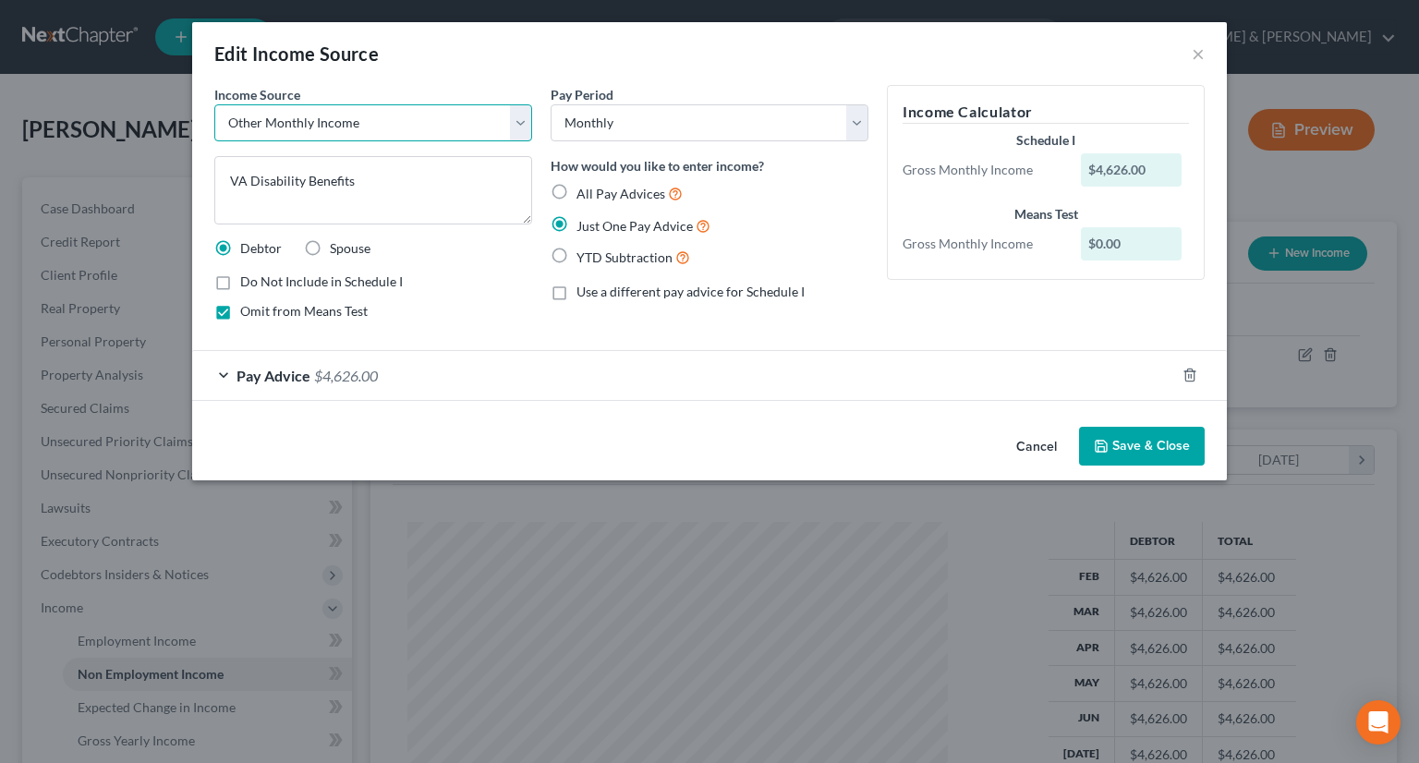
click at [523, 119] on select "Select Unemployment Disability (from employer) Pension Retirement Social Securi…" at bounding box center [373, 122] width 318 height 37
select select "12"
click at [214, 104] on select "Select Unemployment Disability (from employer) Pension Retirement Social Securi…" at bounding box center [373, 122] width 318 height 37
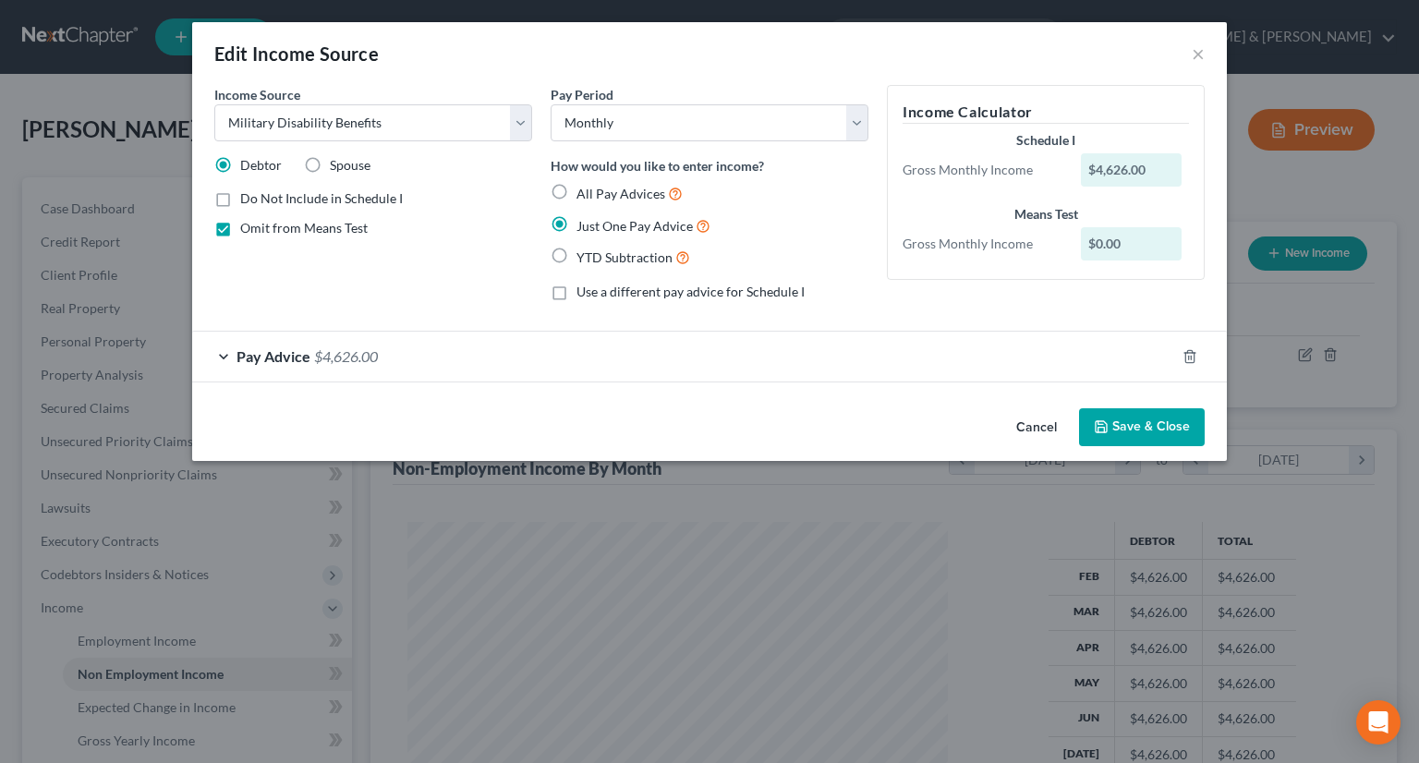
click at [1117, 421] on button "Save & Close" at bounding box center [1142, 427] width 126 height 39
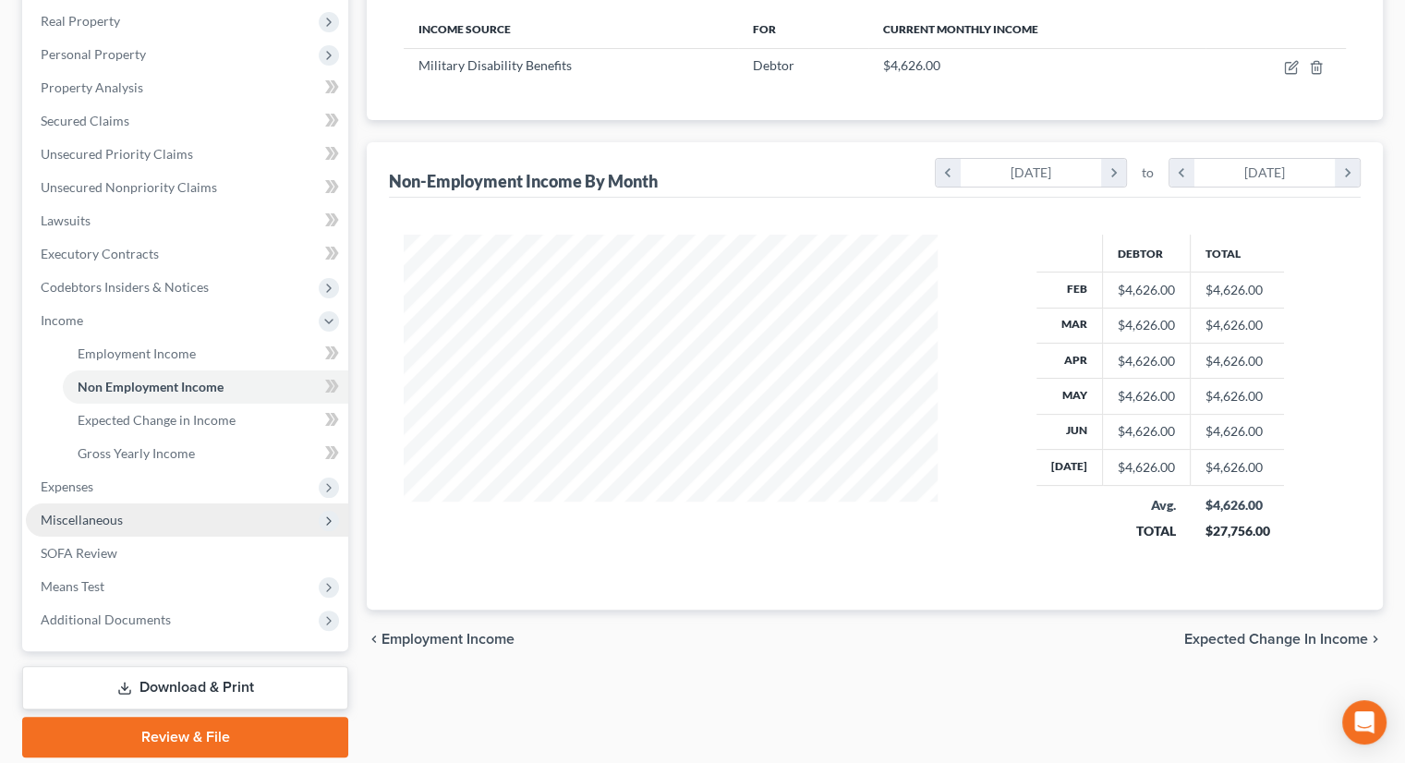
scroll to position [351, 0]
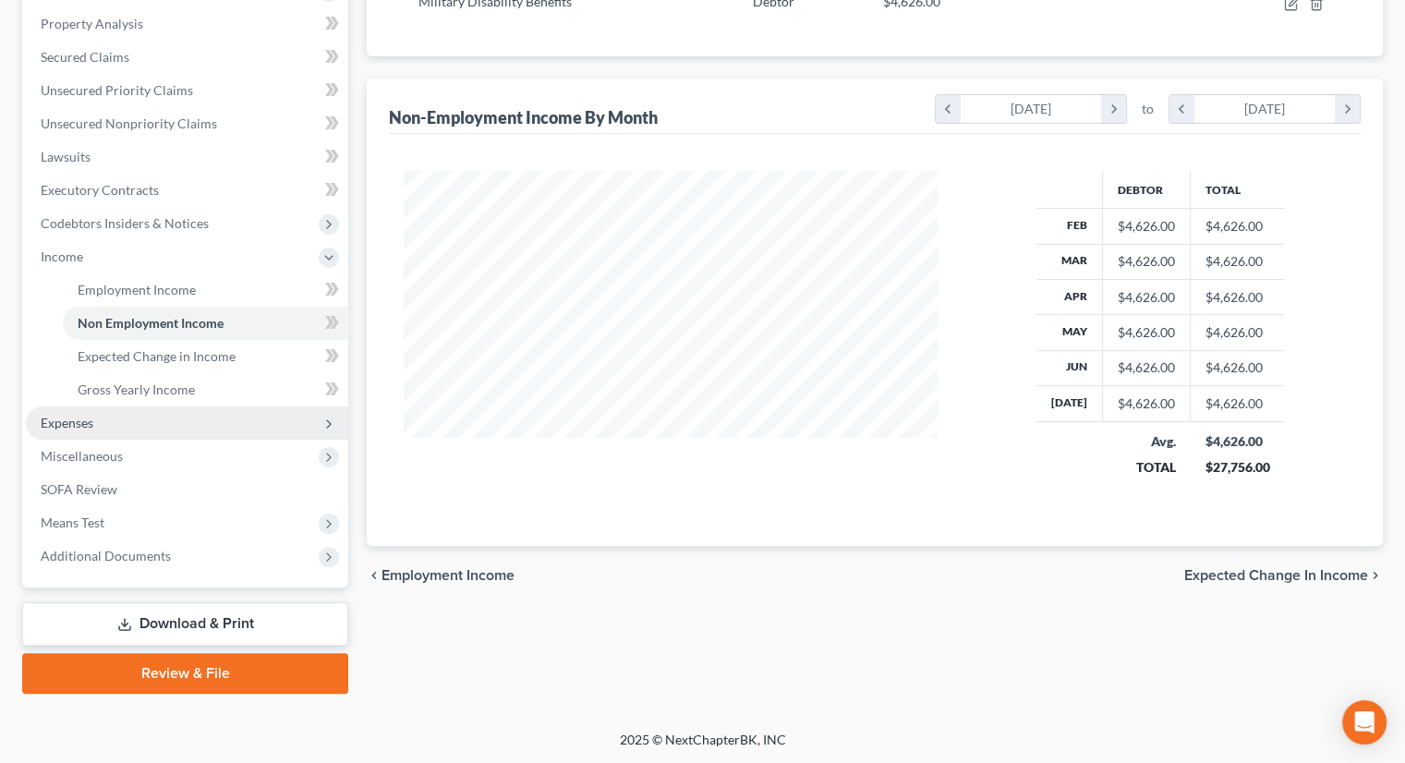
click at [63, 422] on span "Expenses" at bounding box center [67, 423] width 53 height 16
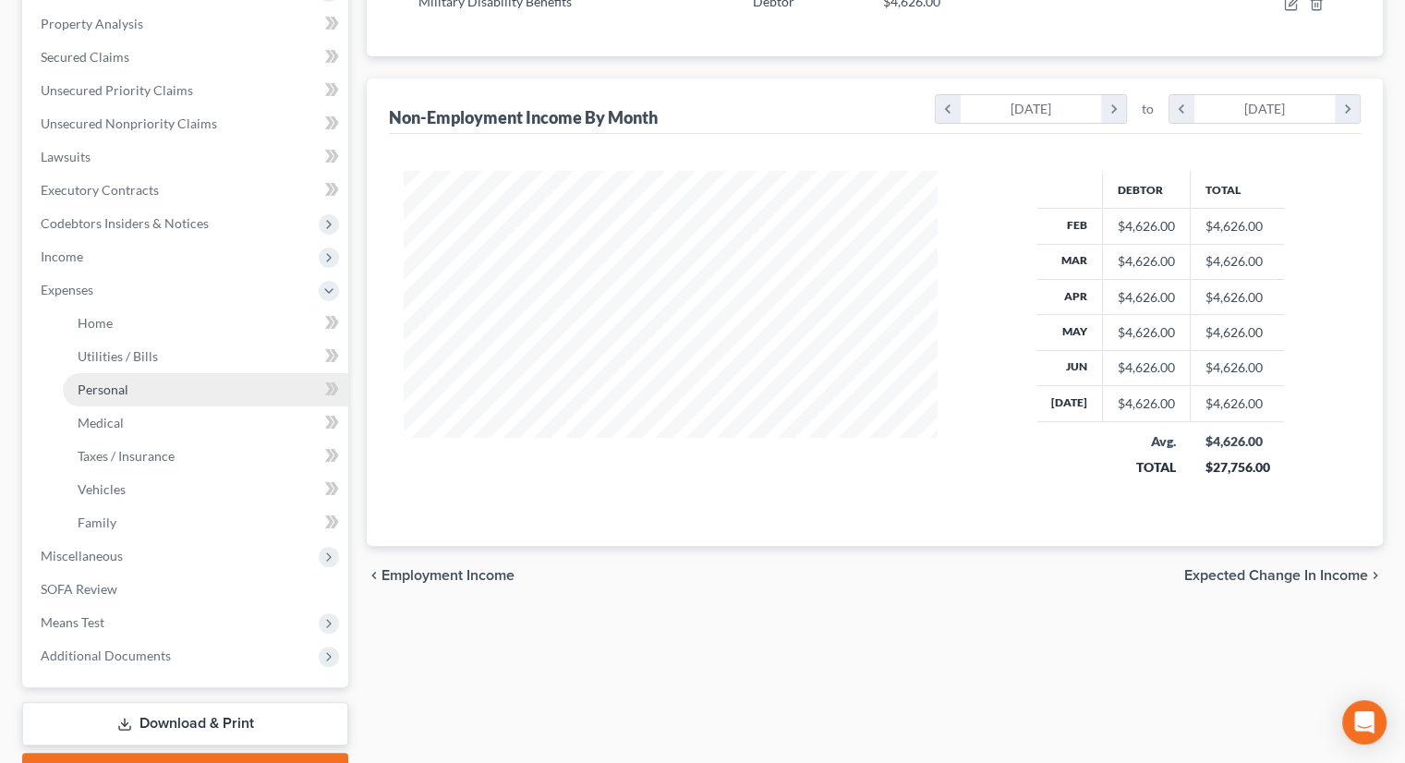
click at [139, 388] on link "Personal" at bounding box center [205, 389] width 285 height 33
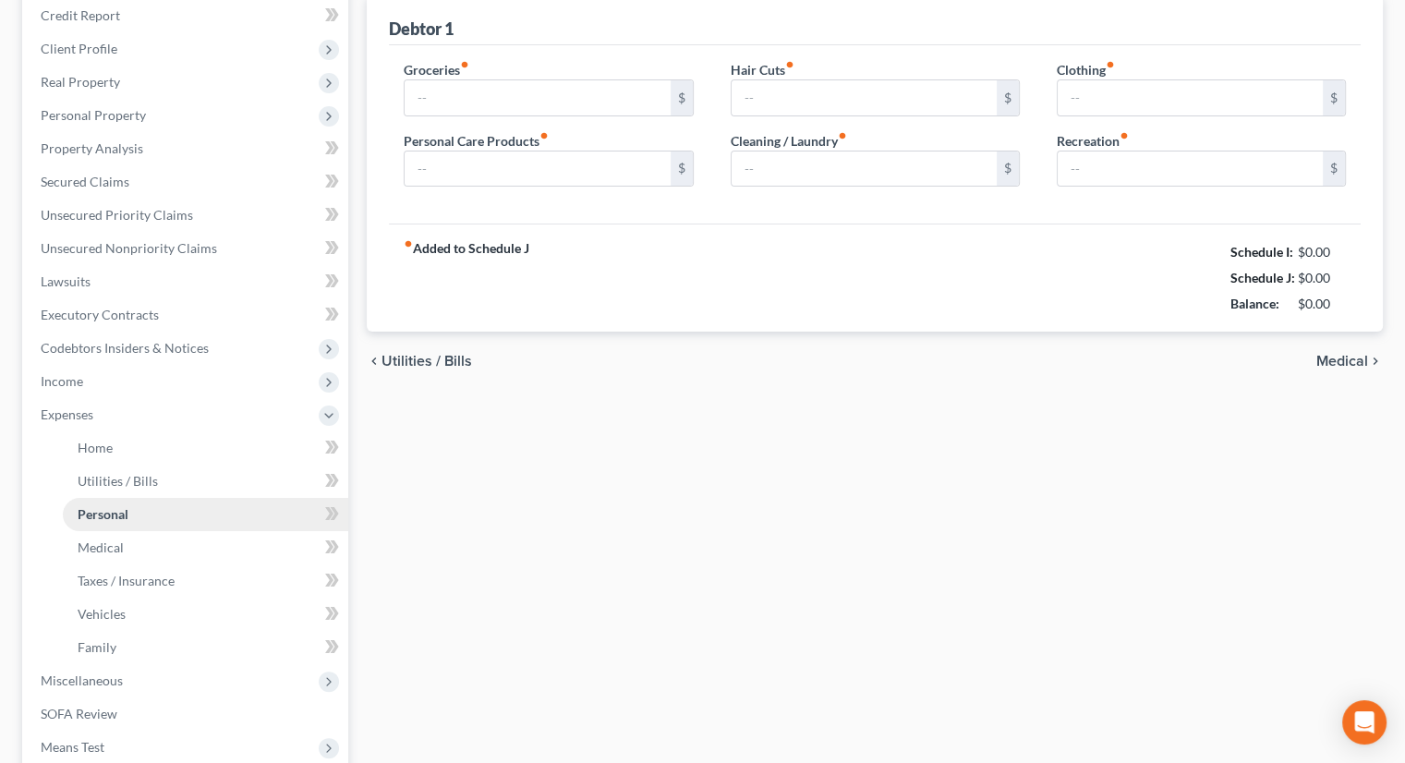
type input "1,000.00"
type input "0.00"
type input "100.00"
type input "40.00"
type input "300.00"
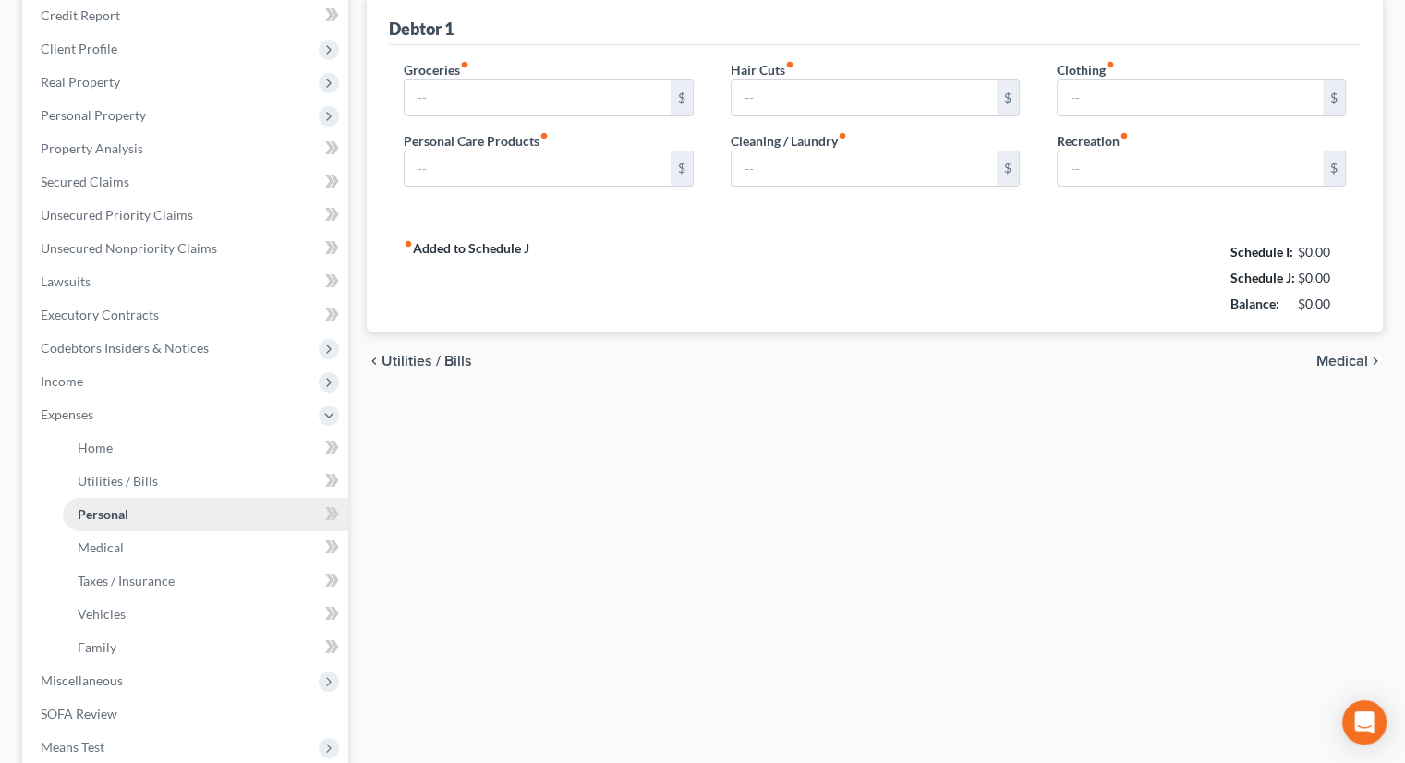
type input "250.00"
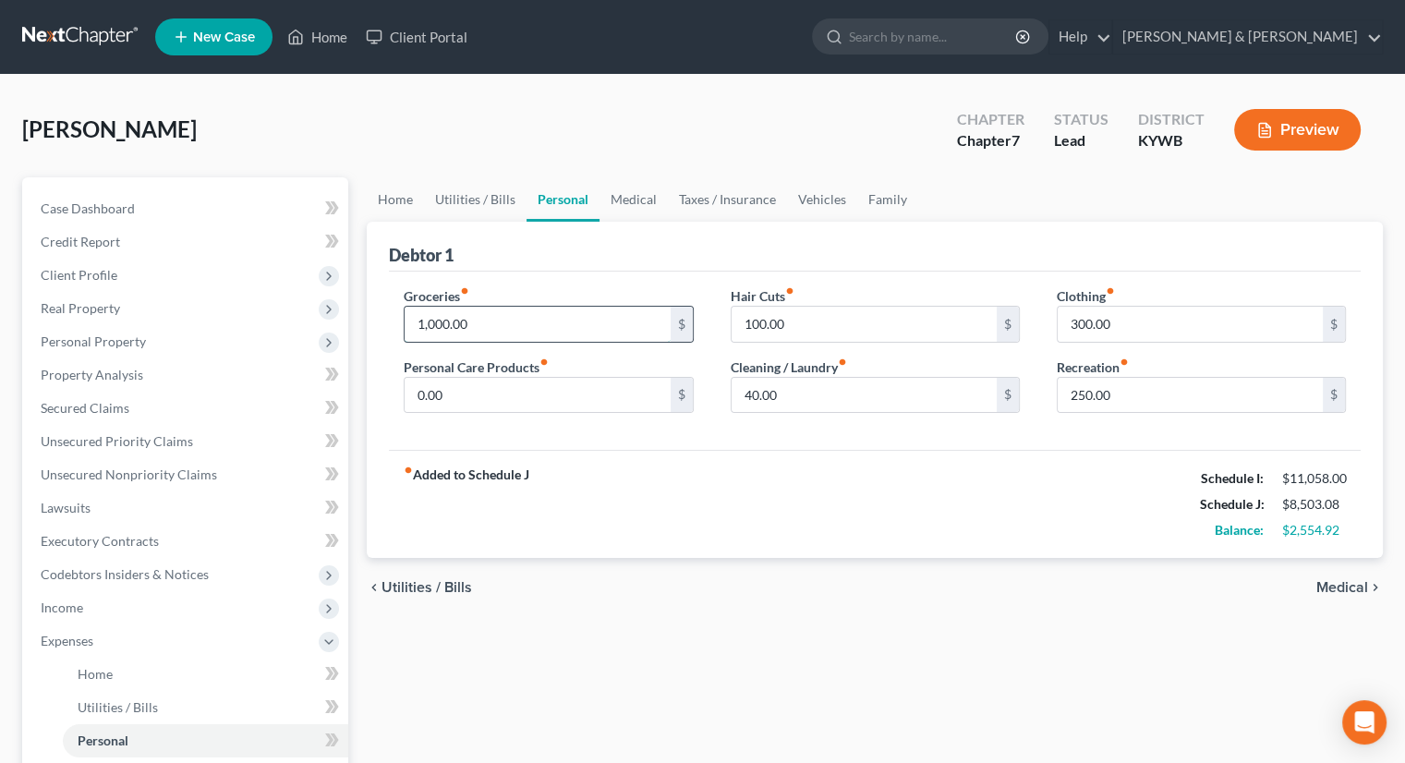
click at [437, 317] on input "1,000.00" at bounding box center [537, 324] width 265 height 35
click at [429, 324] on input "1,000.00" at bounding box center [537, 324] width 265 height 35
type input "1,600.00"
click at [815, 201] on link "Vehicles" at bounding box center [822, 199] width 70 height 44
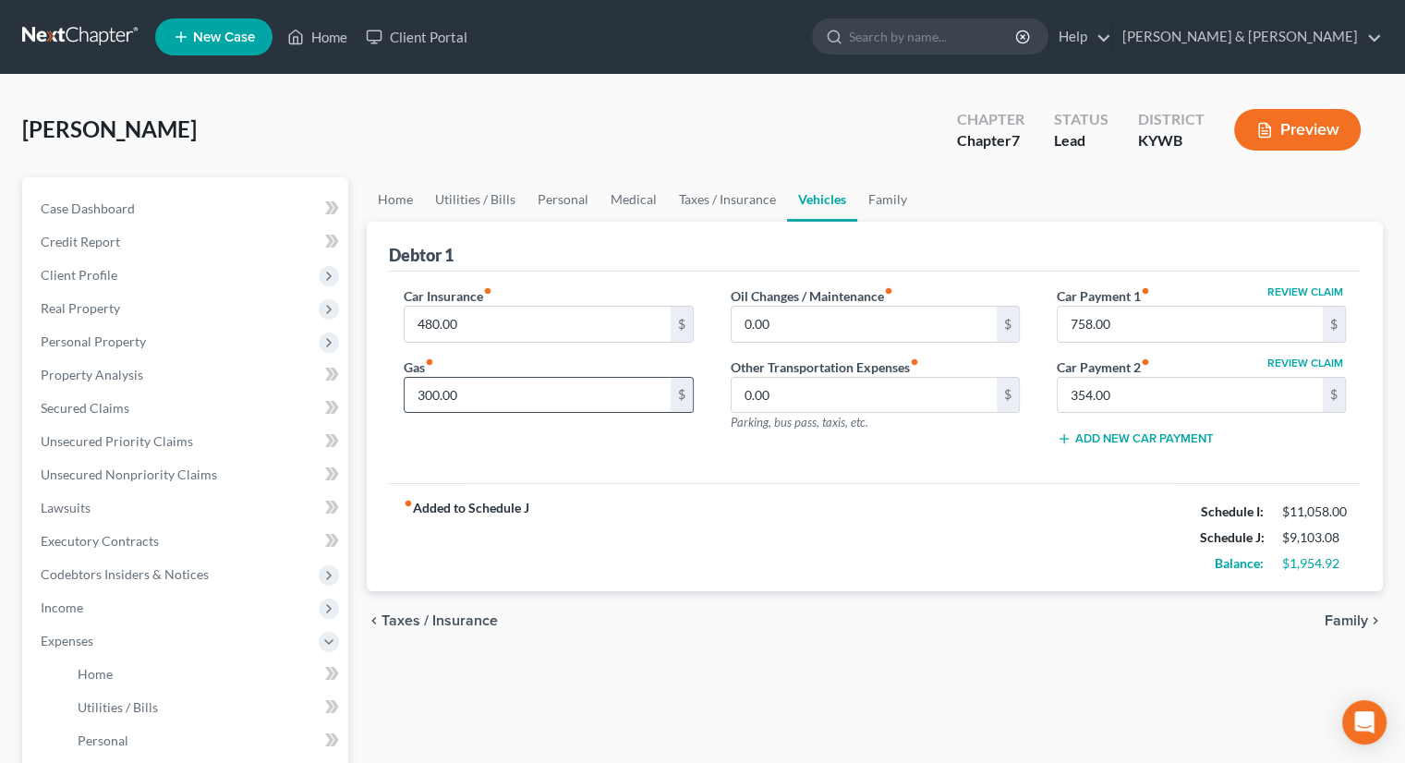
click at [500, 389] on input "300.00" at bounding box center [537, 395] width 265 height 35
type input "350.00"
click at [684, 195] on link "Taxes / Insurance" at bounding box center [727, 199] width 119 height 44
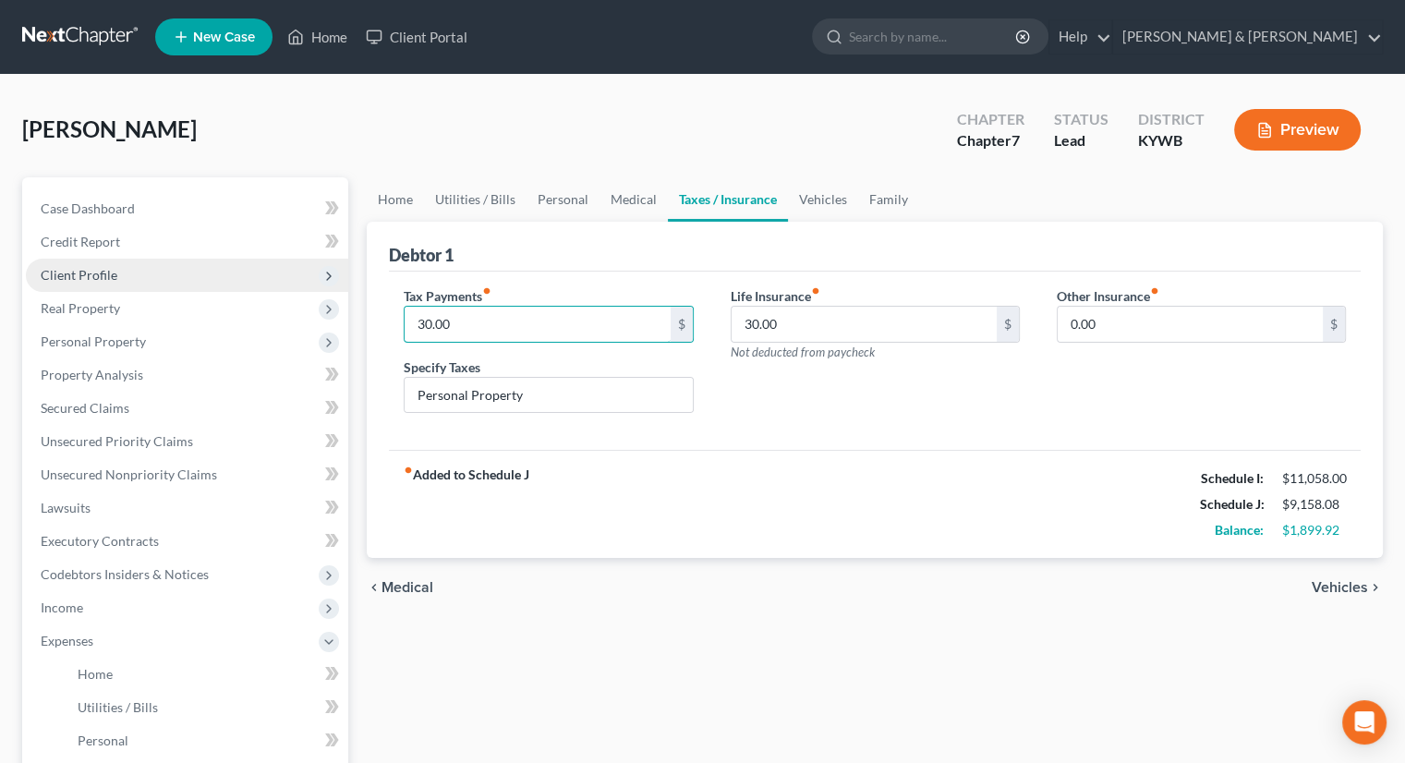
type input "30.00"
click at [55, 276] on span "Client Profile" at bounding box center [79, 275] width 77 height 16
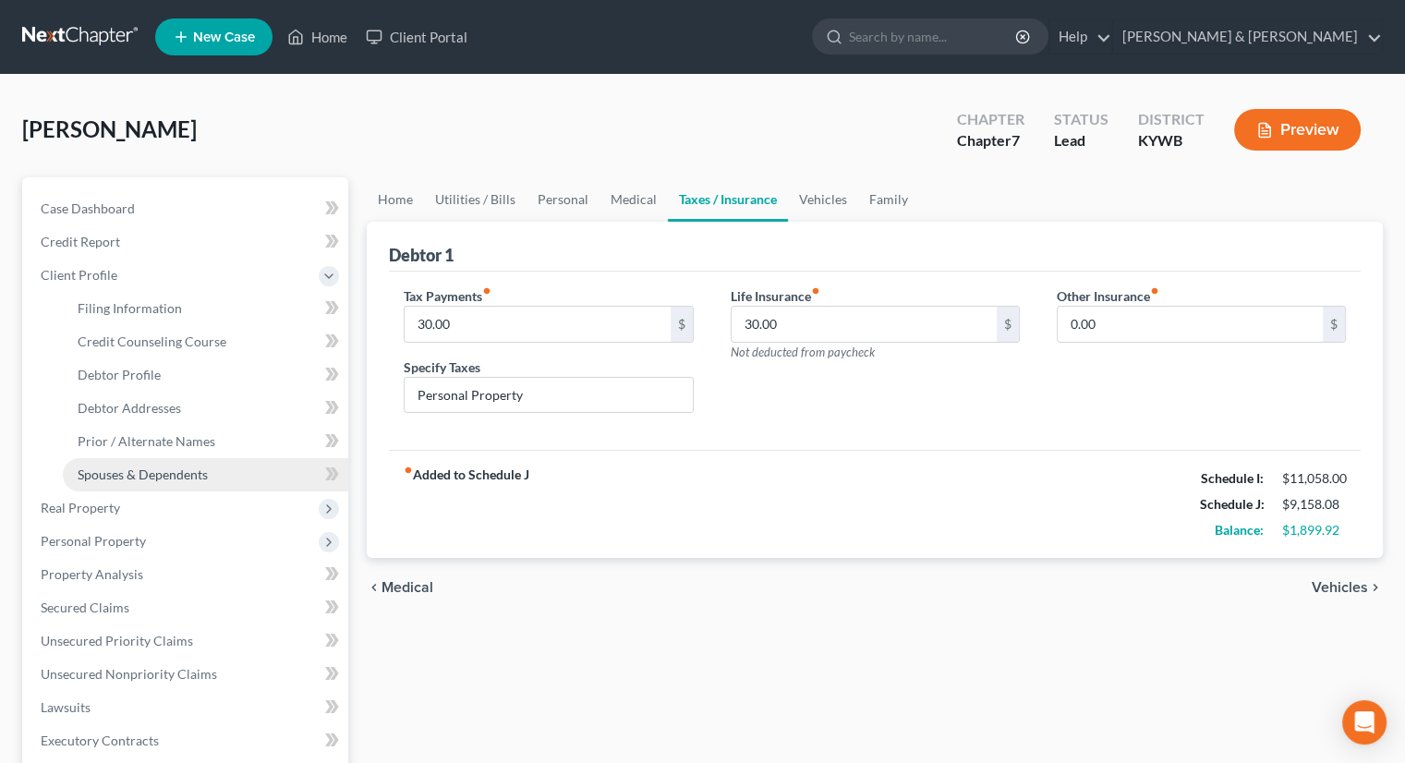
click at [155, 479] on span "Spouses & Dependents" at bounding box center [143, 474] width 130 height 16
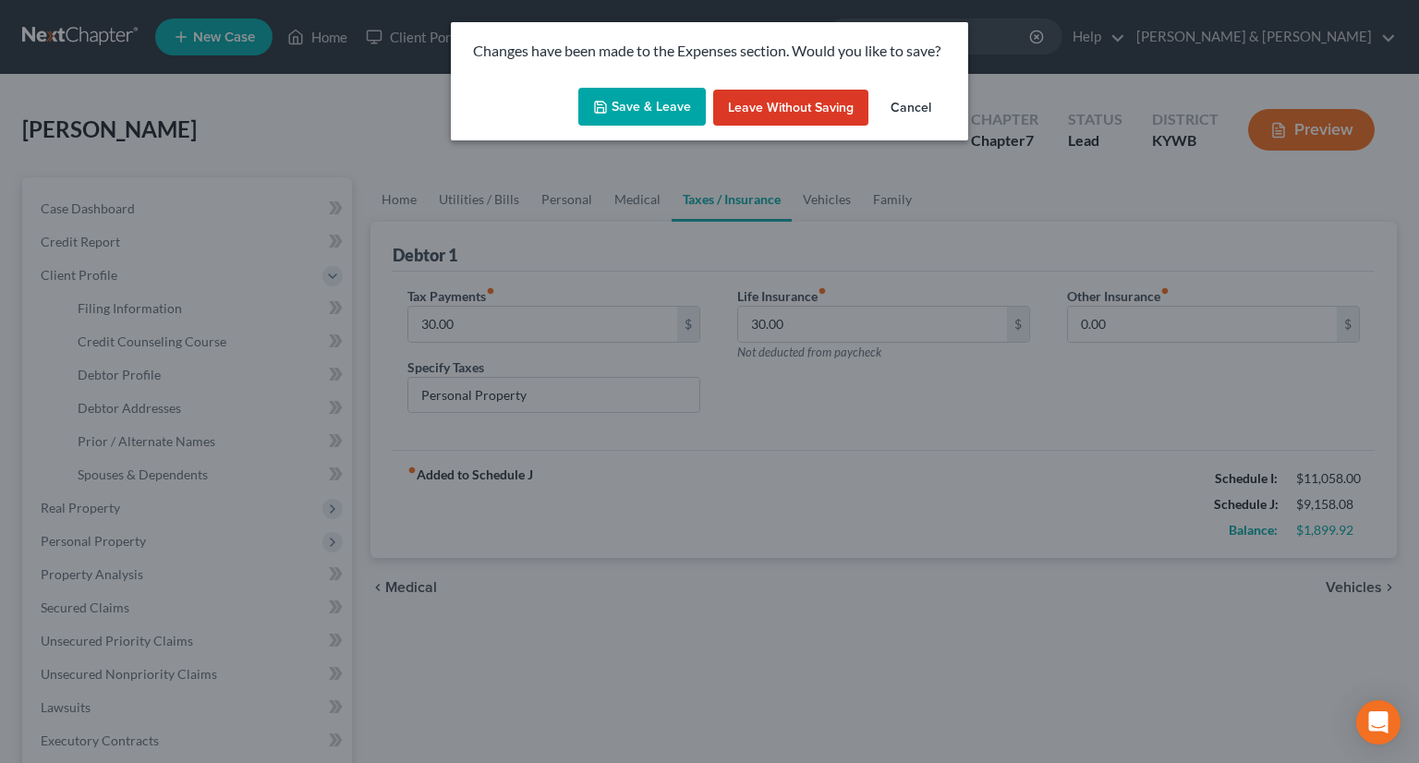
click at [662, 112] on button "Save & Leave" at bounding box center [641, 107] width 127 height 39
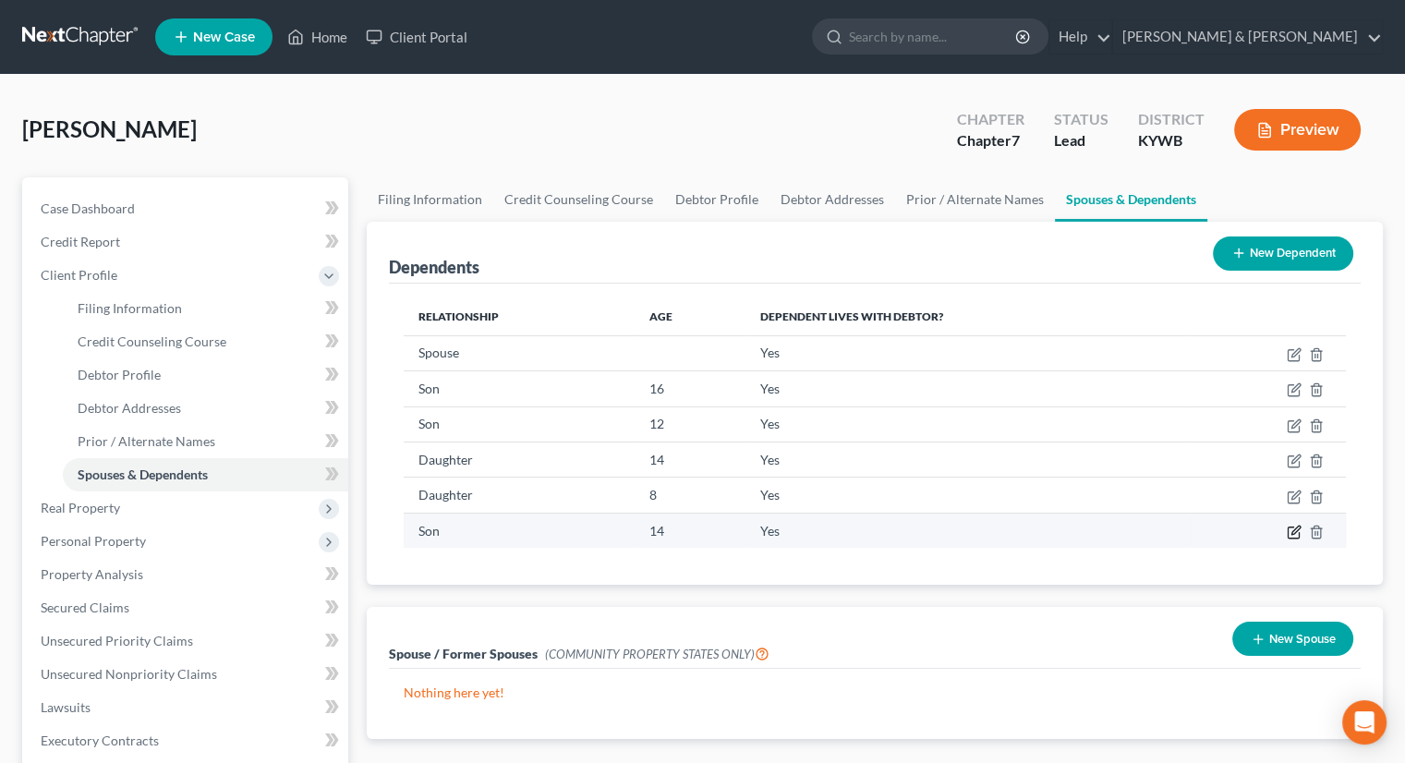
click at [1293, 528] on icon "button" at bounding box center [1295, 530] width 8 height 8
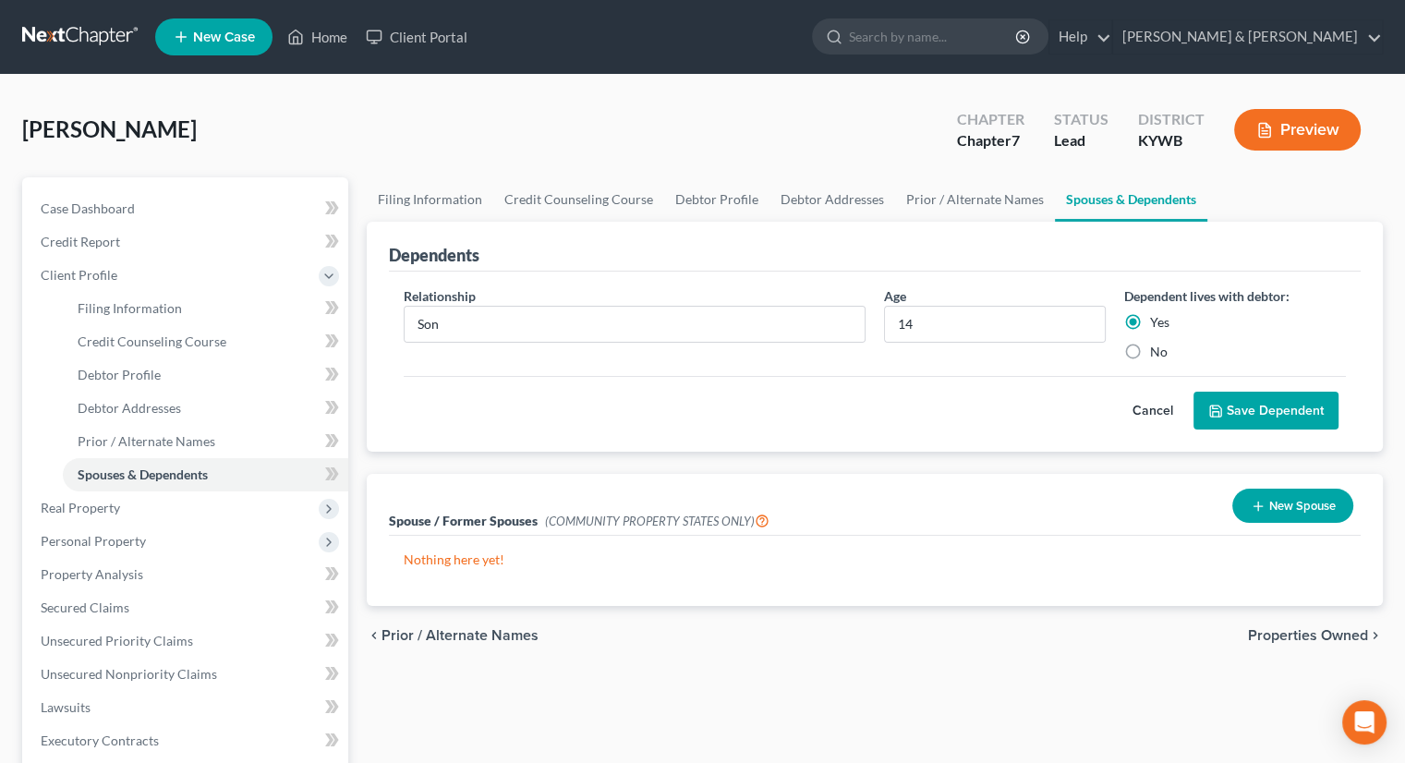
click at [1162, 408] on button "Cancel" at bounding box center [1152, 411] width 81 height 37
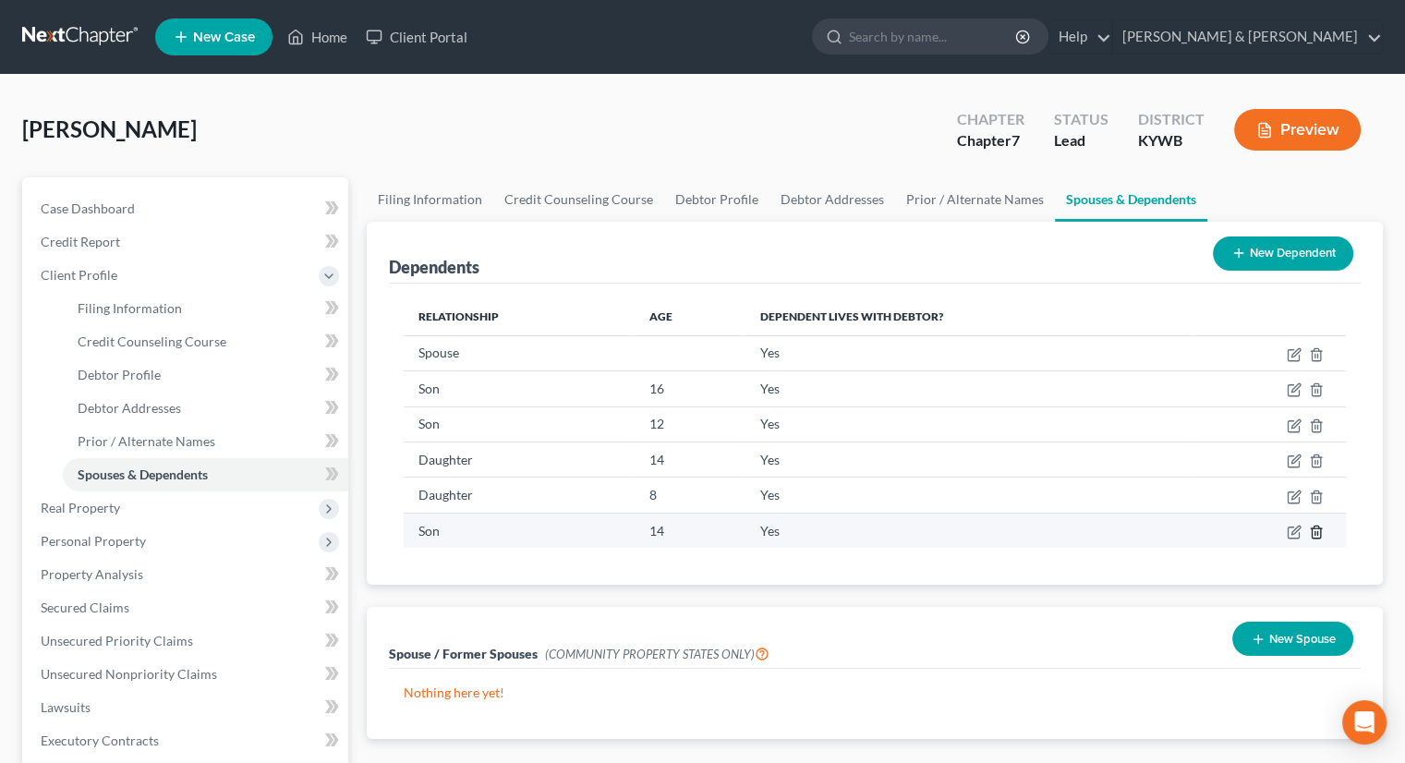
click at [1317, 531] on line "button" at bounding box center [1317, 533] width 0 height 4
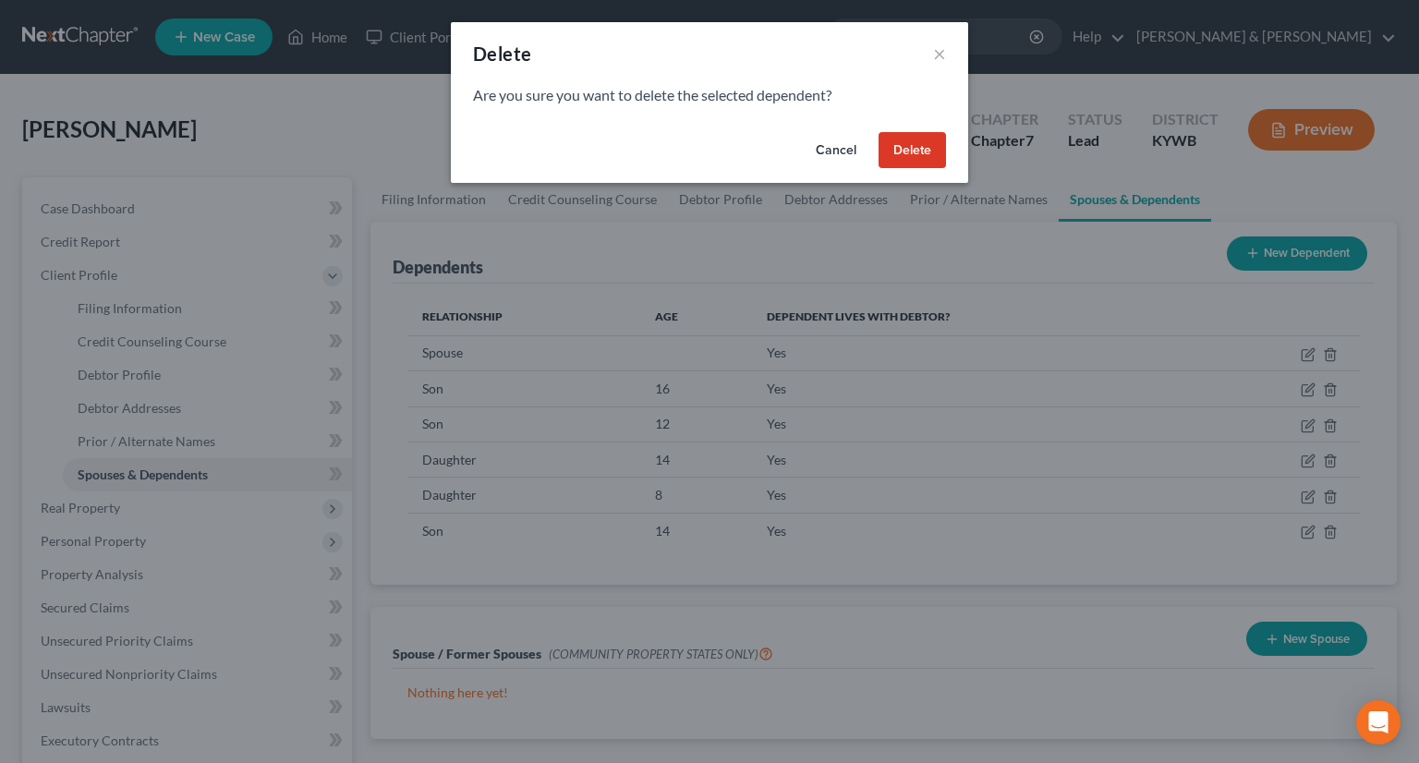
click at [927, 145] on button "Delete" at bounding box center [911, 150] width 67 height 37
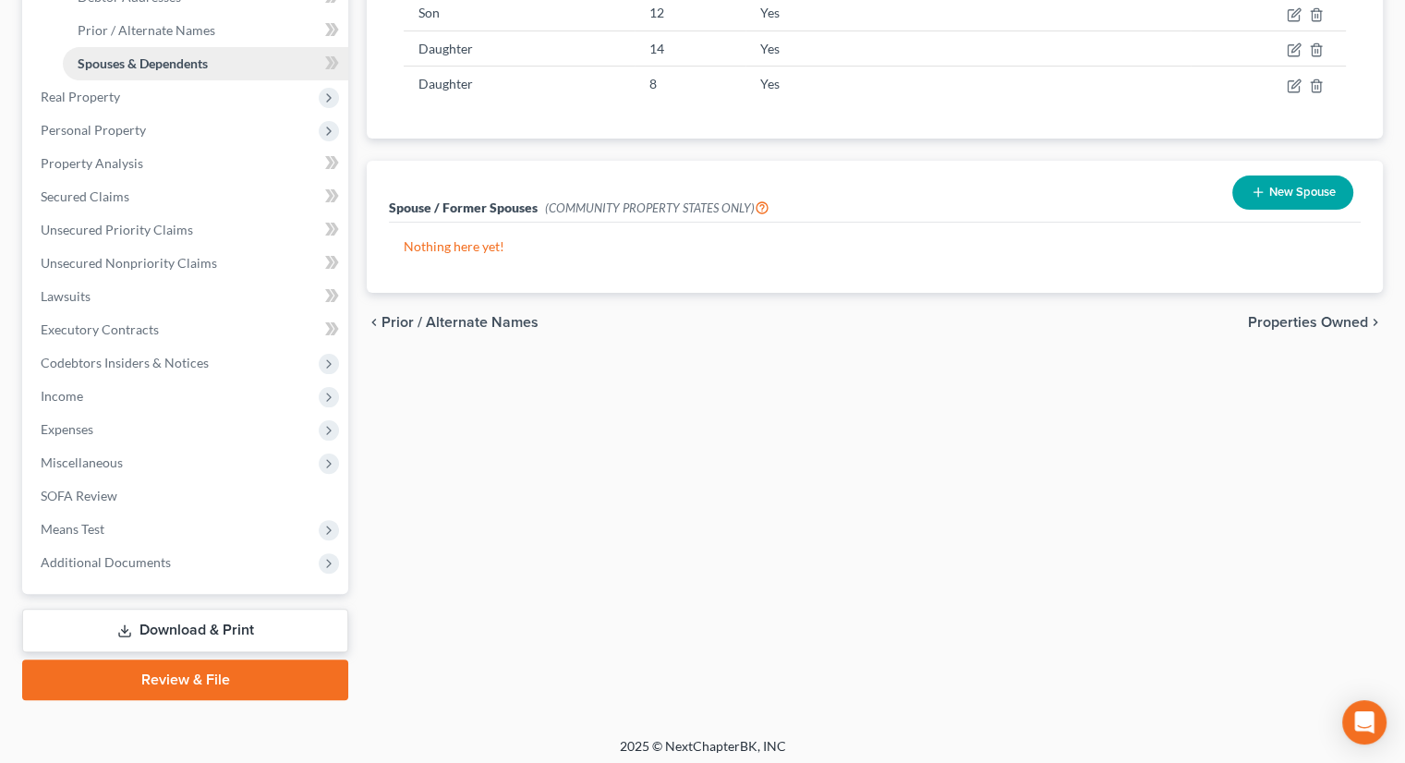
scroll to position [418, 0]
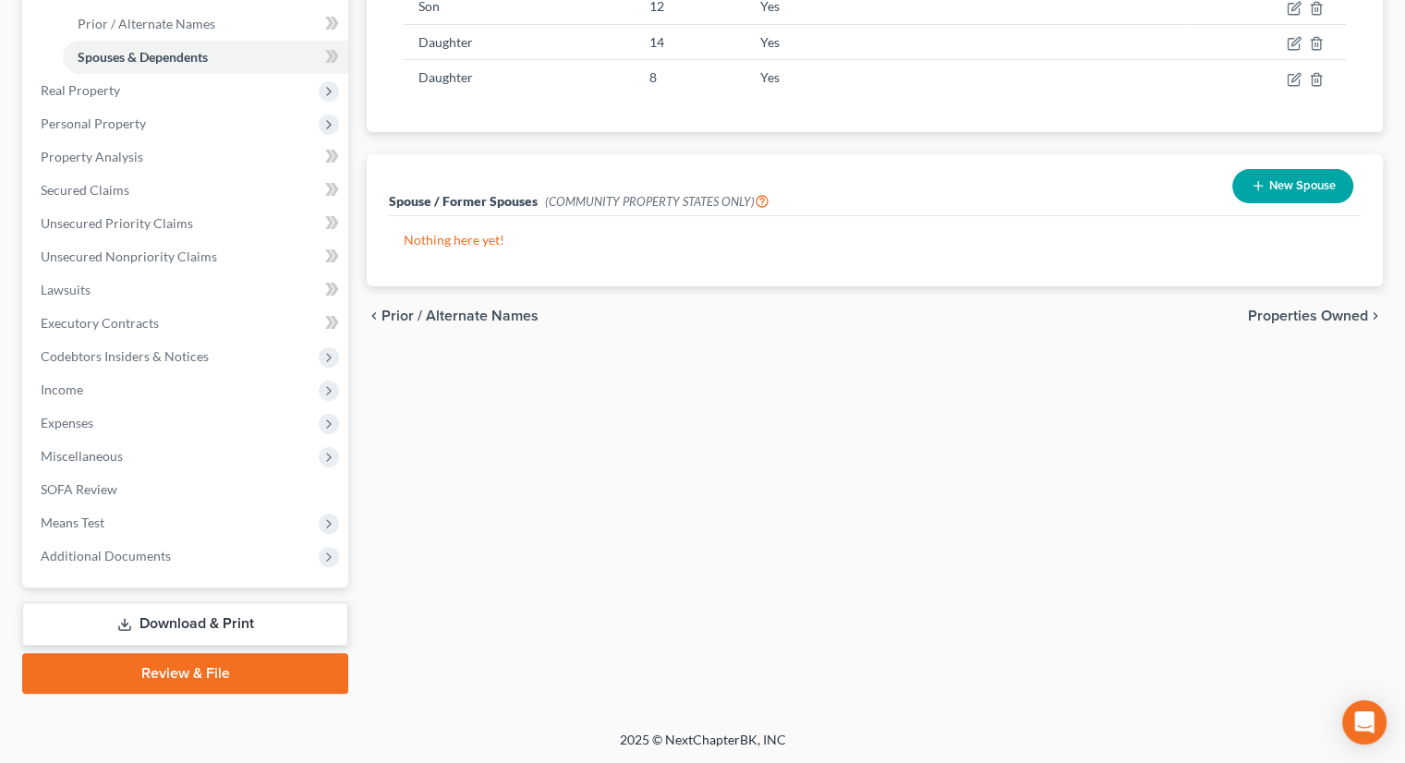
click at [240, 614] on link "Download & Print" at bounding box center [185, 623] width 326 height 43
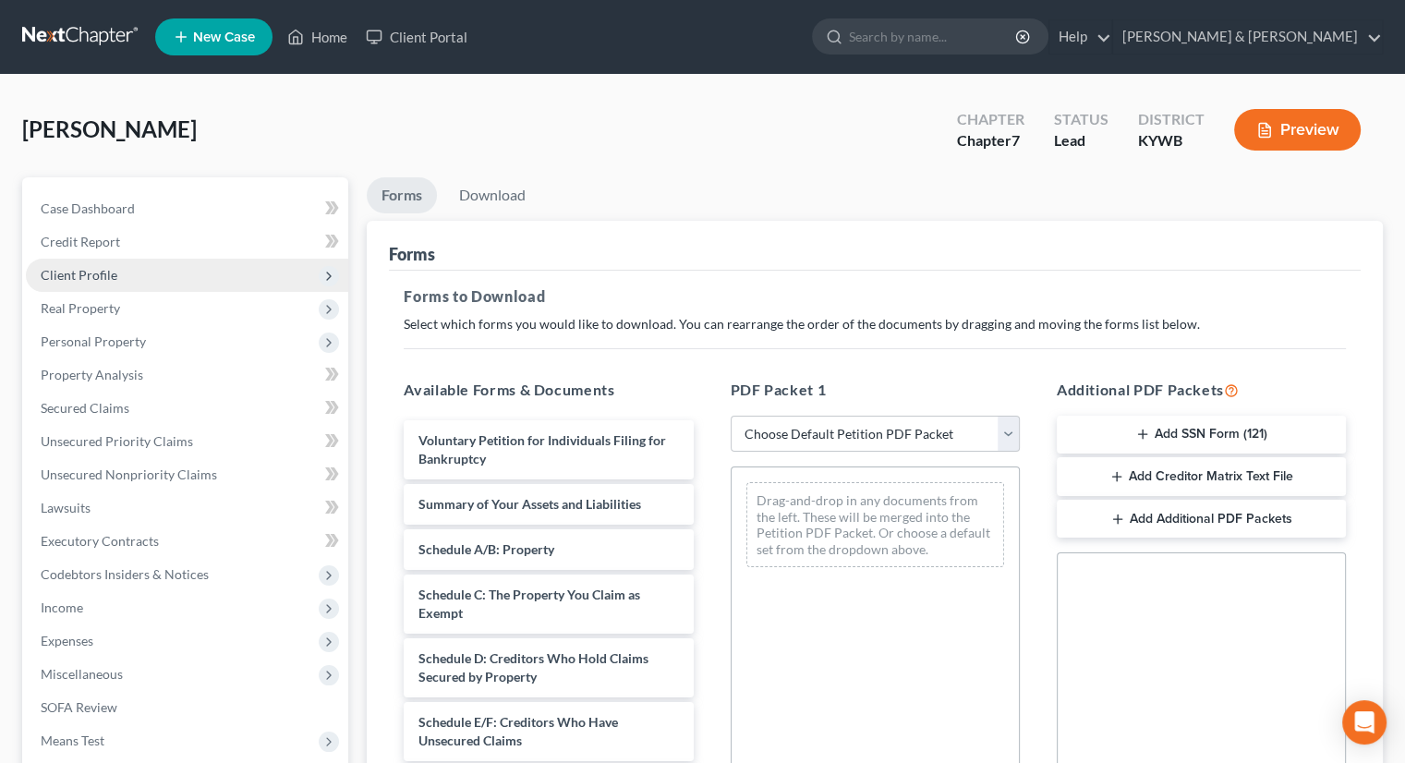
click at [138, 276] on span "Client Profile" at bounding box center [187, 275] width 322 height 33
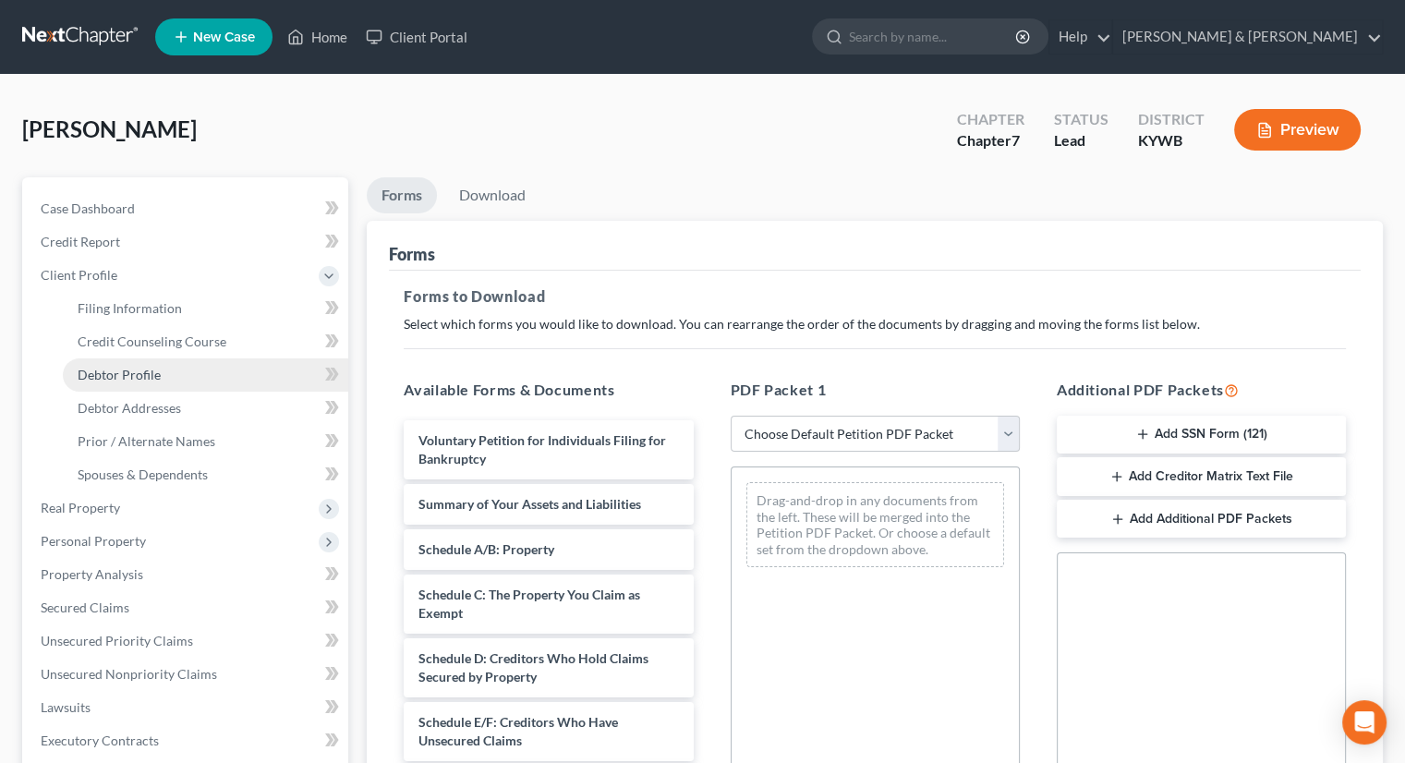
click at [162, 371] on link "Debtor Profile" at bounding box center [205, 374] width 285 height 33
select select "1"
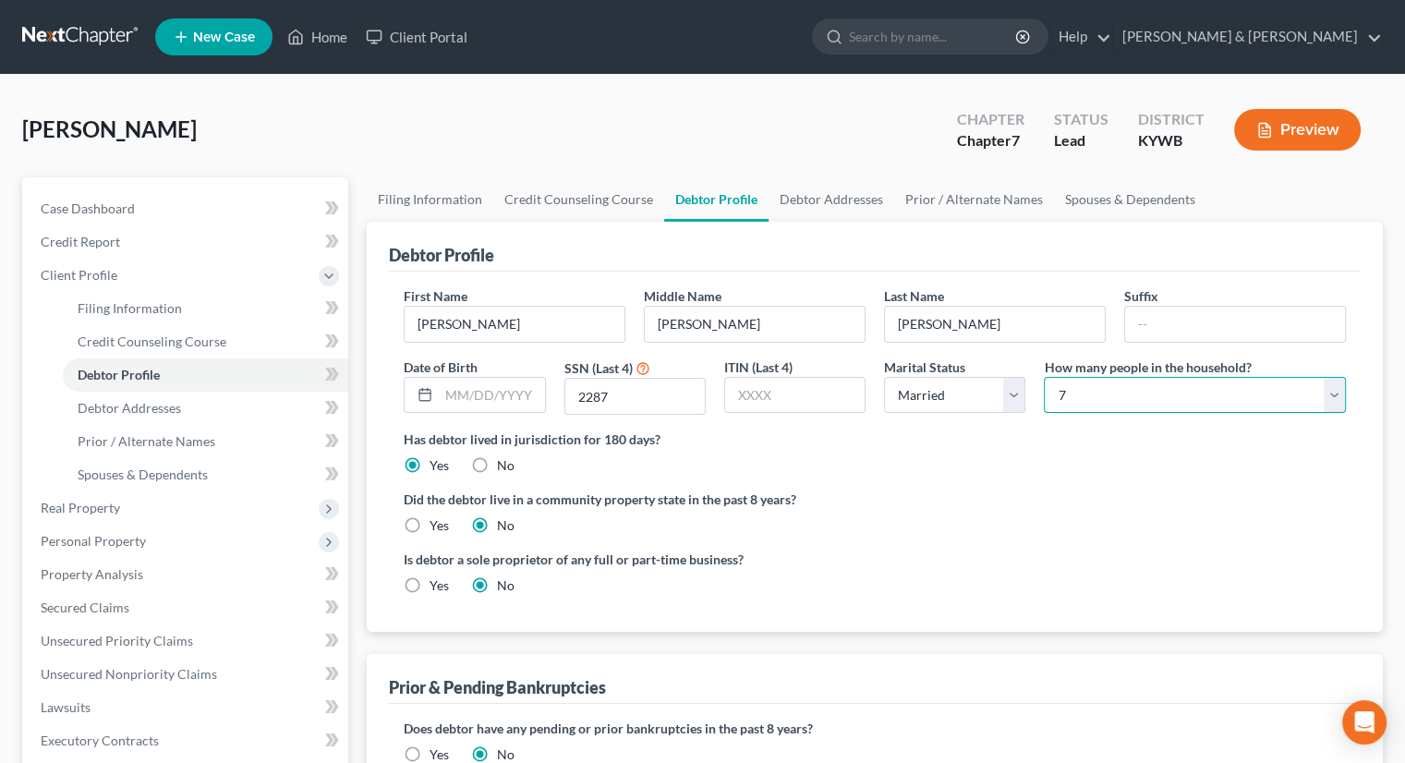
click at [1329, 388] on select "Select 1 2 3 4 5 6 7 8 9 10 11 12 13 14 15 16 17 18 19 20" at bounding box center [1195, 395] width 302 height 37
select select "5"
click at [1044, 377] on select "Select 1 2 3 4 5 6 7 8 9 10 11 12 13 14 15 16 17 18 19 20" at bounding box center [1195, 395] width 302 height 37
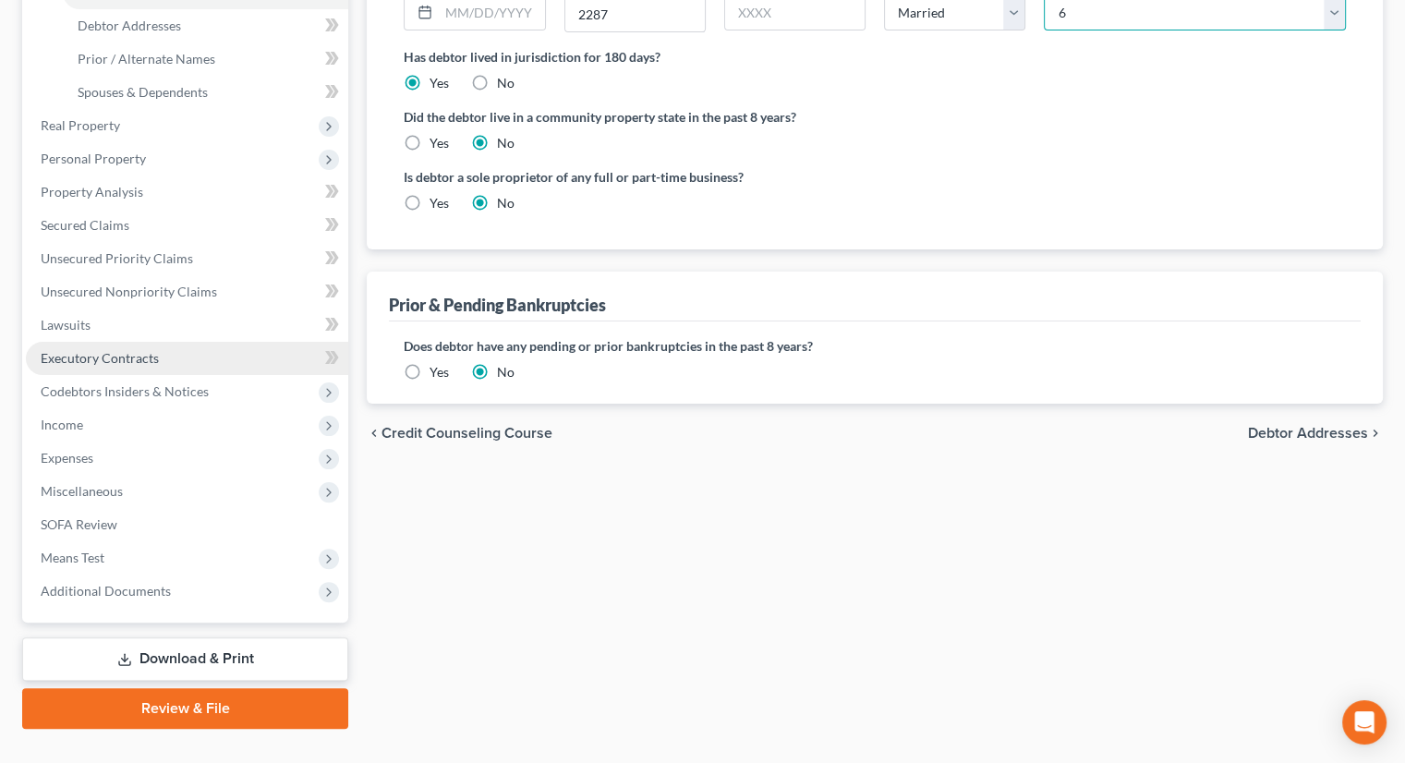
scroll to position [418, 0]
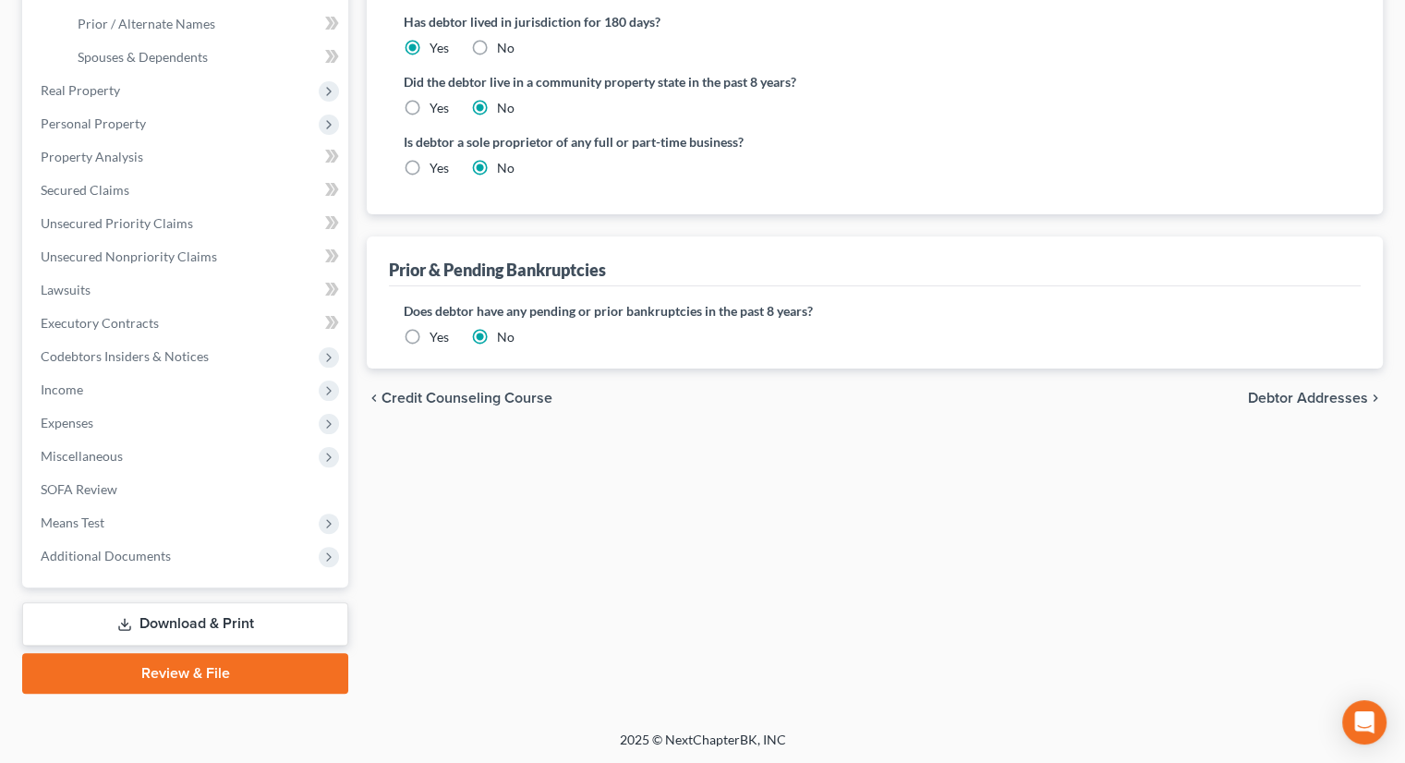
click at [154, 612] on link "Download & Print" at bounding box center [185, 623] width 326 height 43
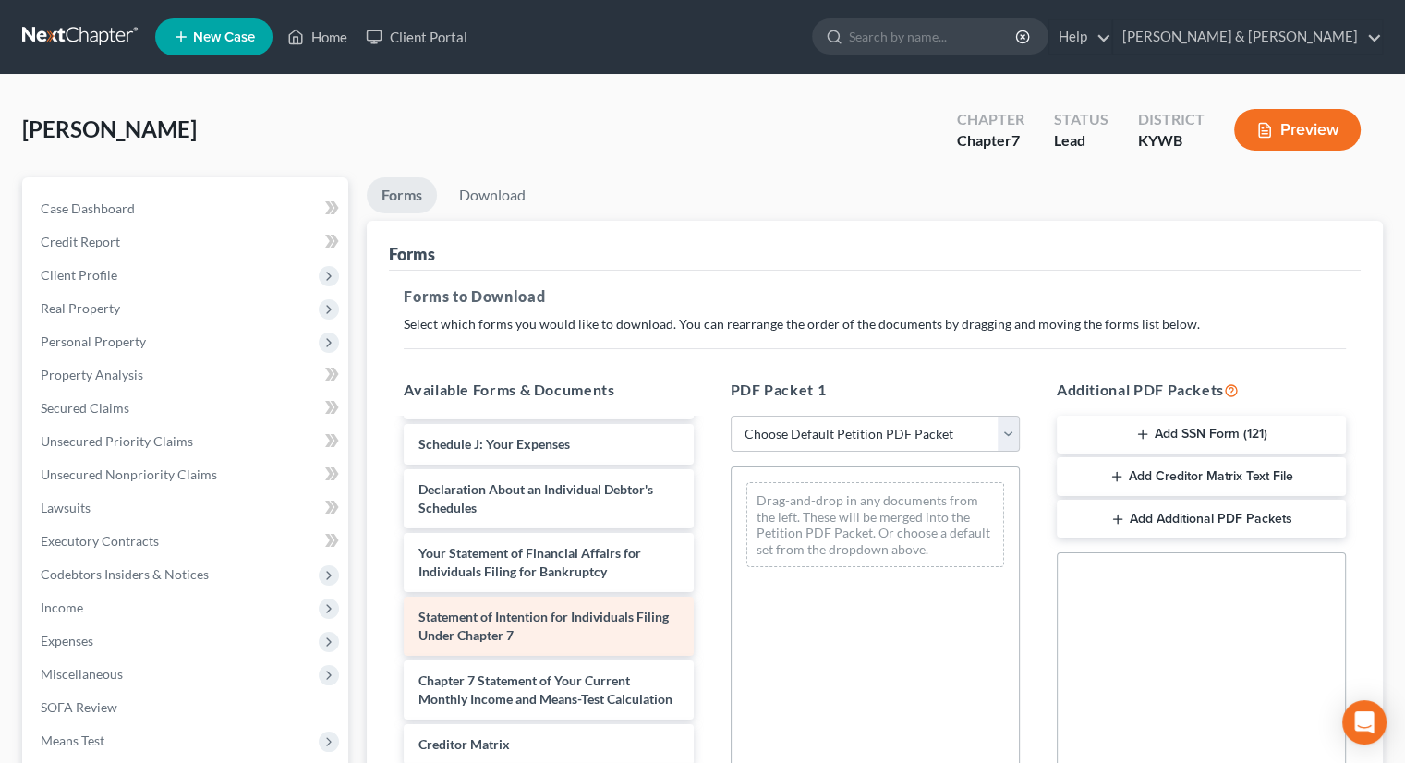
scroll to position [451, 0]
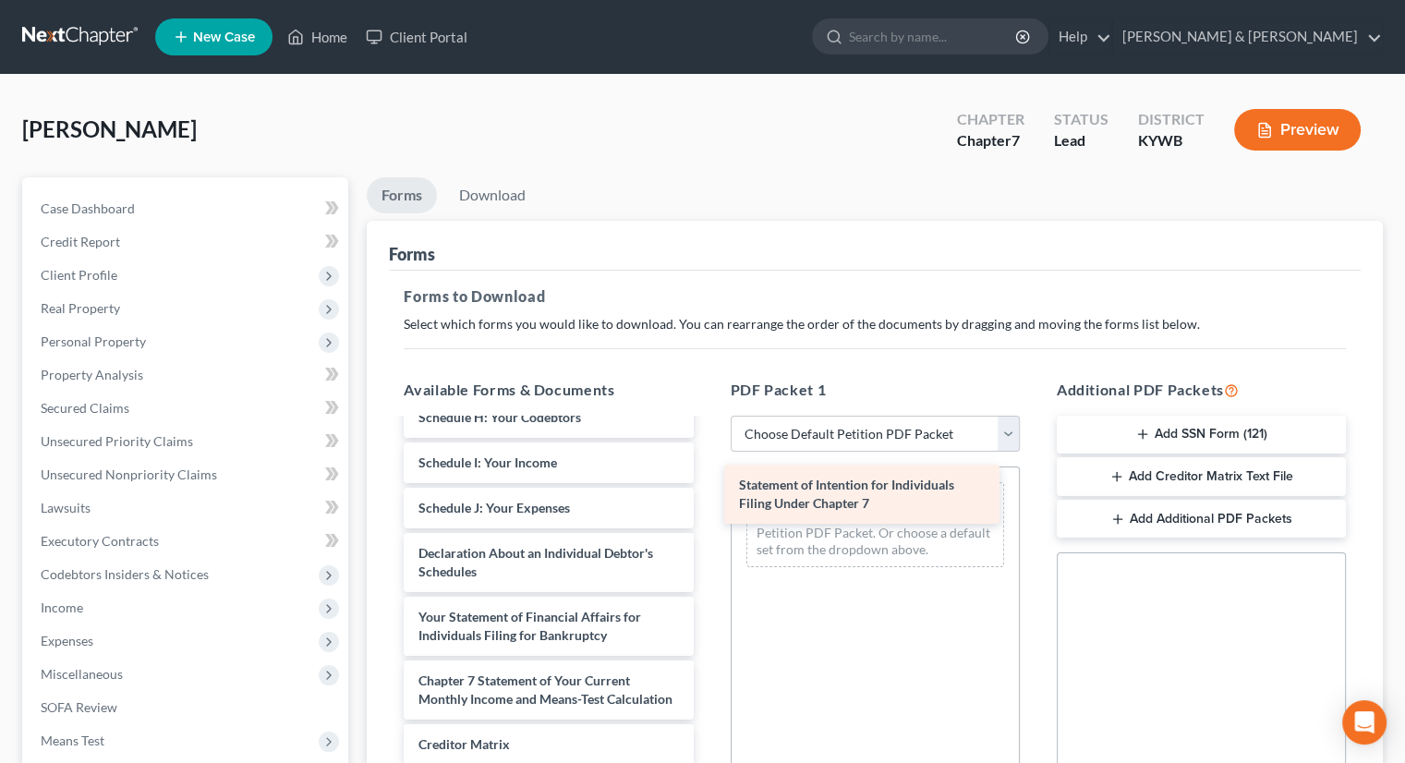
drag, startPoint x: 613, startPoint y: 614, endPoint x: 934, endPoint y: 502, distance: 339.8
click at [708, 502] on div "Statement of Intention for Individuals Filing Under Chapter 7 Voluntary Petitio…" at bounding box center [548, 453] width 319 height 931
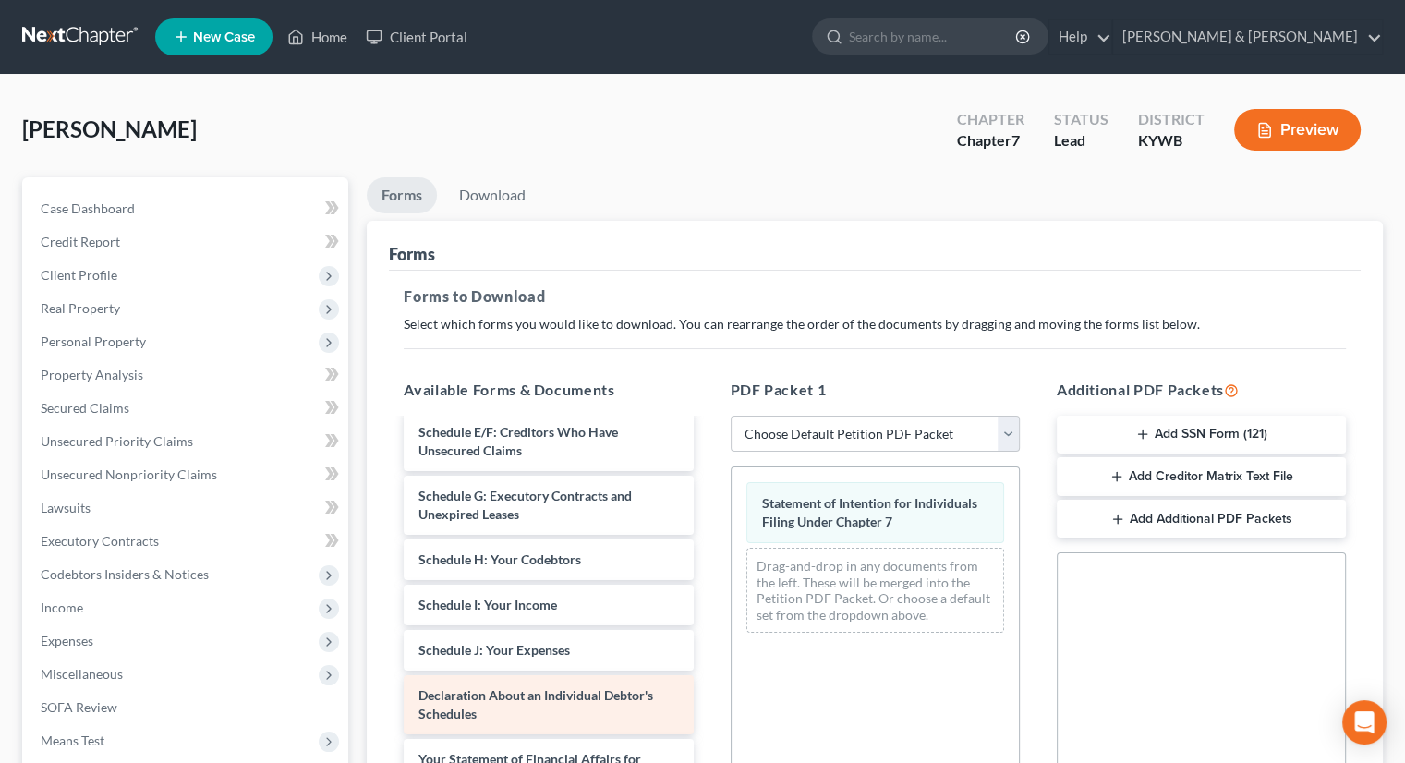
scroll to position [0, 0]
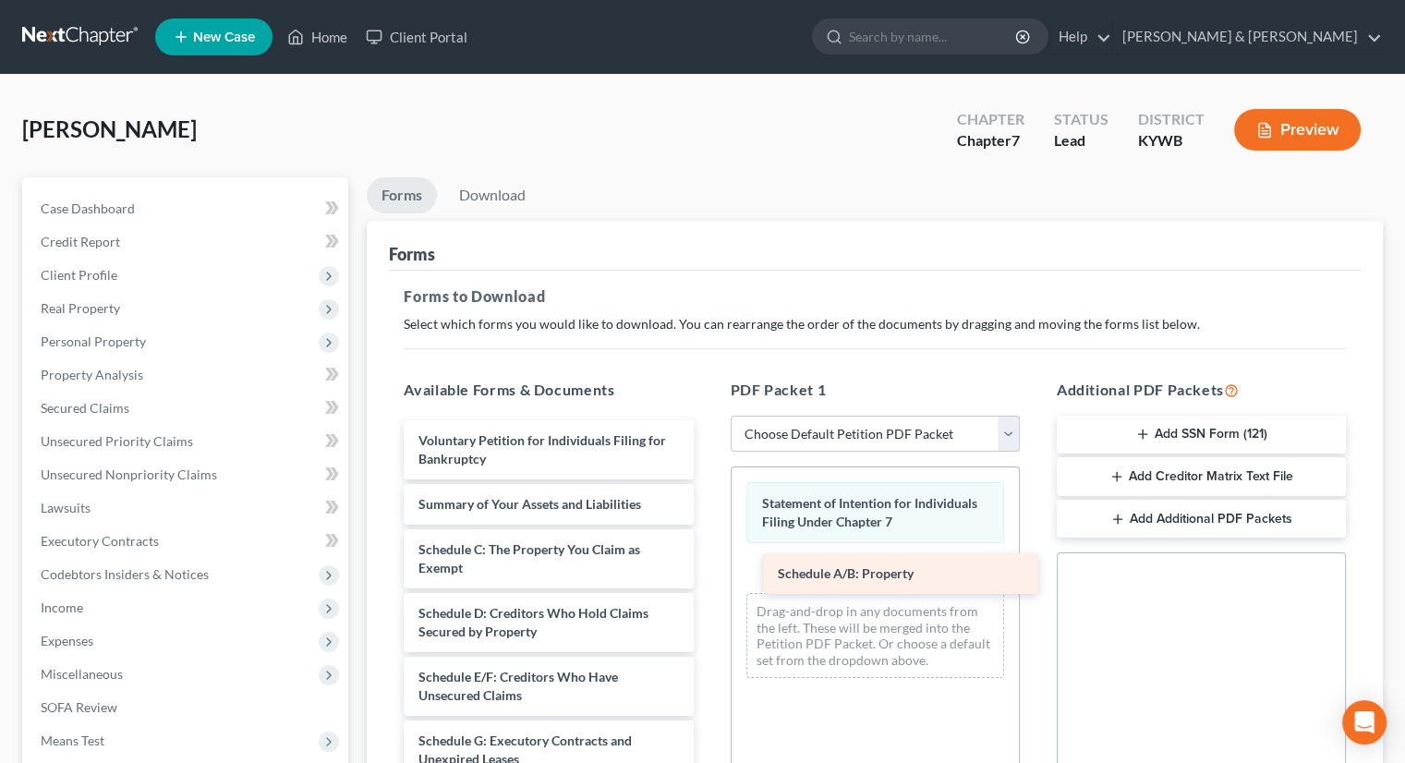
drag, startPoint x: 532, startPoint y: 548, endPoint x: 891, endPoint y: 574, distance: 360.3
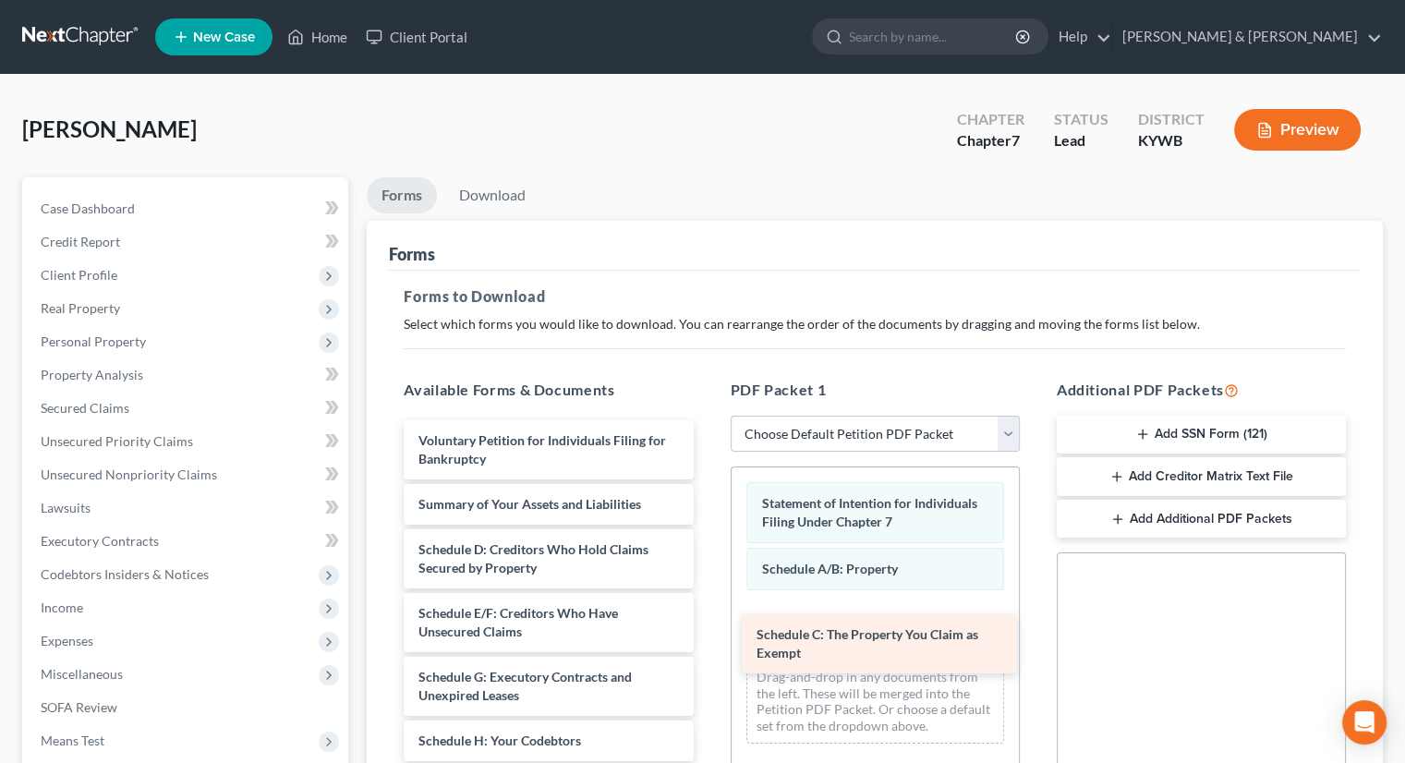
drag, startPoint x: 482, startPoint y: 547, endPoint x: 820, endPoint y: 634, distance: 349.1
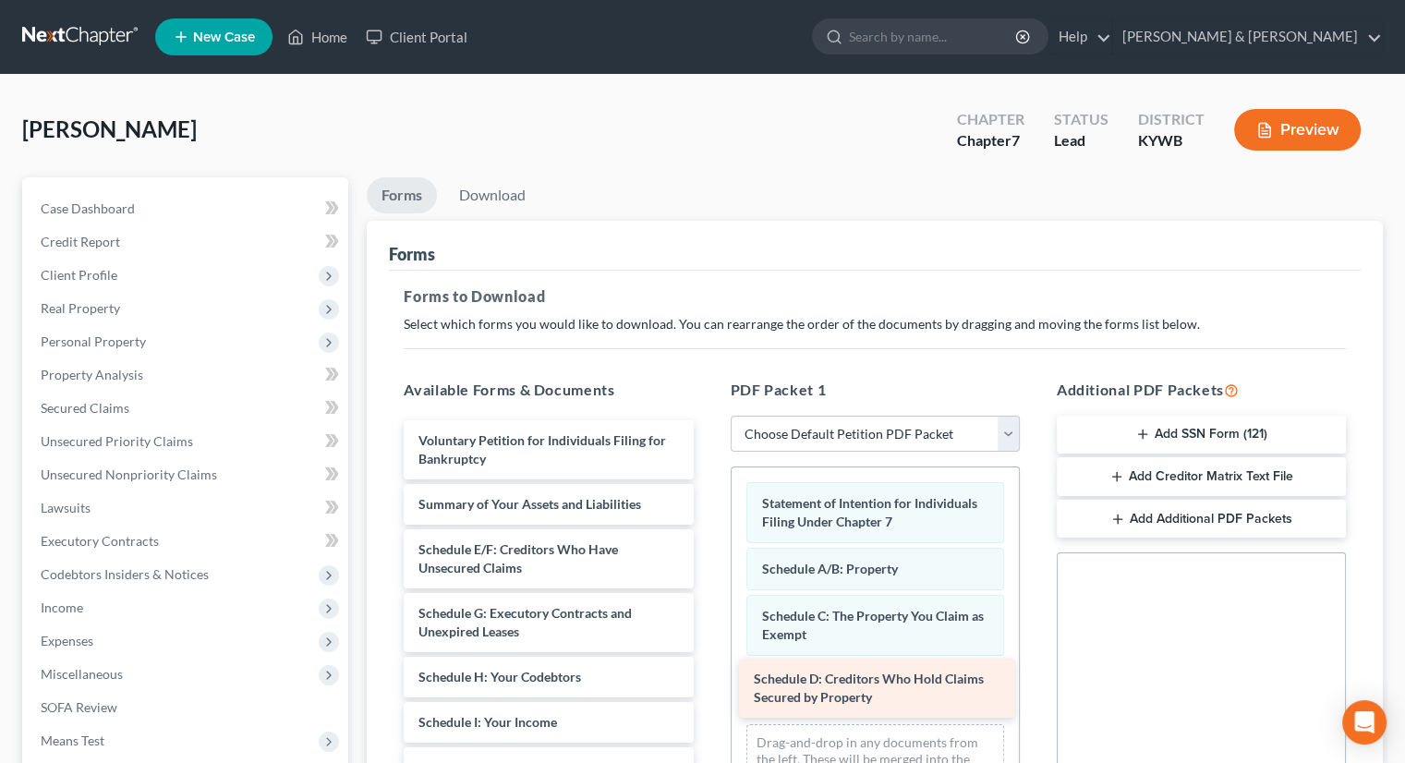
drag, startPoint x: 487, startPoint y: 557, endPoint x: 822, endPoint y: 688, distance: 360.1
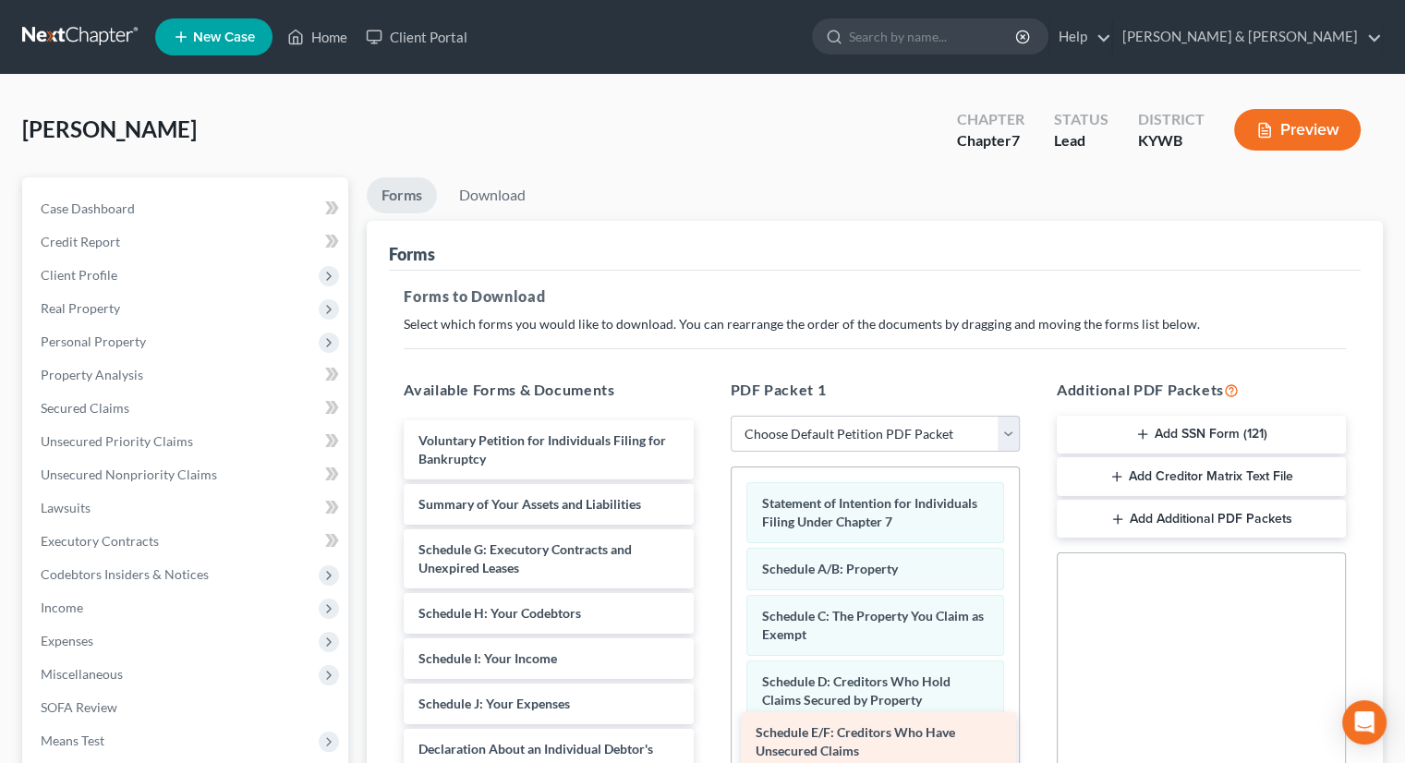
drag, startPoint x: 478, startPoint y: 559, endPoint x: 816, endPoint y: 744, distance: 384.5
click at [708, 744] on div "Schedule E/F: Creditors Who Have Unsecured Claims Voluntary Petition for Indivi…" at bounding box center [548, 767] width 319 height 695
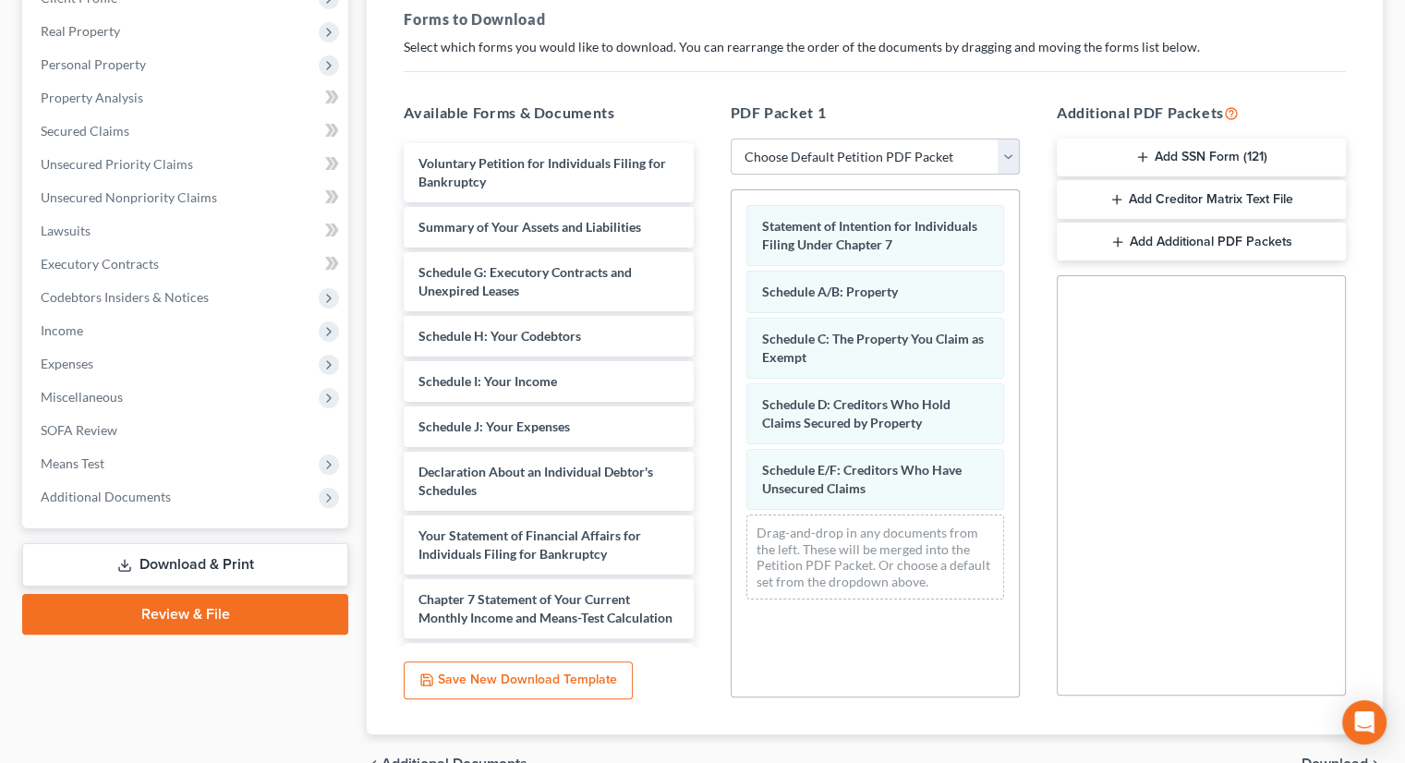
scroll to position [369, 0]
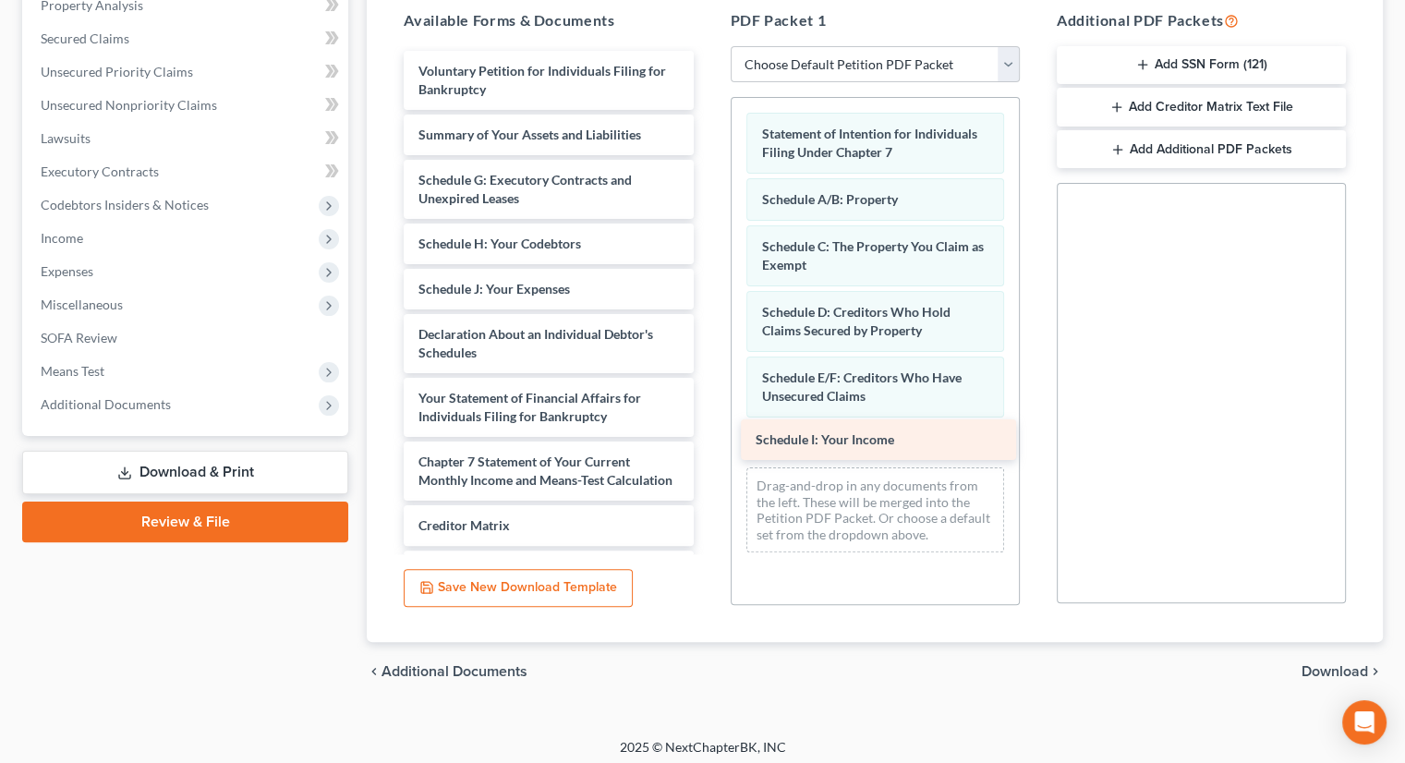
drag, startPoint x: 506, startPoint y: 288, endPoint x: 846, endPoint y: 439, distance: 371.8
click at [708, 439] on div "Schedule I: Your Income Voluntary Petition for Individuals Filing for Bankruptc…" at bounding box center [548, 375] width 319 height 649
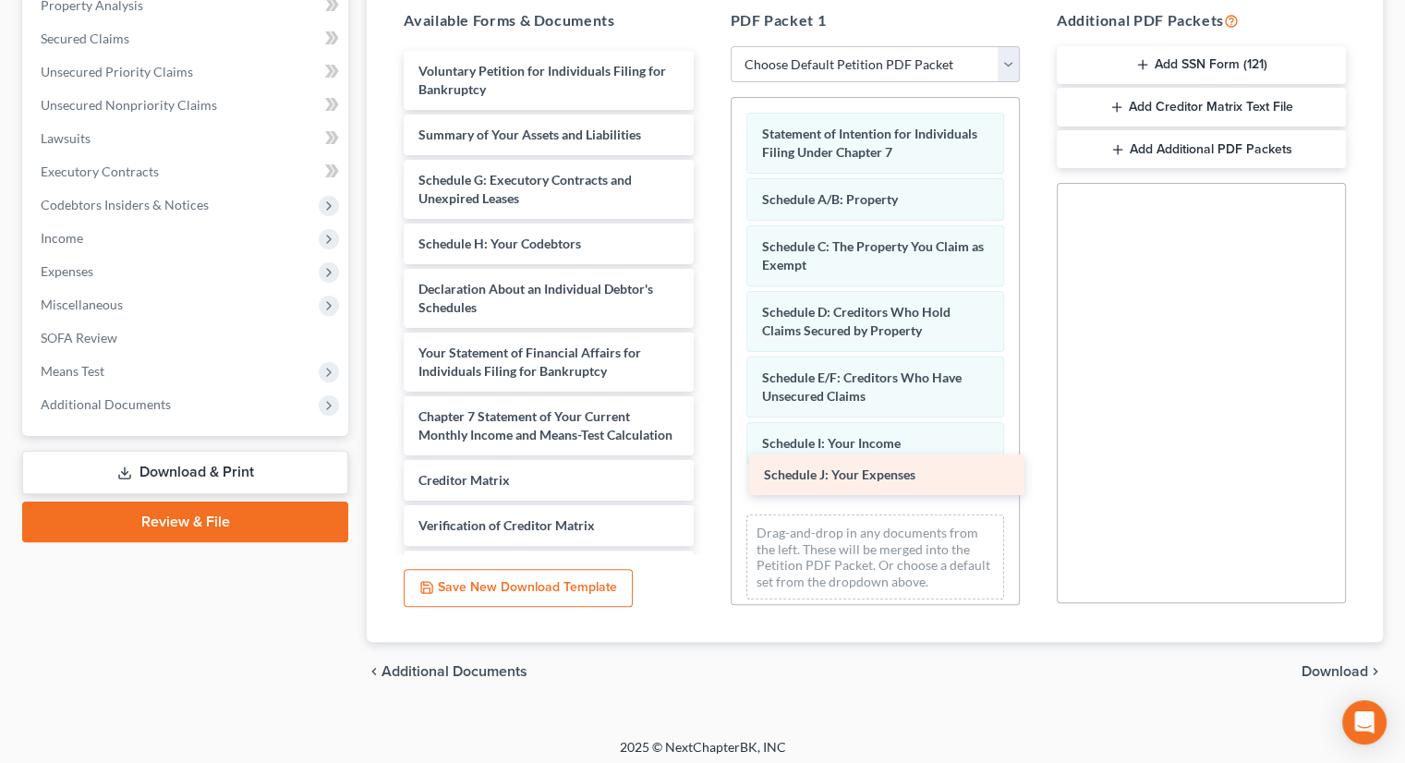
drag, startPoint x: 515, startPoint y: 288, endPoint x: 861, endPoint y: 476, distance: 393.1
click at [708, 476] on div "Schedule J: Your Expenses Voluntary Petition for Individuals Filing for Bankrup…" at bounding box center [548, 353] width 319 height 604
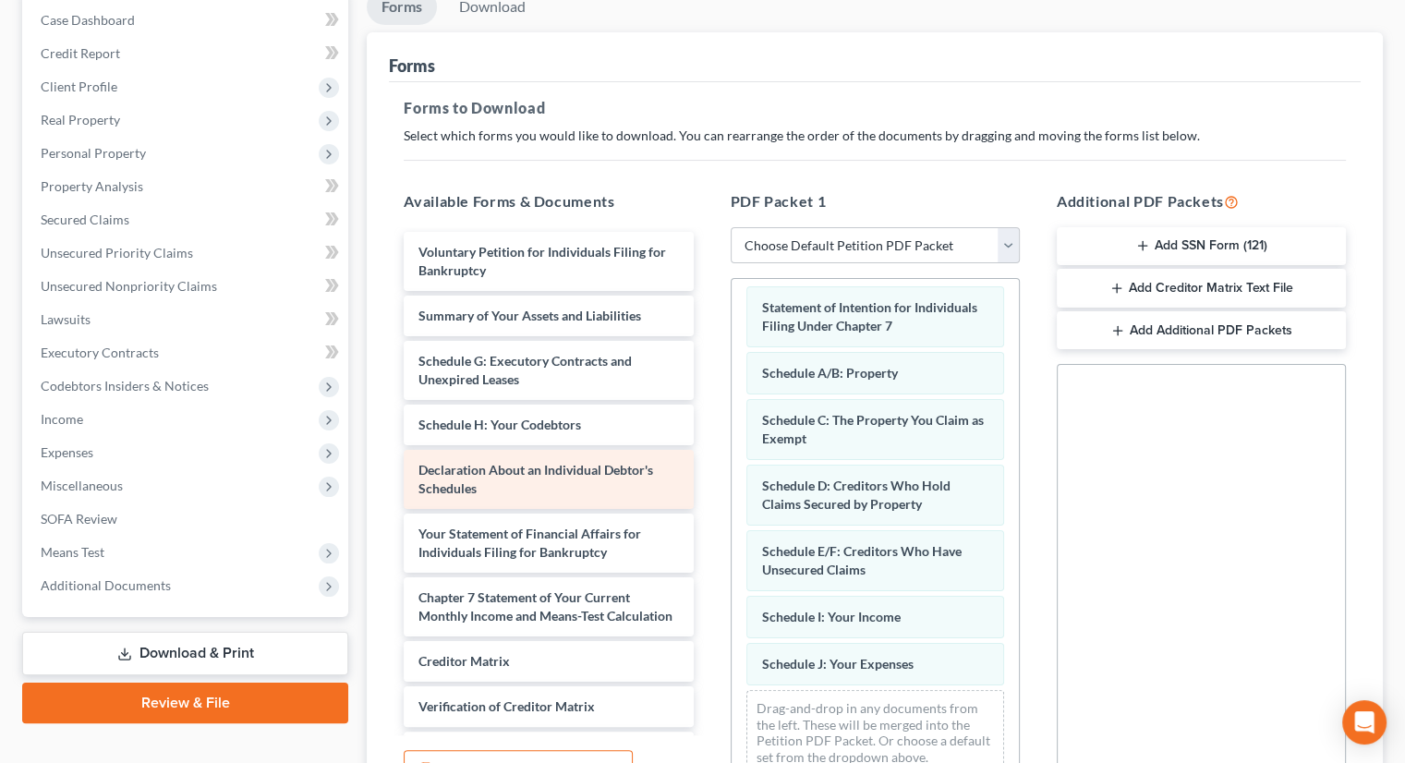
scroll to position [0, 0]
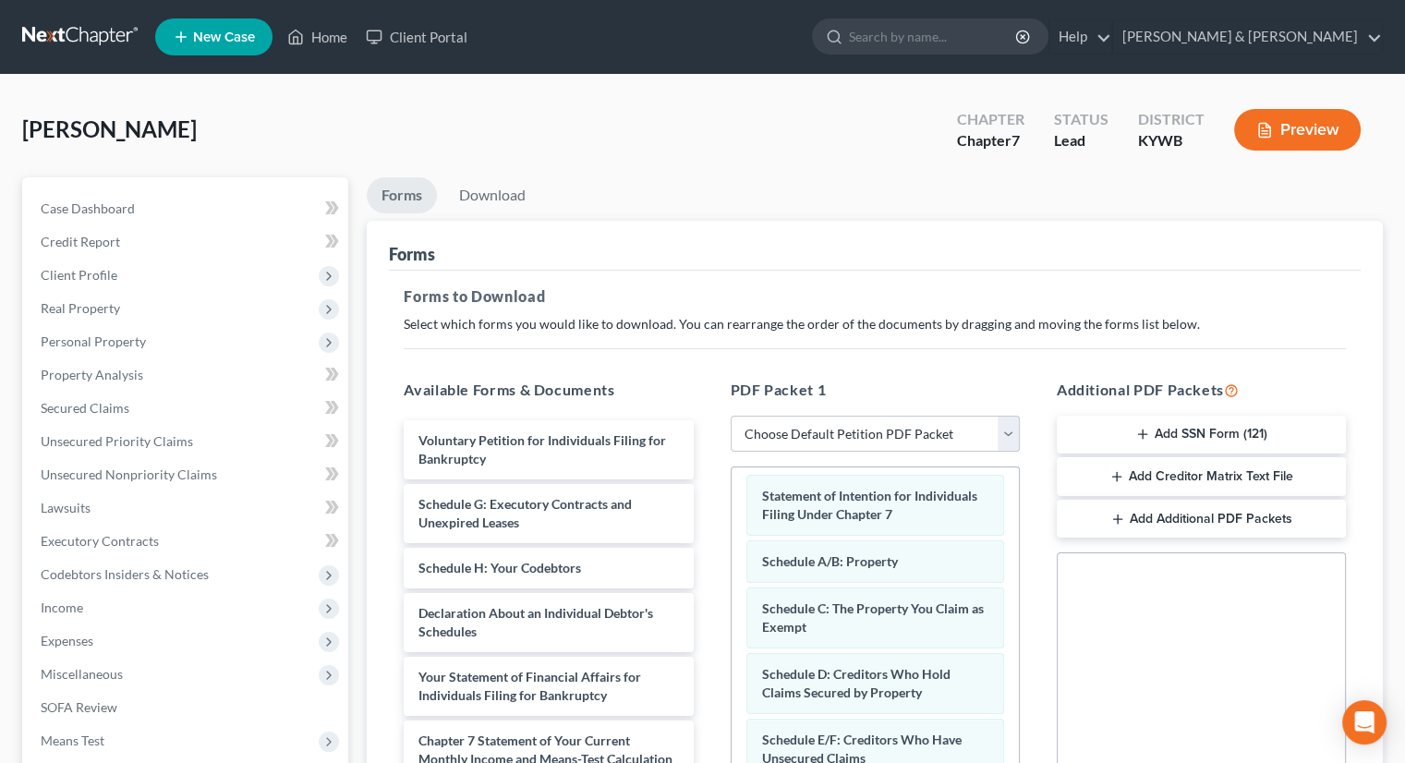
drag, startPoint x: 553, startPoint y: 503, endPoint x: 890, endPoint y: 805, distance: 452.1
click at [890, 762] on html "Home New Case Client Portal [PERSON_NAME] & [PERSON_NAME] [EMAIL_ADDRESS][DOMAI…" at bounding box center [702, 570] width 1405 height 1141
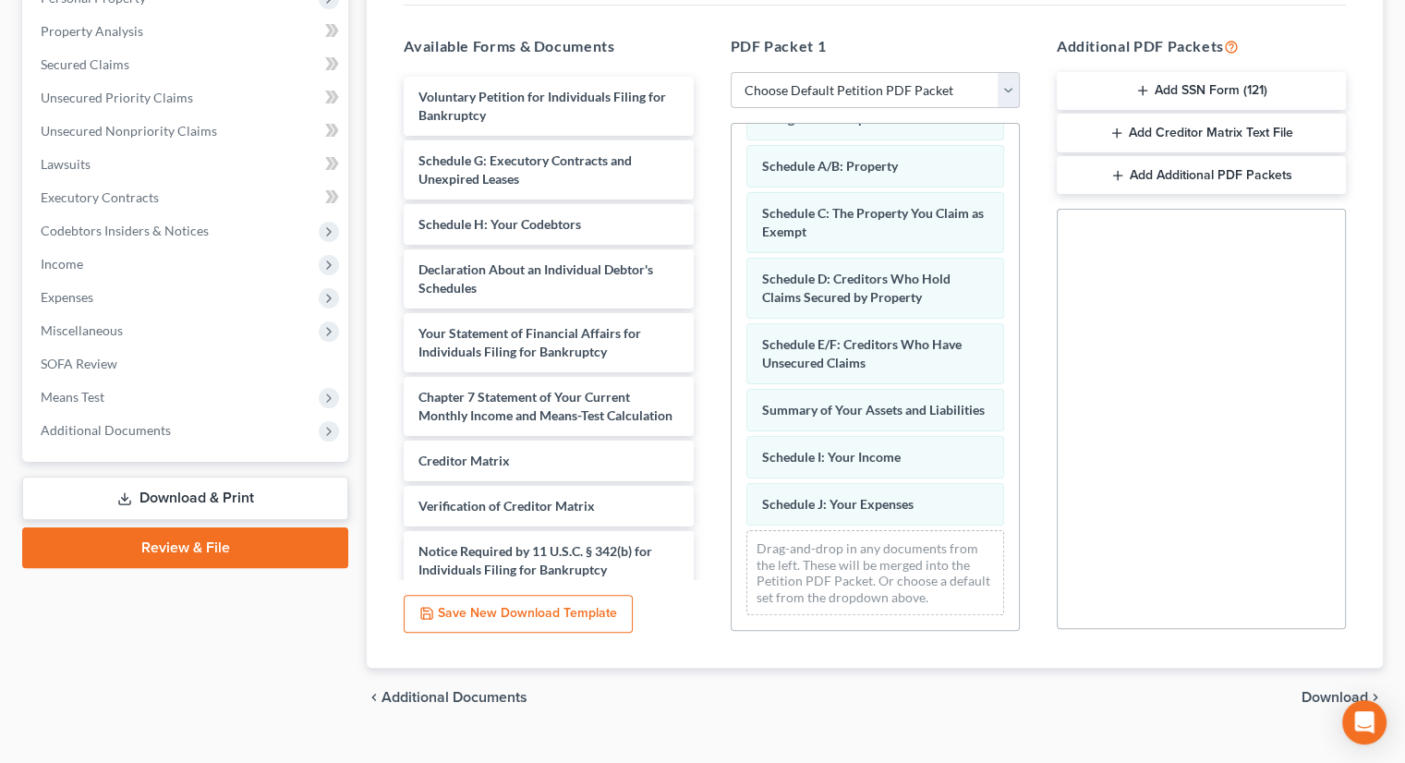
scroll to position [369, 0]
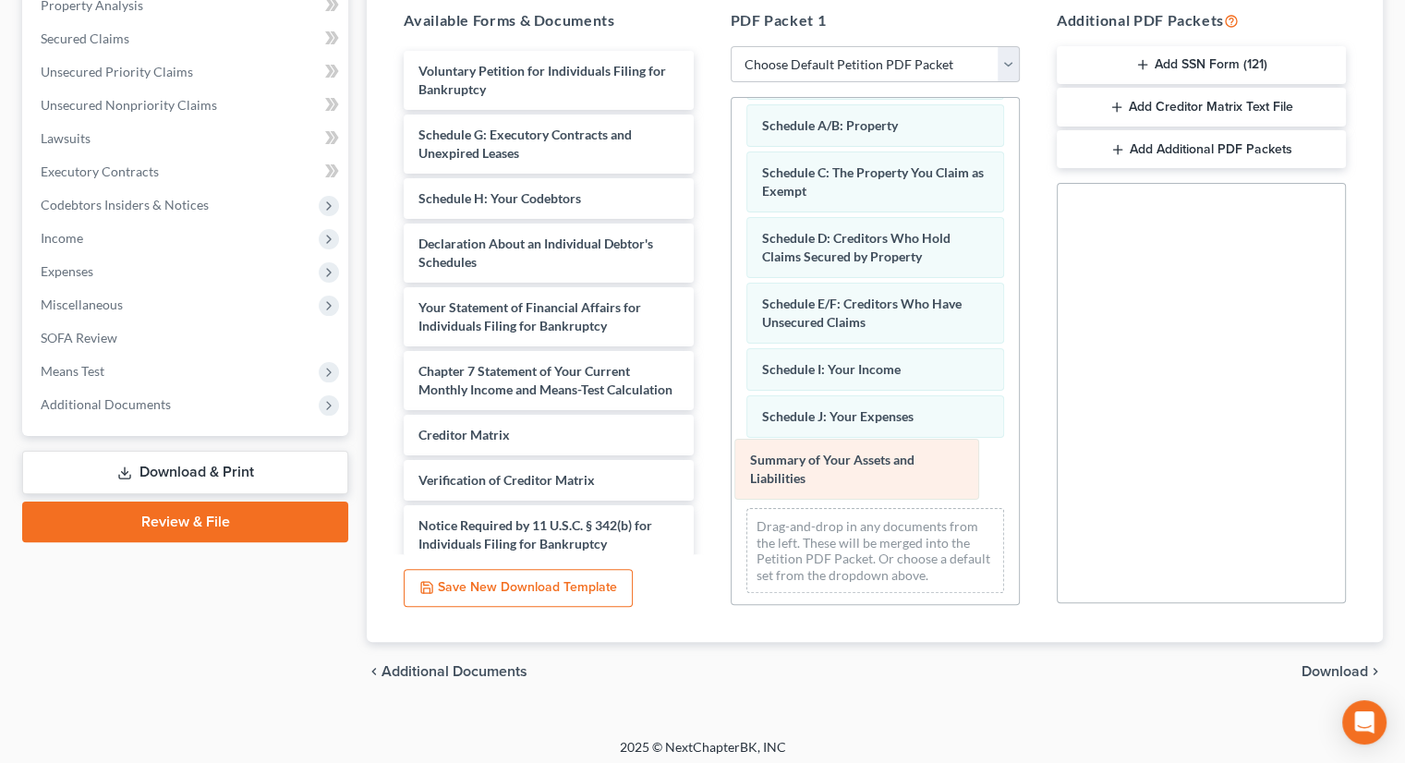
drag, startPoint x: 818, startPoint y: 369, endPoint x: 808, endPoint y: 463, distance: 93.8
click at [808, 463] on div "Summary of Your Assets and Liabilities Statement of Intention for Individuals F…" at bounding box center [875, 316] width 287 height 584
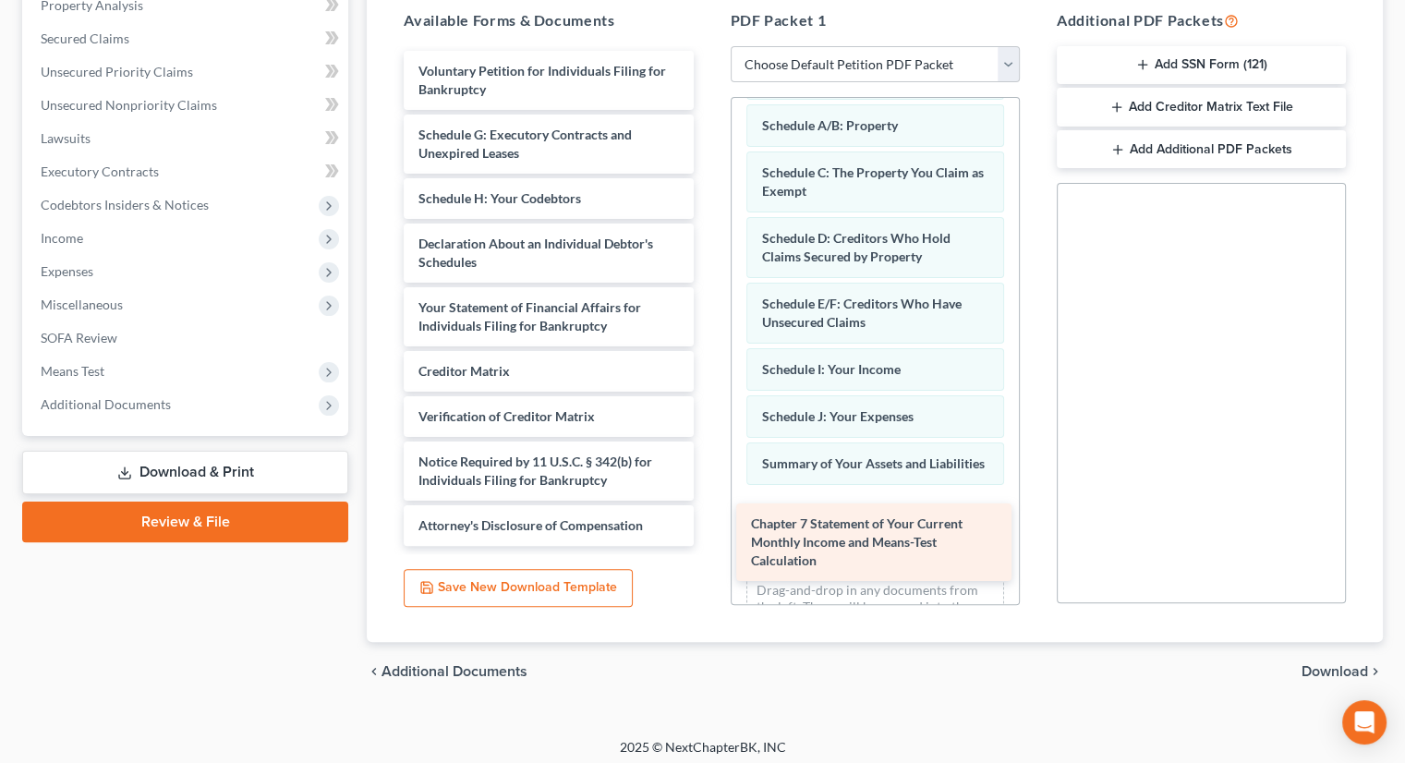
drag, startPoint x: 515, startPoint y: 395, endPoint x: 847, endPoint y: 550, distance: 366.6
click at [708, 546] on div "Chapter 7 Statement of Your Current Monthly Income and Means-Test Calculation V…" at bounding box center [548, 298] width 319 height 495
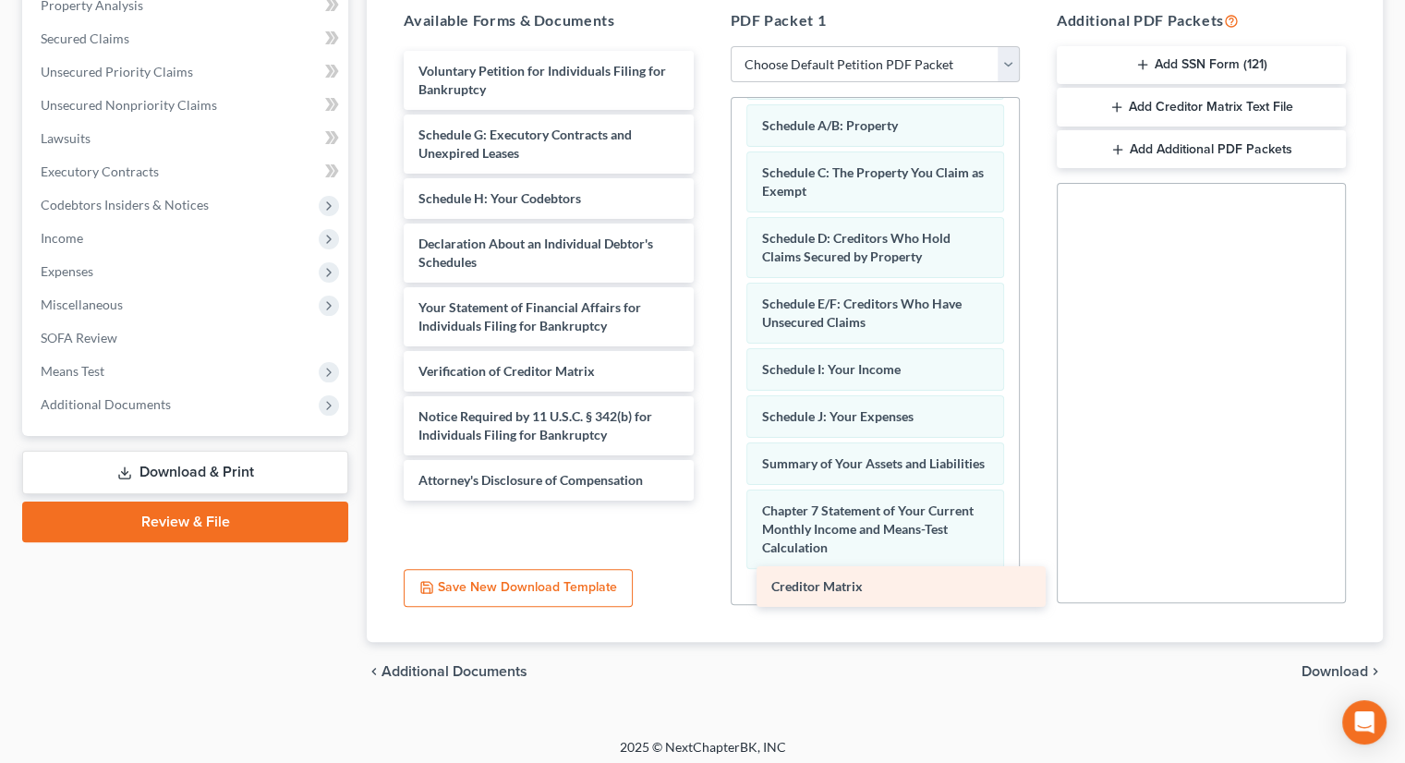
drag, startPoint x: 596, startPoint y: 357, endPoint x: 949, endPoint y: 574, distance: 414.3
click at [708, 501] on div "Creditor Matrix Voluntary Petition for Individuals Filing for Bankruptcy Schedu…" at bounding box center [548, 276] width 319 height 450
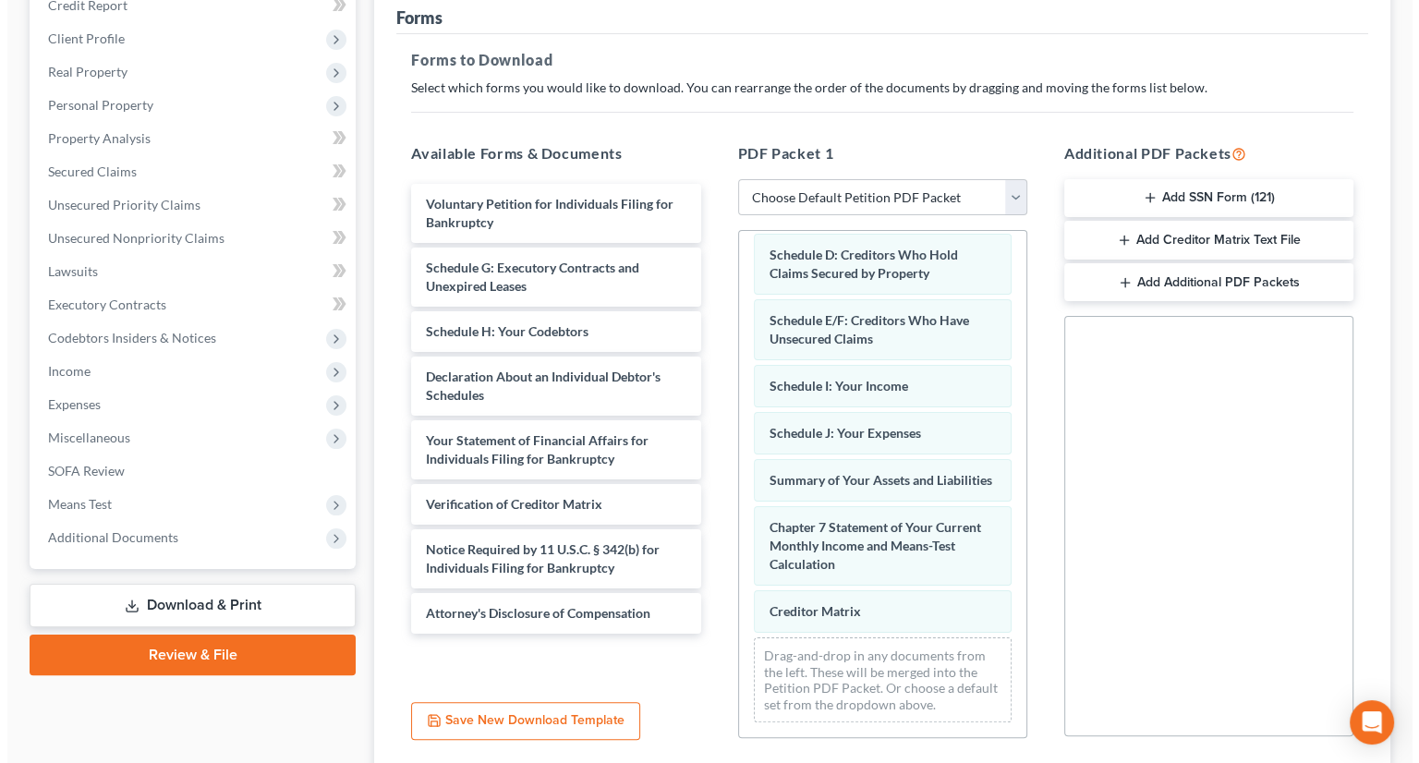
scroll to position [0, 0]
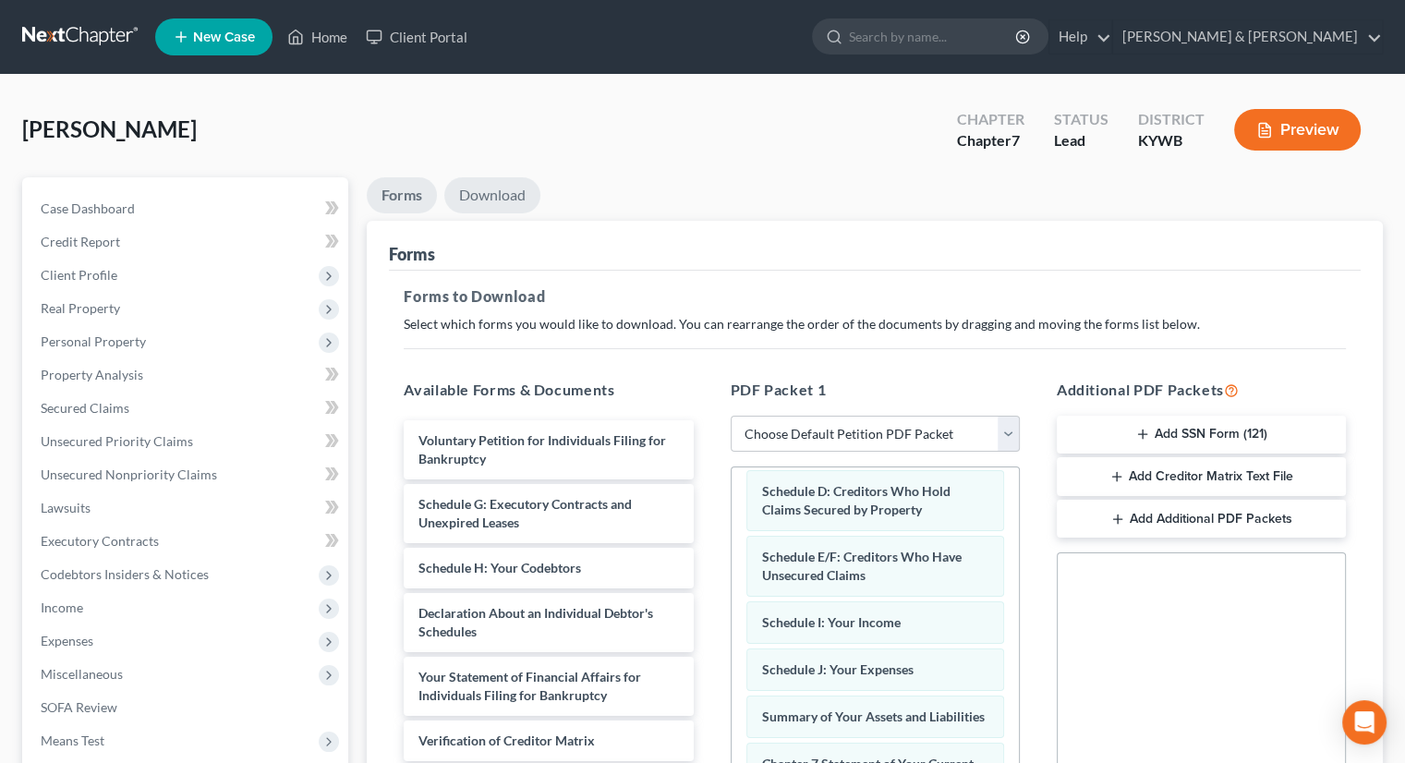
click at [491, 201] on link "Download" at bounding box center [492, 195] width 96 height 36
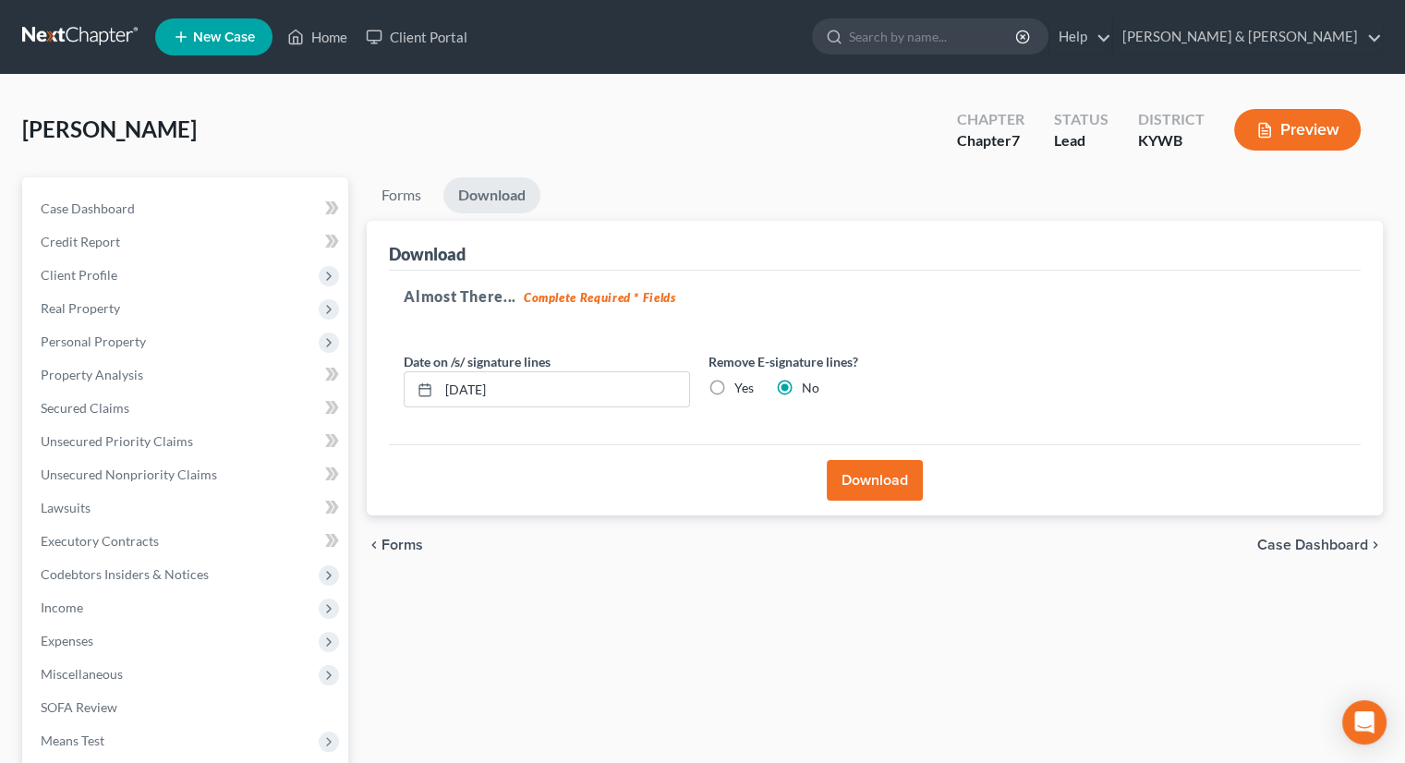
click at [734, 390] on label "Yes" at bounding box center [743, 388] width 19 height 18
click at [742, 390] on input "Yes" at bounding box center [748, 385] width 12 height 12
radio input "true"
radio input "false"
drag, startPoint x: 566, startPoint y: 383, endPoint x: 393, endPoint y: 404, distance: 174.8
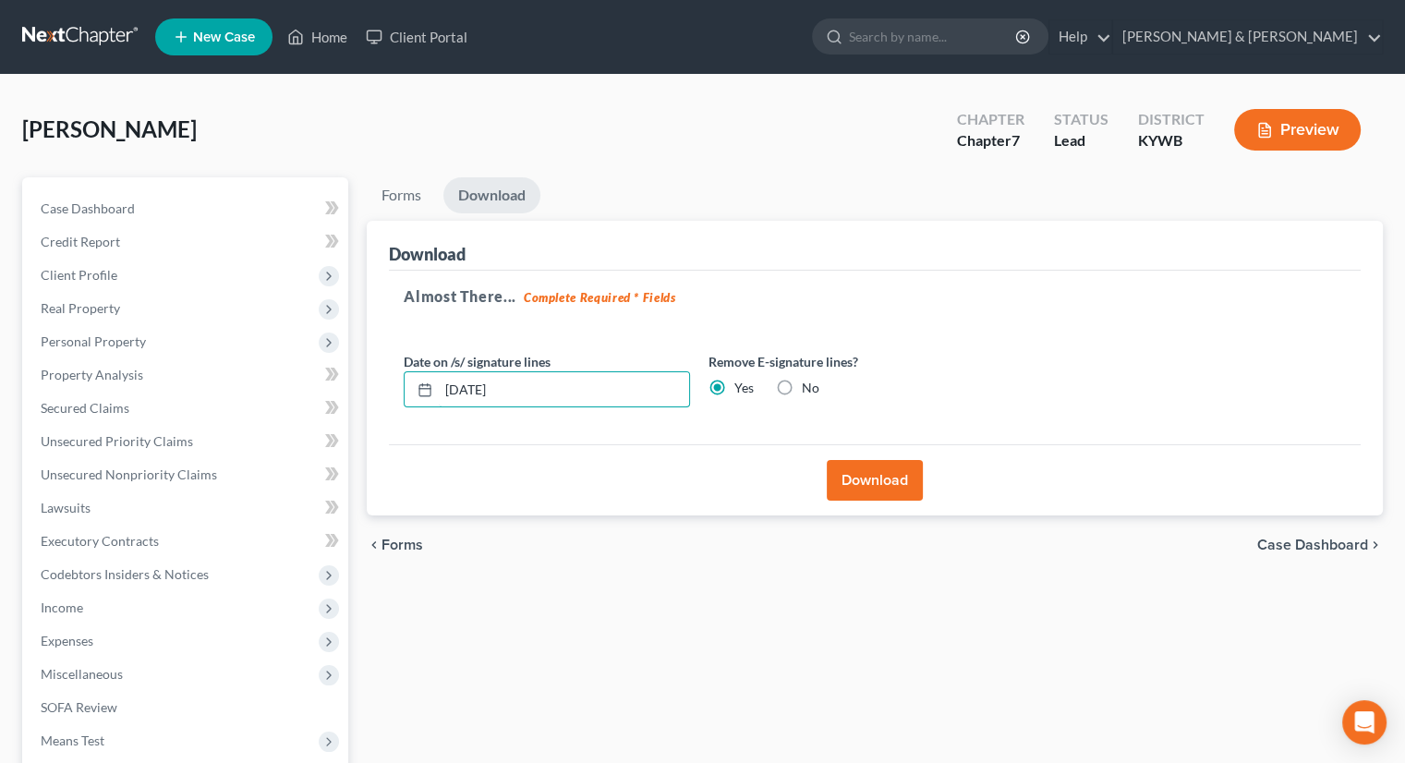
click at [393, 404] on div "Almost There... Complete Required * Fields Date on /s/ signature lines [DATE] R…" at bounding box center [875, 358] width 972 height 175
click at [879, 470] on button "Download" at bounding box center [875, 480] width 96 height 41
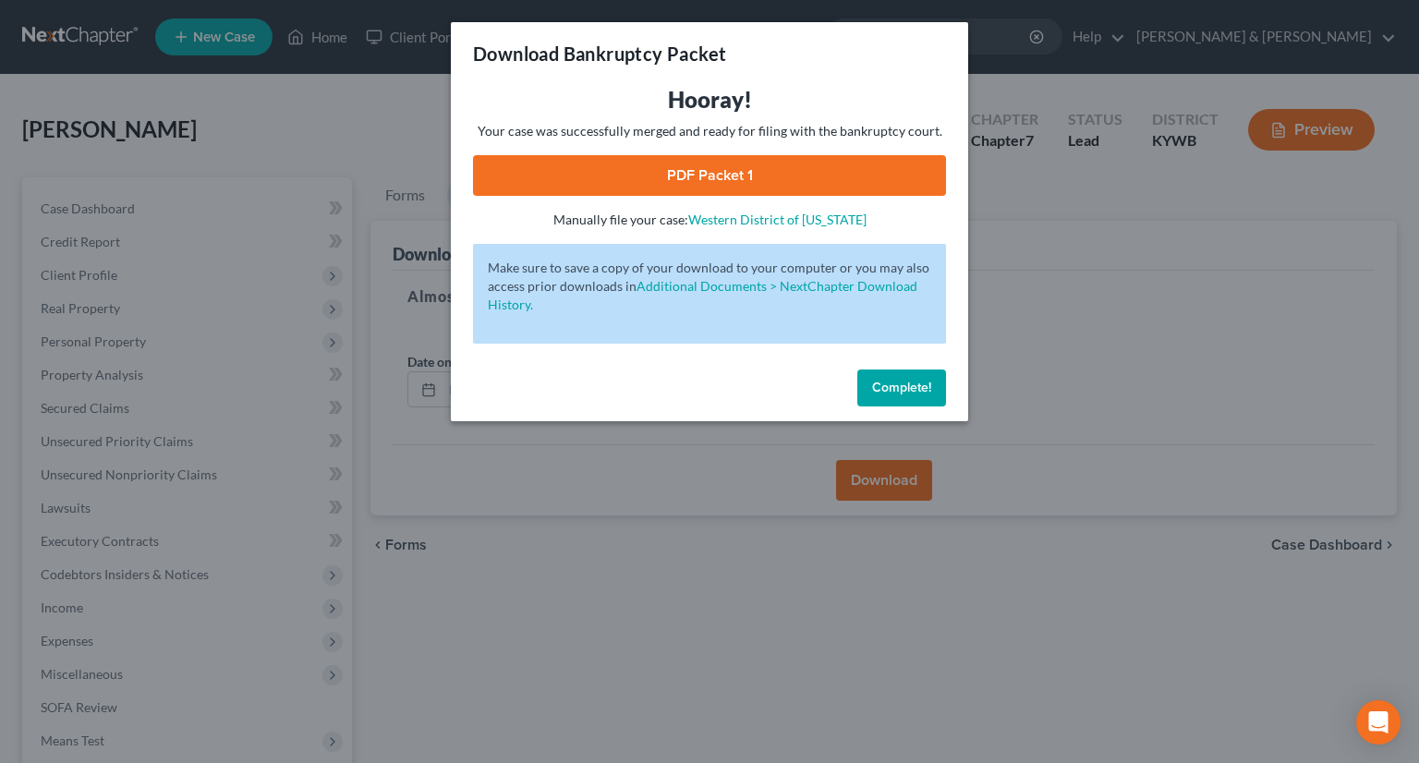
click at [626, 182] on link "PDF Packet 1" at bounding box center [709, 175] width 473 height 41
